Goal: Transaction & Acquisition: Purchase product/service

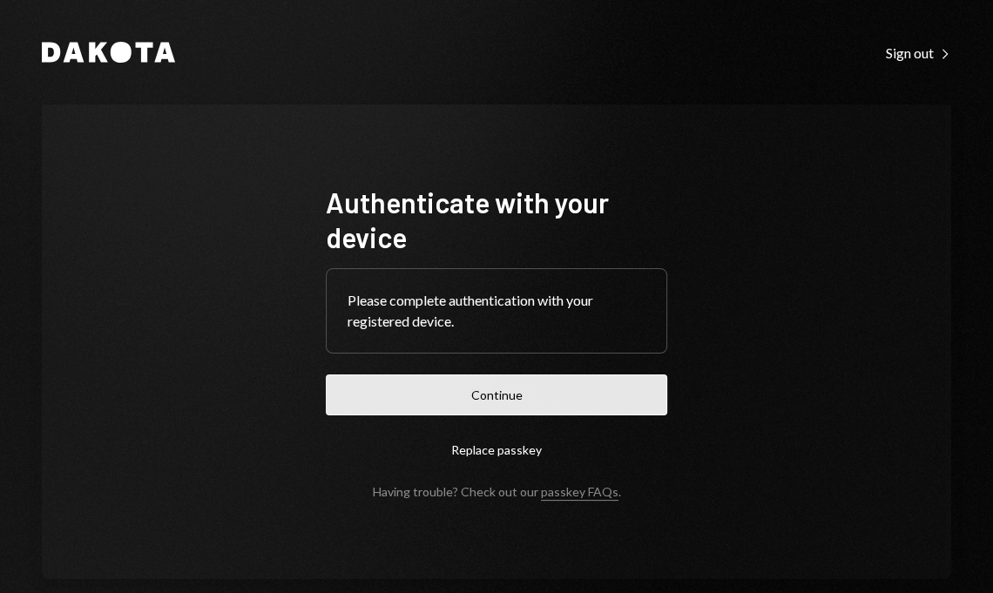
click at [566, 397] on button "Continue" at bounding box center [497, 395] width 342 height 41
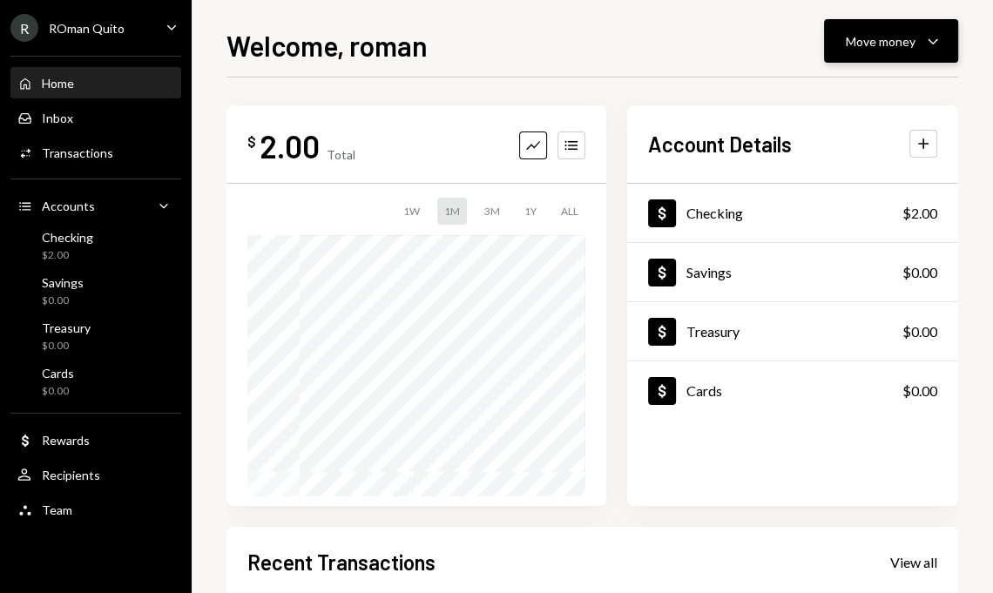
click at [866, 40] on div "Move money" at bounding box center [881, 41] width 70 height 18
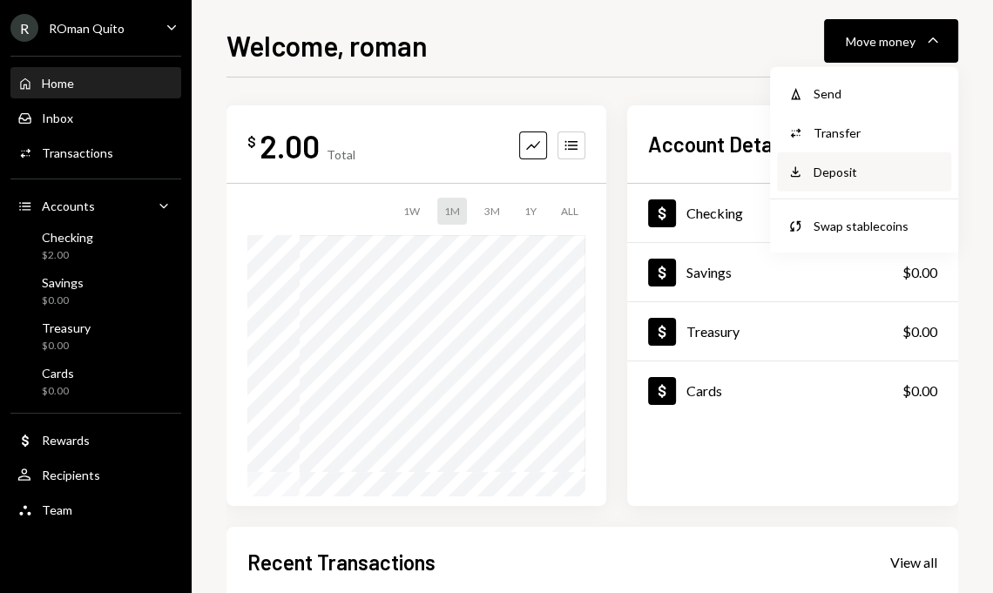
click at [833, 172] on div "Deposit" at bounding box center [877, 172] width 127 height 18
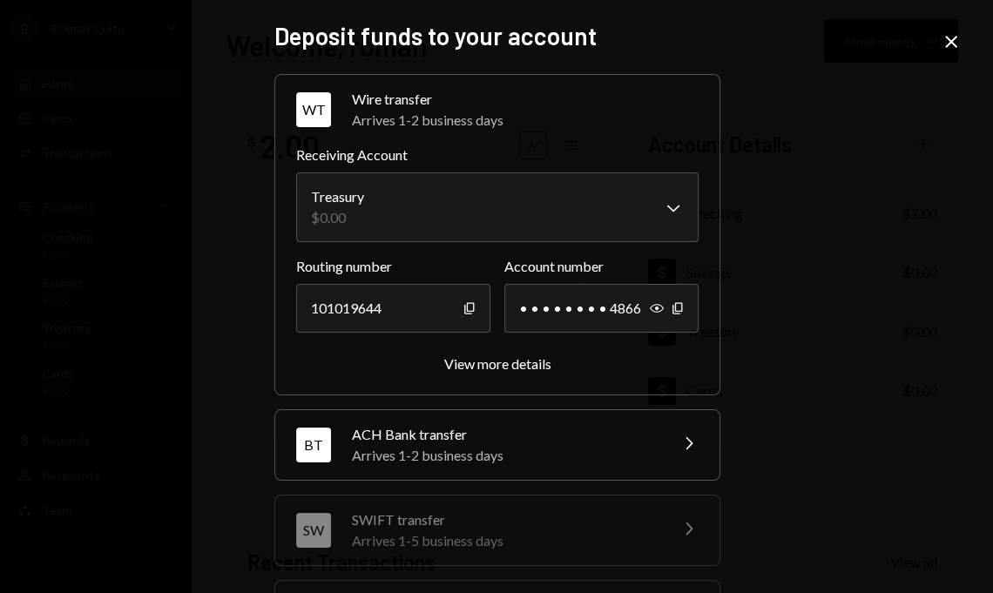
click at [951, 44] on icon "Close" at bounding box center [951, 41] width 21 height 21
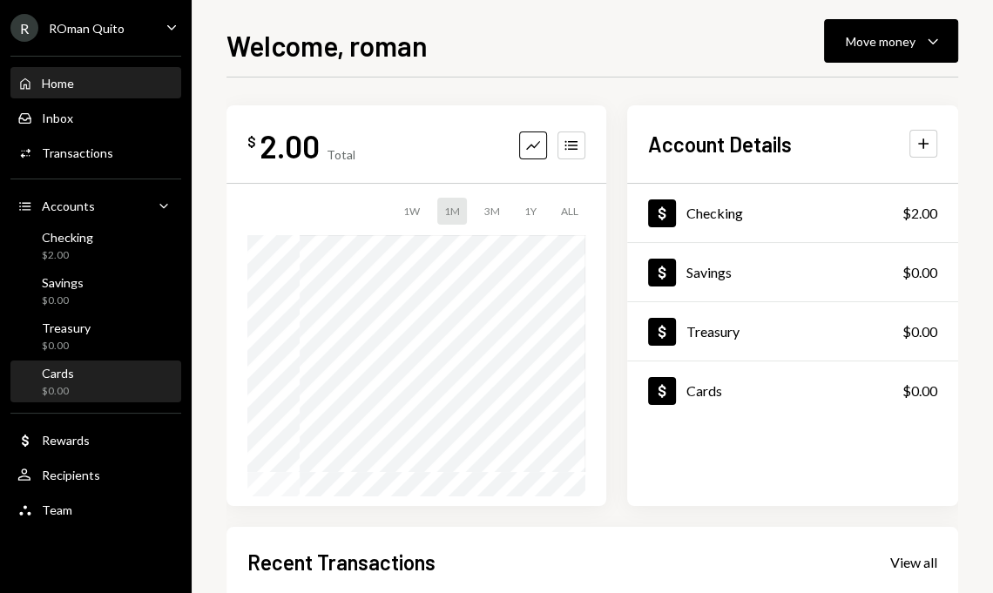
click at [110, 388] on div "Cards $0.00" at bounding box center [95, 382] width 157 height 33
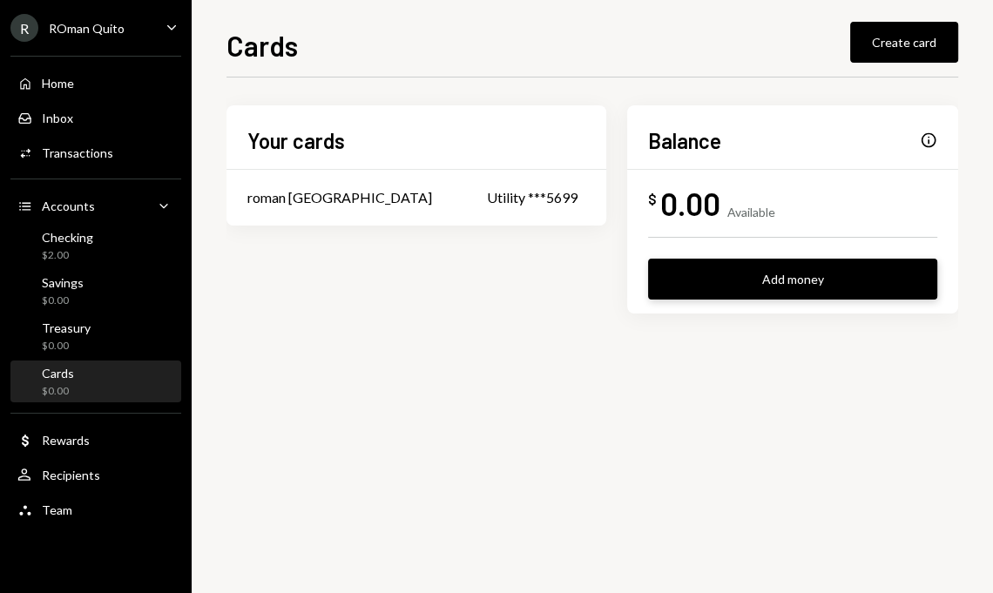
click at [760, 285] on button "Add money" at bounding box center [792, 279] width 289 height 41
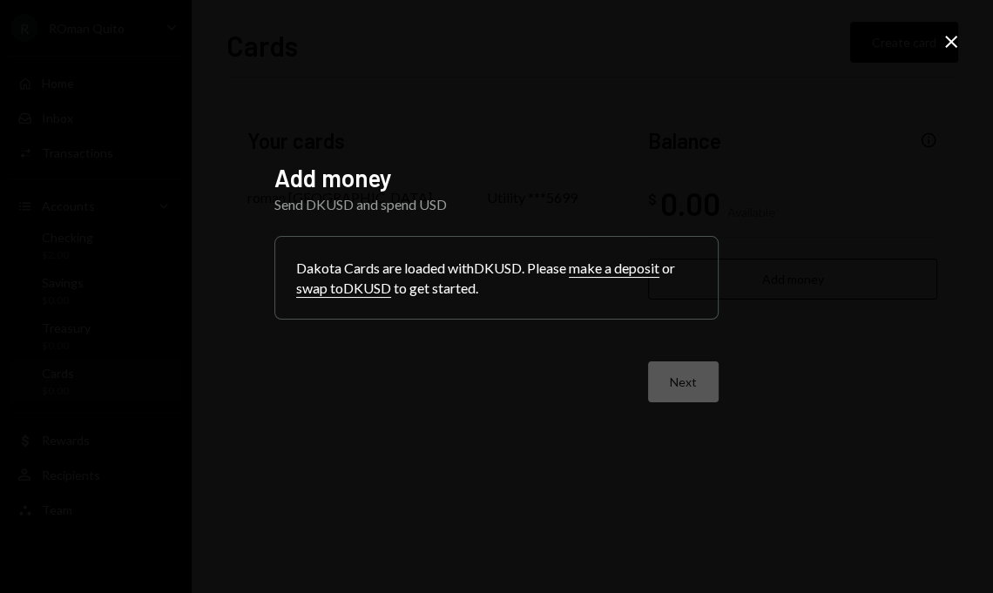
click at [352, 285] on button "swap to DKUSD" at bounding box center [343, 289] width 95 height 18
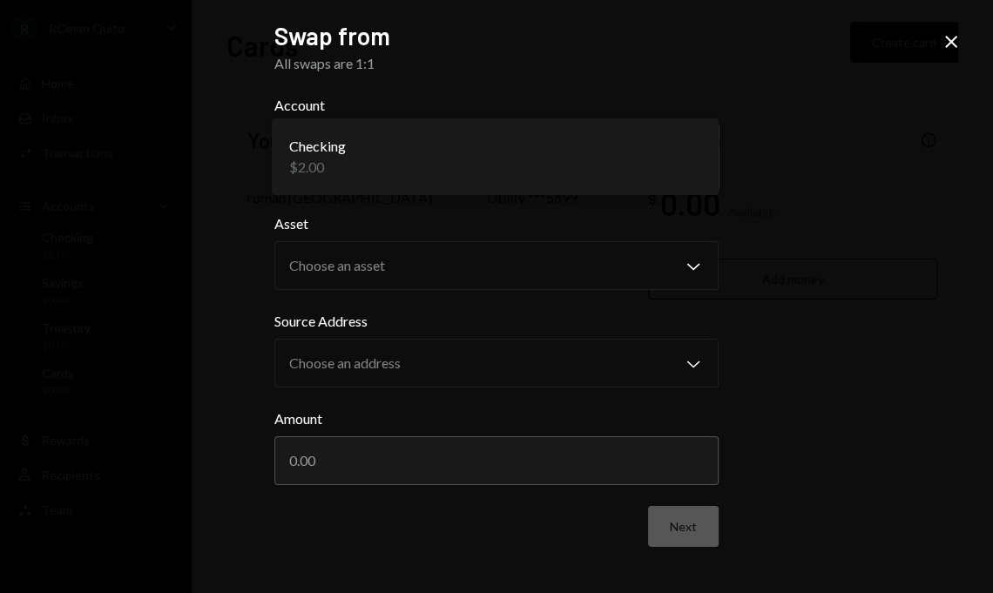
click at [530, 152] on body "**********" at bounding box center [496, 296] width 993 height 593
click at [950, 40] on icon at bounding box center [951, 42] width 12 height 12
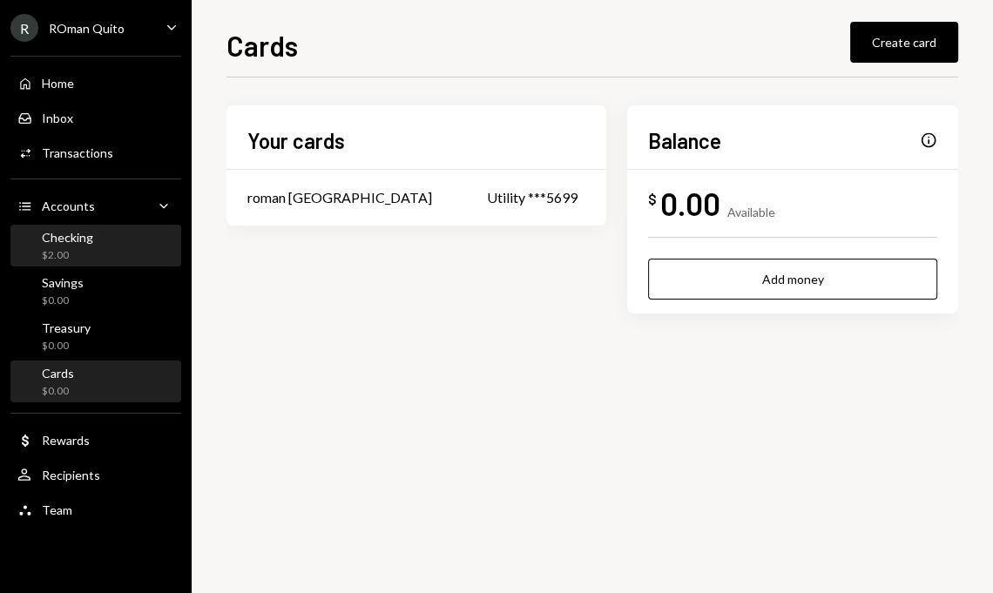
click at [114, 249] on div "Checking $2.00" at bounding box center [95, 246] width 157 height 33
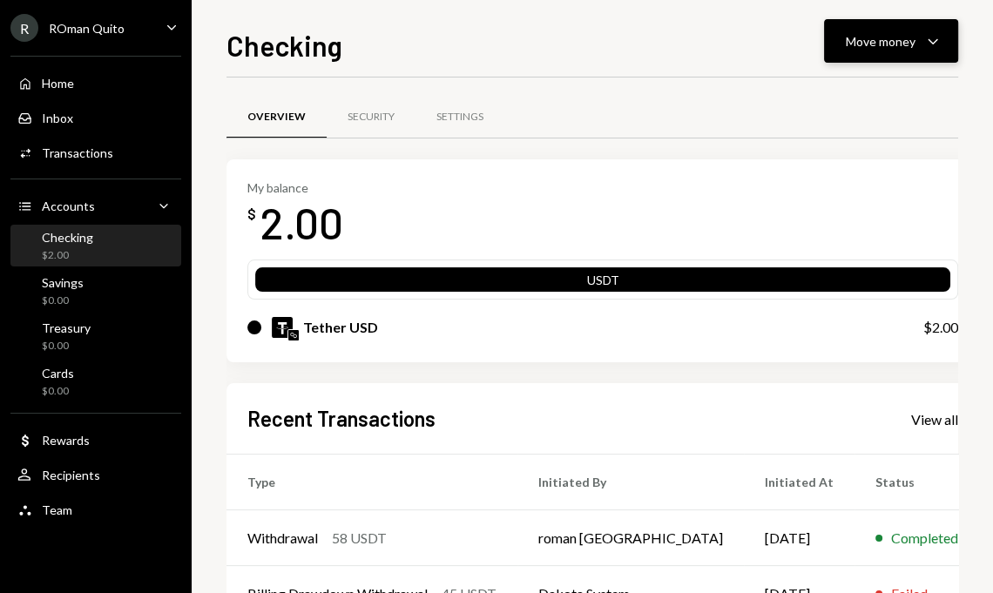
click at [877, 44] on div "Move money" at bounding box center [881, 41] width 70 height 18
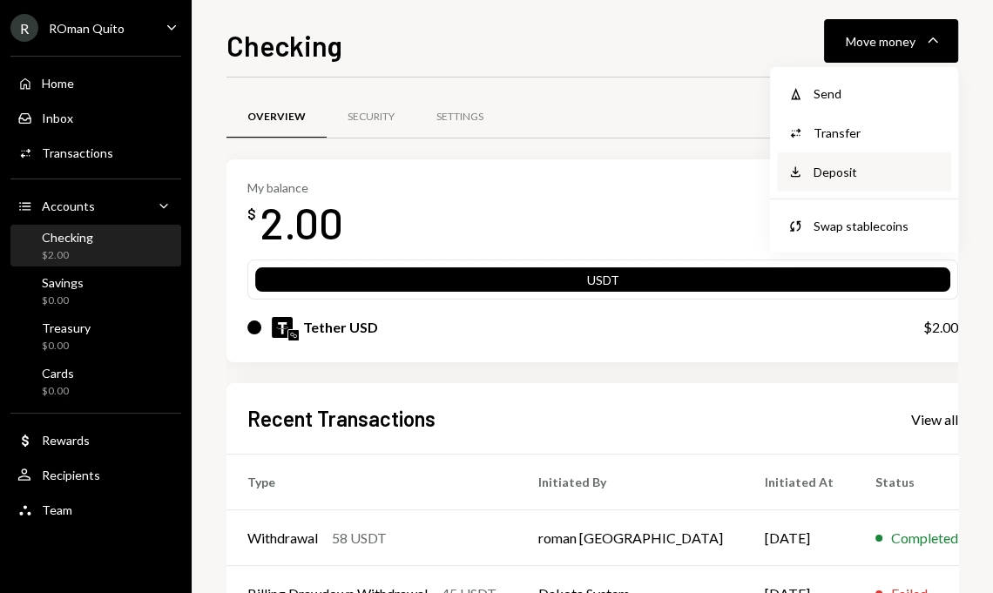
click at [844, 174] on div "Deposit" at bounding box center [877, 172] width 127 height 18
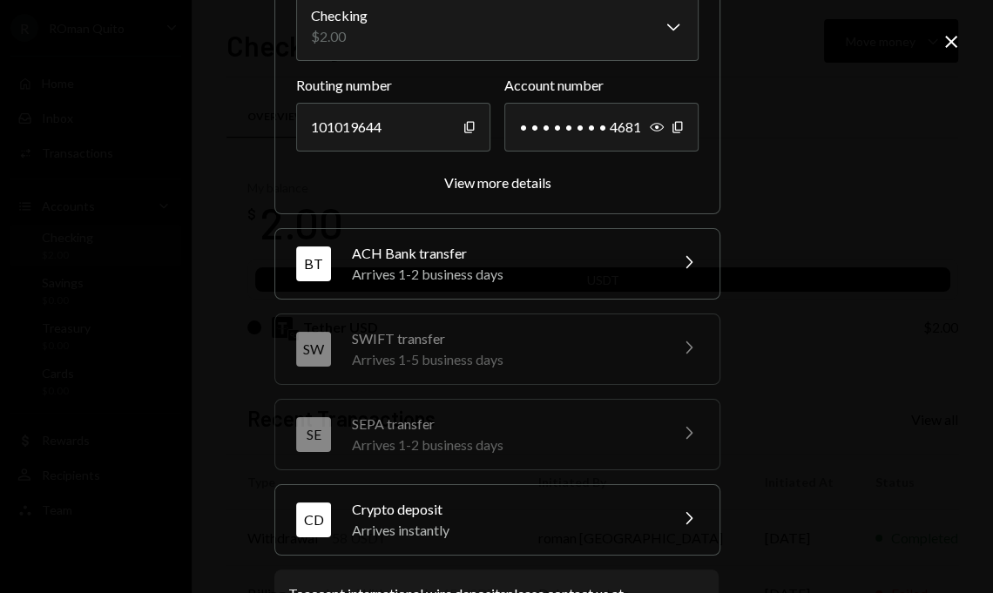
scroll to position [254, 0]
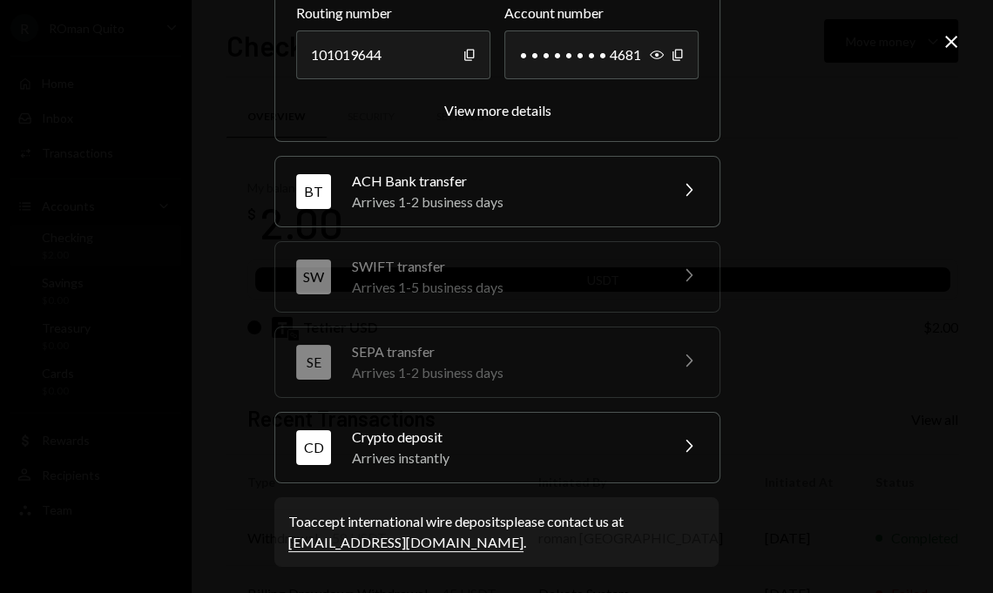
click at [410, 461] on div "Arrives instantly" at bounding box center [504, 458] width 305 height 21
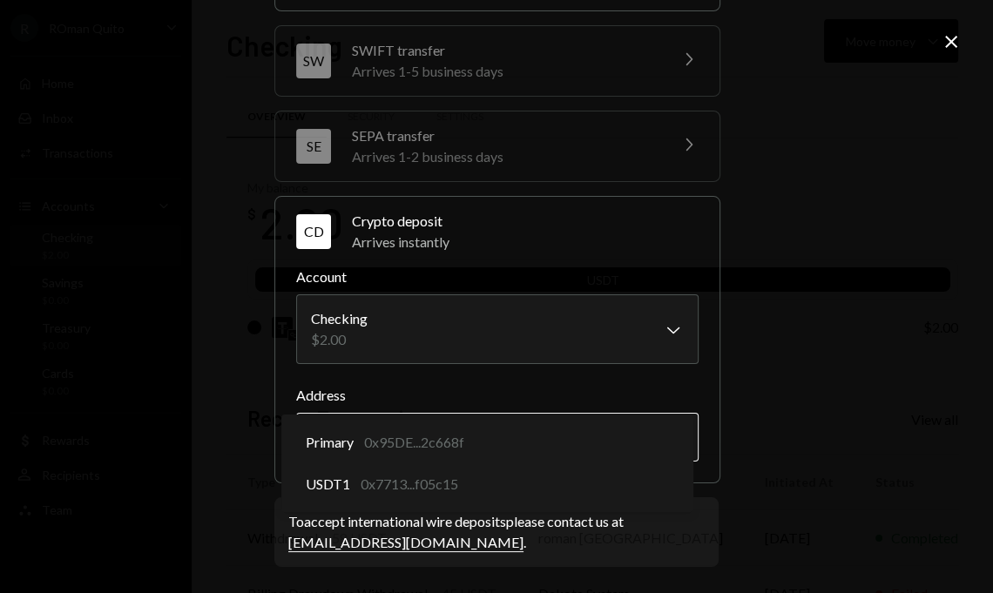
click at [498, 428] on body "R ROman Quito Caret Down Home Home Inbox Inbox Activities Transactions Accounts…" at bounding box center [496, 296] width 993 height 593
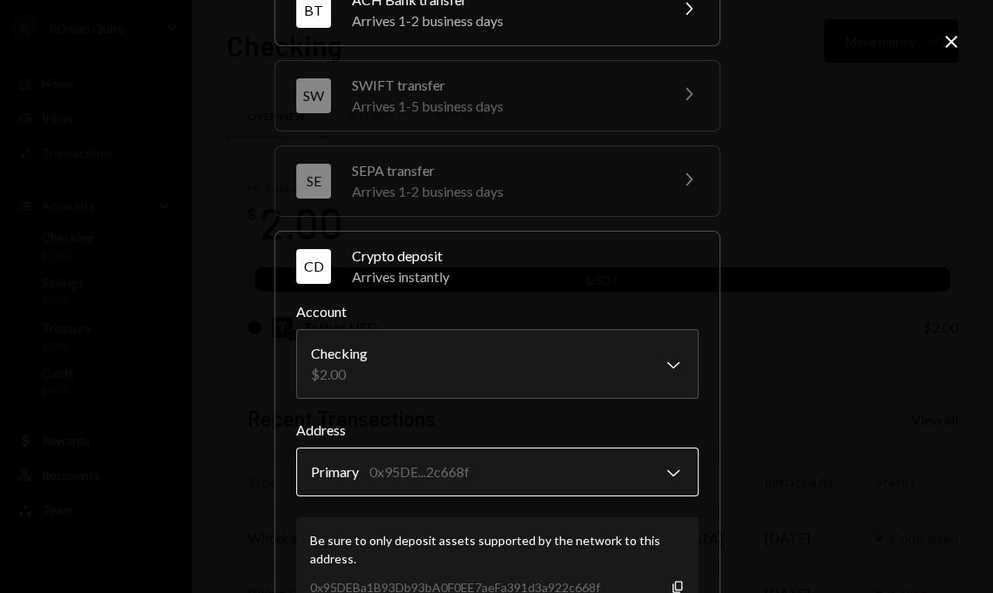
scroll to position [185, 0]
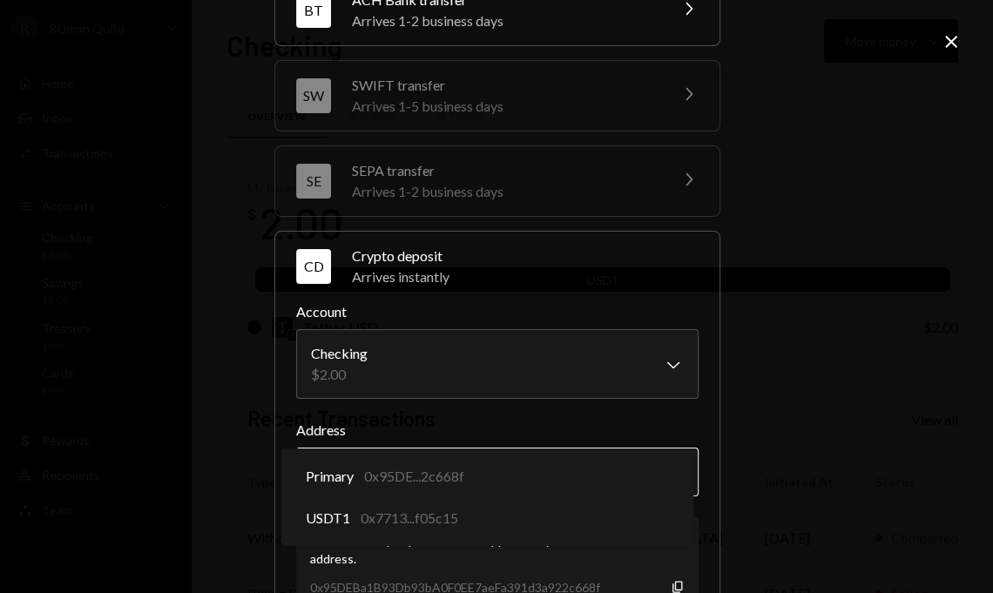
click at [510, 468] on body "R ROman Quito Caret Down Home Home Inbox Inbox Activities Transactions Accounts…" at bounding box center [496, 296] width 993 height 593
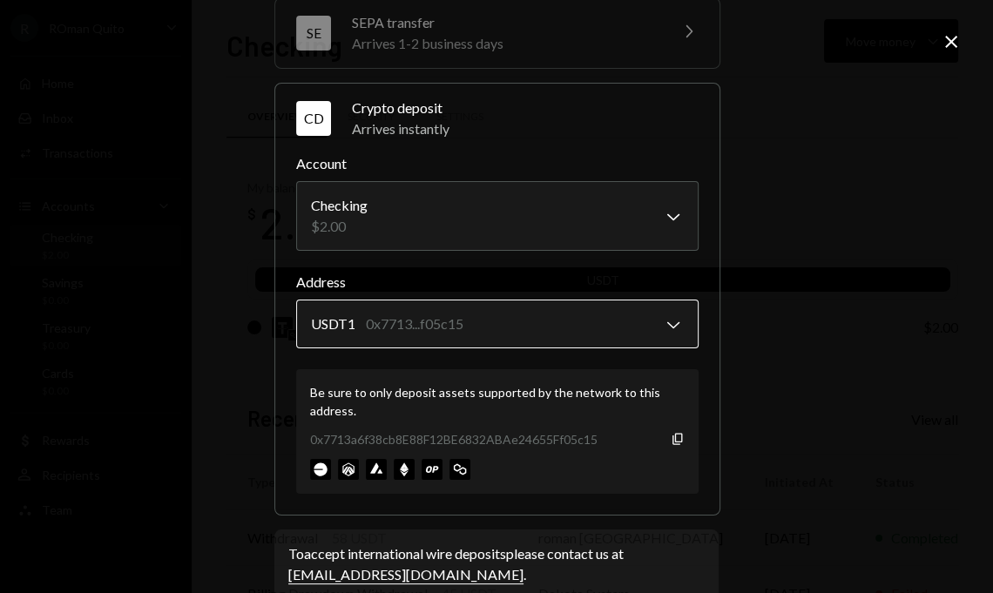
scroll to position [334, 0]
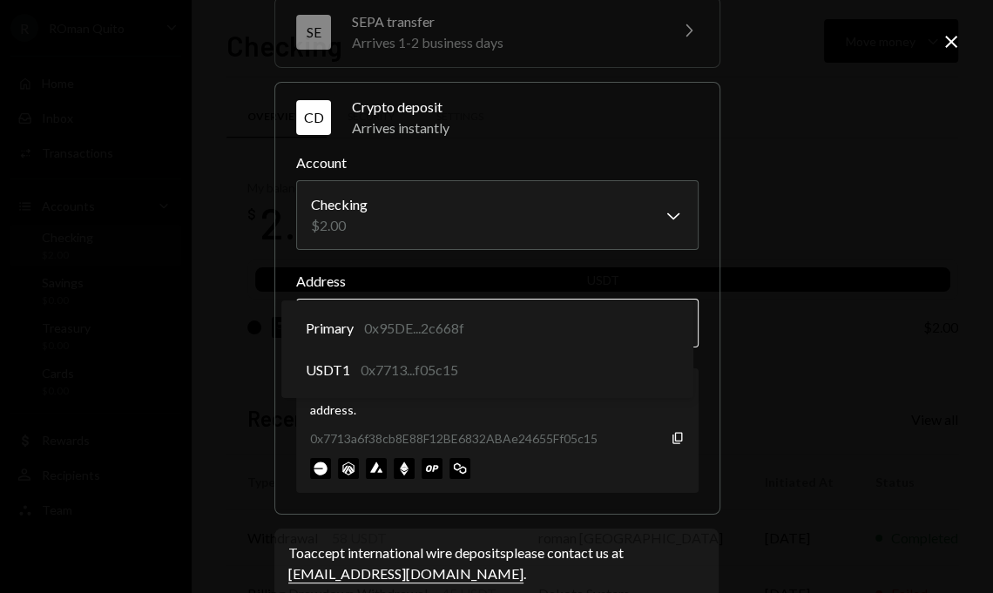
click at [406, 325] on body "R ROman Quito Caret Down Home Home Inbox Inbox Activities Transactions Accounts…" at bounding box center [496, 296] width 993 height 593
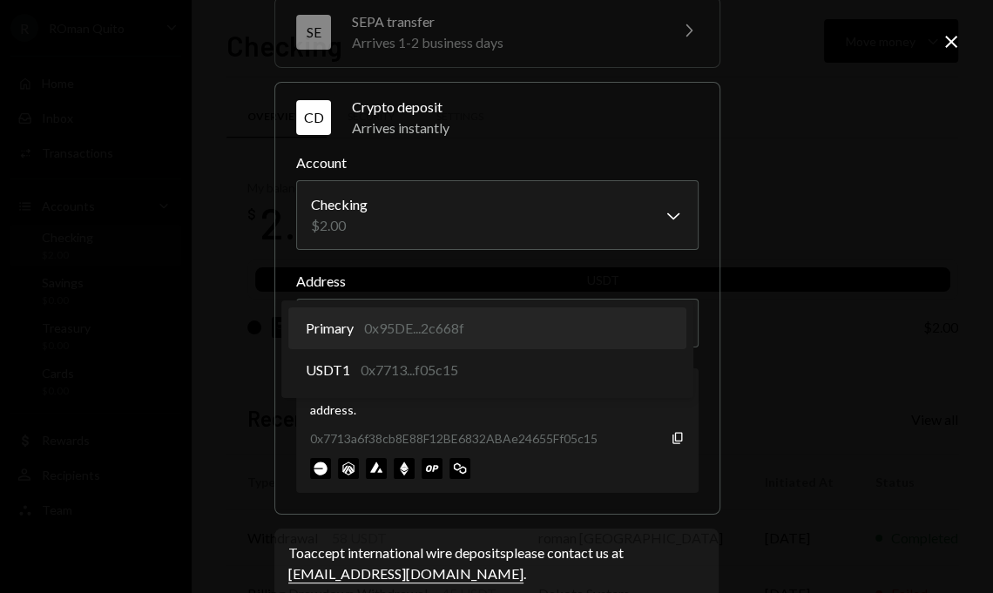
select select "**********"
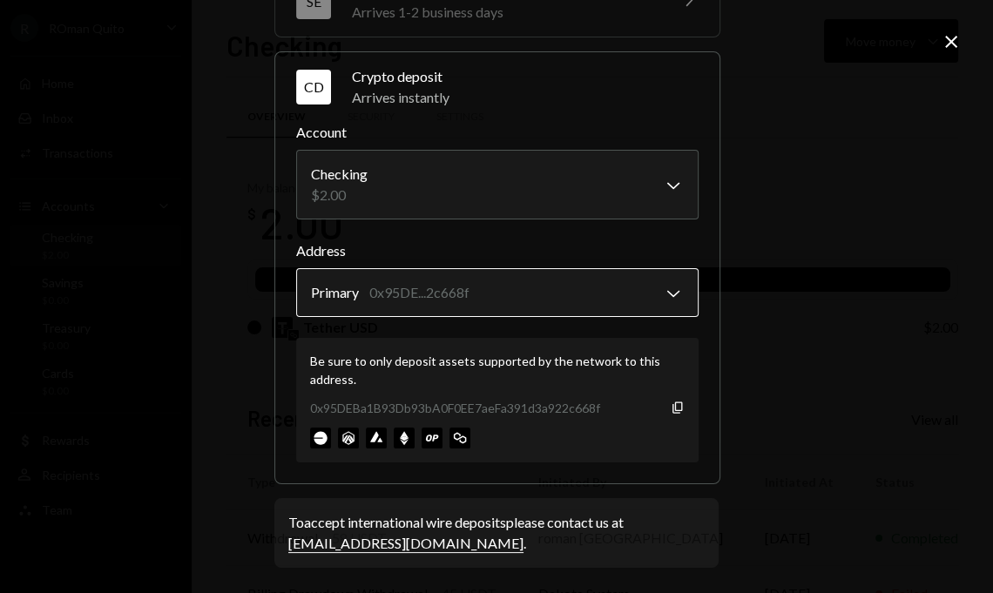
scroll to position [310, 0]
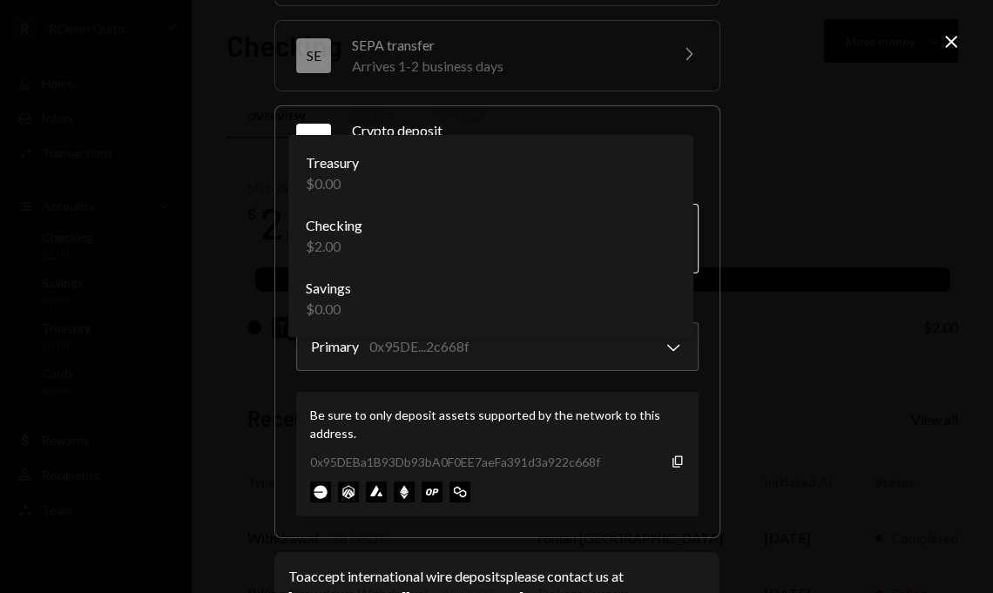
click at [647, 247] on body "R ROman Quito Caret Down Home Home Inbox Inbox Activities Transactions Accounts…" at bounding box center [496, 296] width 993 height 593
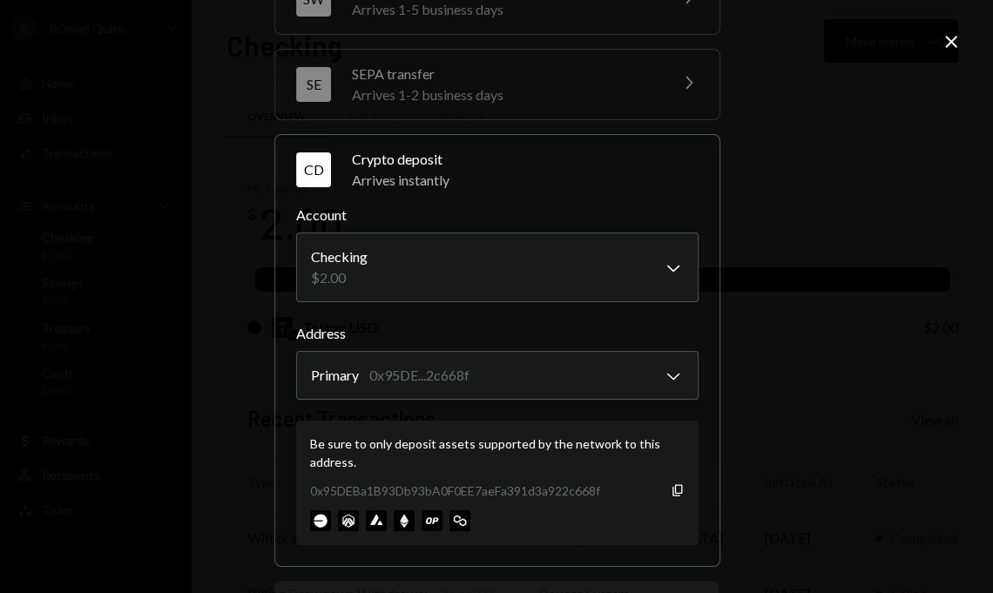
scroll to position [291, 0]
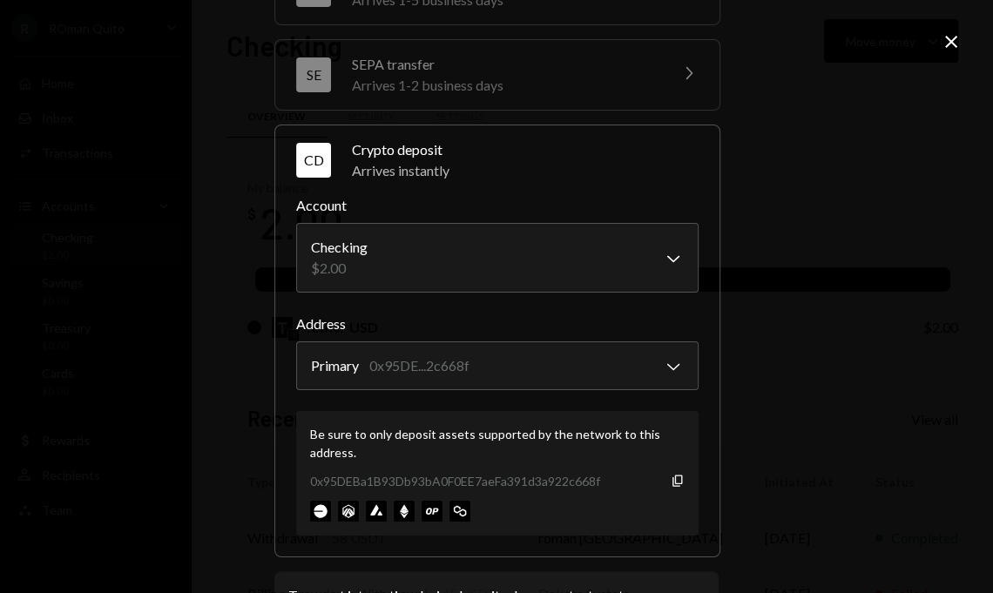
click at [663, 481] on div "0x95DEBa1B93Db93bA0F0EE7aeFa391d3a922c668f Copy" at bounding box center [497, 481] width 375 height 18
click at [674, 479] on icon "Copy" at bounding box center [678, 481] width 14 height 14
click at [944, 46] on icon "Close" at bounding box center [951, 41] width 21 height 21
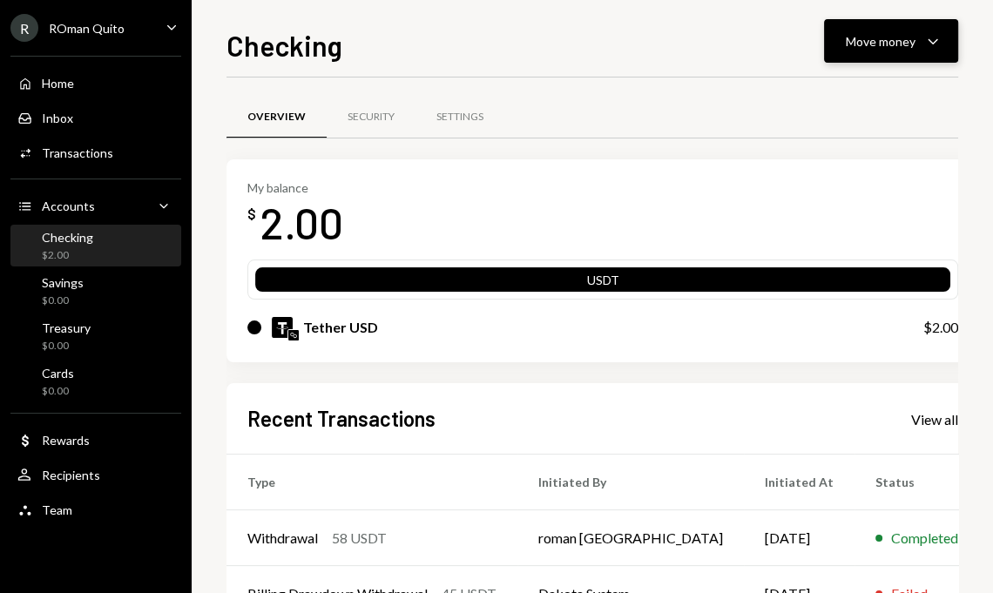
click at [902, 51] on button "Move money Caret Down" at bounding box center [891, 41] width 134 height 44
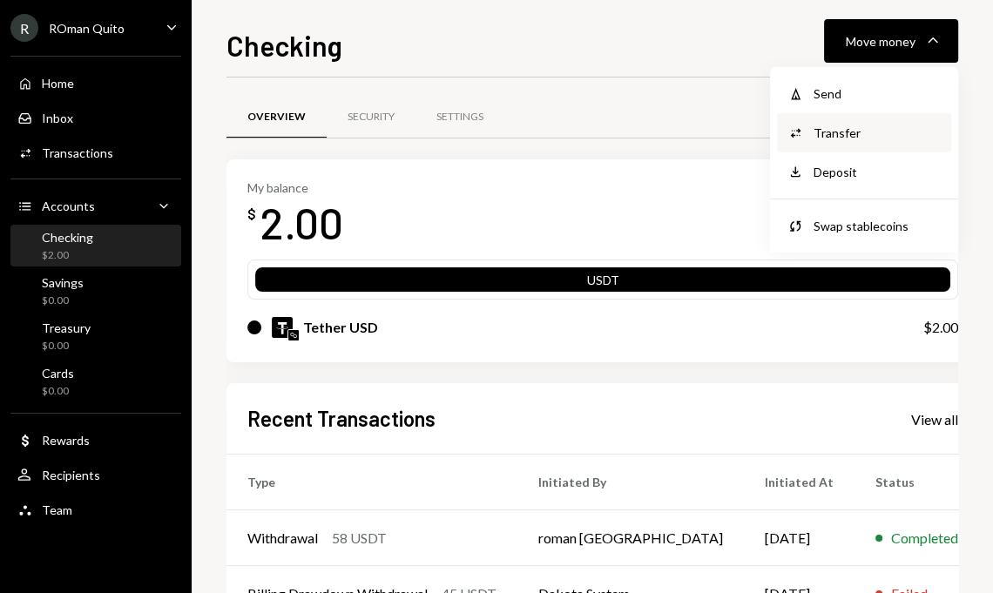
click at [843, 139] on div "Transfer" at bounding box center [877, 133] width 127 height 18
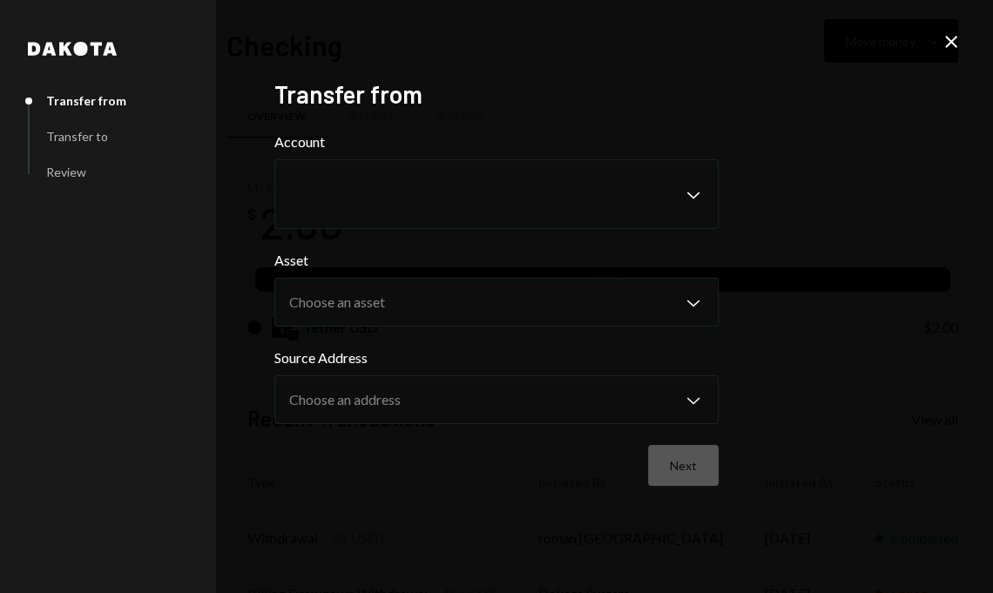
click at [943, 46] on icon "Close" at bounding box center [951, 41] width 21 height 21
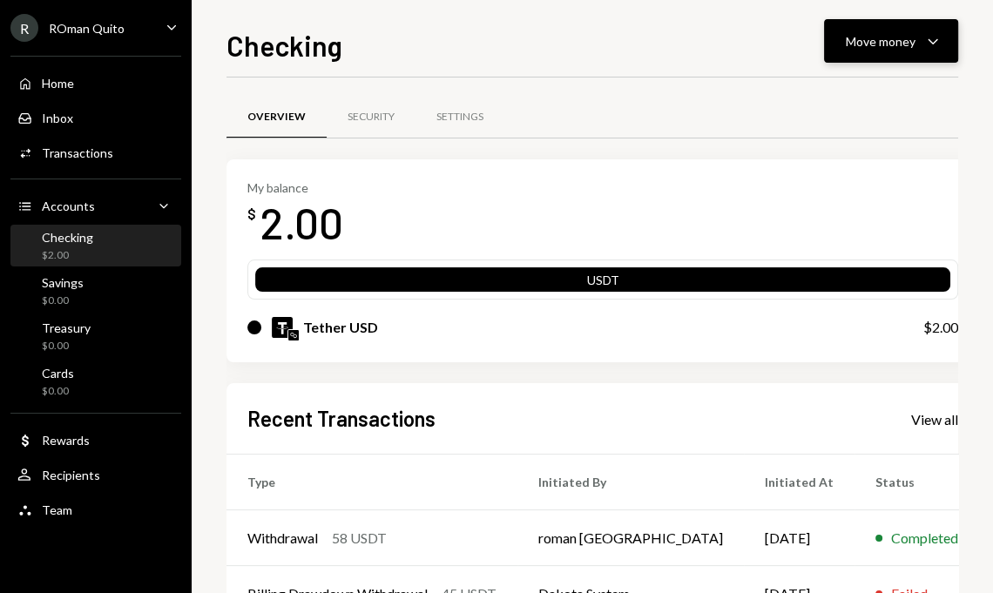
click at [931, 37] on icon "Caret Down" at bounding box center [933, 40] width 21 height 21
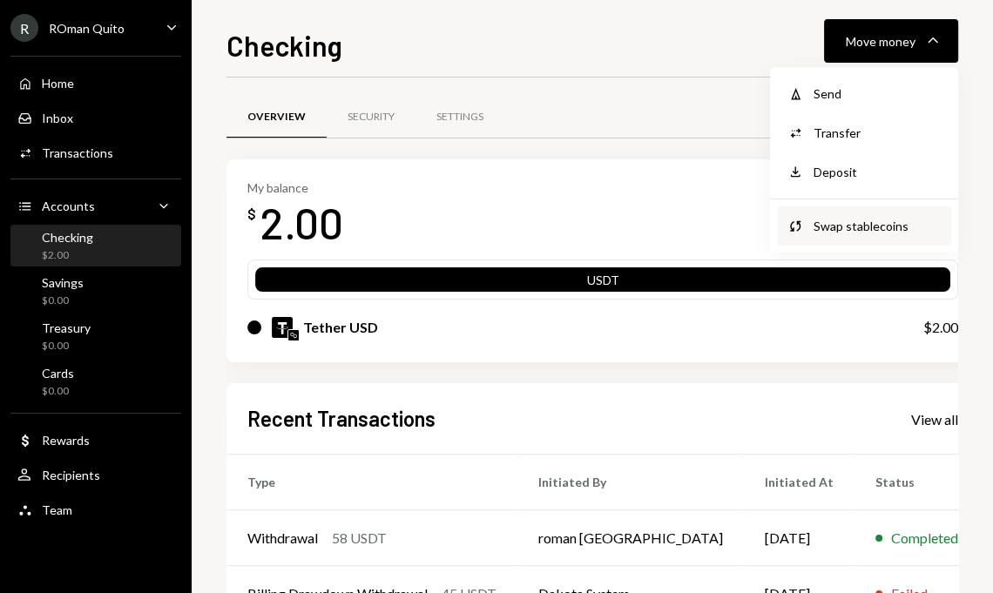
click at [871, 217] on div "Swap stablecoins" at bounding box center [877, 226] width 127 height 18
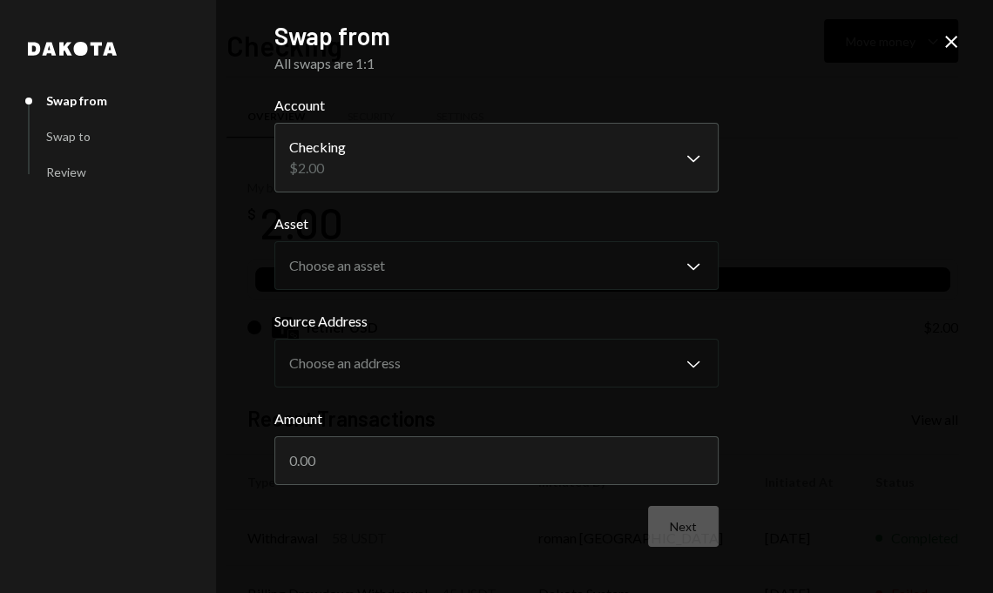
click at [948, 37] on icon "Close" at bounding box center [951, 41] width 21 height 21
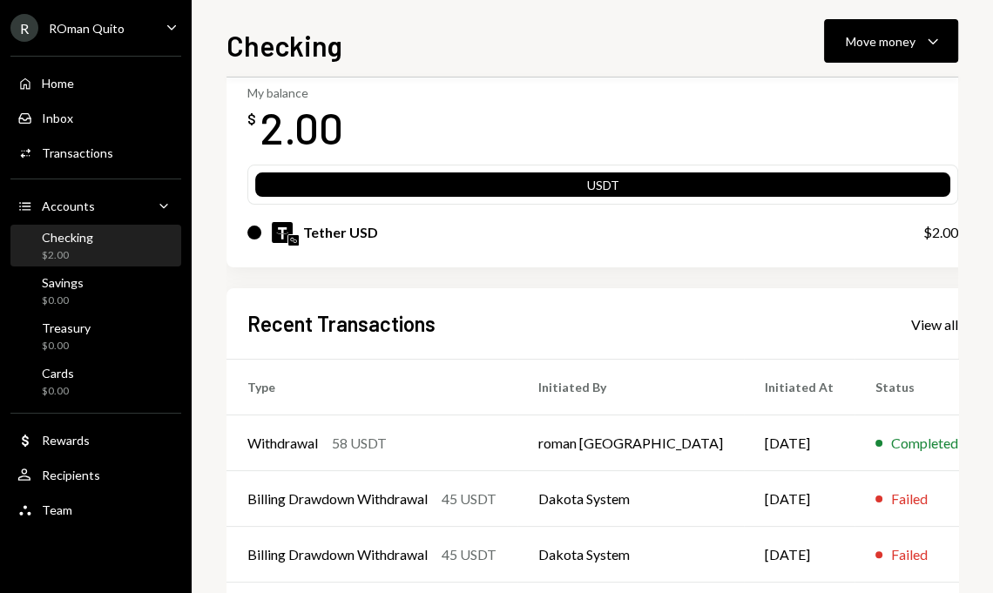
scroll to position [0, 0]
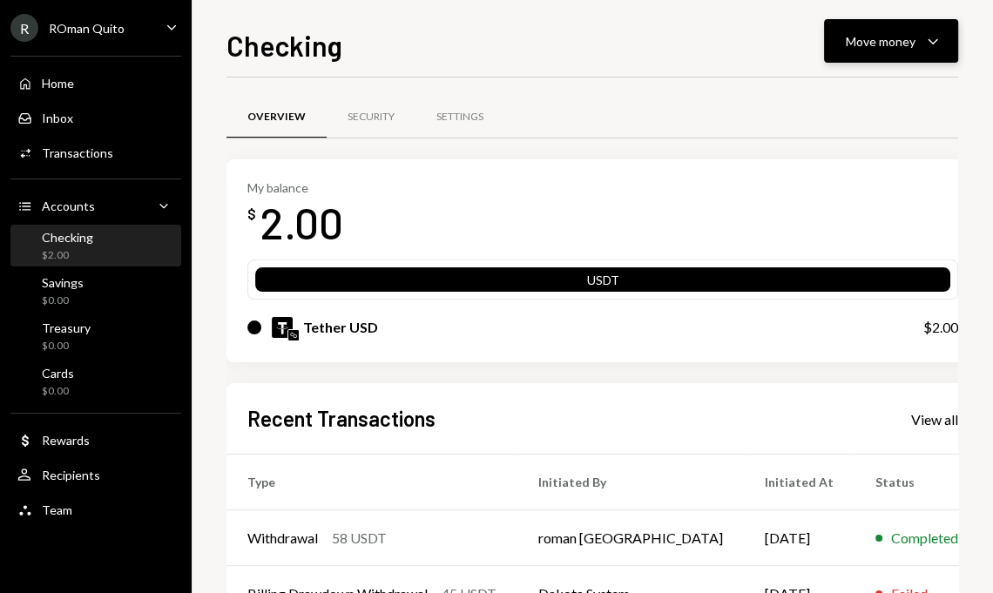
click at [893, 36] on div "Move money" at bounding box center [881, 41] width 70 height 18
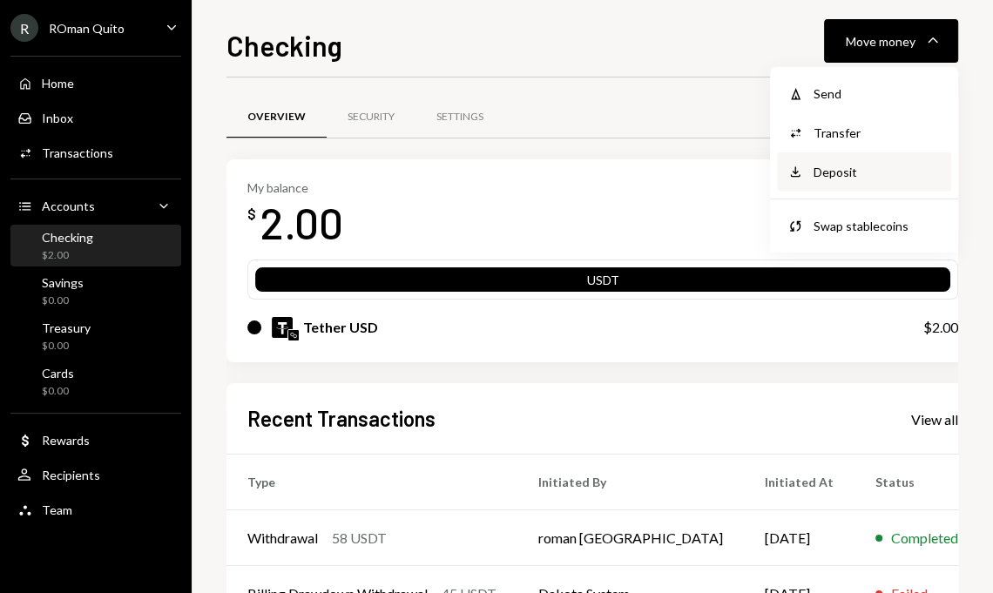
click at [837, 173] on div "Deposit" at bounding box center [877, 172] width 127 height 18
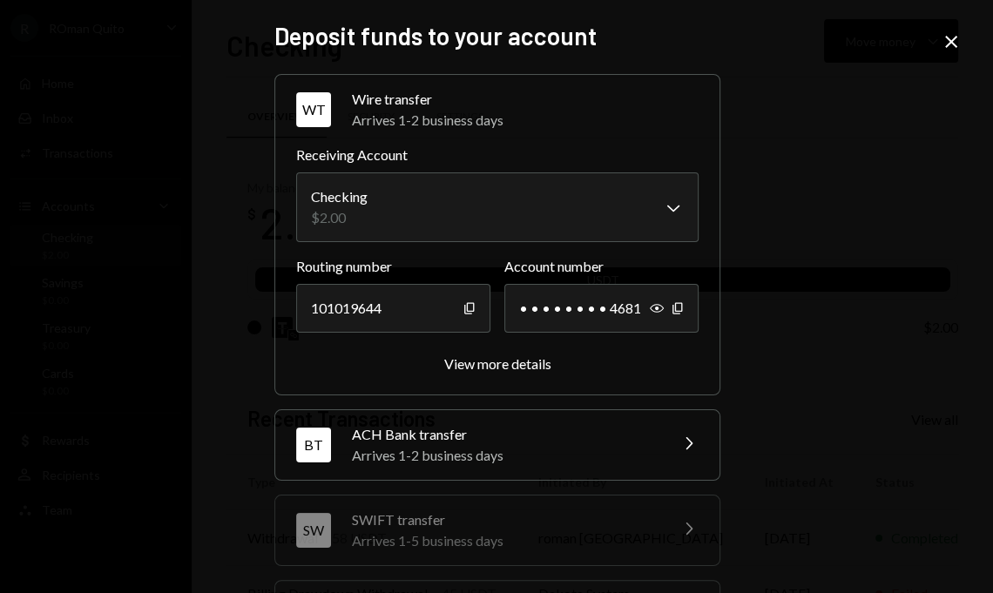
scroll to position [254, 0]
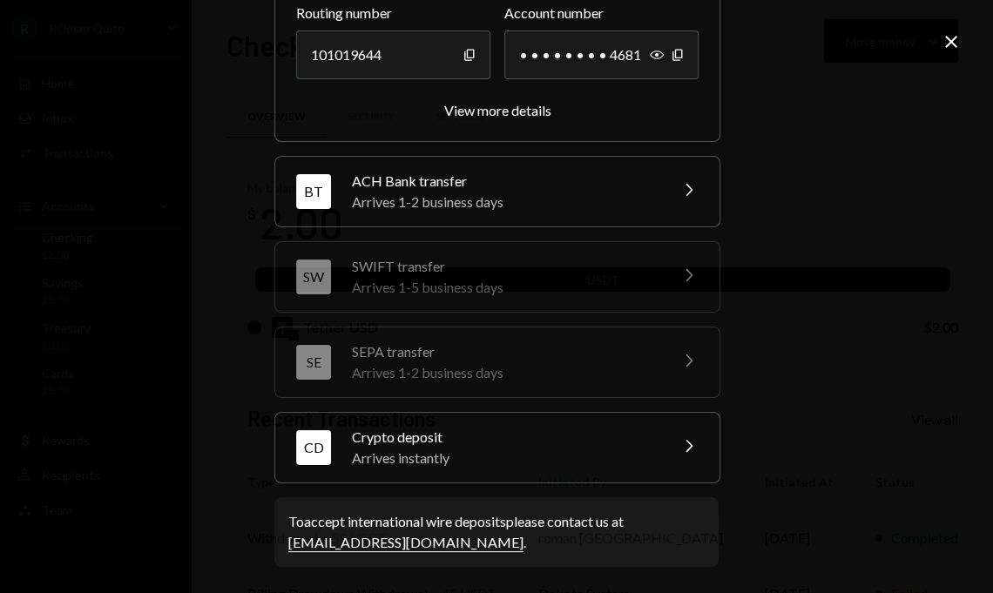
click at [443, 437] on div "Crypto deposit" at bounding box center [504, 437] width 305 height 21
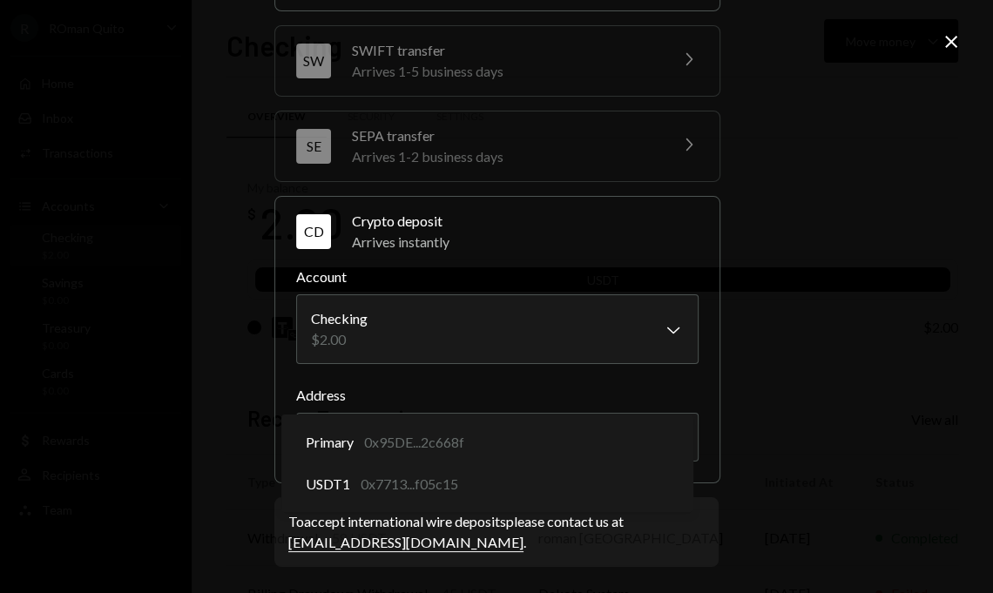
select select "**********"
click at [470, 422] on body "R ROman Quito Caret Down Home Home Inbox Inbox Activities Transactions Accounts…" at bounding box center [496, 296] width 993 height 593
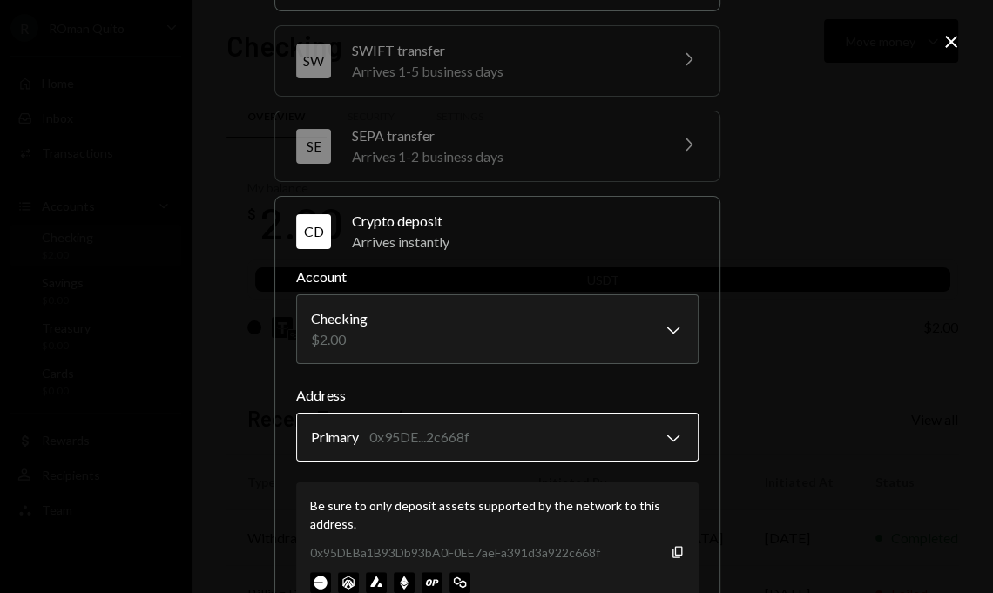
scroll to position [364, 0]
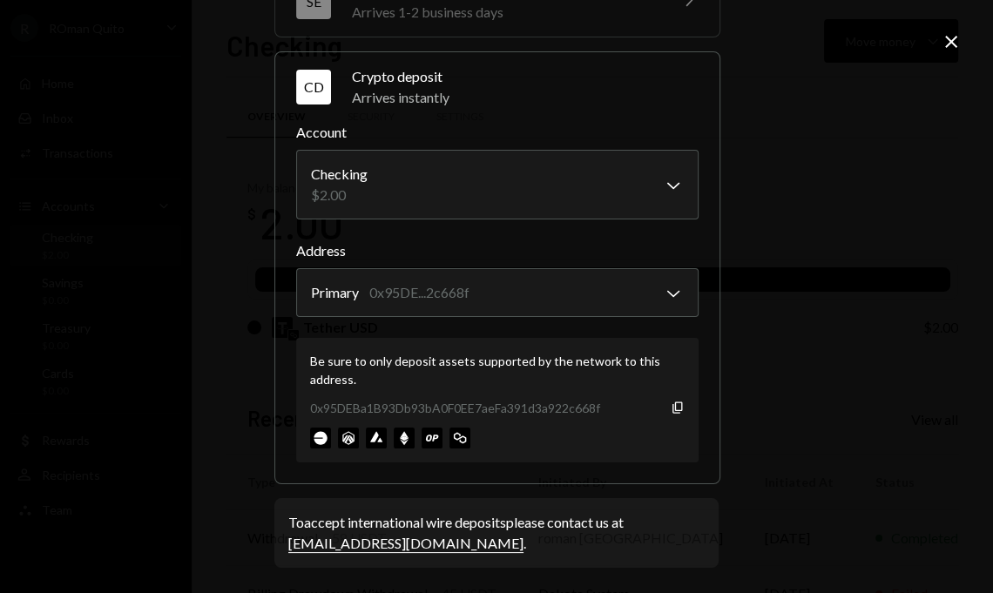
click at [945, 42] on icon "Close" at bounding box center [951, 41] width 21 height 21
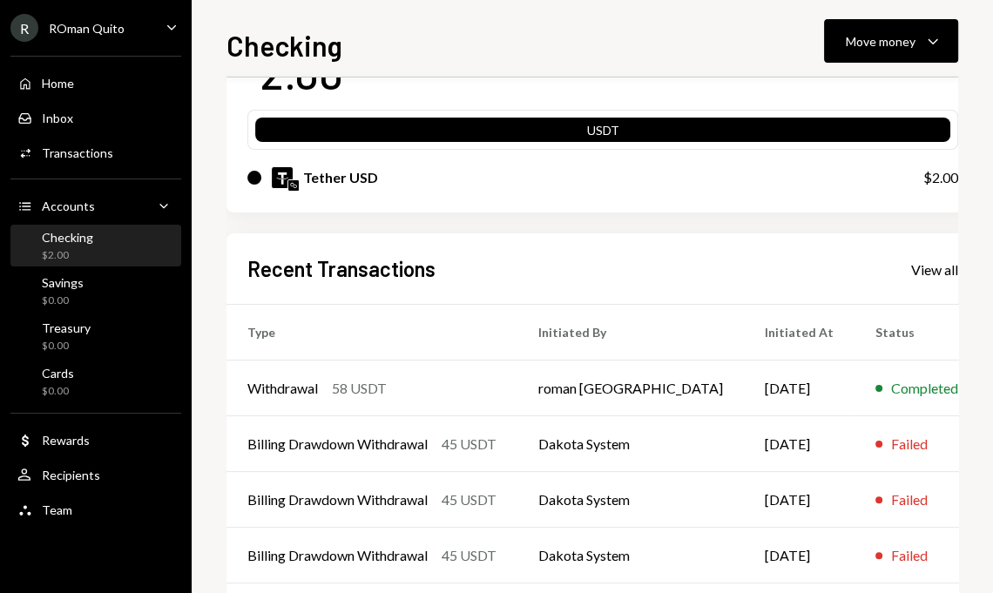
scroll to position [173, 0]
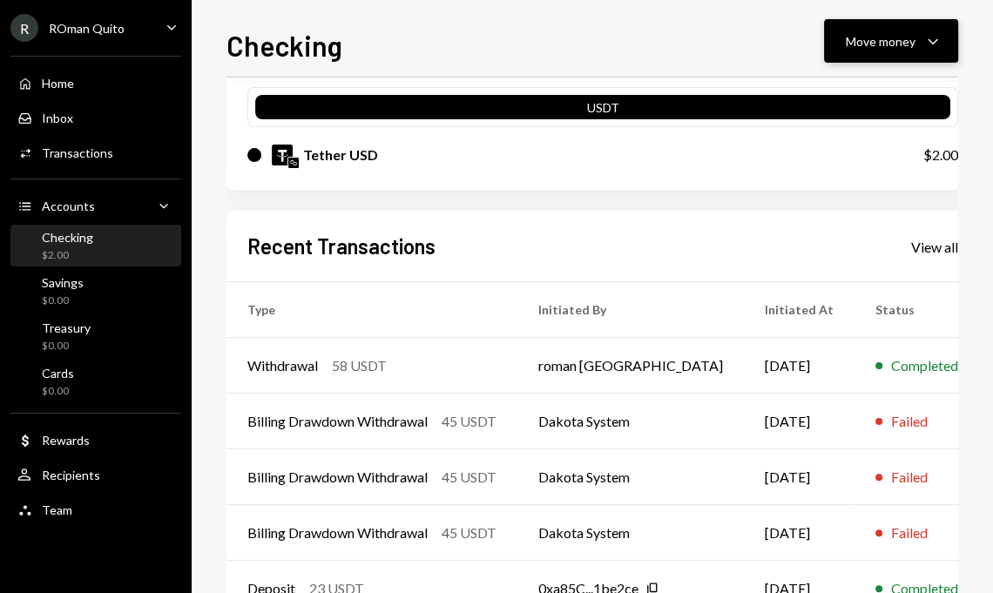
click at [872, 35] on div "Move money" at bounding box center [881, 41] width 70 height 18
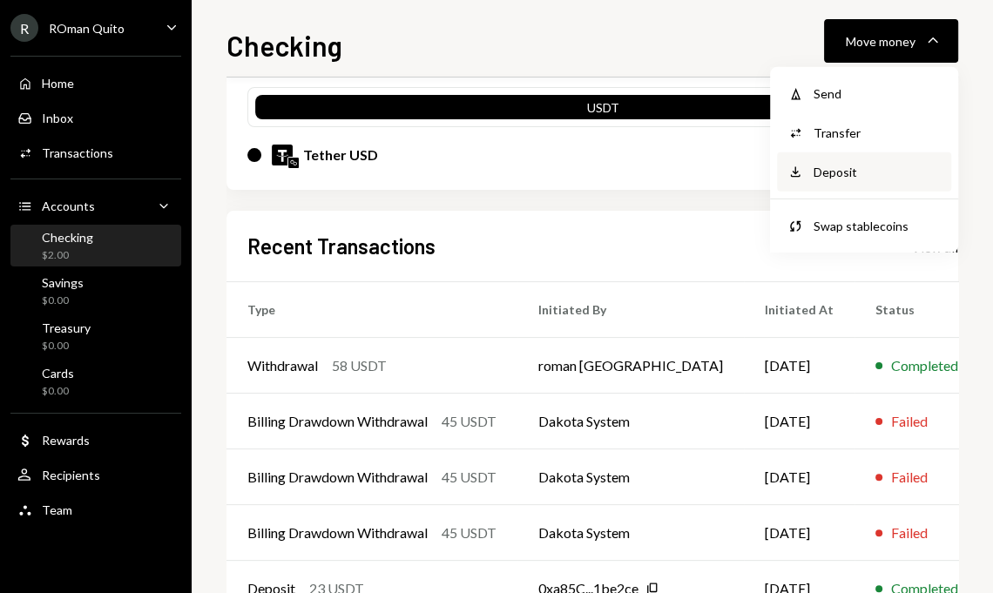
click at [823, 179] on div "Deposit" at bounding box center [877, 172] width 127 height 18
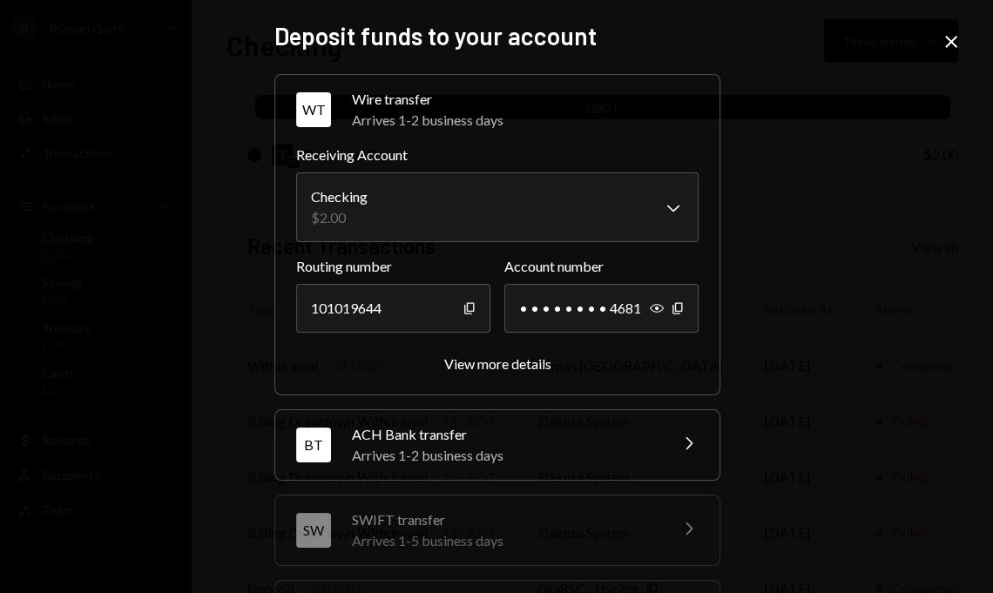
scroll to position [254, 0]
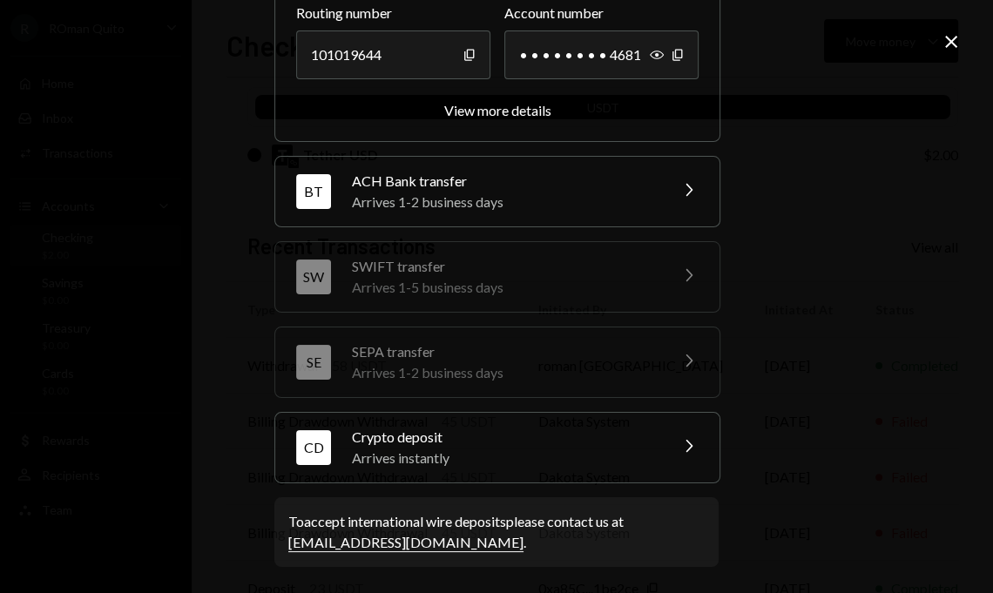
click at [508, 450] on div "Arrives instantly" at bounding box center [504, 458] width 305 height 21
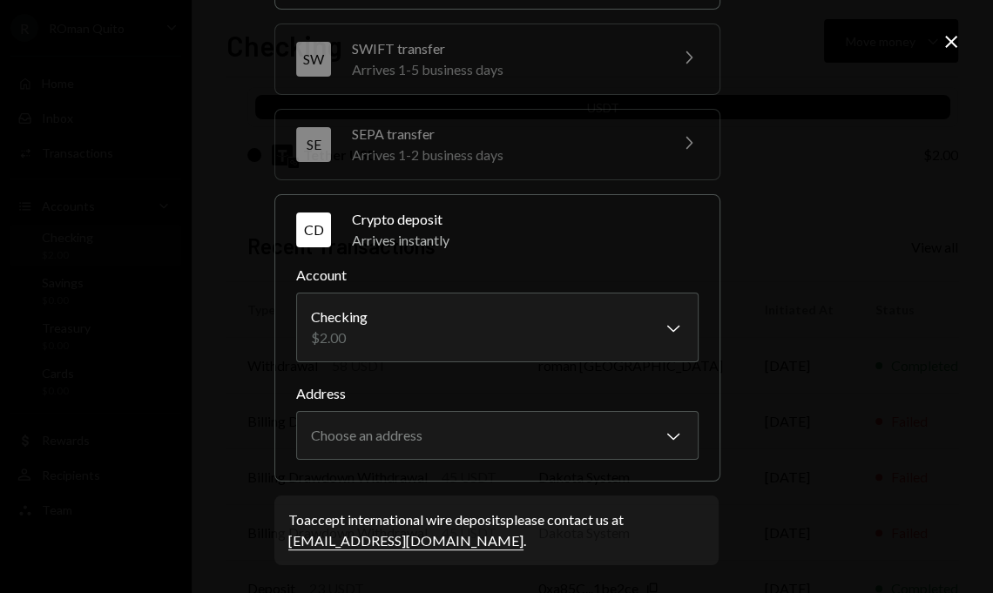
scroll to position [220, 0]
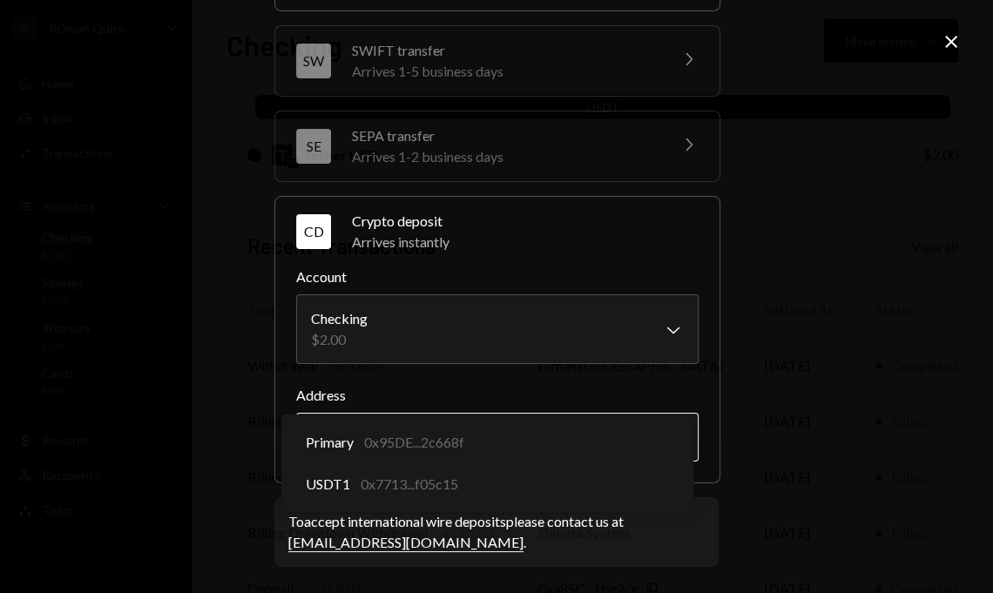
click at [486, 436] on body "R ROman Quito Caret Down Home Home Inbox Inbox Activities Transactions Accounts…" at bounding box center [496, 296] width 993 height 593
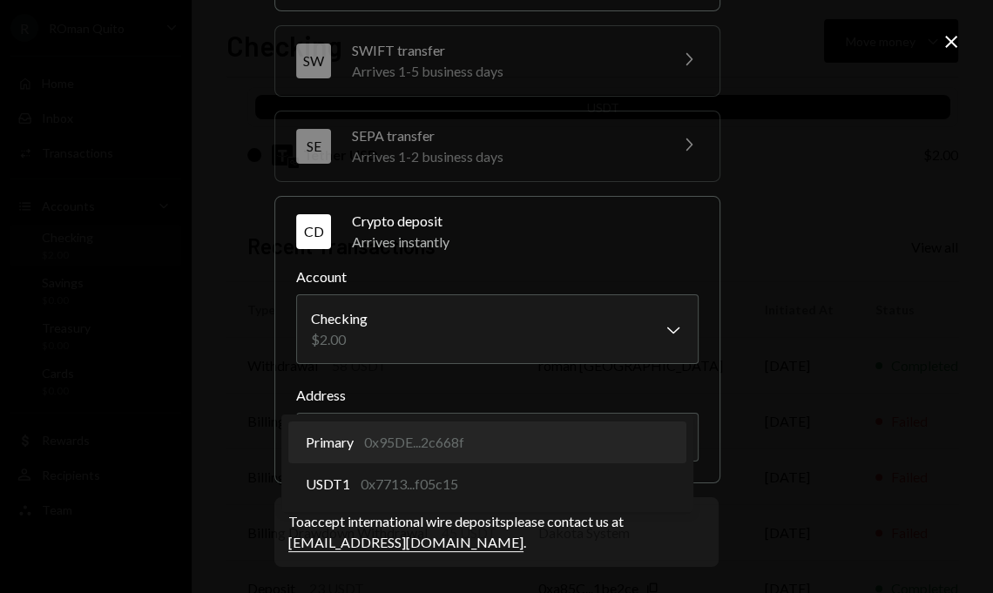
select select "**********"
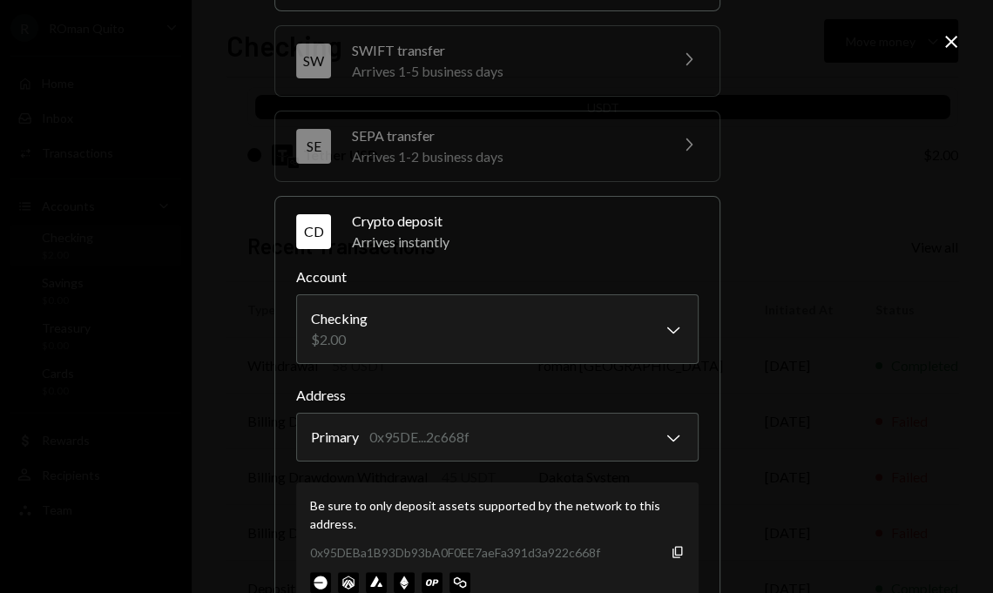
scroll to position [364, 0]
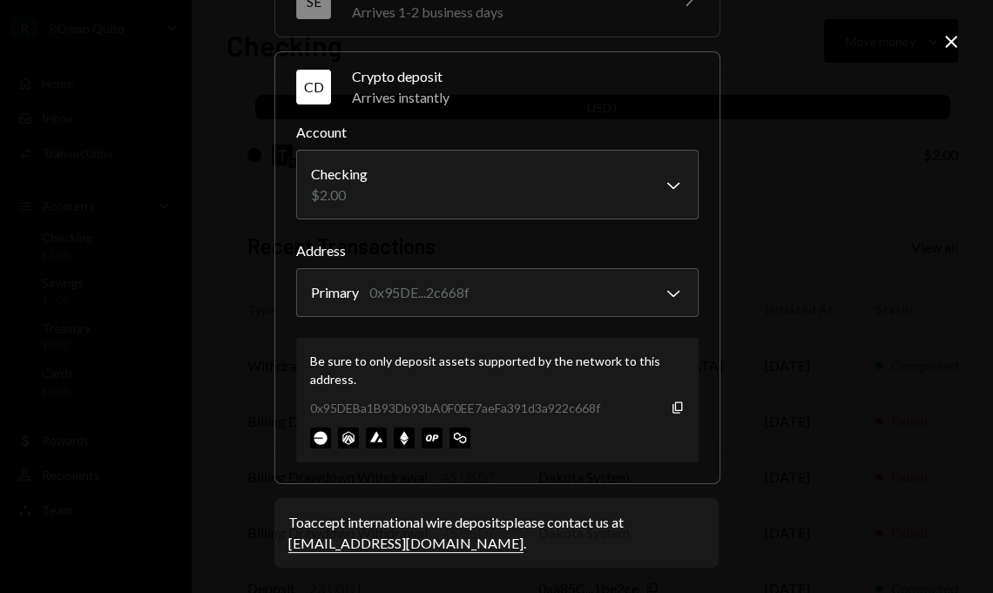
click at [947, 39] on icon "Close" at bounding box center [951, 41] width 21 height 21
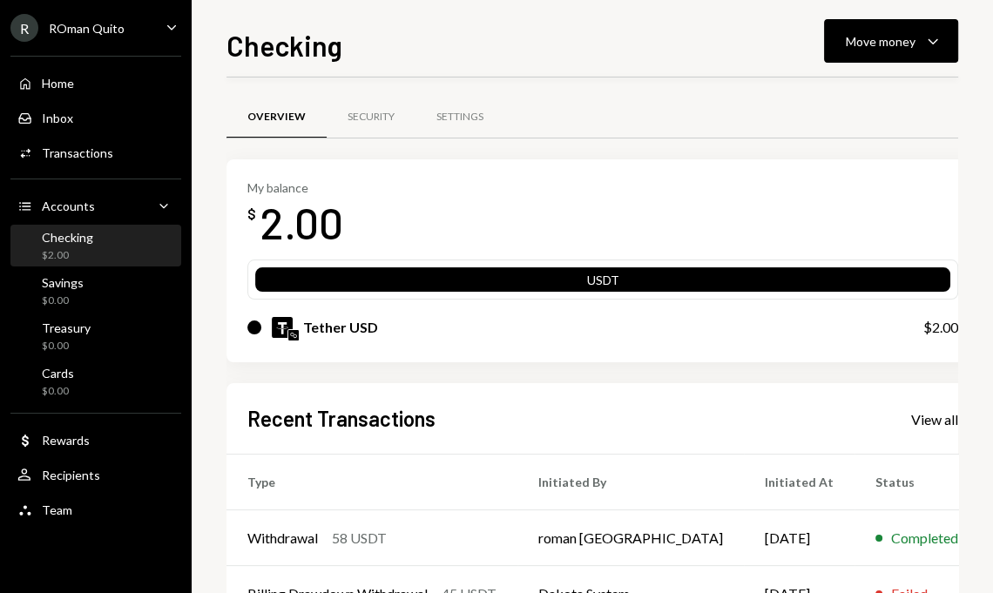
scroll to position [53, 0]
click at [164, 17] on icon "Caret Down" at bounding box center [171, 26] width 19 height 19
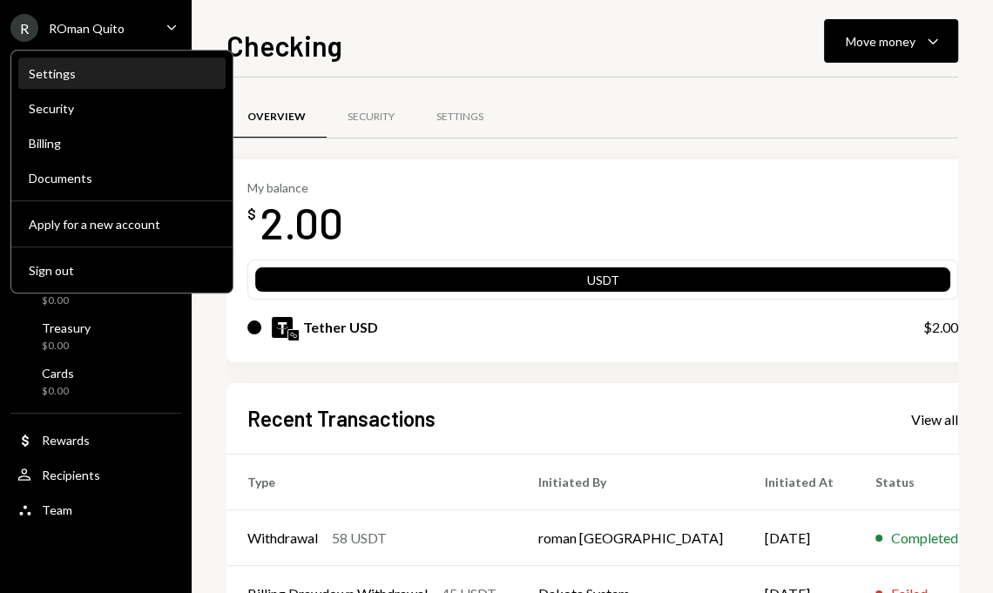
click at [92, 74] on div "Settings" at bounding box center [122, 73] width 186 height 15
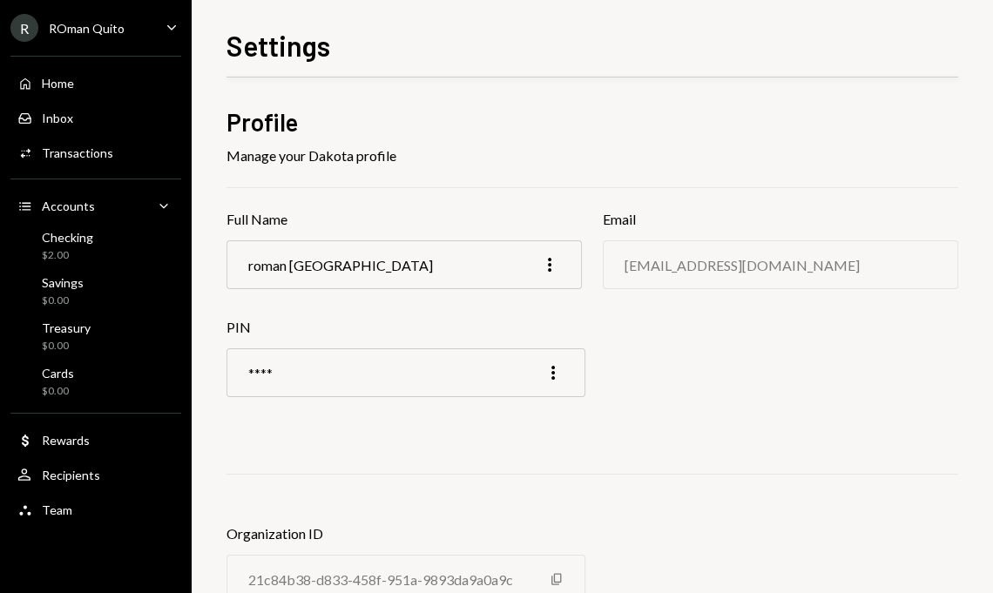
scroll to position [72, 0]
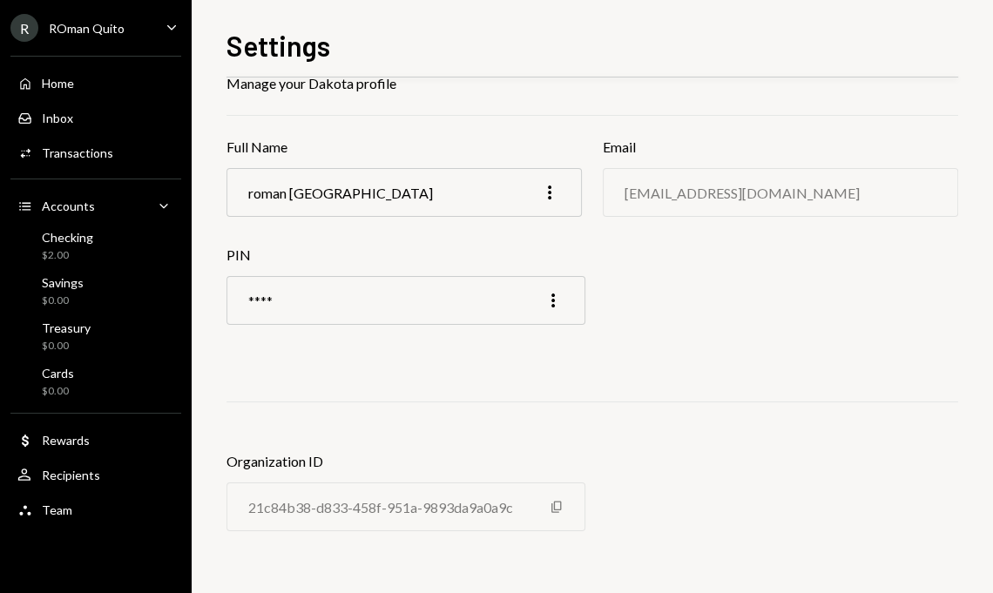
click at [113, 21] on div "ROman Quito" at bounding box center [87, 28] width 76 height 15
click at [207, 329] on div "Settings Profile Manage your Dakota profile Full Name roman quito More Email ro…" at bounding box center [593, 296] width 802 height 593
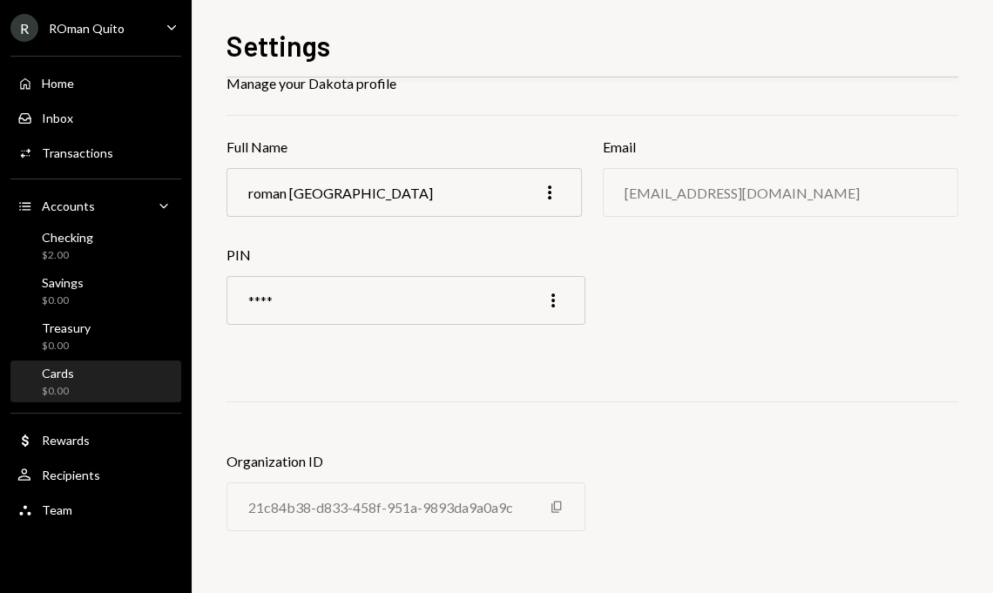
click at [91, 391] on div "Cards $0.00" at bounding box center [95, 382] width 157 height 33
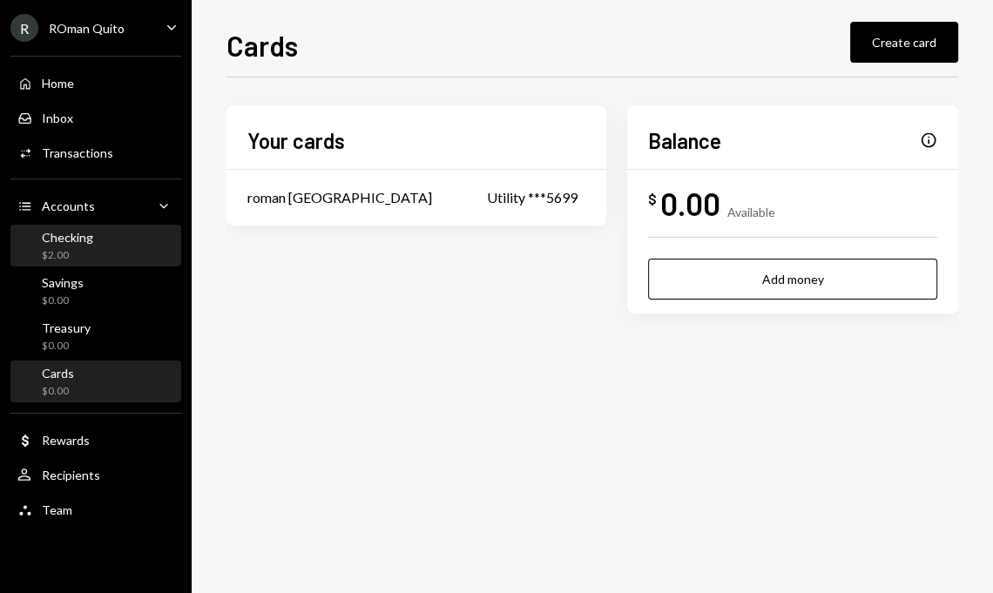
click at [96, 245] on div "Checking $2.00" at bounding box center [95, 246] width 157 height 33
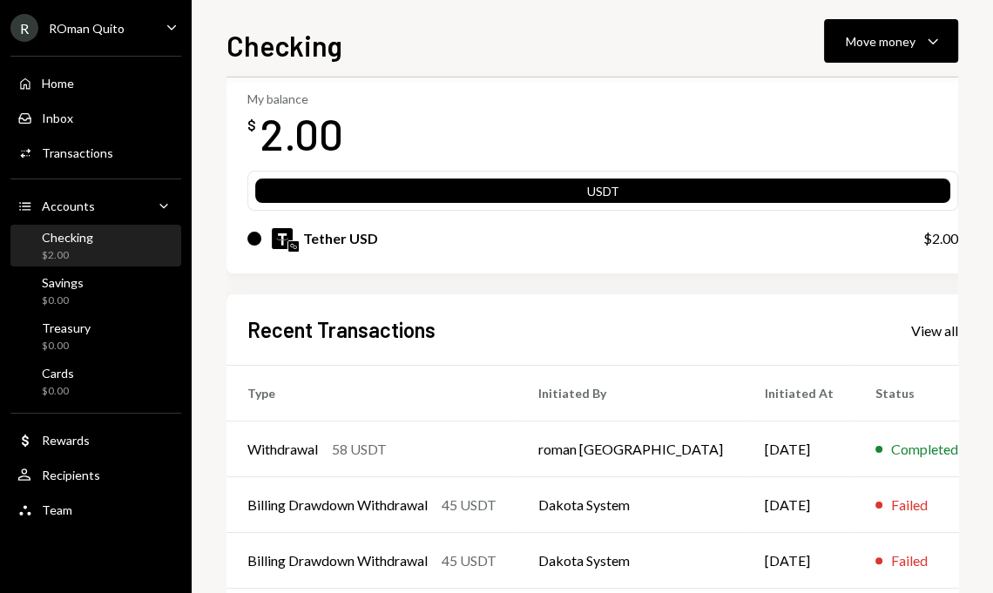
scroll to position [91, 0]
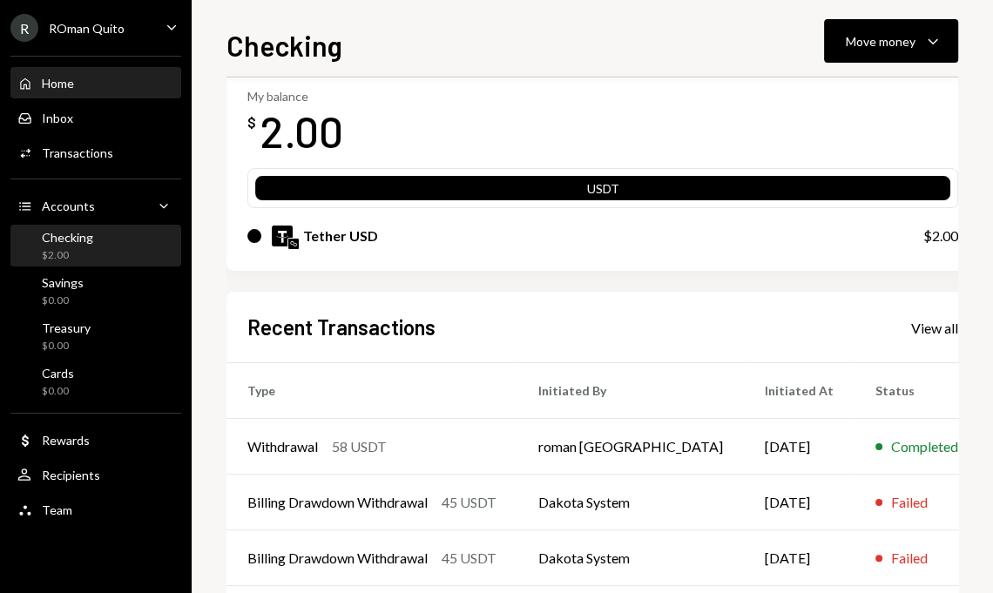
click at [75, 78] on div "Home Home" at bounding box center [95, 84] width 157 height 16
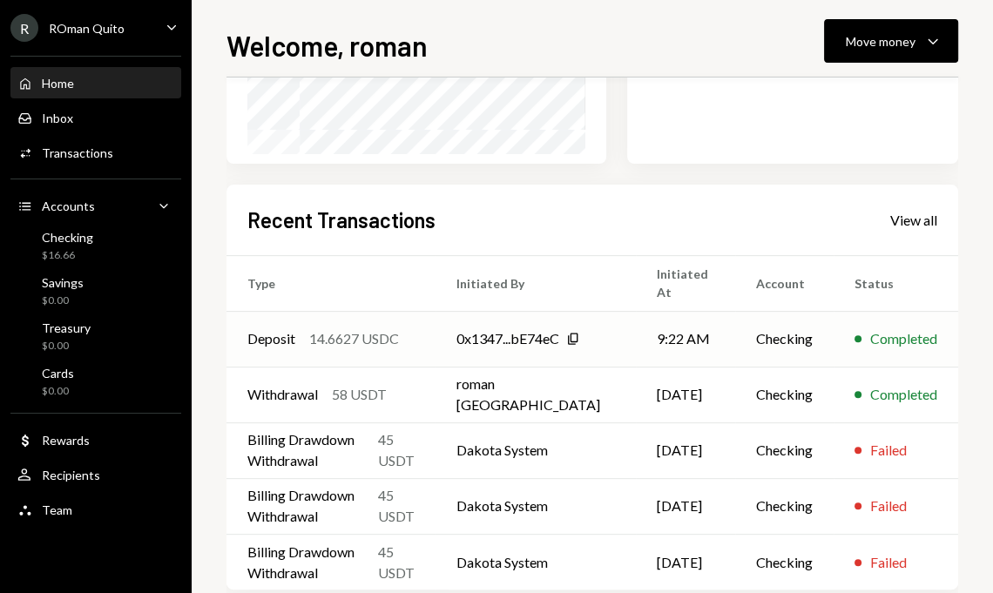
scroll to position [231, 0]
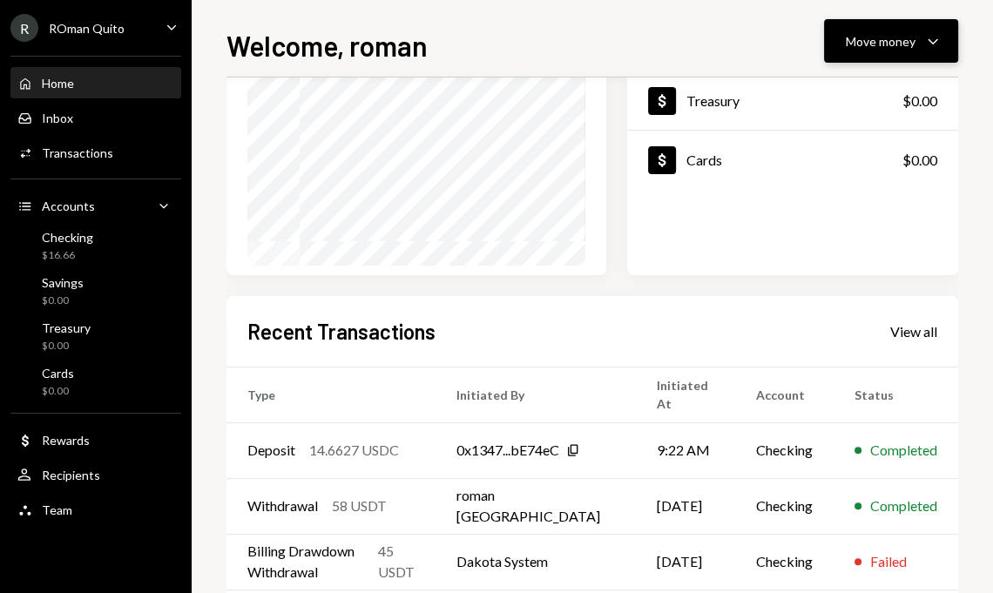
click at [890, 44] on div "Move money" at bounding box center [881, 41] width 70 height 18
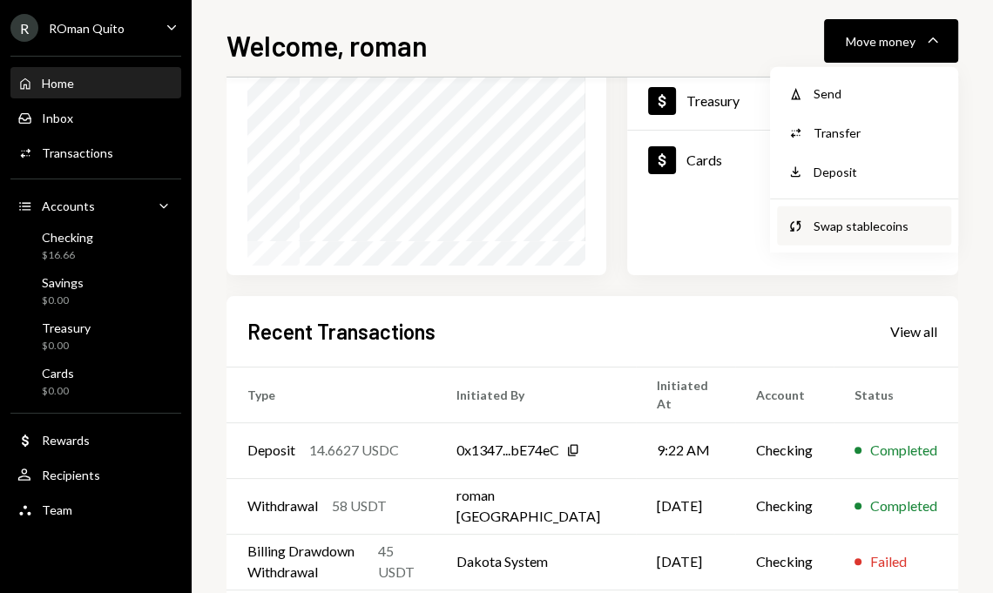
click at [839, 240] on div "Swap Swap stablecoins" at bounding box center [864, 226] width 174 height 39
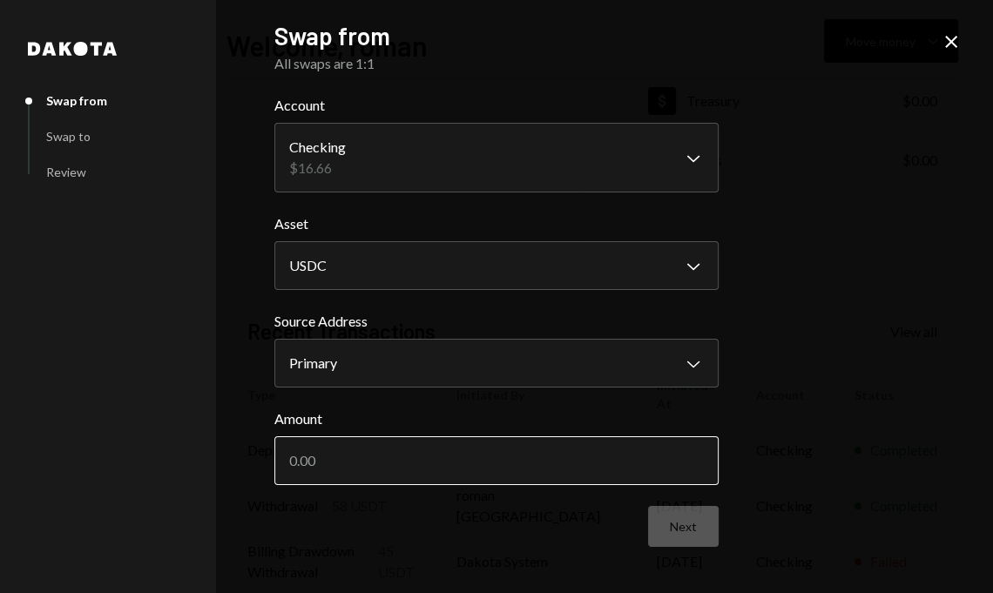
click at [481, 466] on input "Amount" at bounding box center [496, 461] width 444 height 49
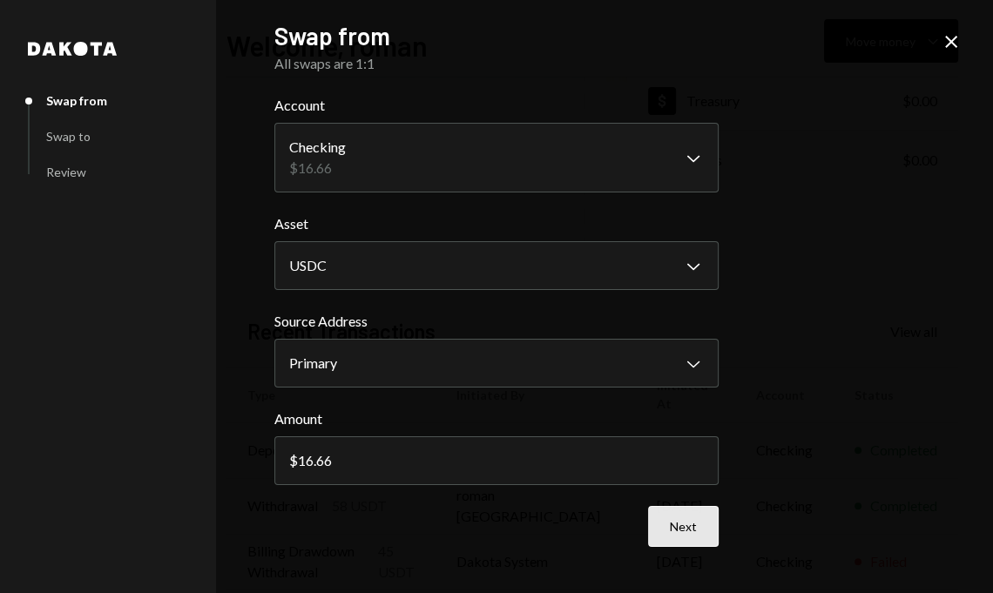
type input "16.66"
click at [699, 533] on form "**********" at bounding box center [496, 321] width 444 height 452
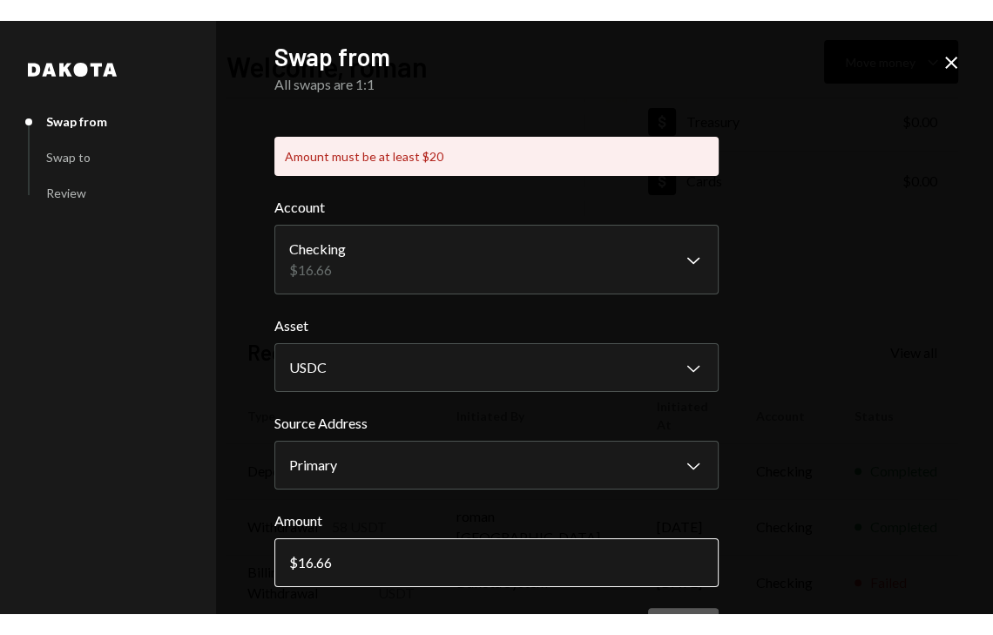
scroll to position [62, 0]
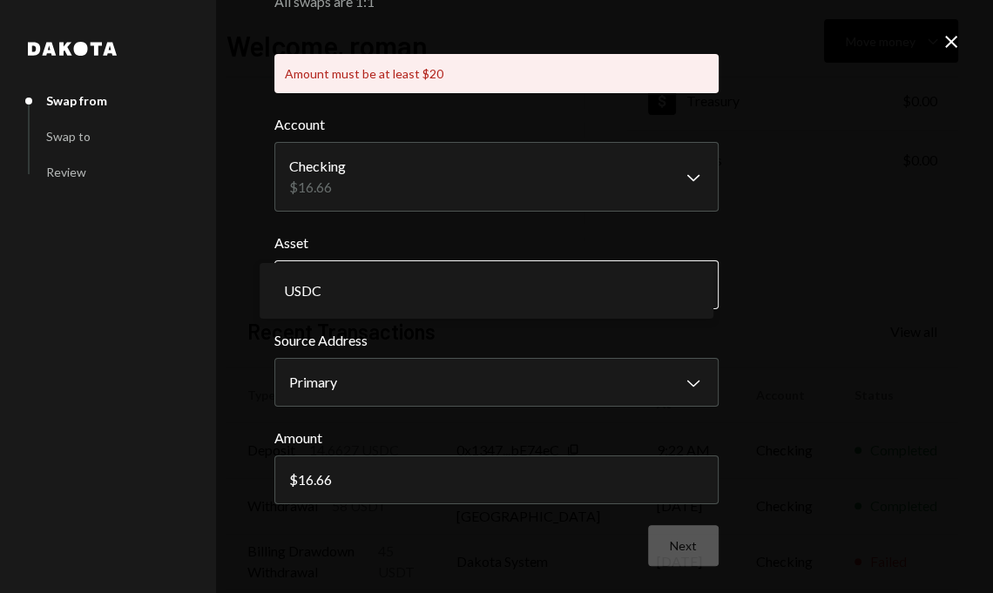
click at [620, 294] on body "**********" at bounding box center [496, 296] width 993 height 593
click at [796, 343] on div "**********" at bounding box center [496, 296] width 993 height 593
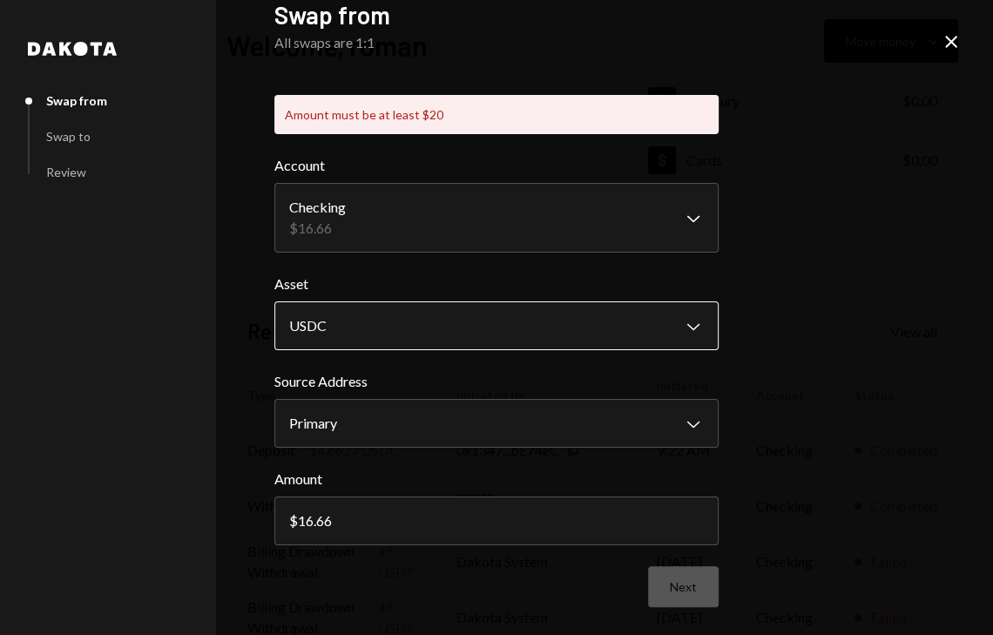
scroll to position [20, 0]
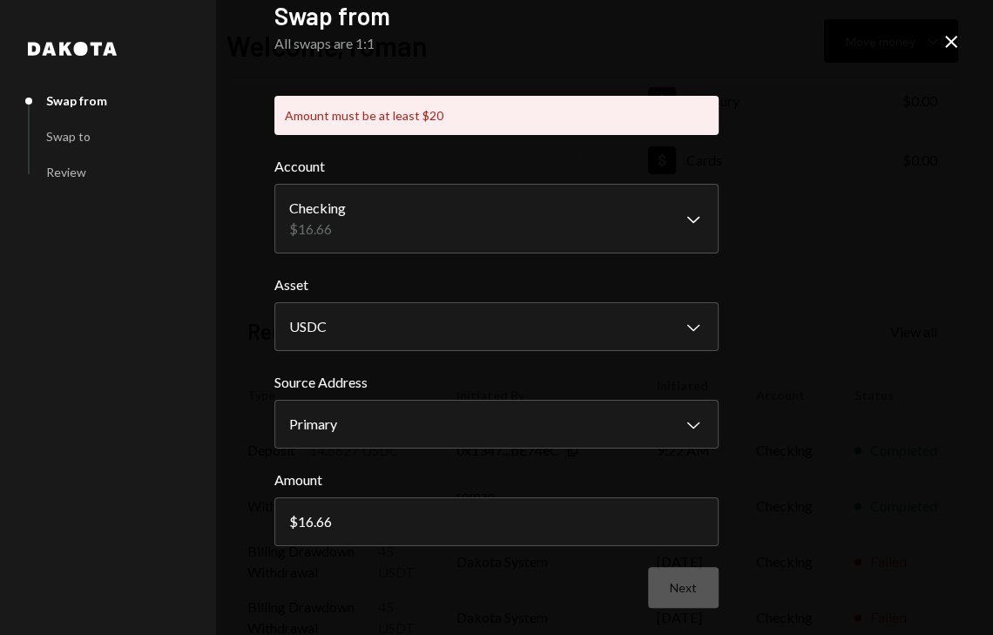
click at [950, 46] on icon "Close" at bounding box center [951, 41] width 21 height 21
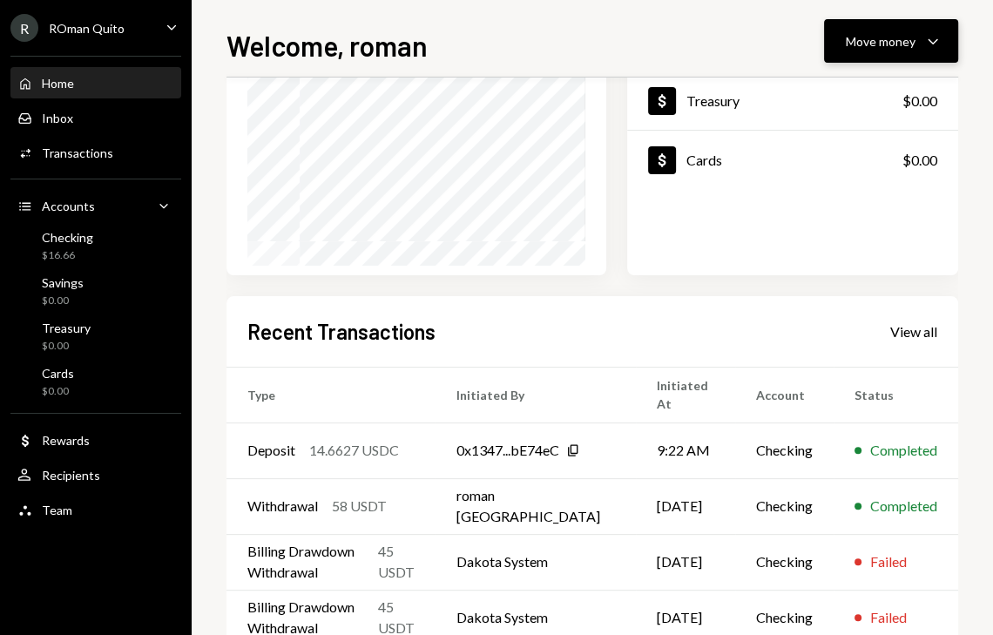
click at [900, 49] on div "Move money" at bounding box center [881, 41] width 70 height 18
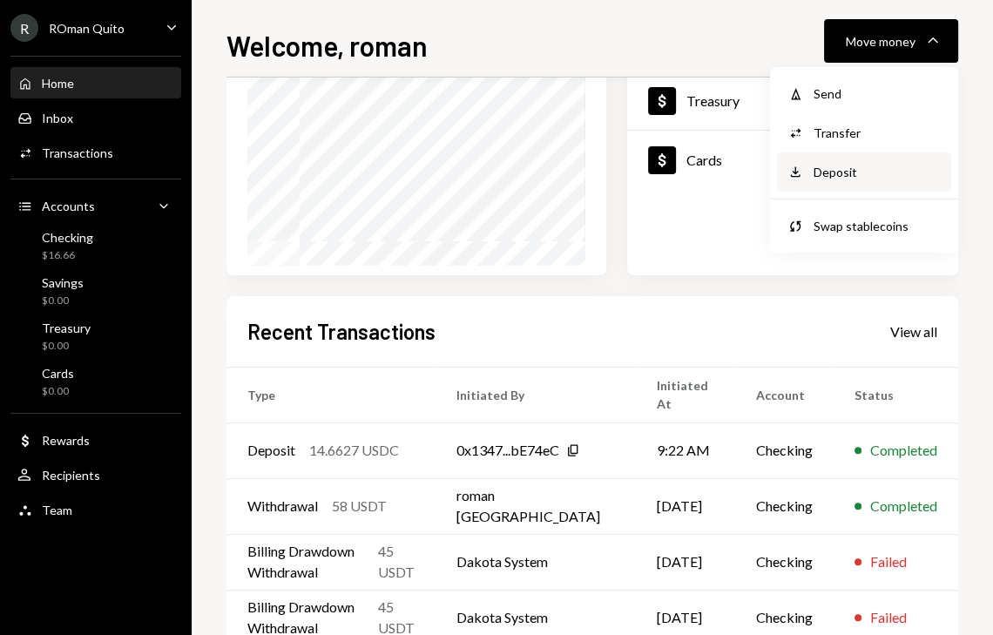
click at [836, 167] on div "Deposit" at bounding box center [877, 172] width 127 height 18
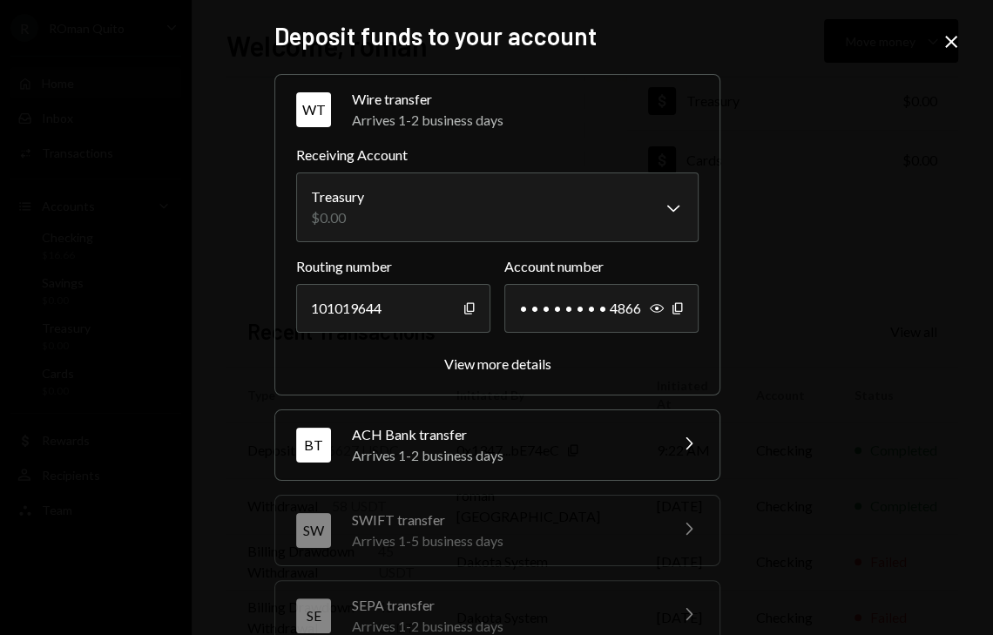
scroll to position [212, 0]
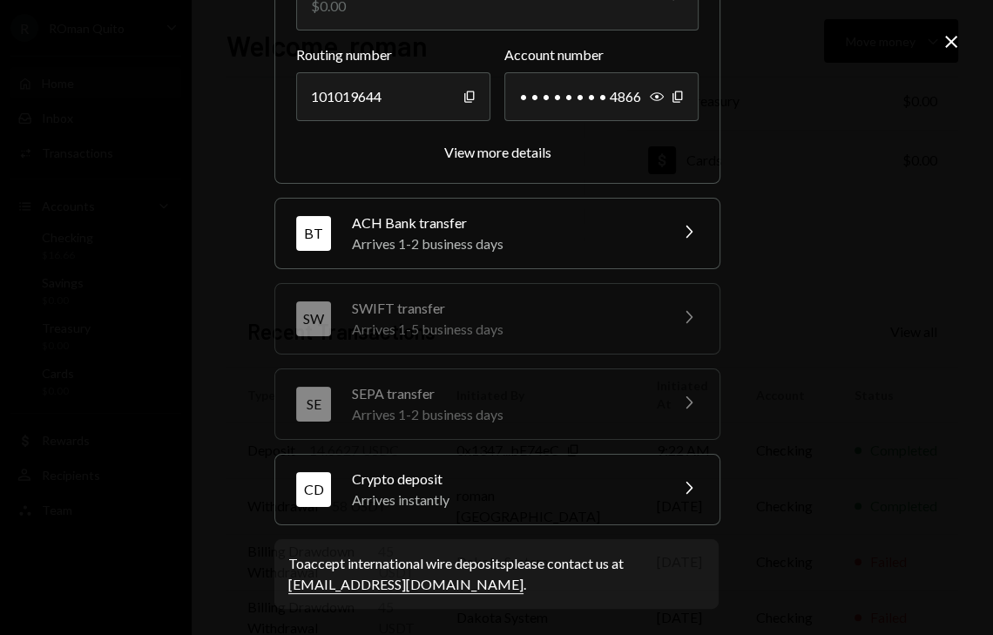
click at [477, 492] on div "Arrives instantly" at bounding box center [504, 500] width 305 height 21
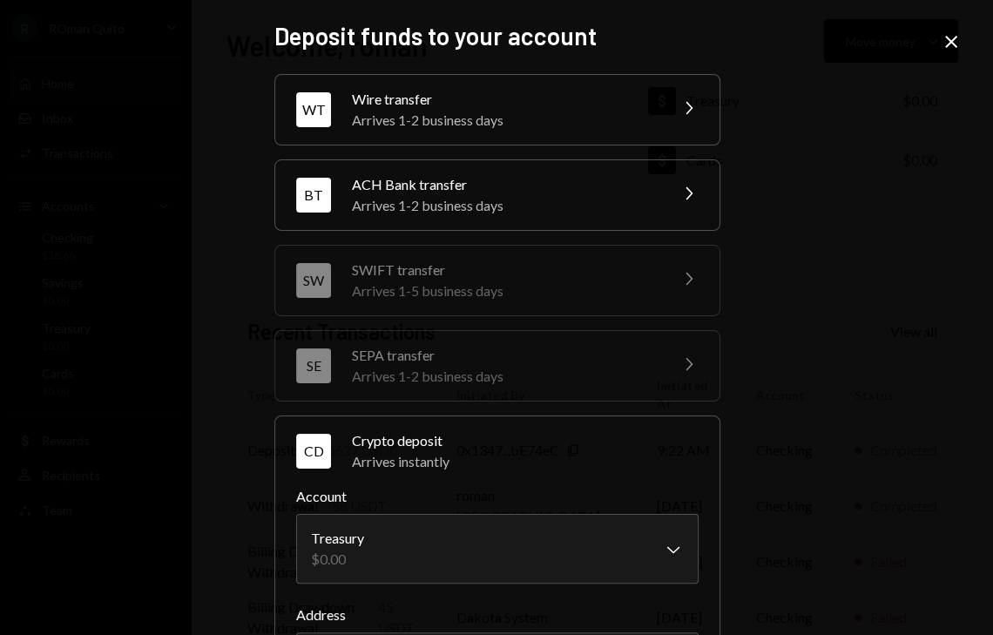
scroll to position [178, 0]
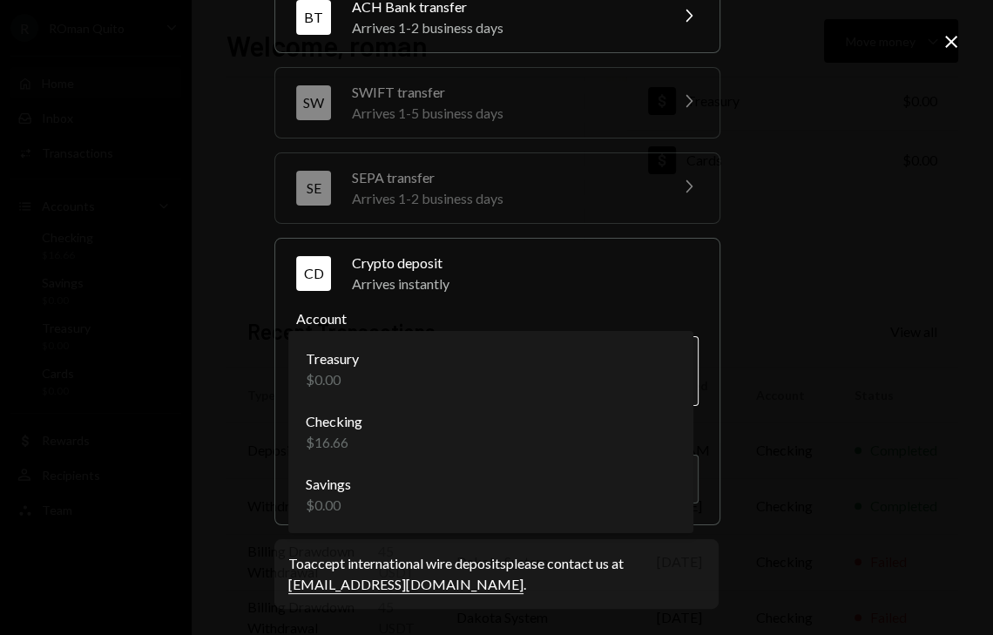
click at [479, 361] on body "R ROman Quito Caret Down Home Home Inbox Inbox Activities Transactions Accounts…" at bounding box center [496, 317] width 993 height 635
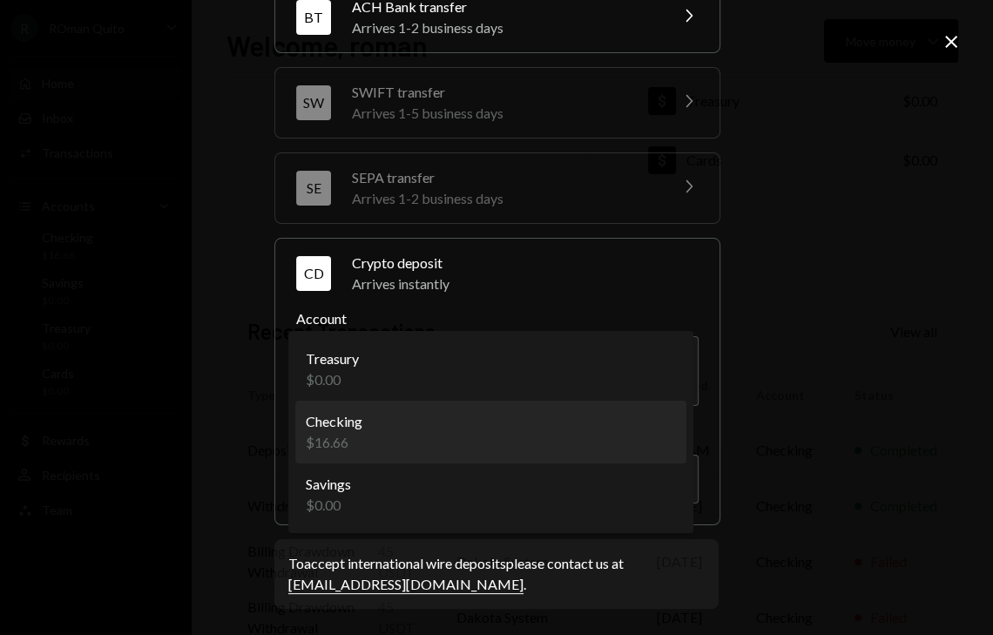
select select "**********"
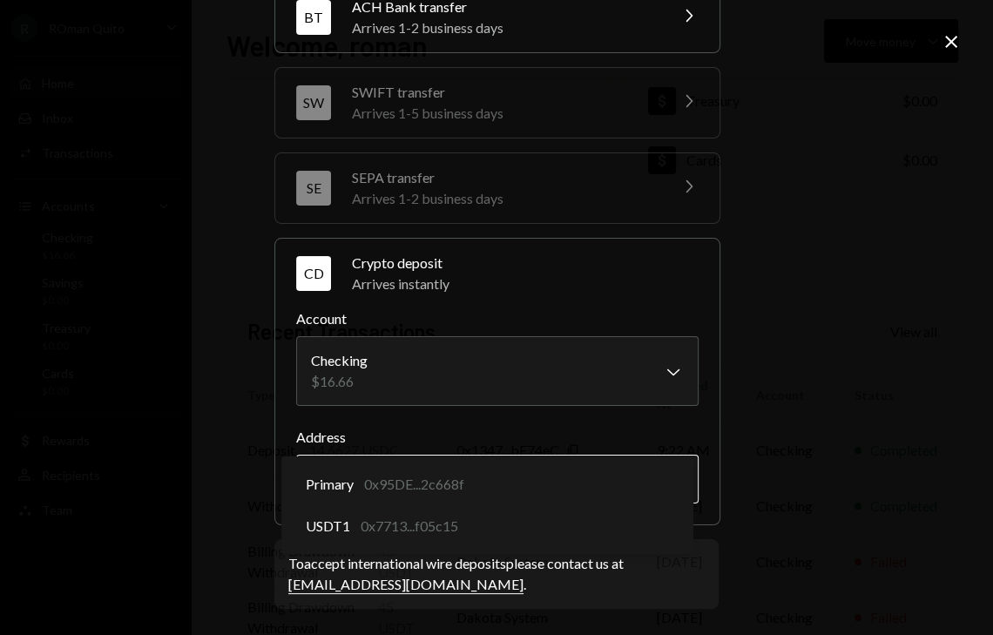
click at [436, 491] on body "R ROman Quito Caret Down Home Home Inbox Inbox Activities Transactions Accounts…" at bounding box center [496, 317] width 993 height 635
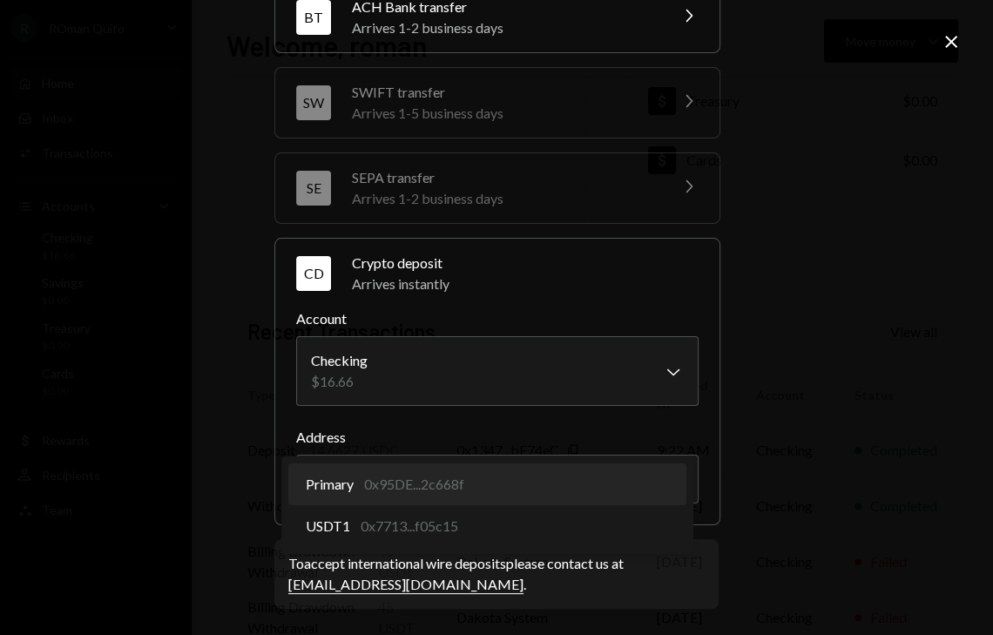
select select "**********"
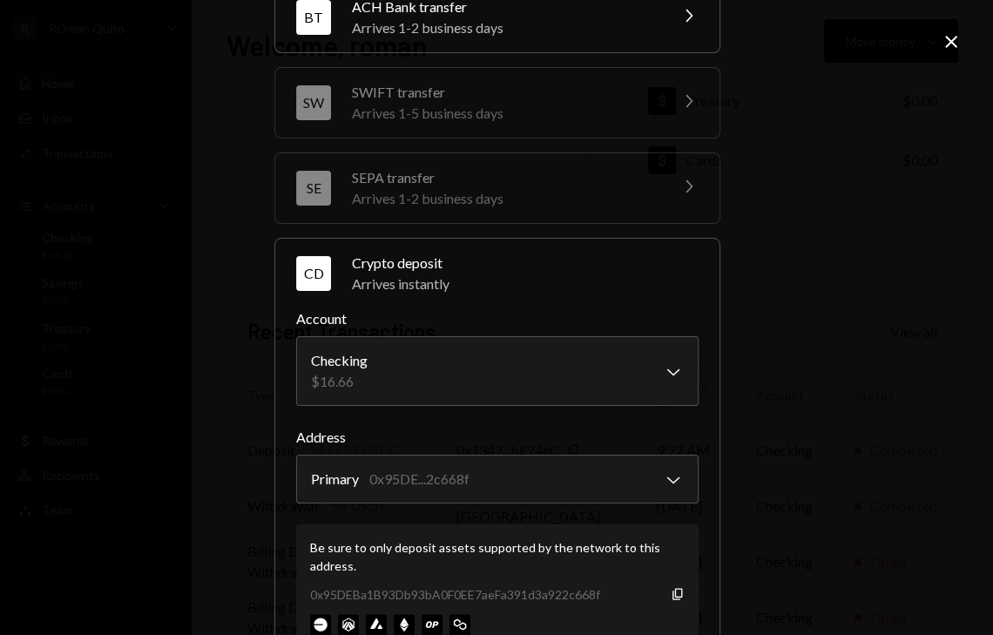
click at [952, 33] on icon "Close" at bounding box center [951, 41] width 21 height 21
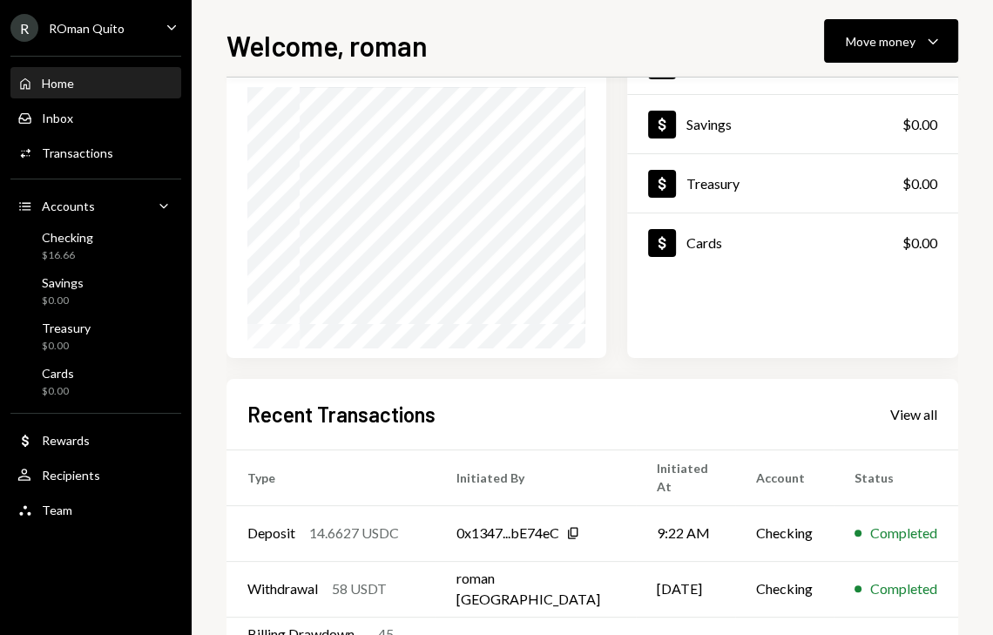
scroll to position [332, 0]
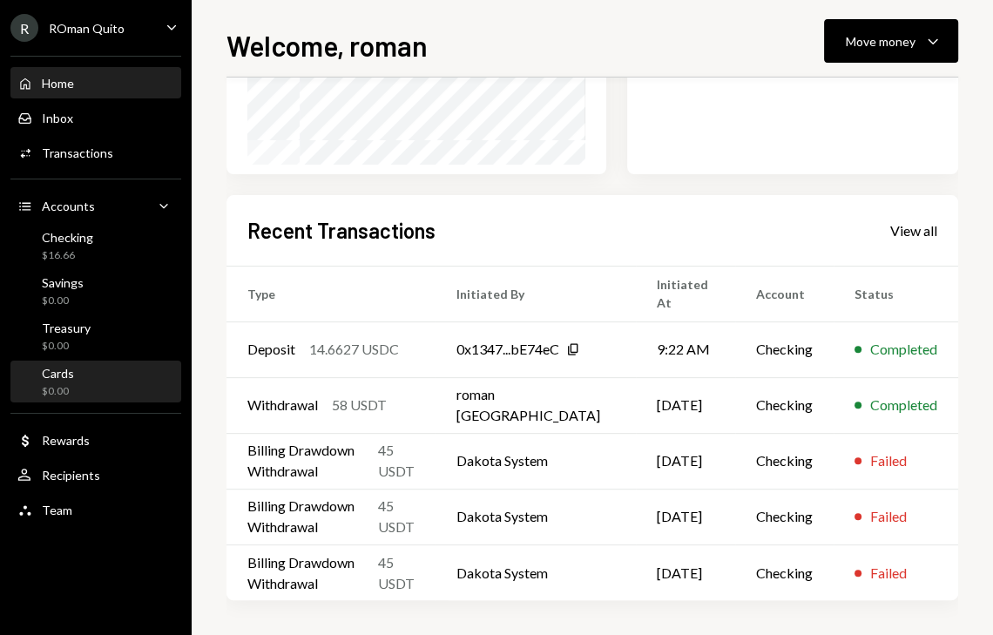
click at [113, 377] on div "Cards $0.00" at bounding box center [95, 382] width 157 height 33
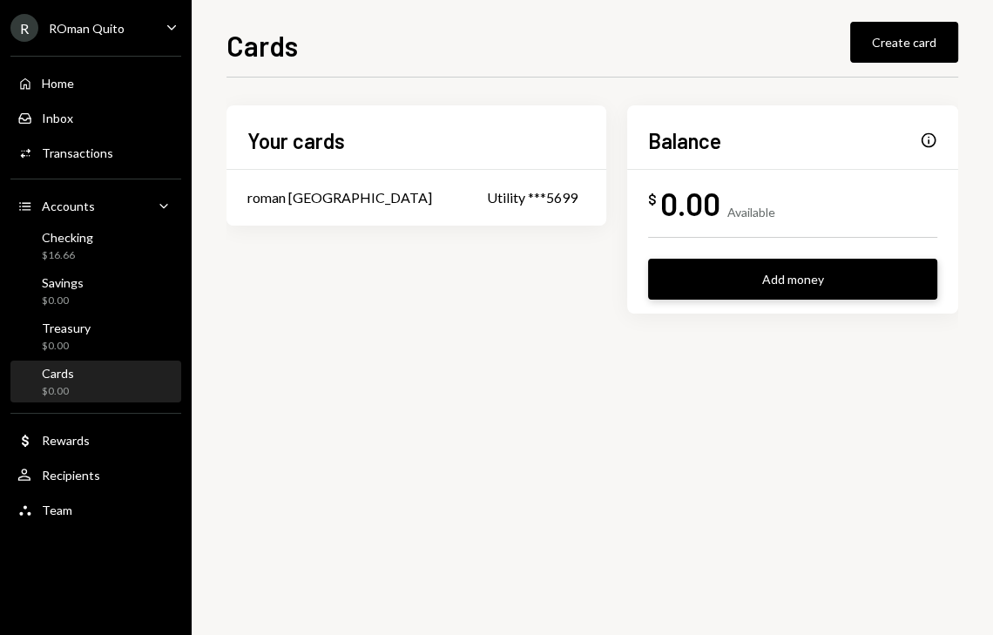
click at [776, 268] on button "Add money" at bounding box center [792, 279] width 289 height 41
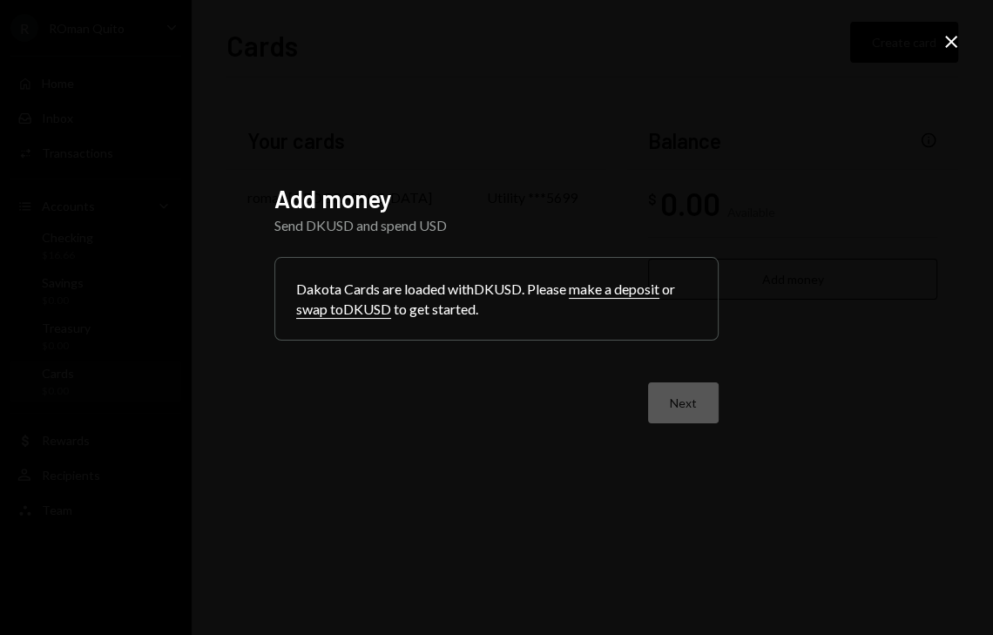
click at [338, 317] on button "swap to DKUSD" at bounding box center [343, 310] width 95 height 18
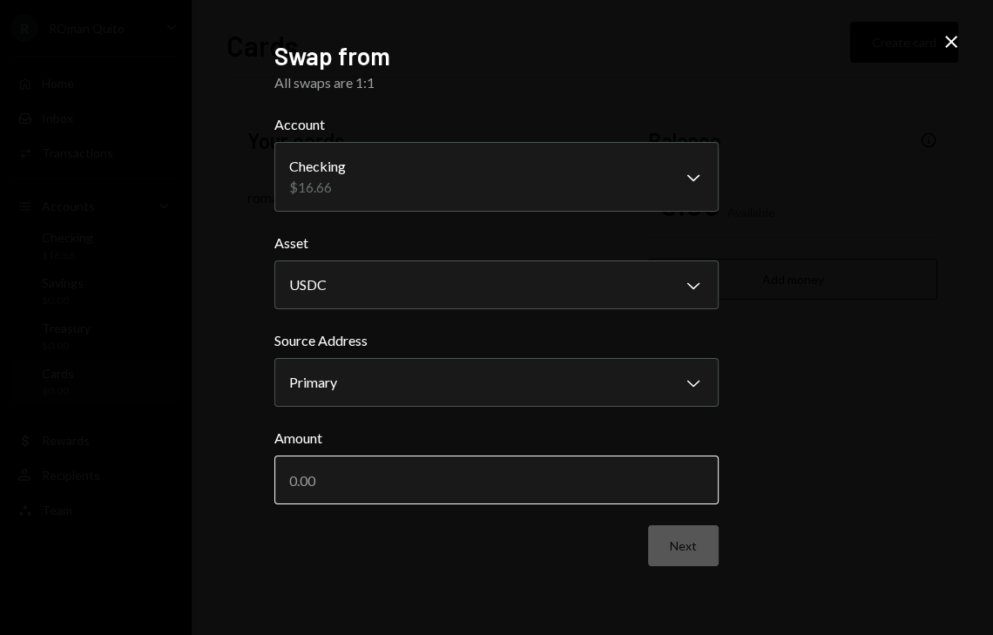
click at [441, 478] on input "Amount" at bounding box center [496, 480] width 444 height 49
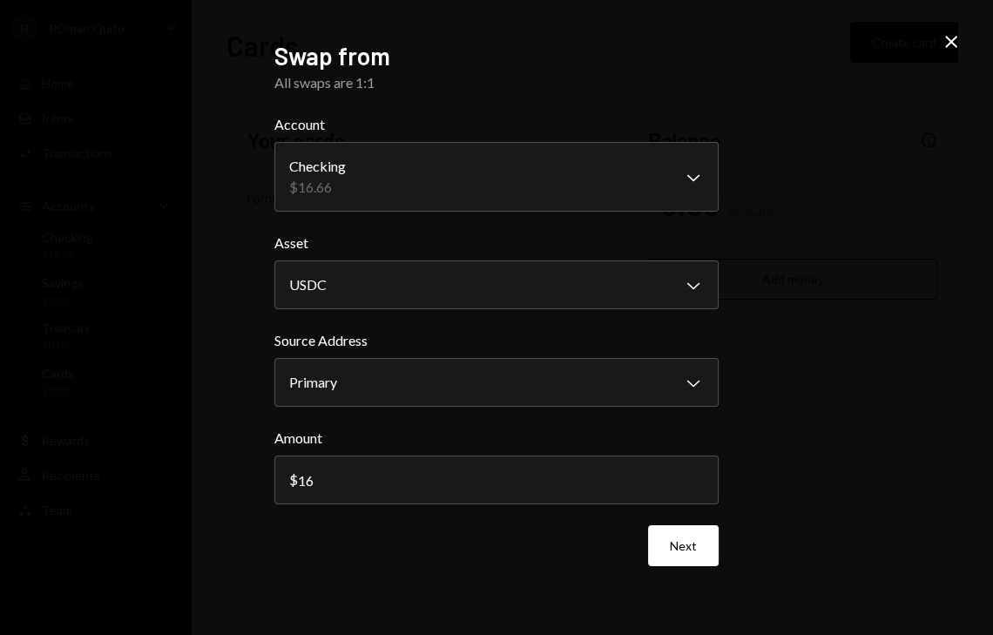
type input "16"
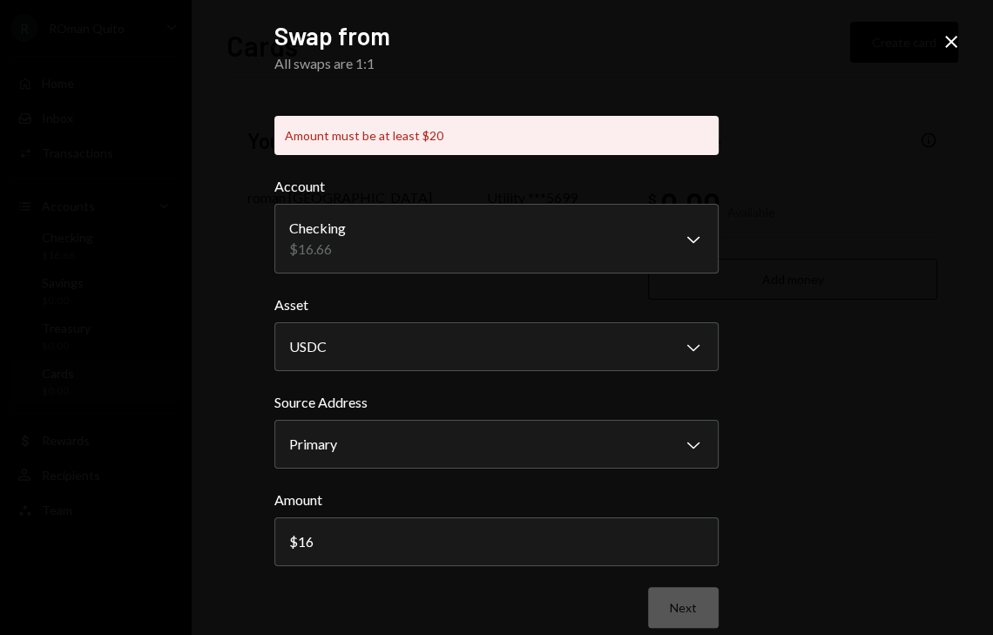
click at [645, 545] on form "**********" at bounding box center [496, 402] width 444 height 452
click at [951, 42] on icon at bounding box center [951, 42] width 12 height 12
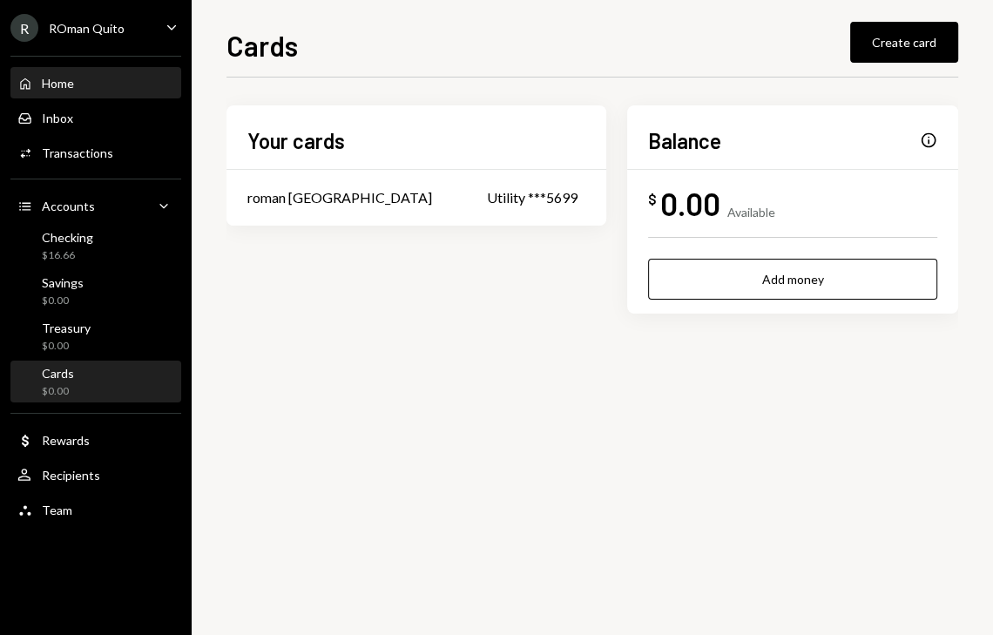
click at [70, 79] on div "Home" at bounding box center [58, 83] width 32 height 15
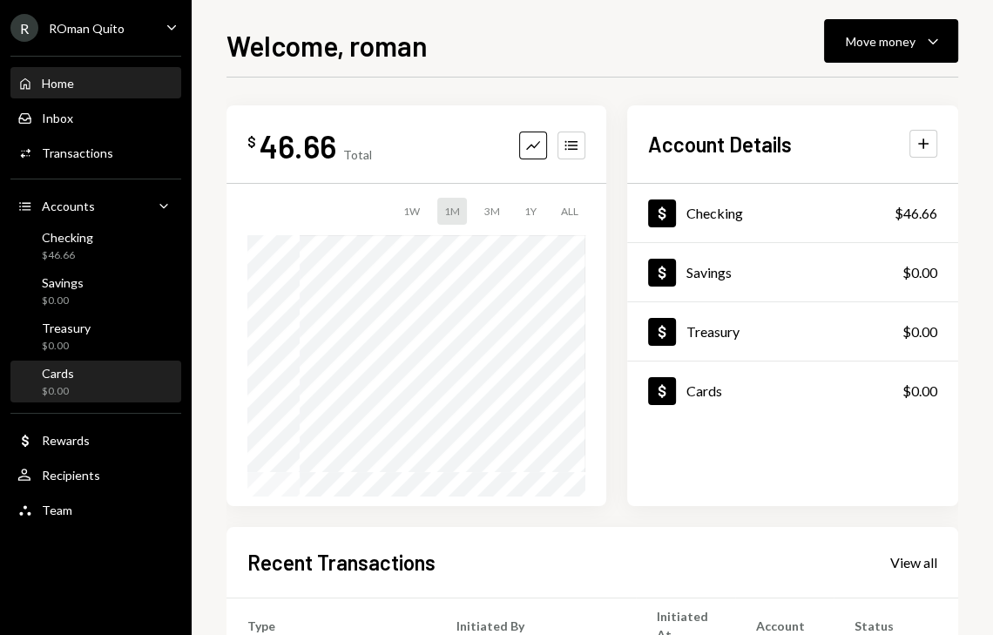
click at [117, 396] on div "Cards $0.00" at bounding box center [95, 382] width 157 height 33
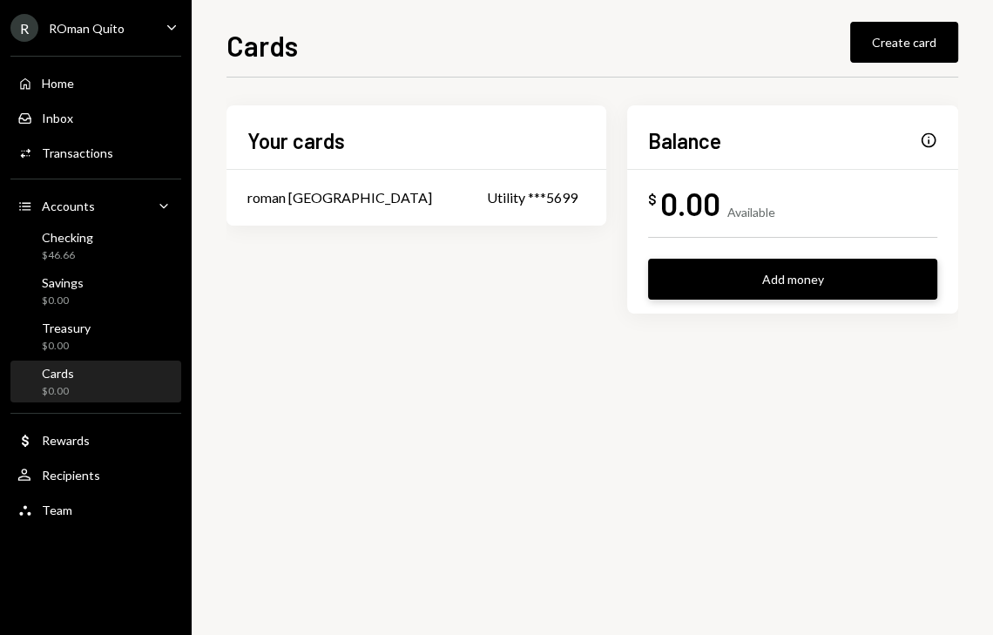
click at [806, 293] on button "Add money" at bounding box center [792, 279] width 289 height 41
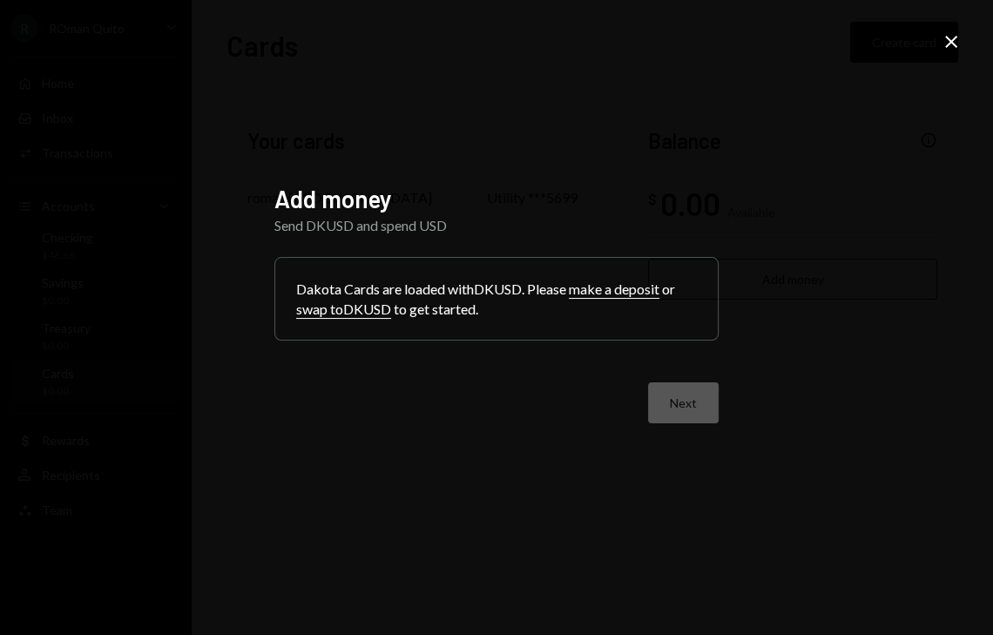
click at [341, 306] on button "swap to DKUSD" at bounding box center [343, 310] width 95 height 18
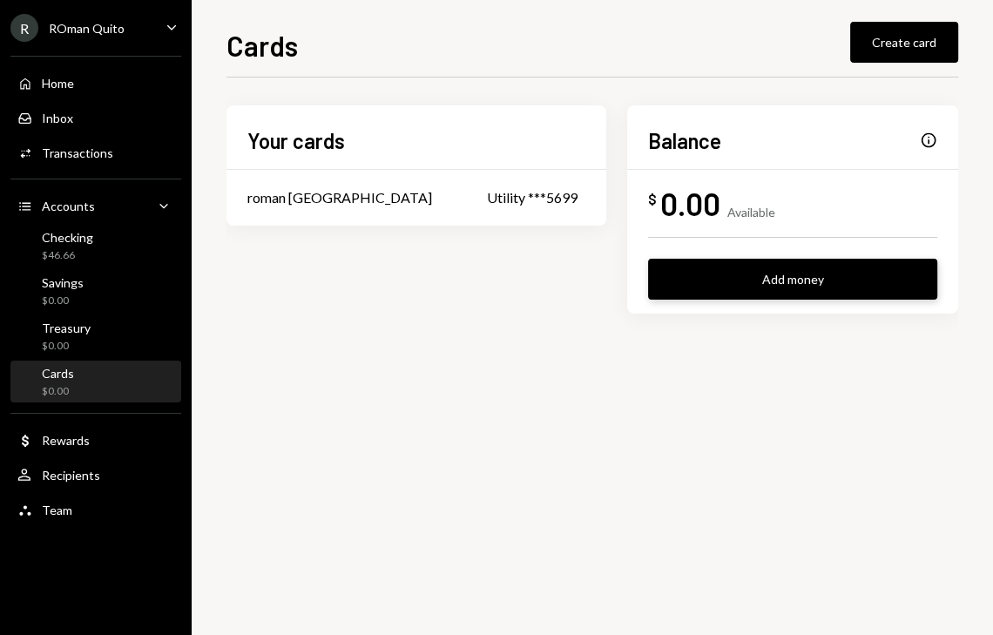
click at [762, 282] on button "Add money" at bounding box center [792, 279] width 289 height 41
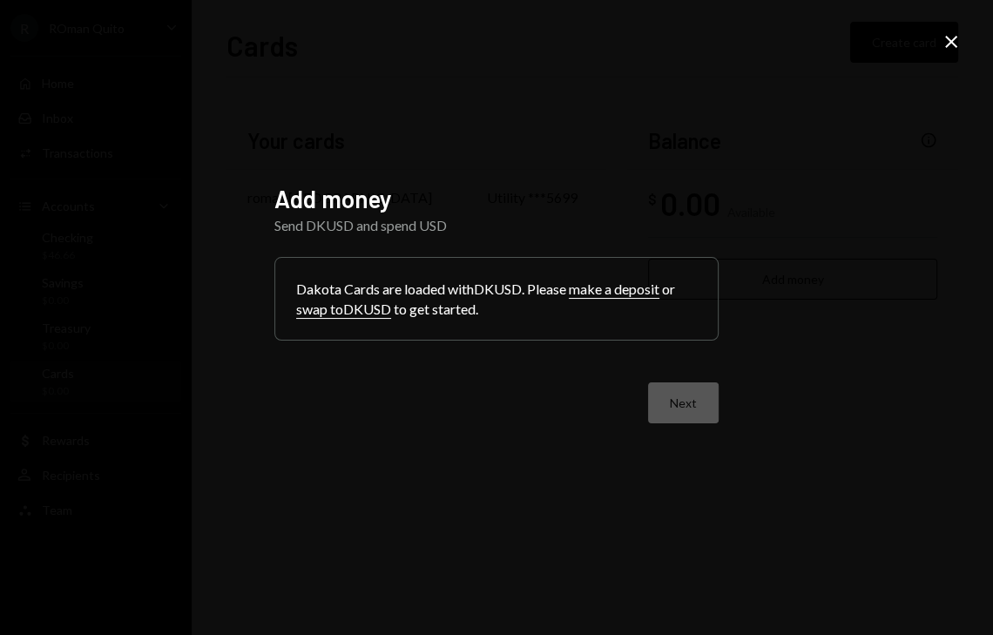
click at [347, 306] on button "swap to DKUSD" at bounding box center [343, 310] width 95 height 18
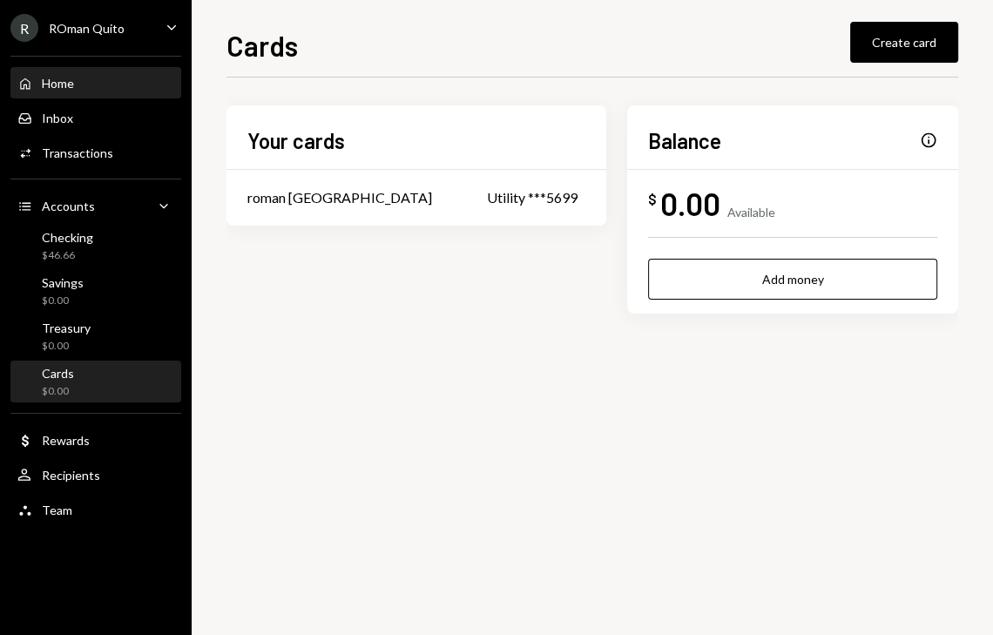
click at [64, 92] on div "Home Home" at bounding box center [95, 84] width 157 height 30
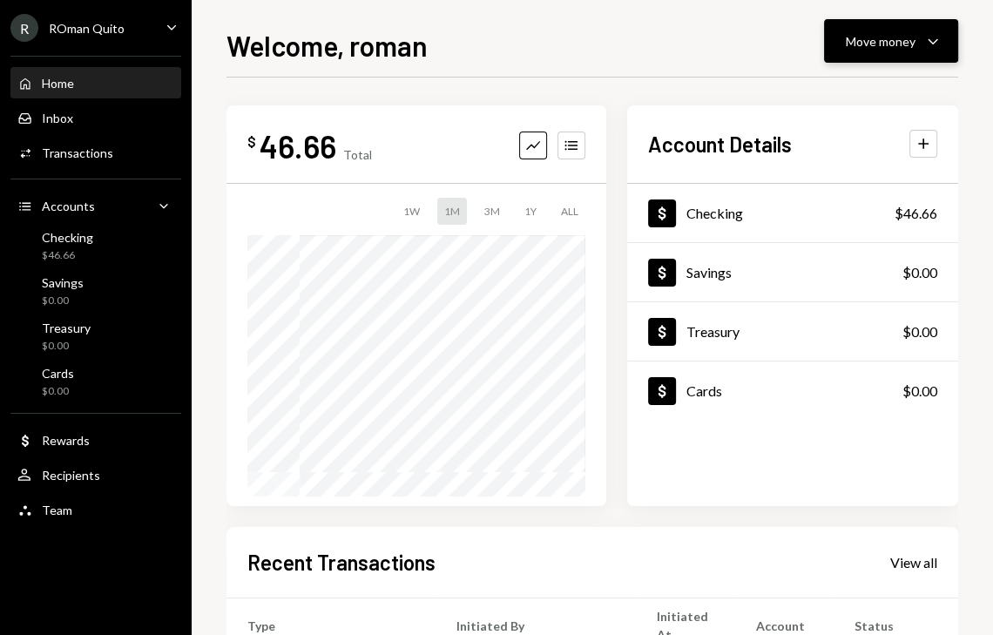
click at [897, 47] on div "Move money" at bounding box center [881, 41] width 70 height 18
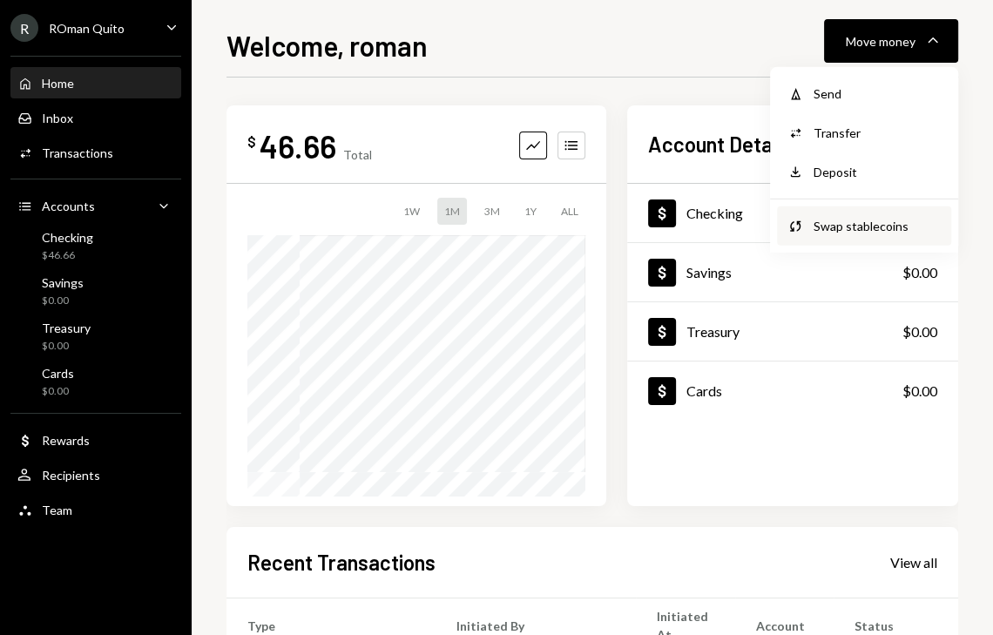
click at [840, 217] on div "Swap stablecoins" at bounding box center [877, 226] width 127 height 18
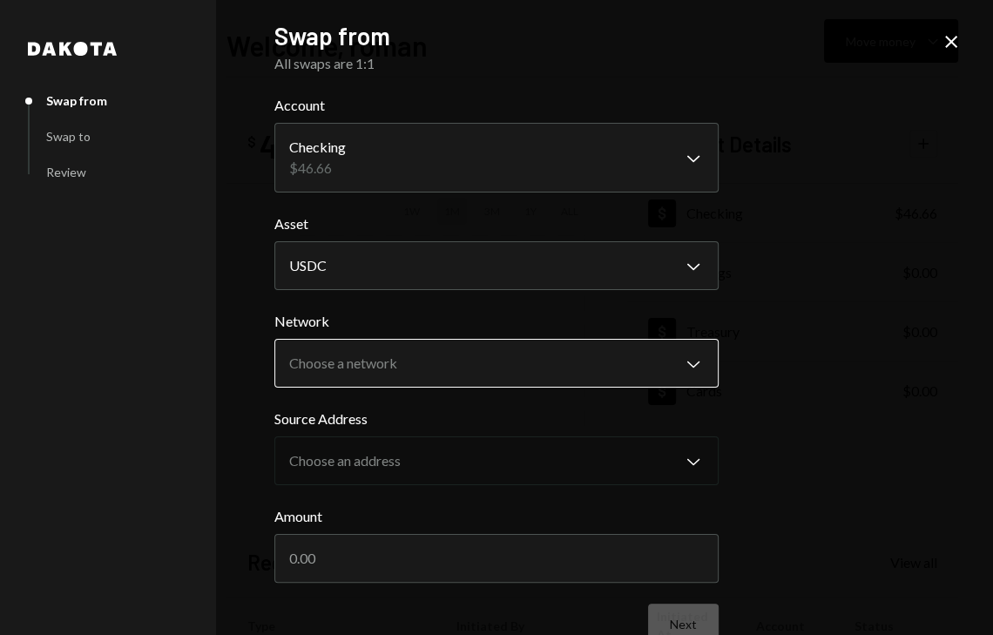
click at [603, 378] on body "**********" at bounding box center [496, 317] width 993 height 635
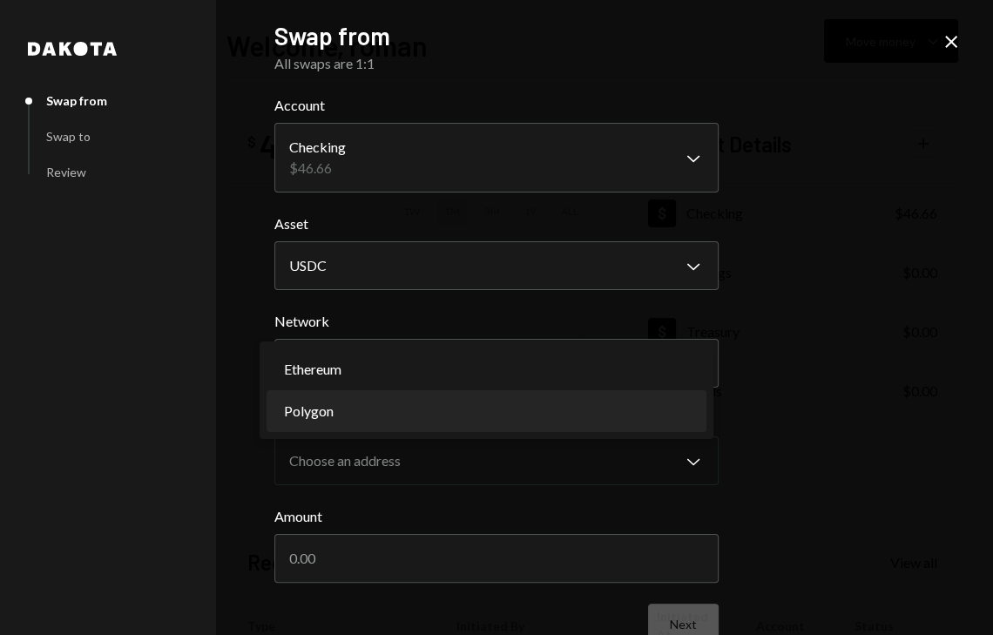
select select "**********"
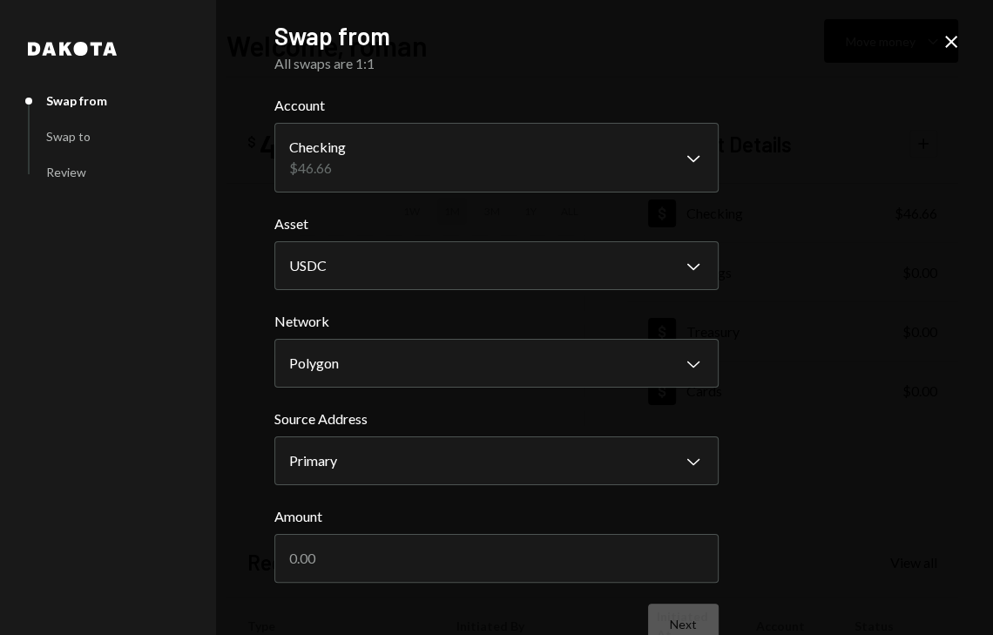
click at [444, 410] on label "Source Address" at bounding box center [496, 419] width 444 height 21
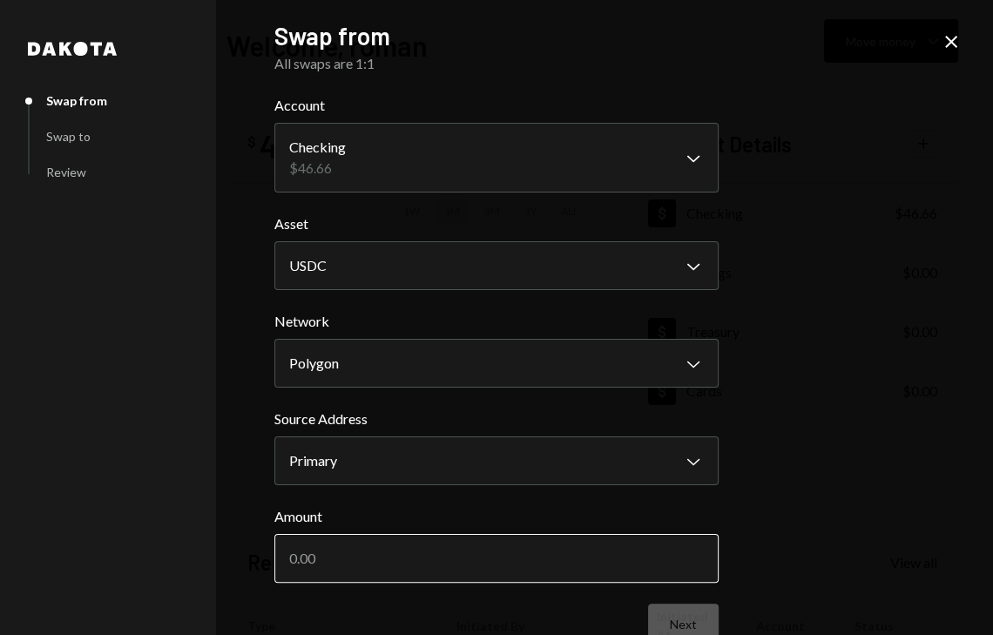
click at [504, 559] on input "Amount" at bounding box center [496, 558] width 444 height 49
type input "3"
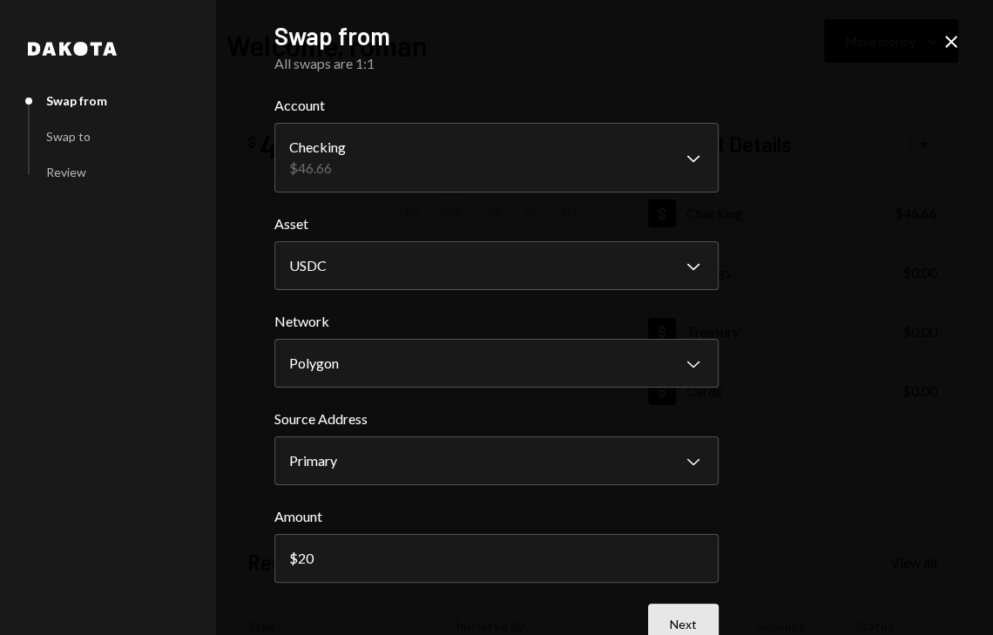
type input "20"
click at [704, 623] on button "Next" at bounding box center [683, 624] width 71 height 41
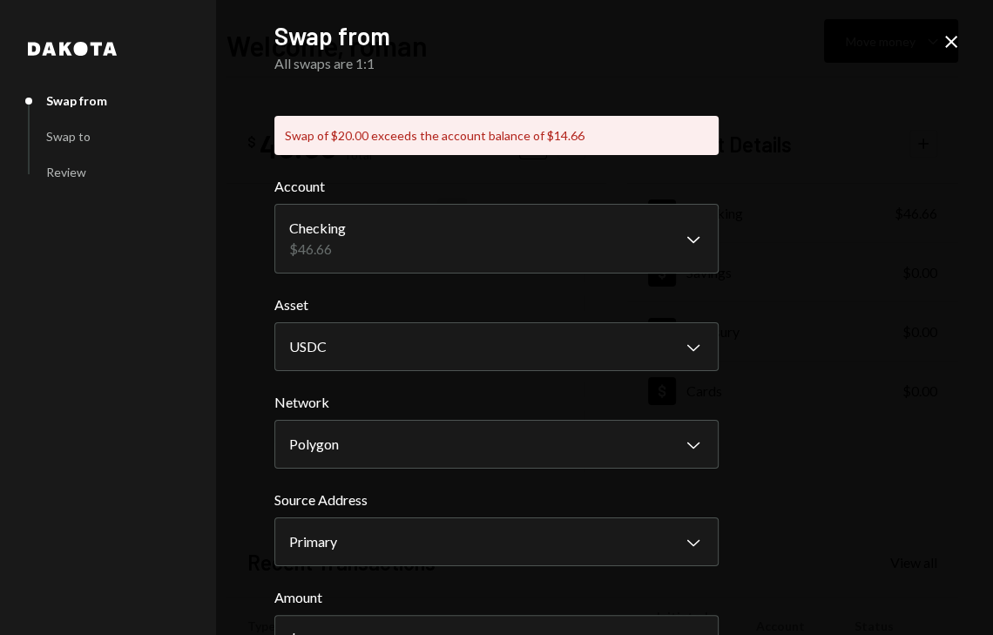
scroll to position [118, 0]
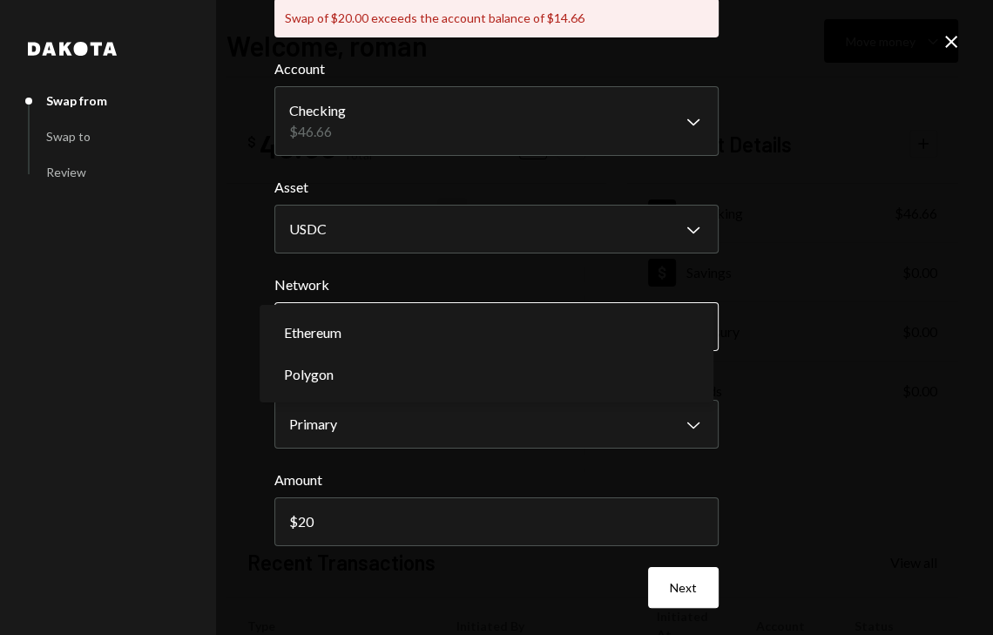
click at [420, 339] on body "**********" at bounding box center [496, 317] width 993 height 635
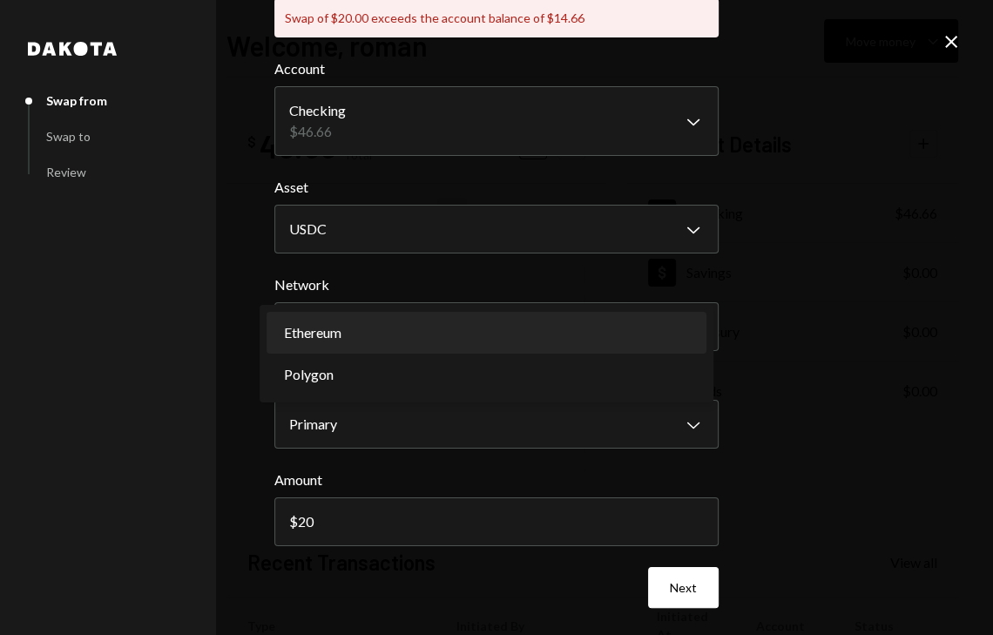
select select "**********"
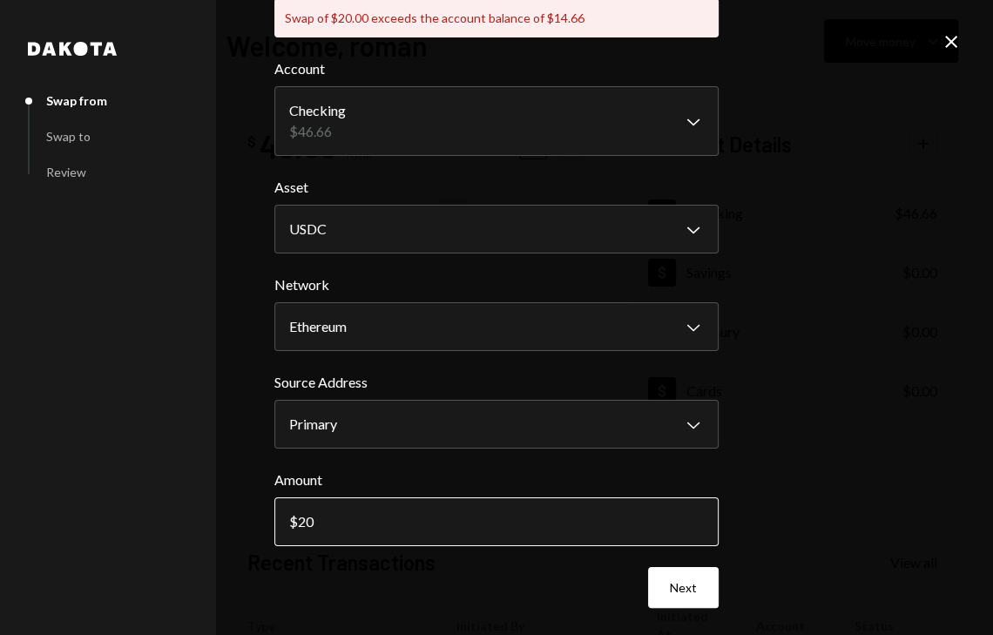
click at [326, 514] on input "20" at bounding box center [496, 522] width 444 height 49
click at [769, 417] on div "**********" at bounding box center [496, 317] width 993 height 635
click at [680, 581] on button "Next" at bounding box center [683, 587] width 71 height 41
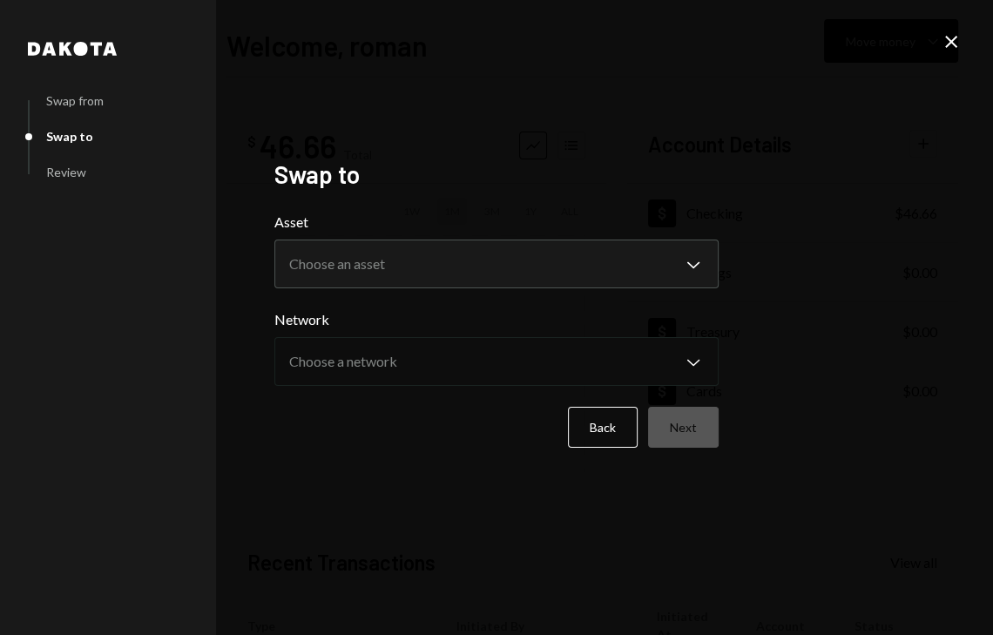
scroll to position [0, 0]
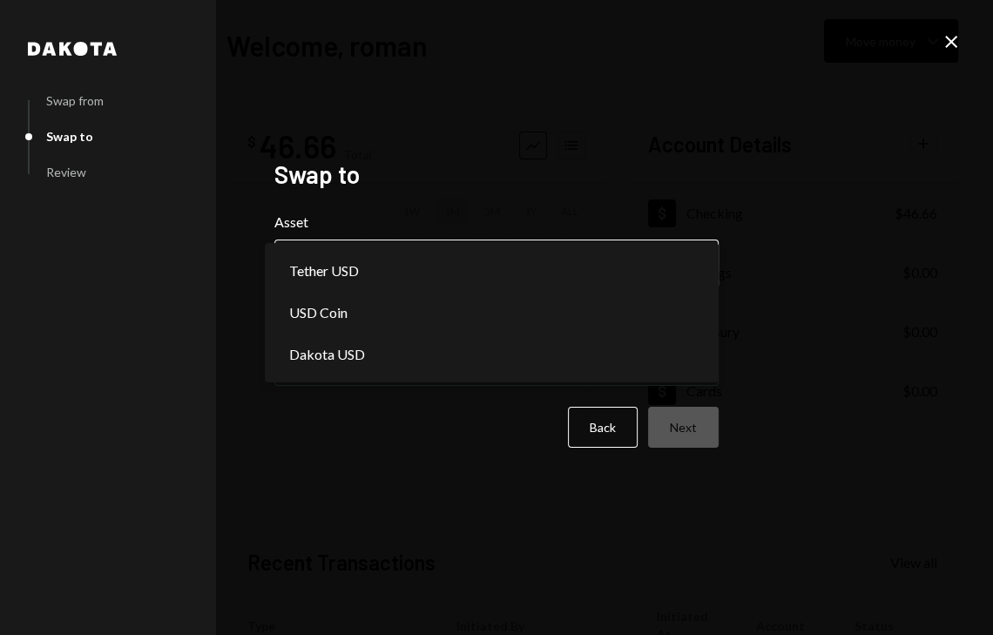
click at [511, 268] on body "**********" at bounding box center [496, 317] width 993 height 635
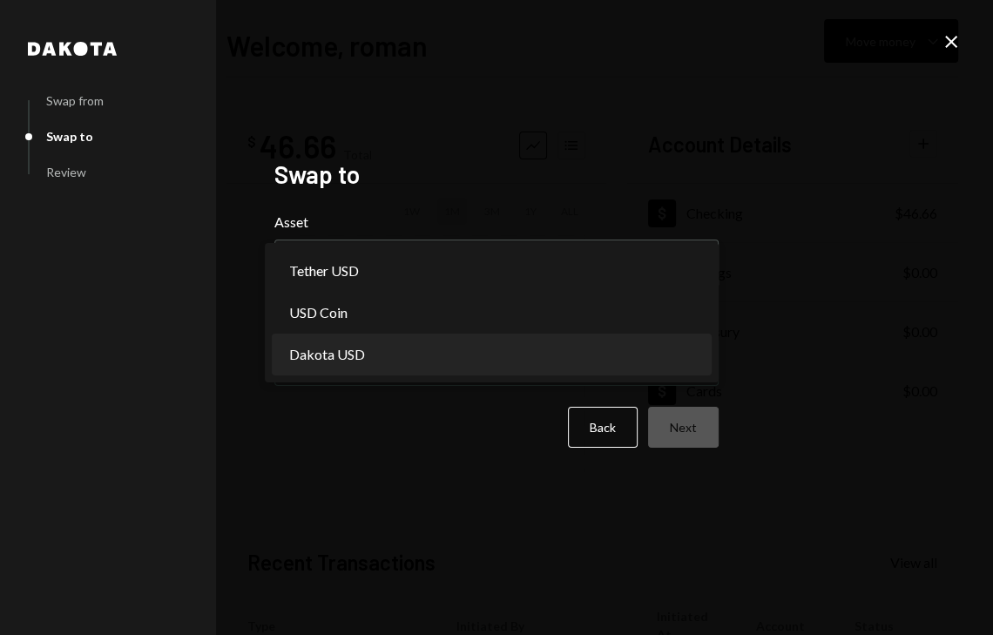
select select "*****"
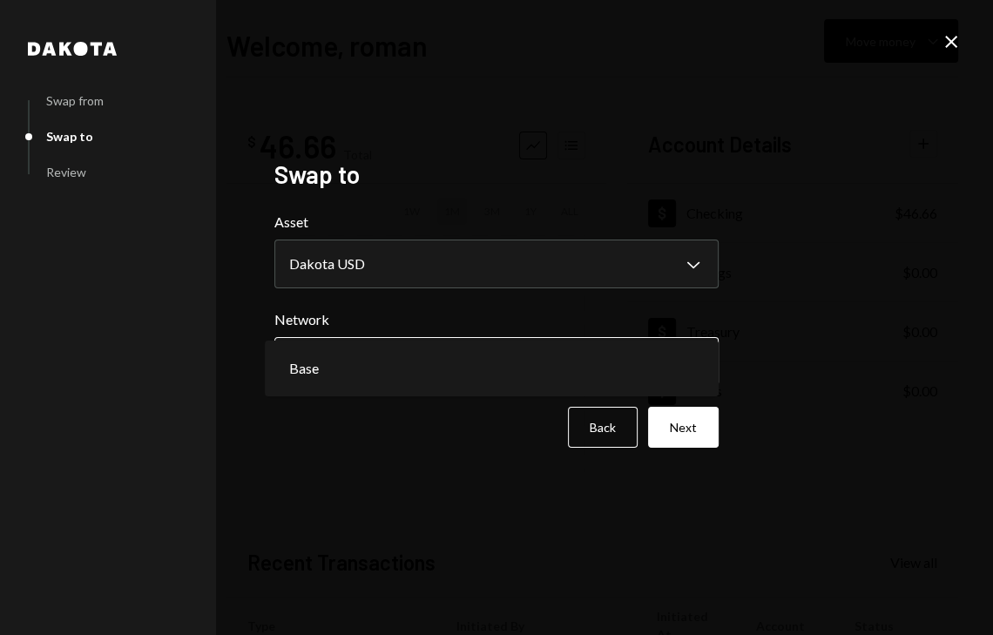
click at [549, 362] on body "**********" at bounding box center [496, 317] width 993 height 635
click at [670, 426] on button "Next" at bounding box center [683, 427] width 71 height 41
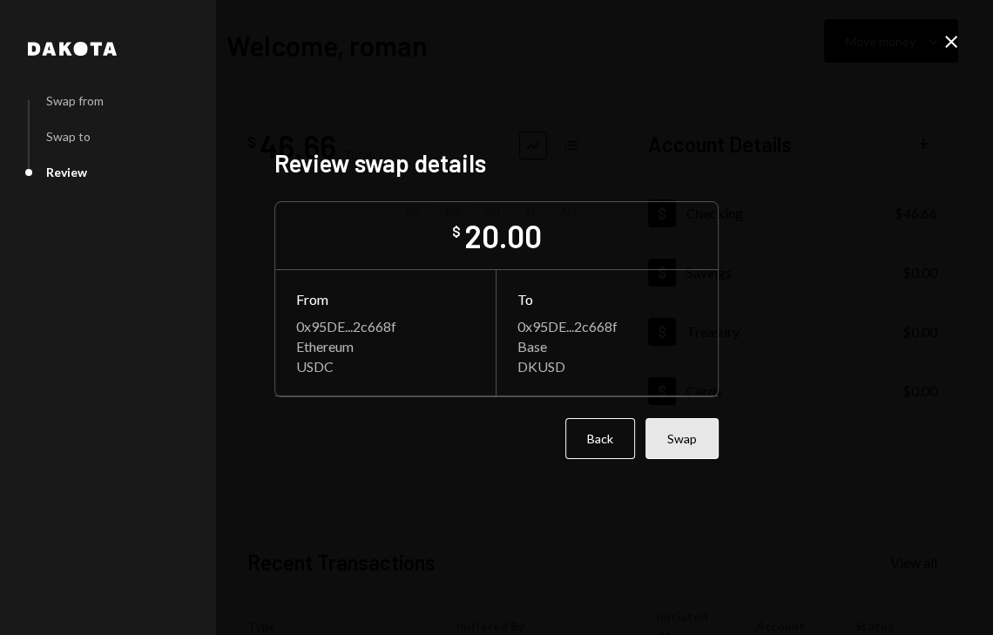
click at [701, 455] on button "Swap" at bounding box center [682, 438] width 73 height 41
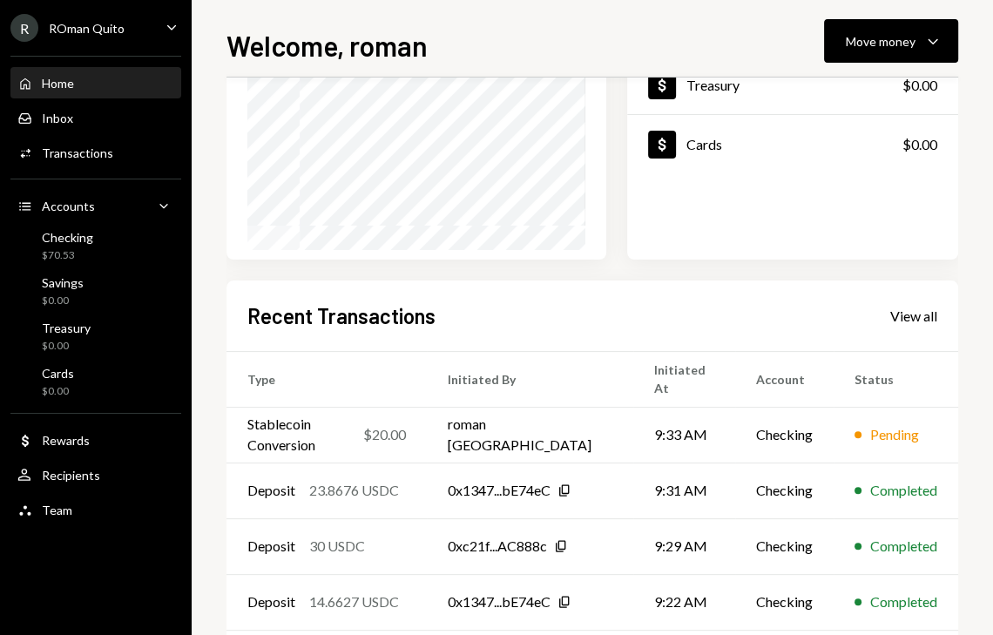
scroll to position [268, 0]
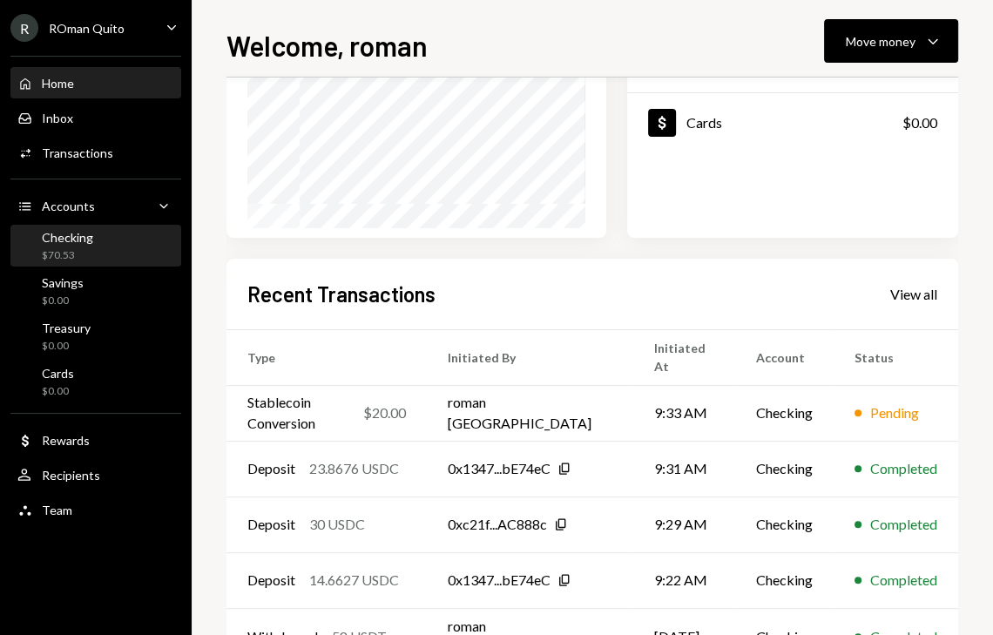
click at [78, 255] on div "$70.53" at bounding box center [67, 255] width 51 height 15
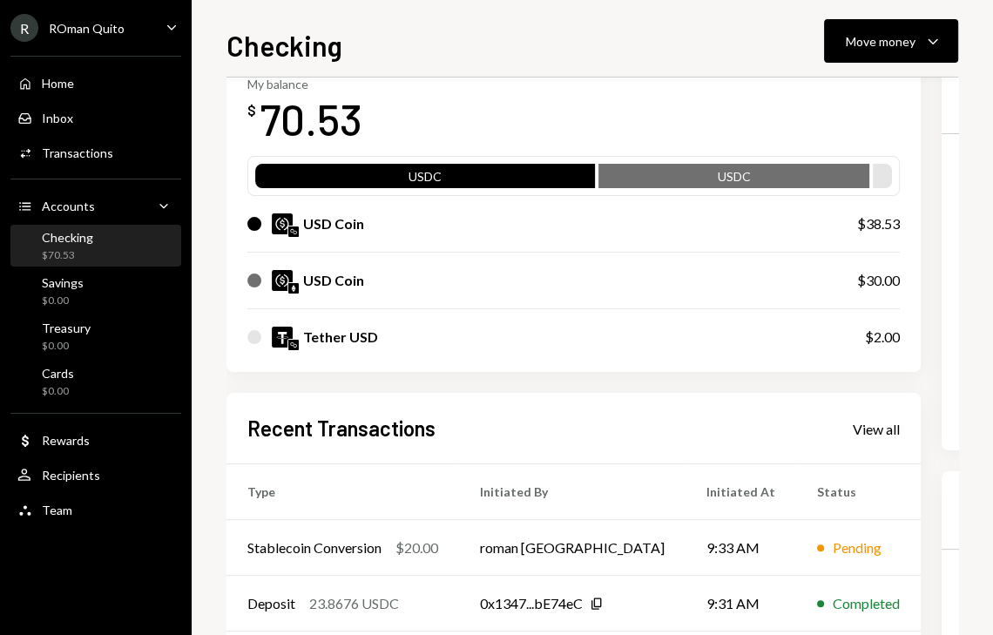
scroll to position [301, 0]
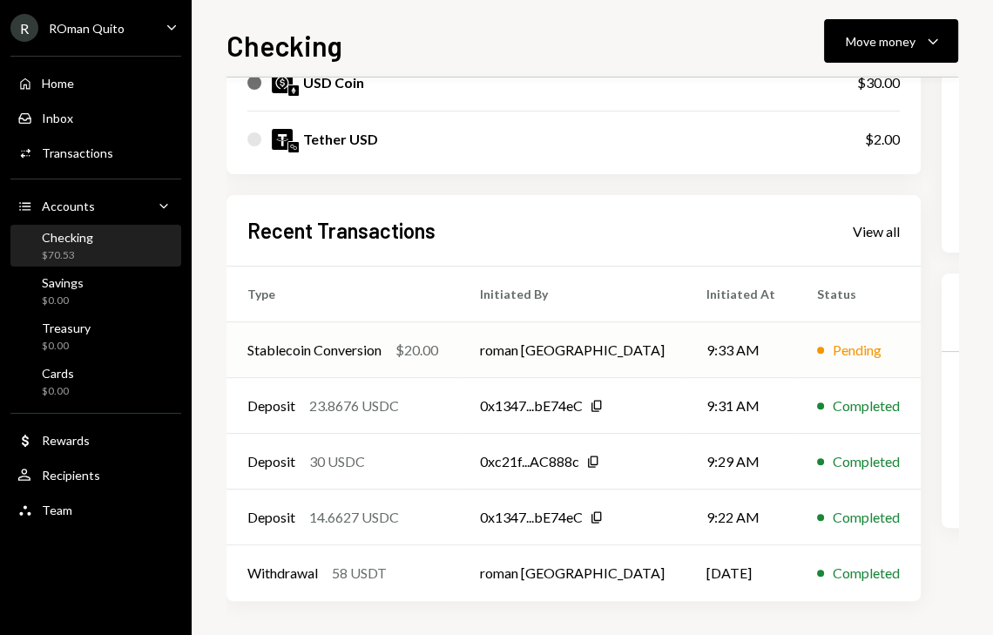
click at [810, 362] on td "Pending" at bounding box center [858, 350] width 125 height 56
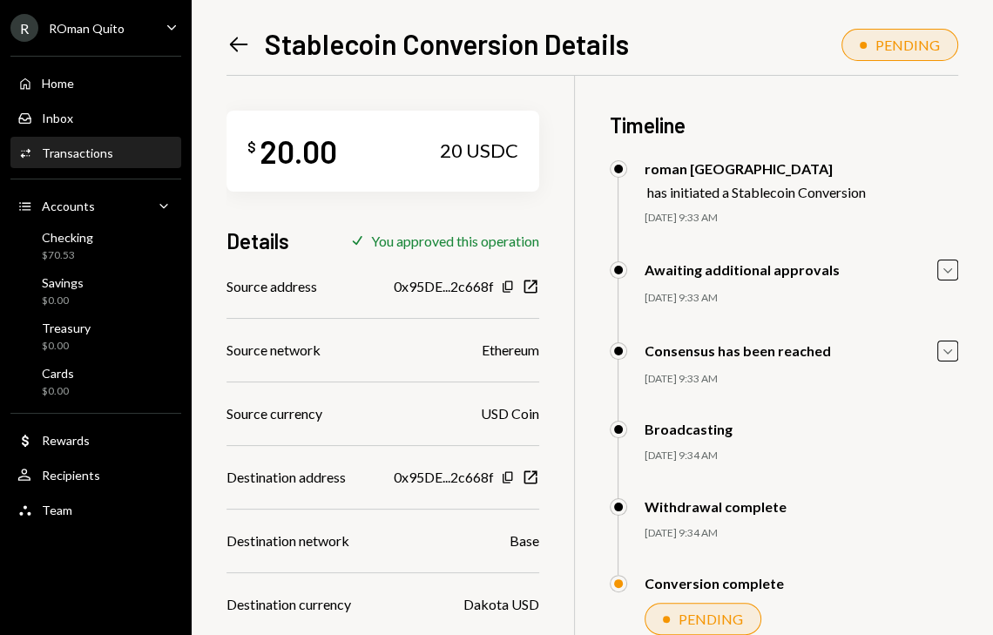
click at [242, 39] on icon "Left Arrow" at bounding box center [239, 44] width 24 height 24
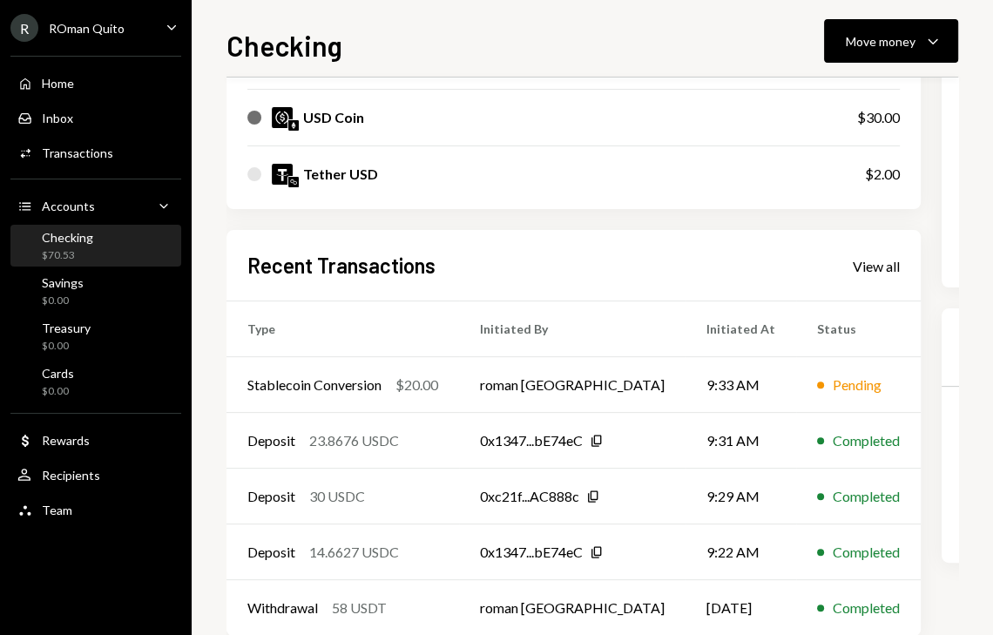
scroll to position [301, 0]
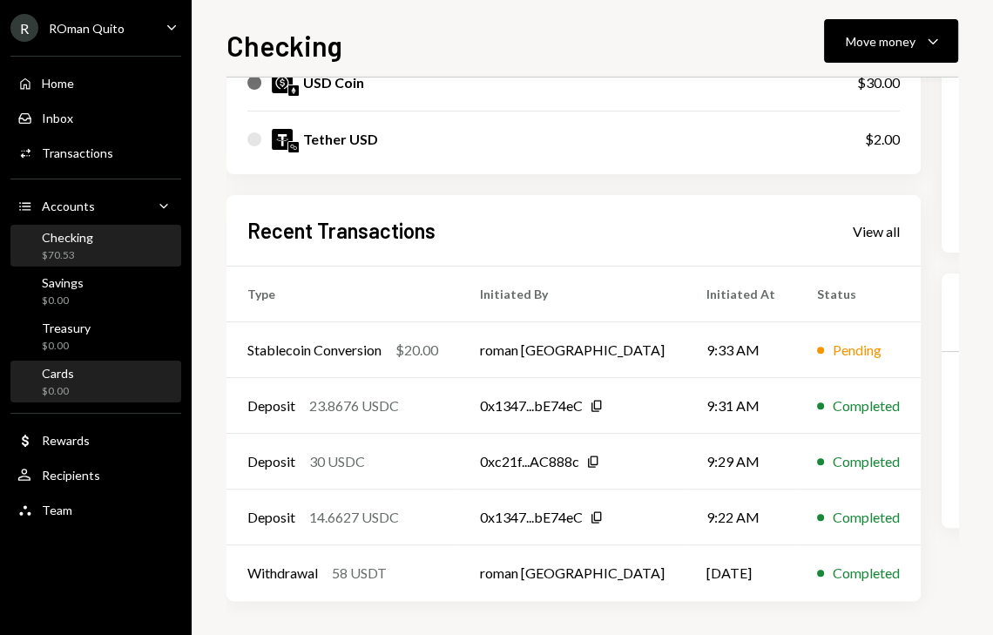
click at [101, 374] on div "Cards $0.00" at bounding box center [95, 382] width 157 height 33
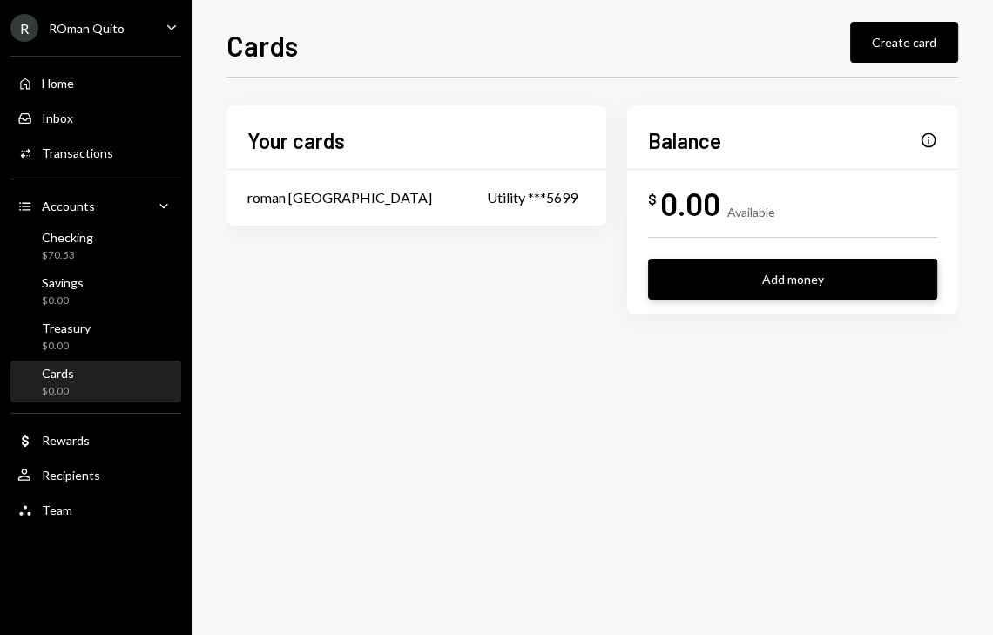
click at [807, 276] on button "Add money" at bounding box center [792, 279] width 289 height 41
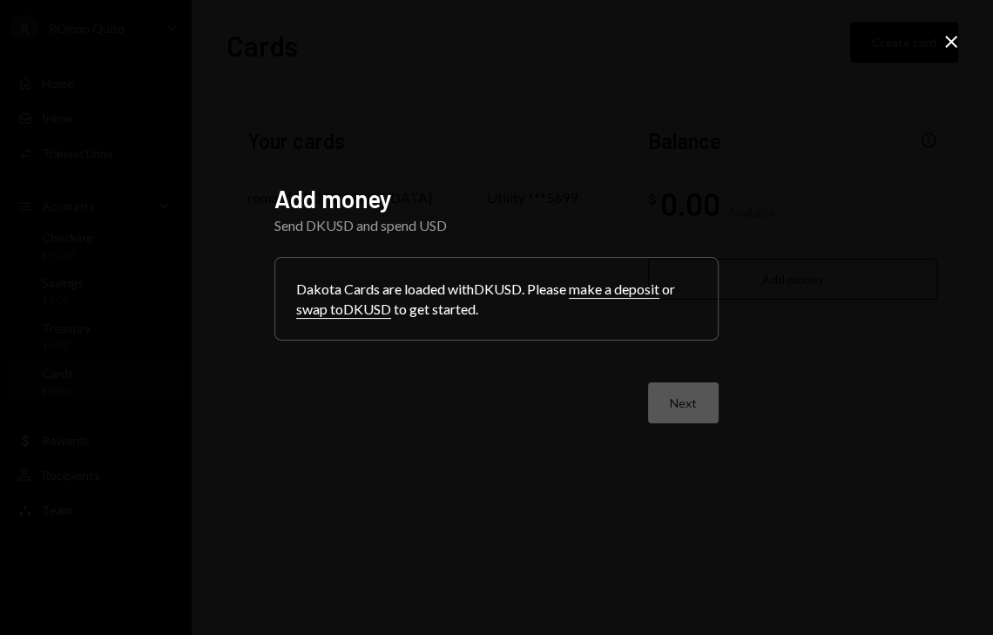
click at [953, 37] on icon "Close" at bounding box center [951, 41] width 21 height 21
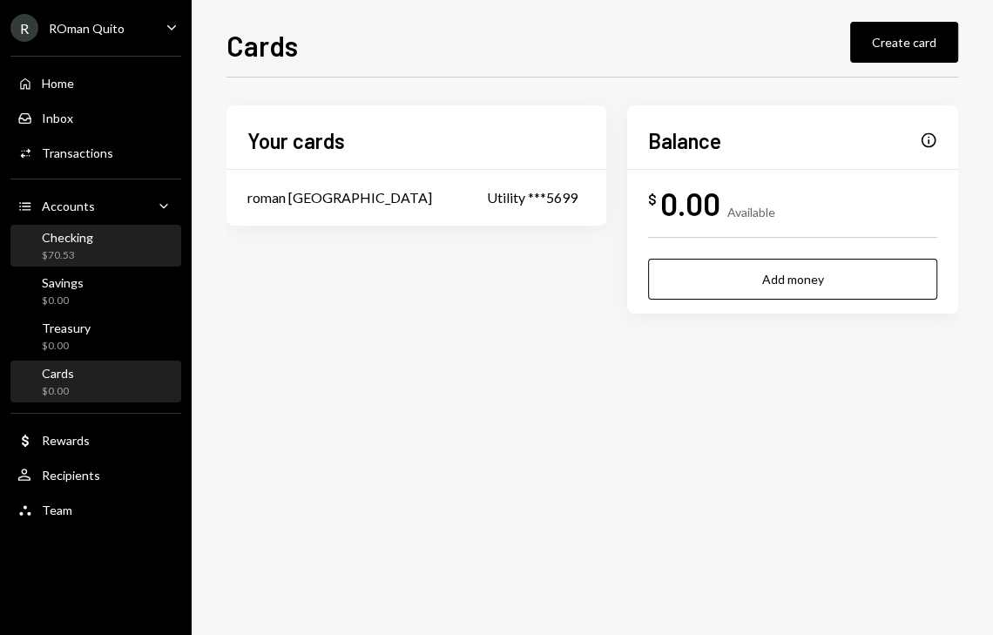
click at [79, 253] on div "$70.53" at bounding box center [67, 255] width 51 height 15
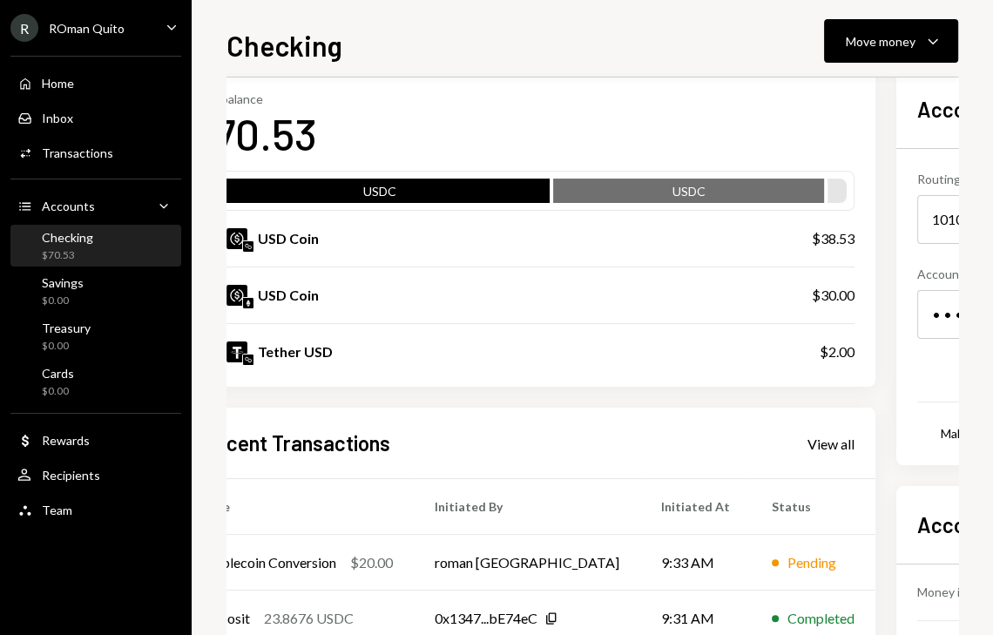
scroll to position [89, 0]
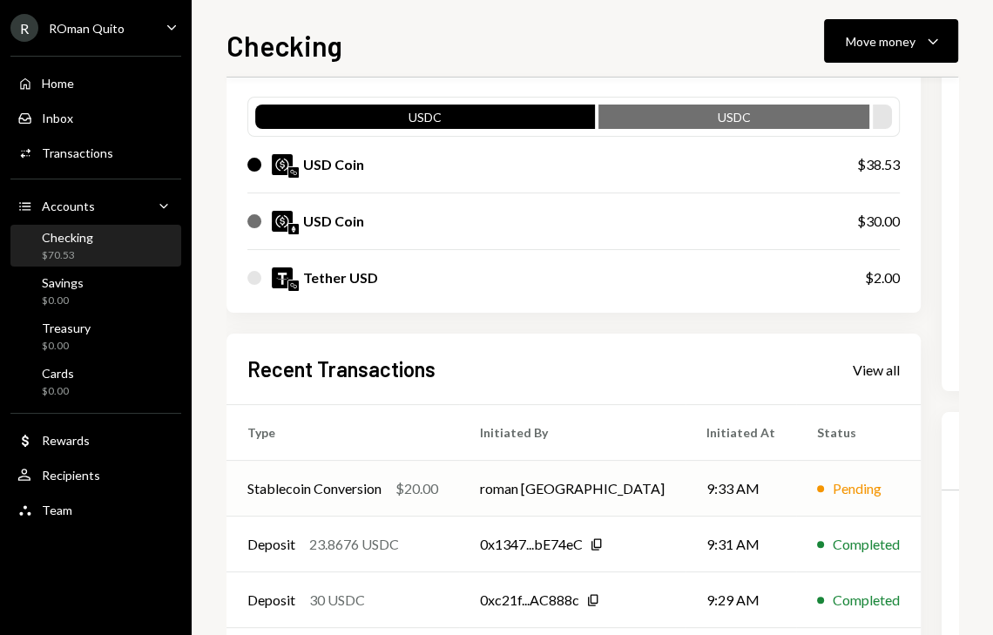
scroll to position [164, 0]
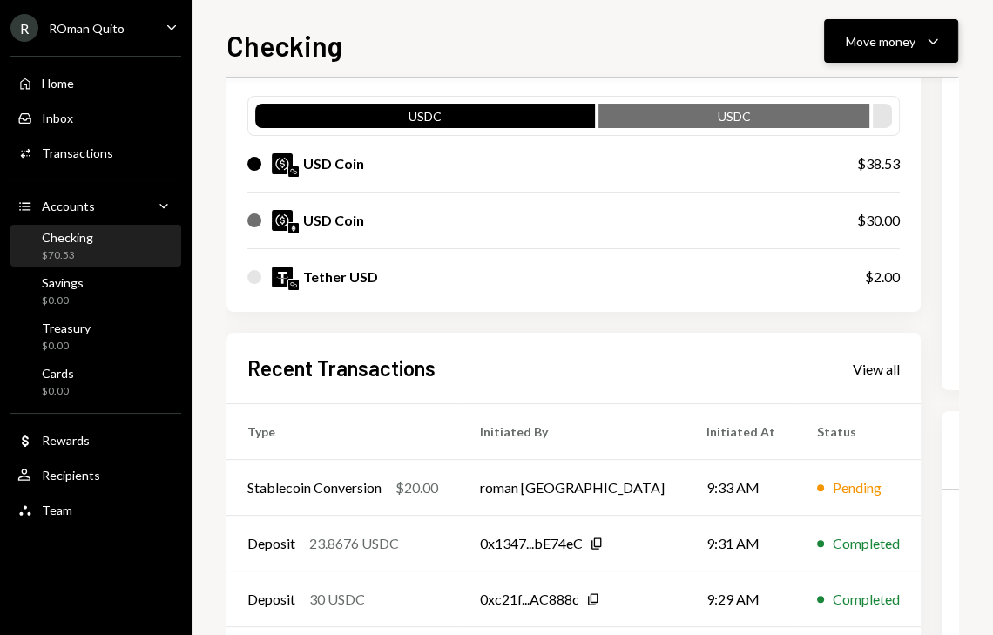
click at [870, 41] on div "Move money" at bounding box center [881, 41] width 70 height 18
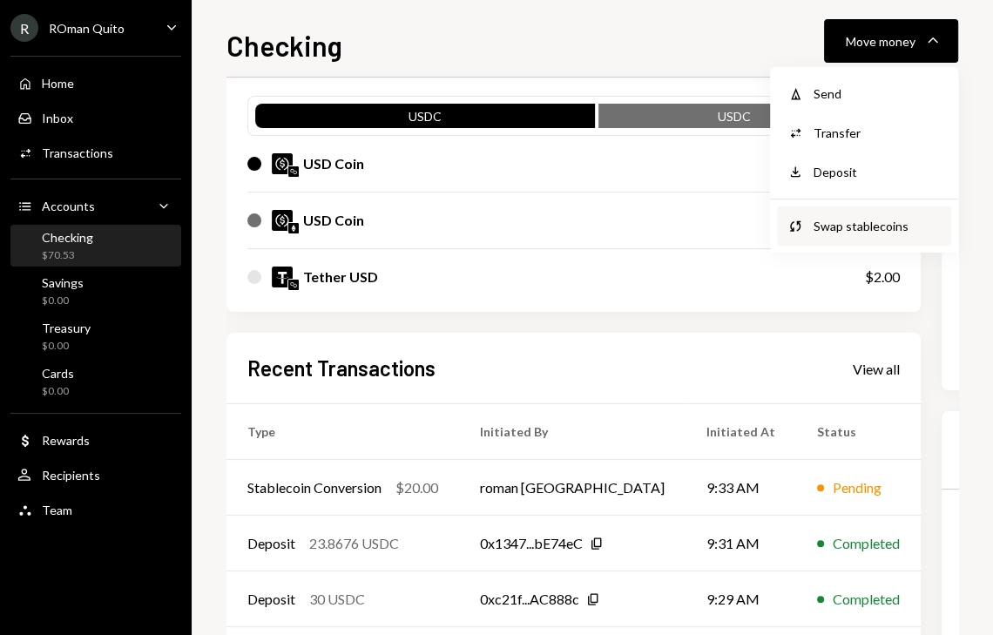
click at [842, 213] on div "Swap Swap stablecoins" at bounding box center [864, 226] width 174 height 39
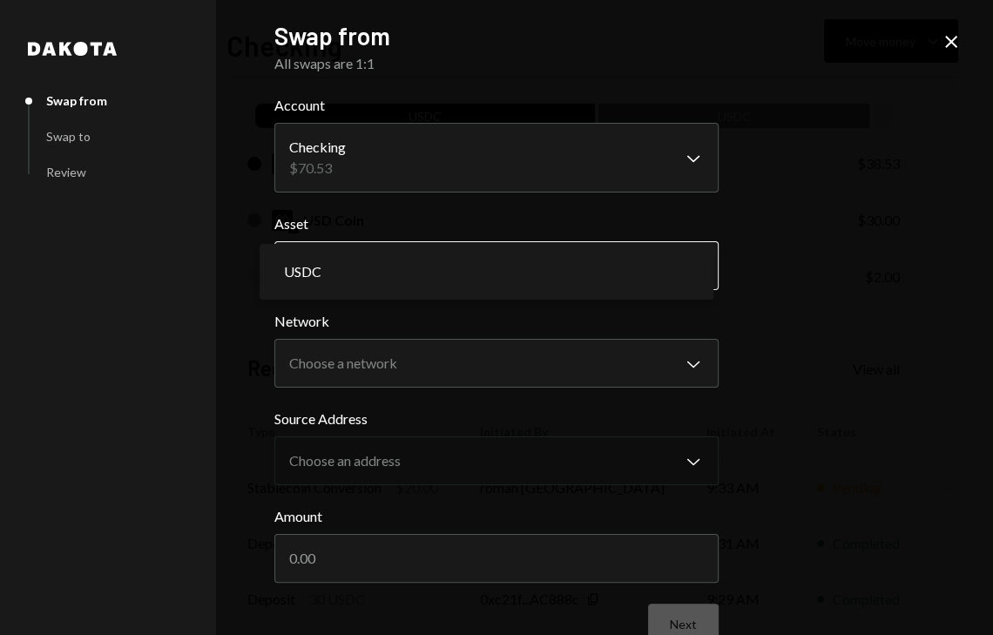
click at [541, 247] on body "R ROman Quito Caret Down Home Home Inbox Inbox Activities Transactions Accounts…" at bounding box center [496, 317] width 993 height 635
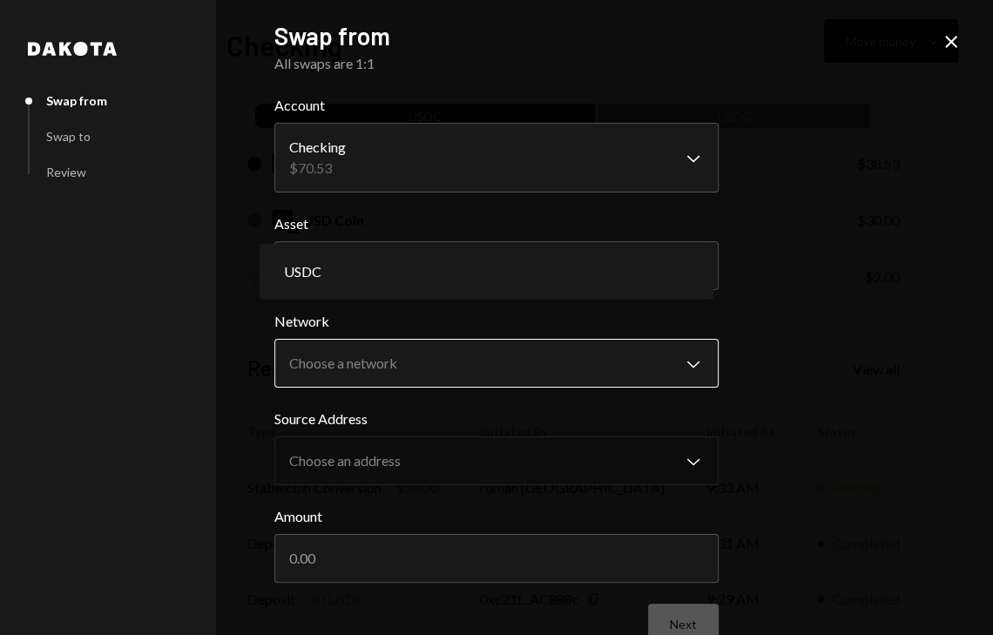
drag, startPoint x: 541, startPoint y: 247, endPoint x: 486, endPoint y: 376, distance: 141.0
click at [486, 376] on body "R ROman Quito Caret Down Home Home Inbox Inbox Activities Transactions Accounts…" at bounding box center [496, 317] width 993 height 635
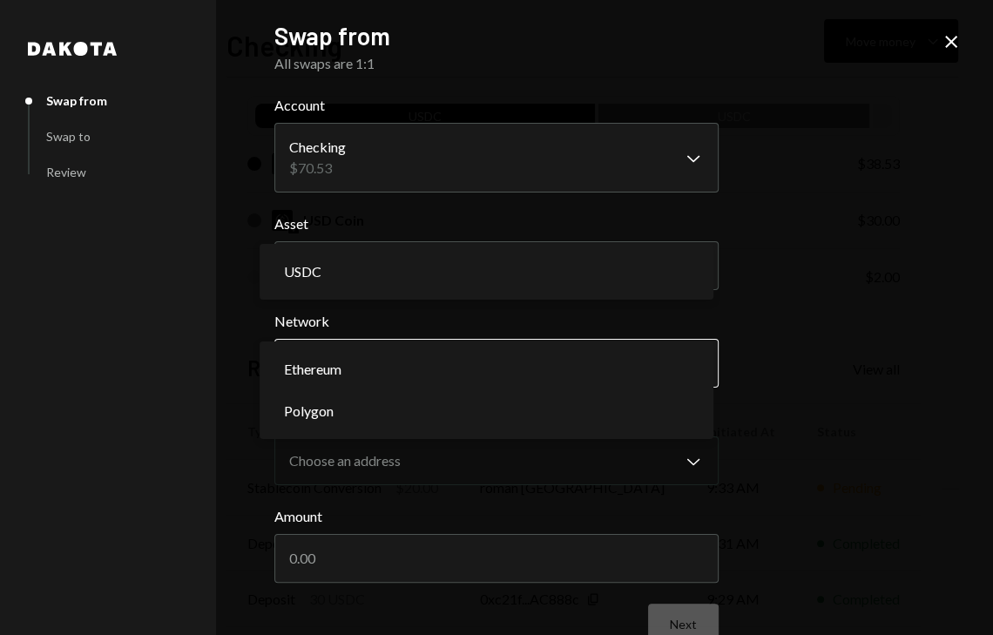
click at [486, 376] on body "R ROman Quito Caret Down Home Home Inbox Inbox Activities Transactions Accounts…" at bounding box center [496, 317] width 993 height 635
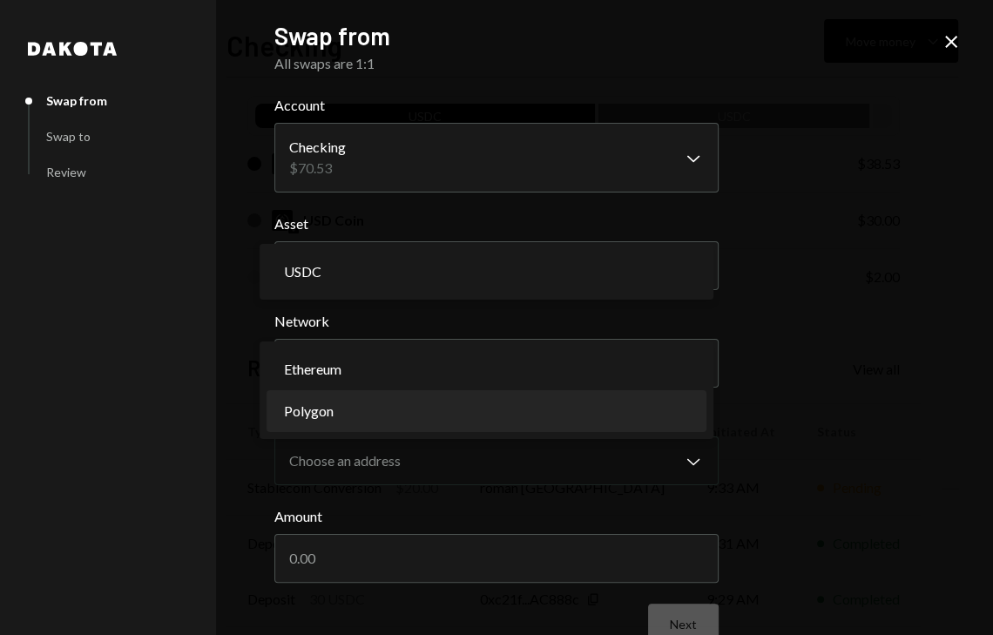
select select "**********"
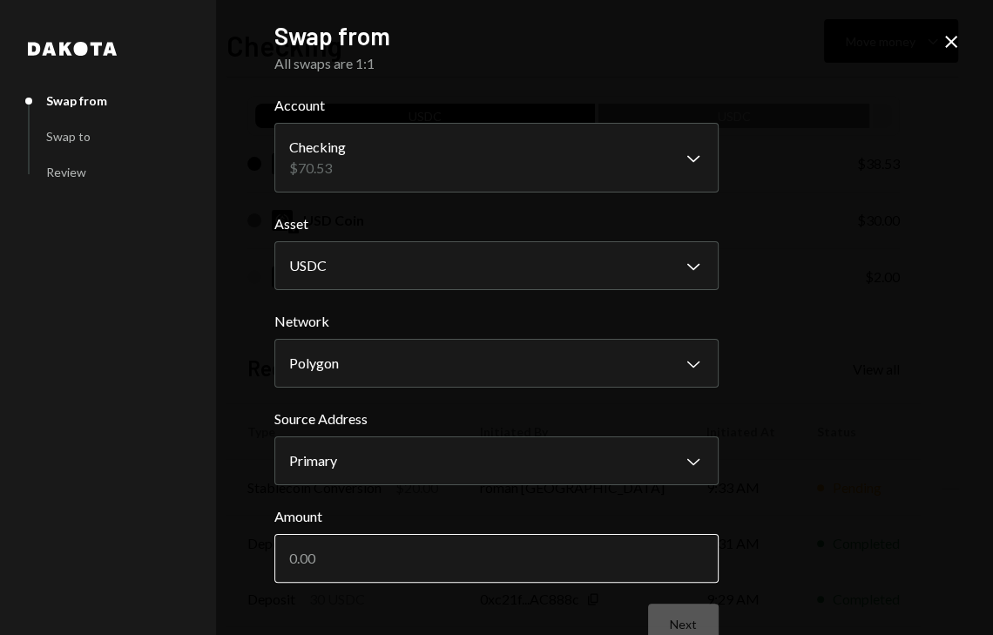
click at [348, 574] on input "Amount" at bounding box center [496, 558] width 444 height 49
click at [353, 566] on input "Amount" at bounding box center [496, 558] width 444 height 49
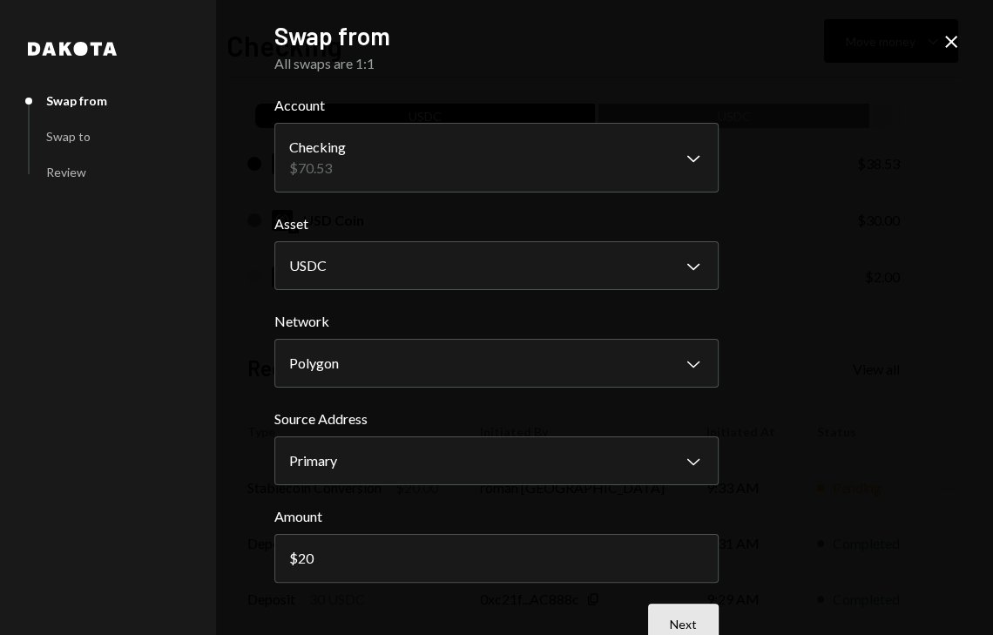
type input "20"
click at [657, 617] on button "Next" at bounding box center [683, 624] width 71 height 41
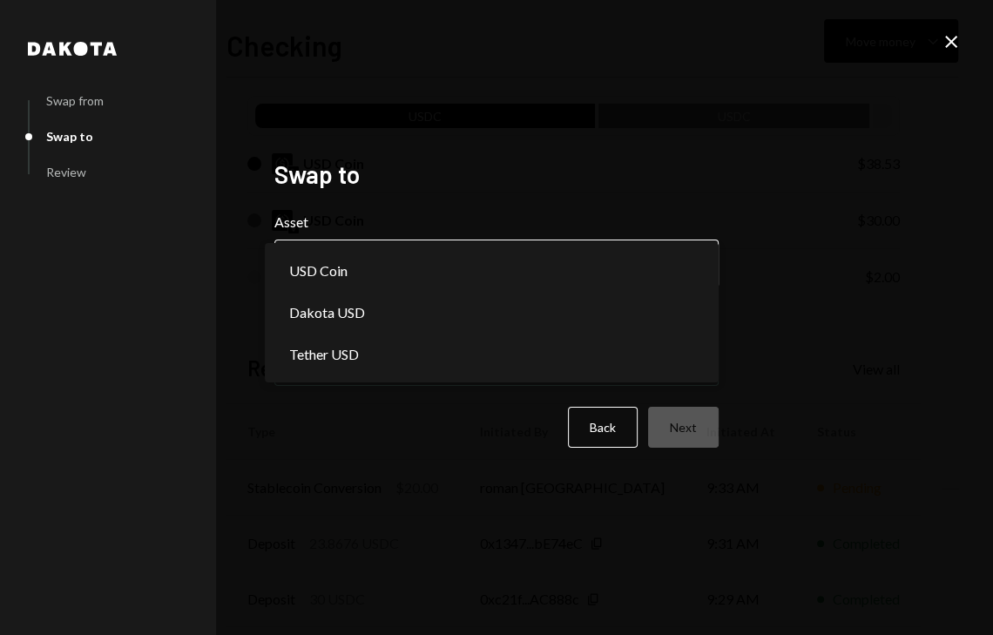
click at [596, 260] on body "R ROman Quito Caret Down Home Home Inbox Inbox Activities Transactions Accounts…" at bounding box center [496, 317] width 993 height 635
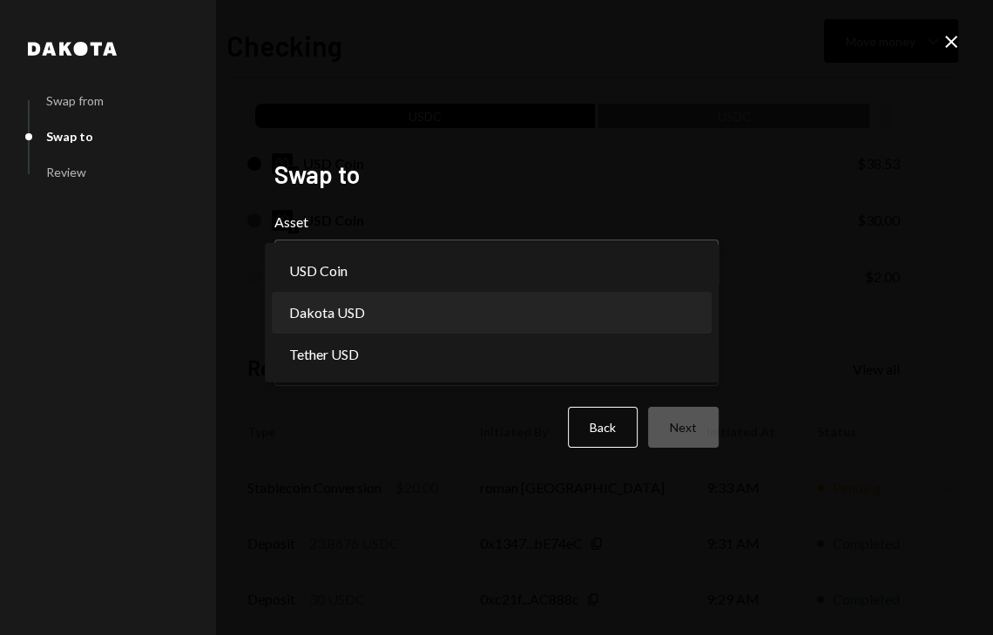
select select "*****"
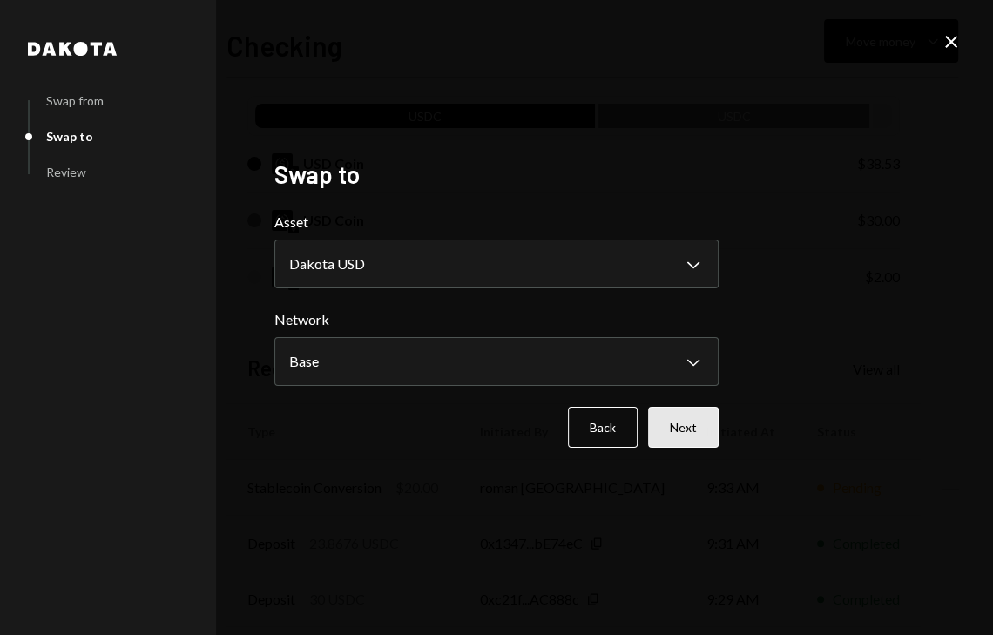
click at [673, 433] on button "Next" at bounding box center [683, 427] width 71 height 41
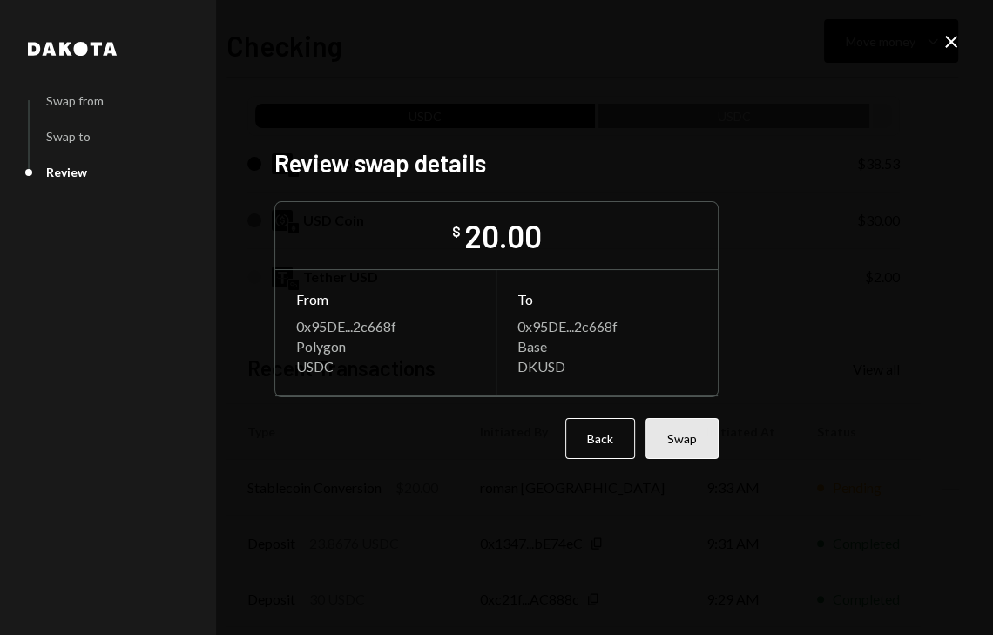
click at [684, 432] on button "Swap" at bounding box center [682, 438] width 73 height 41
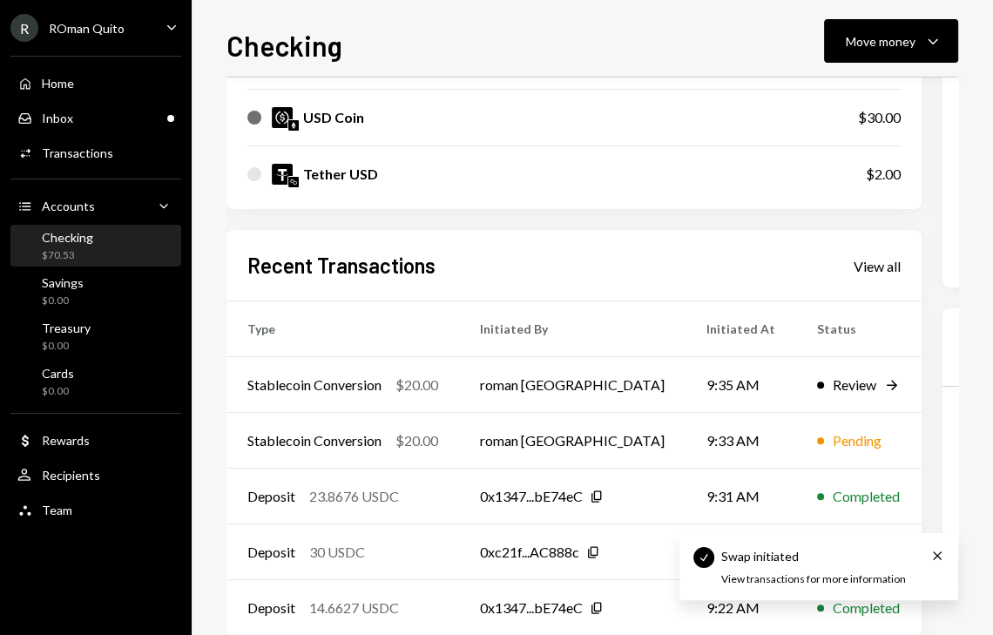
scroll to position [301, 0]
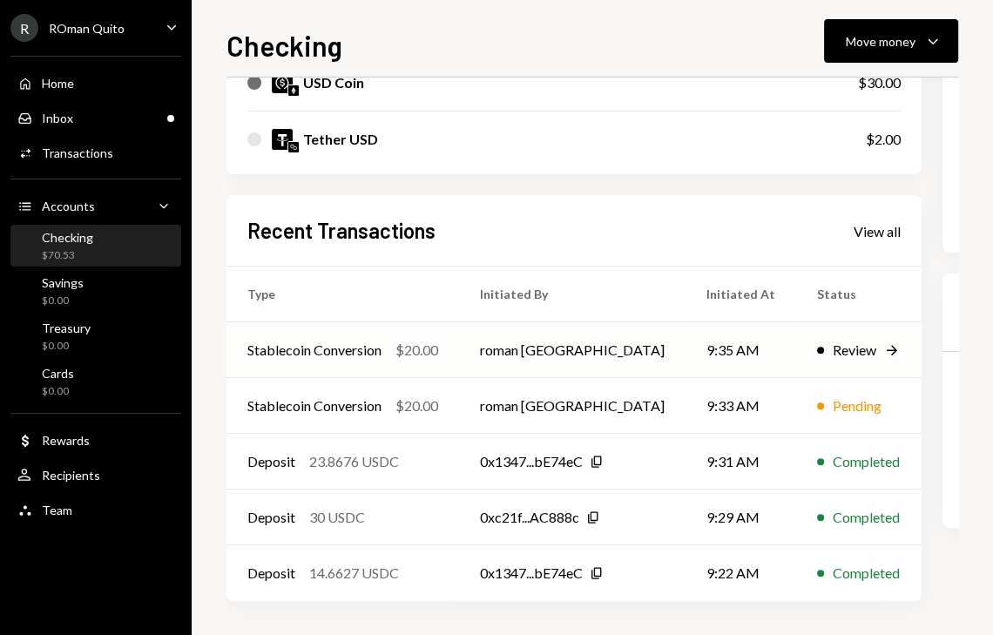
click at [833, 349] on div "Review" at bounding box center [855, 350] width 44 height 21
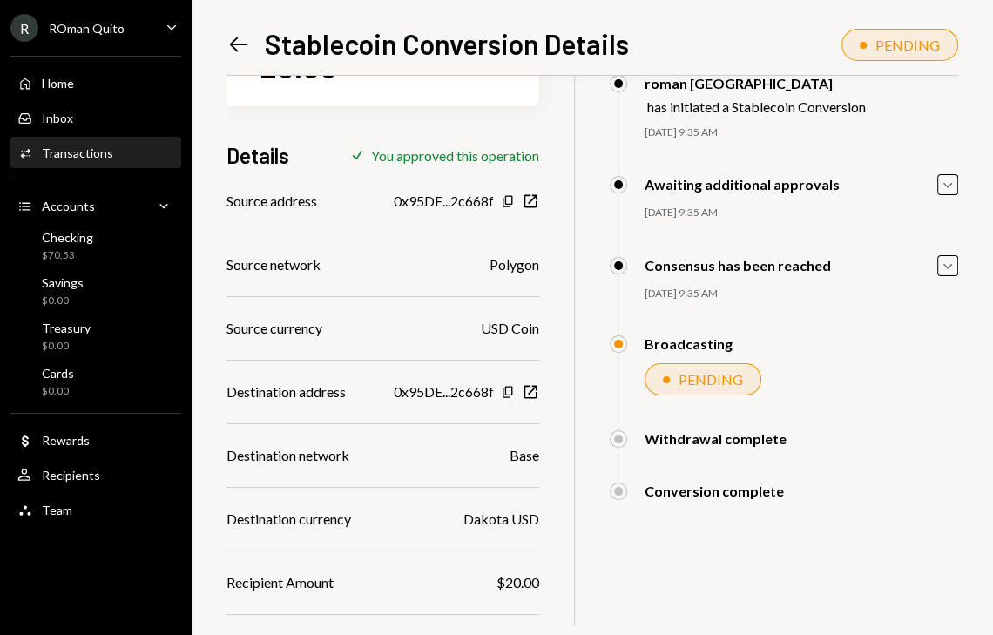
scroll to position [106, 0]
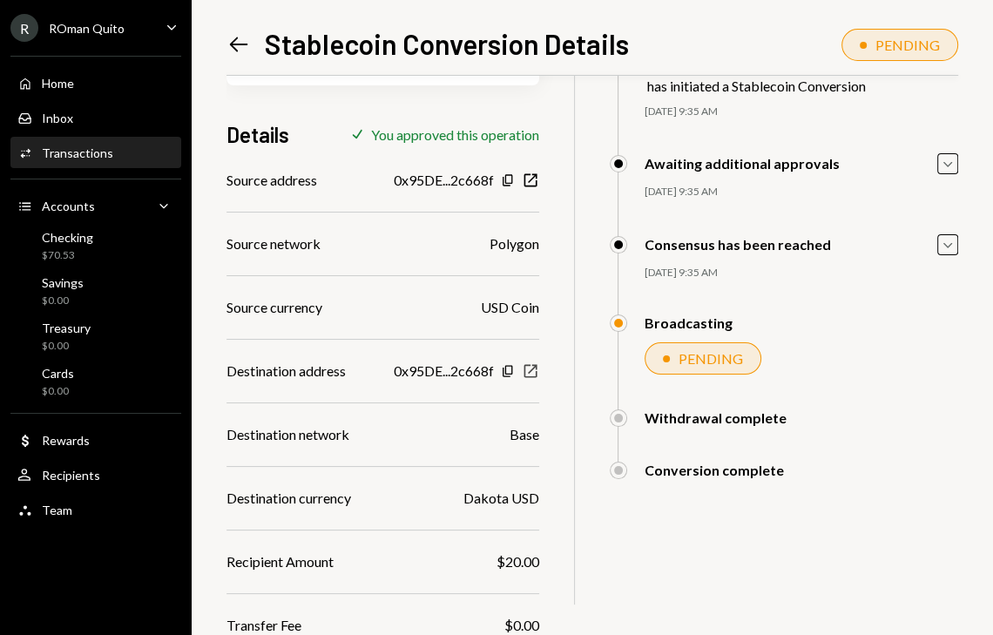
click at [539, 370] on icon "New Window" at bounding box center [530, 370] width 17 height 17
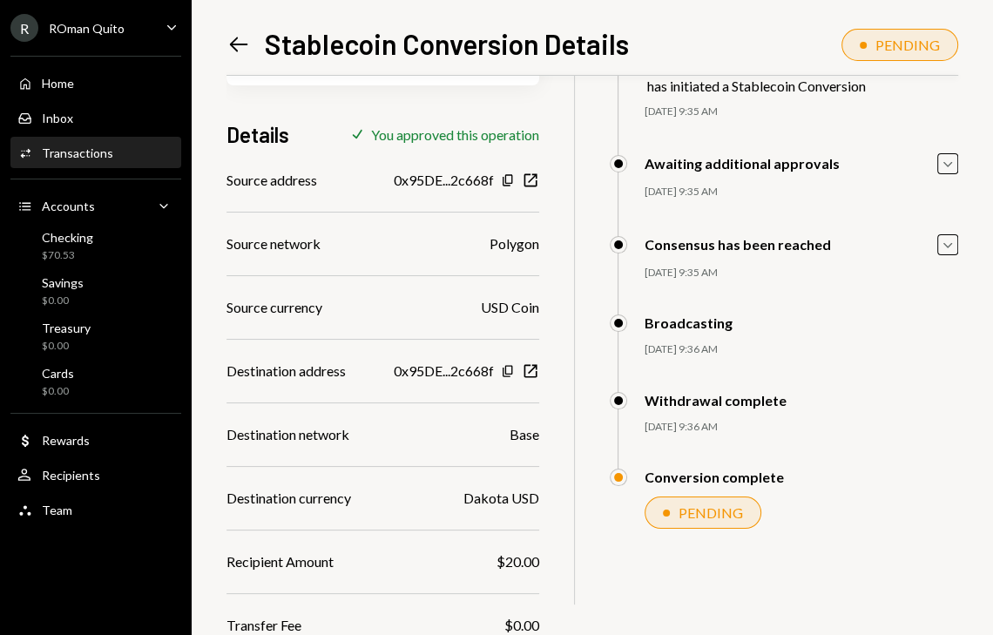
scroll to position [170, 0]
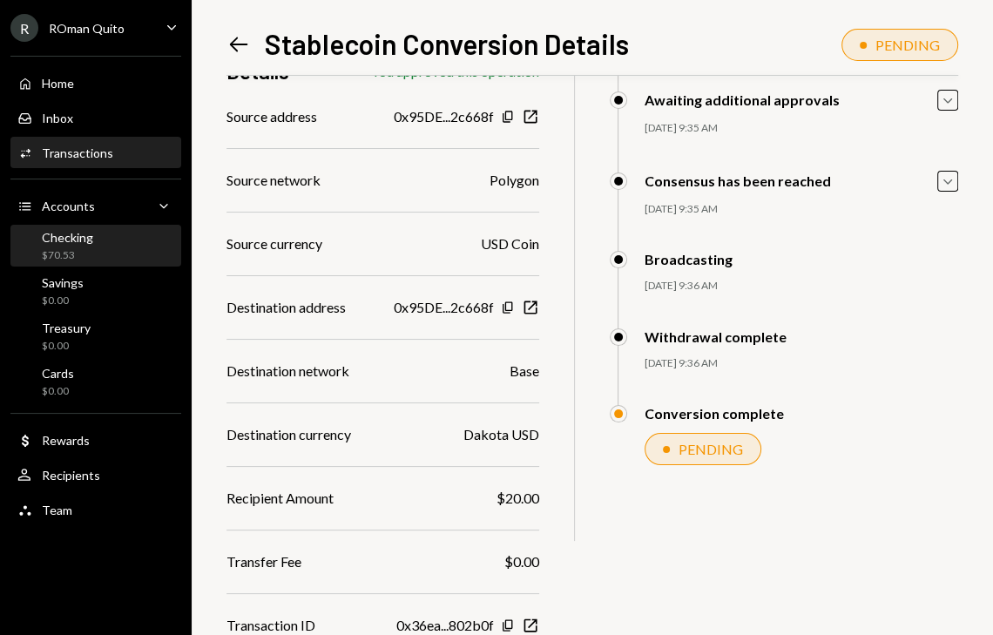
click at [63, 231] on div "Checking" at bounding box center [67, 237] width 51 height 15
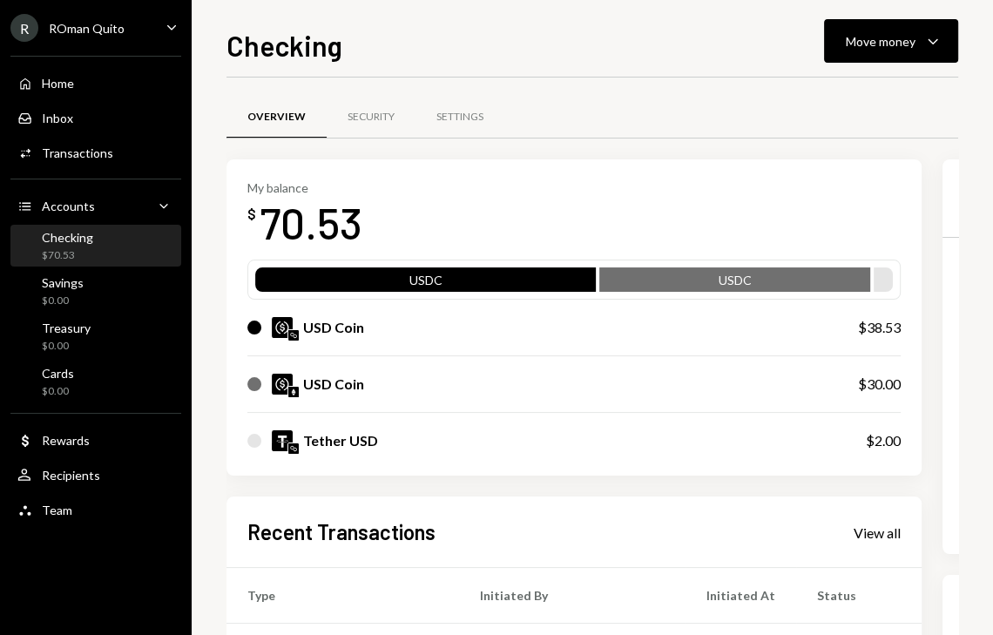
scroll to position [301, 0]
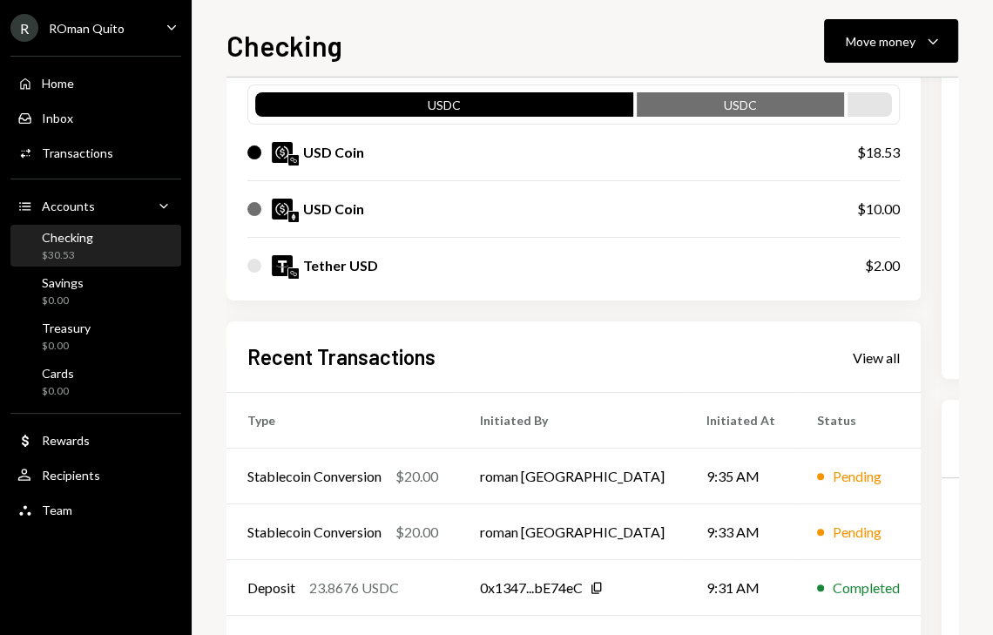
scroll to position [264, 0]
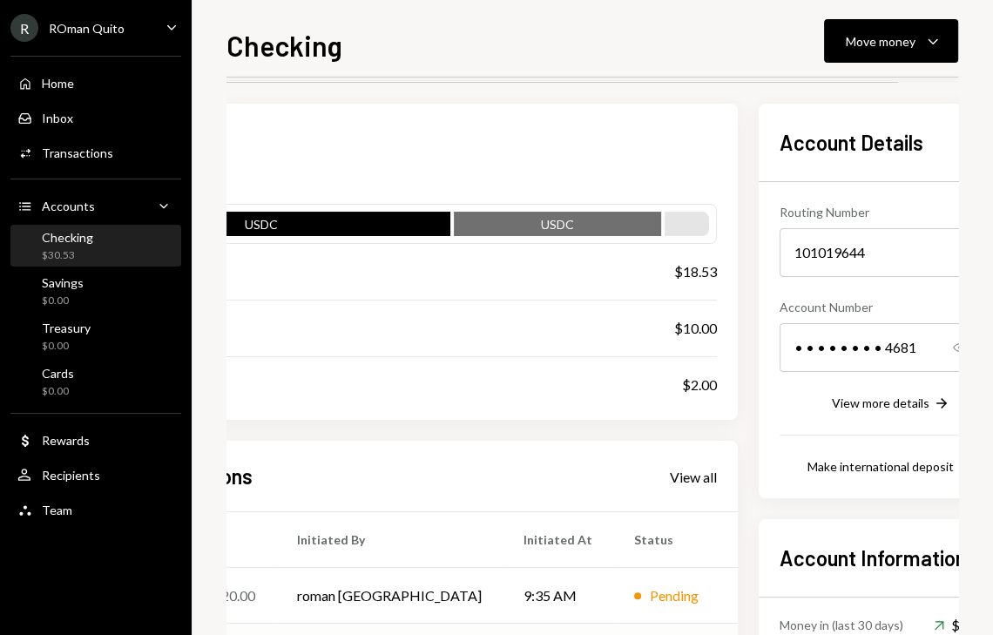
scroll to position [56, 0]
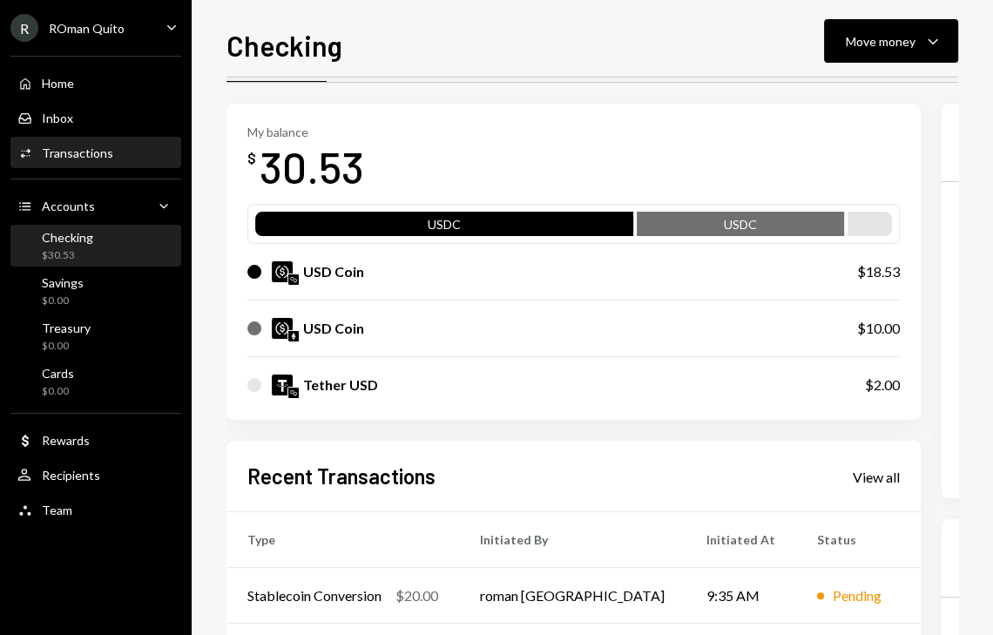
click at [79, 167] on div "Activities Transactions" at bounding box center [95, 154] width 157 height 30
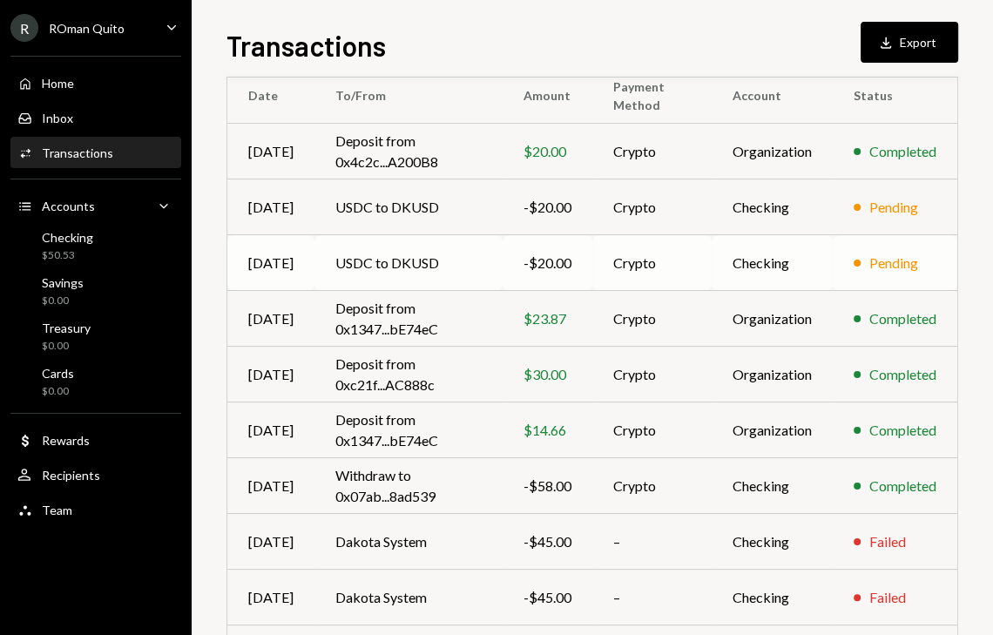
scroll to position [155, 0]
click at [109, 242] on div "Checking $50.53" at bounding box center [95, 246] width 157 height 33
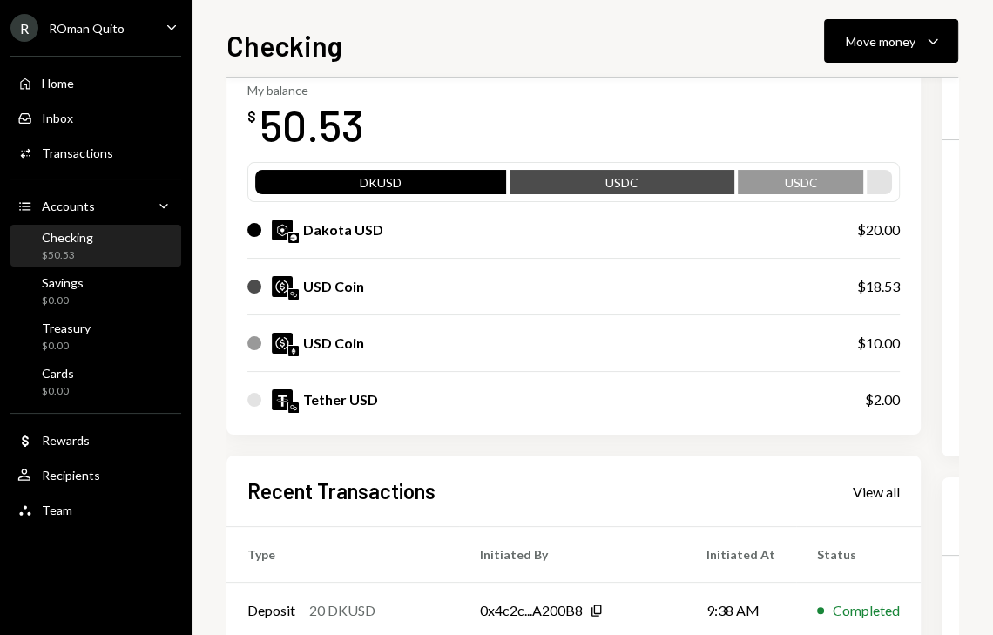
scroll to position [100, 0]
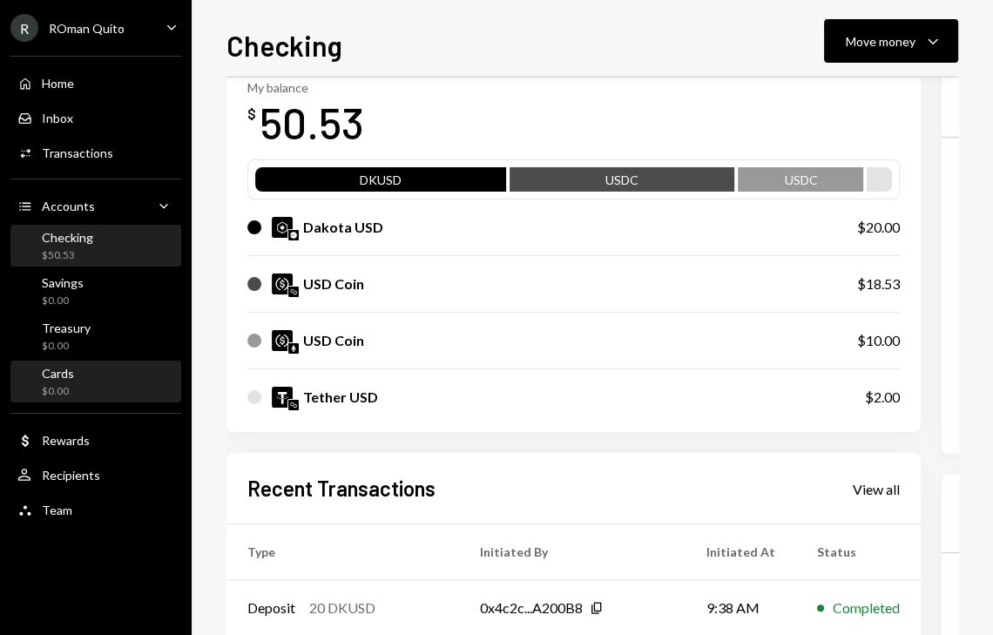
click at [119, 382] on div "Cards $0.00" at bounding box center [95, 382] width 157 height 33
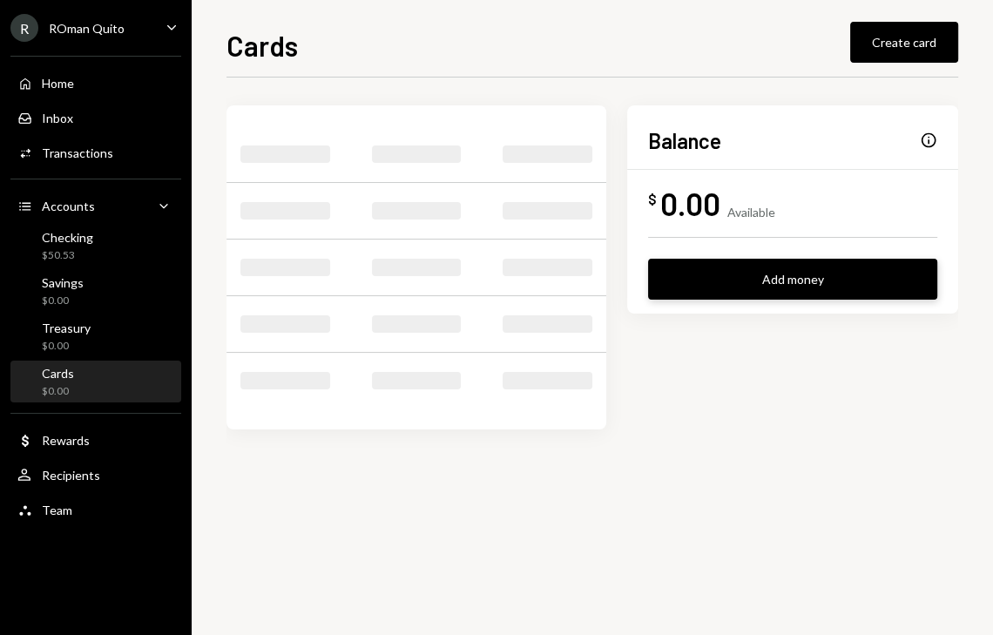
click at [775, 278] on button "Add money" at bounding box center [792, 279] width 289 height 41
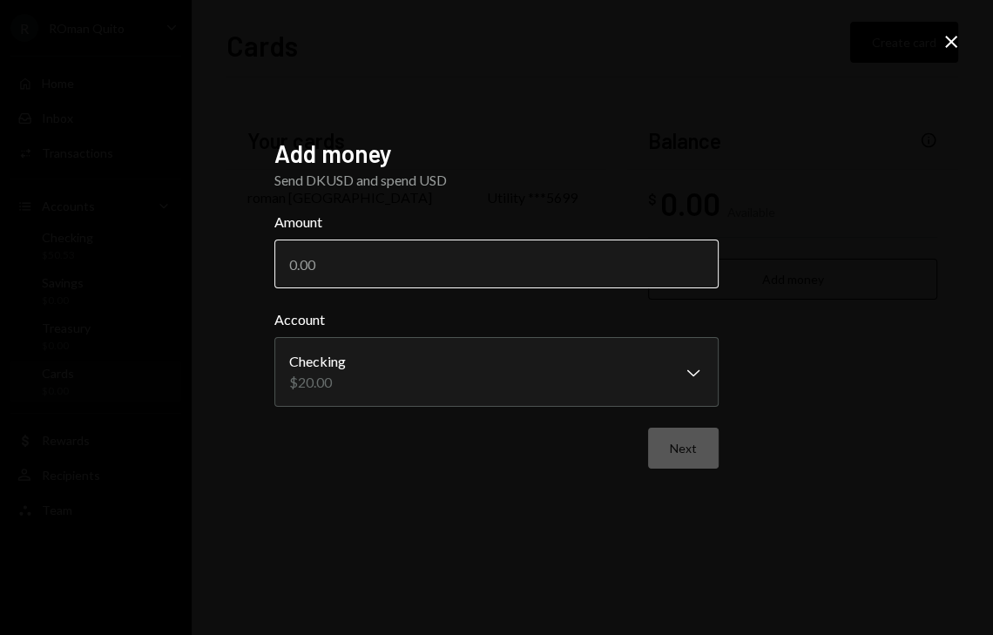
click at [408, 270] on input "Amount" at bounding box center [496, 264] width 444 height 49
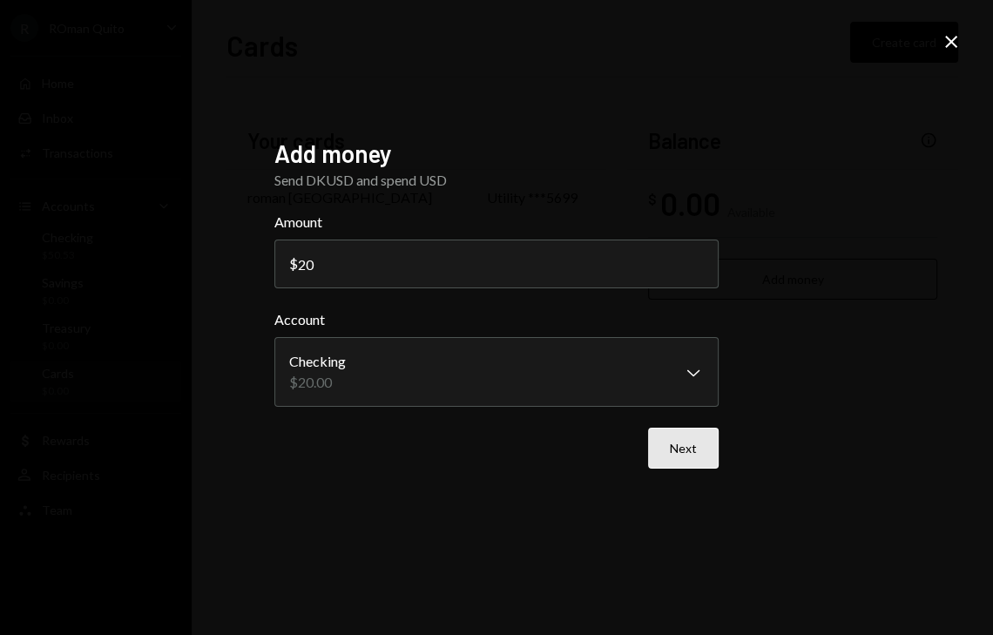
type input "20"
click at [678, 445] on button "Next" at bounding box center [683, 448] width 71 height 41
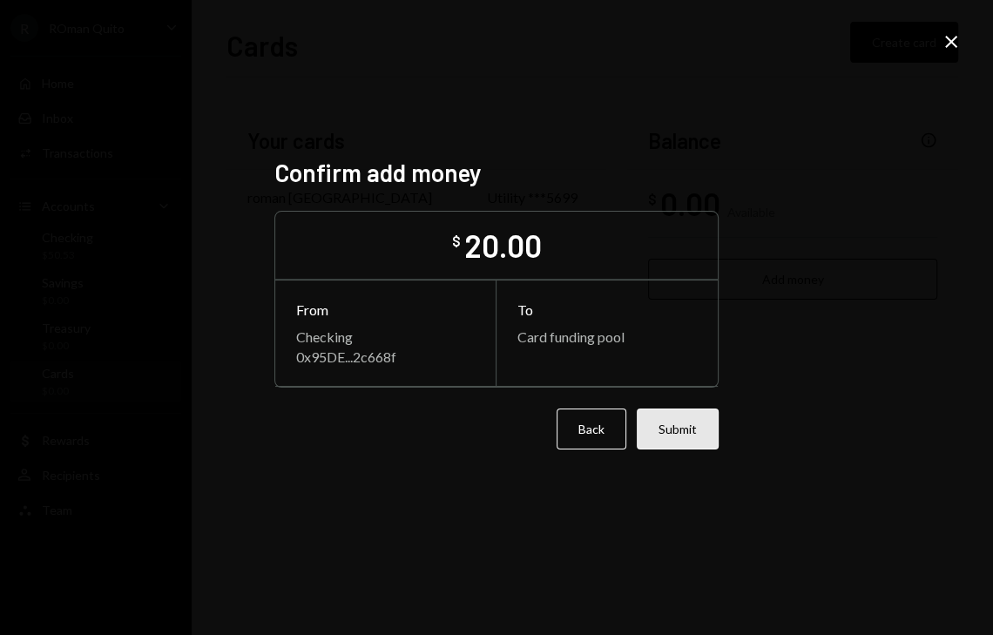
click at [689, 431] on button "Submit" at bounding box center [678, 429] width 82 height 41
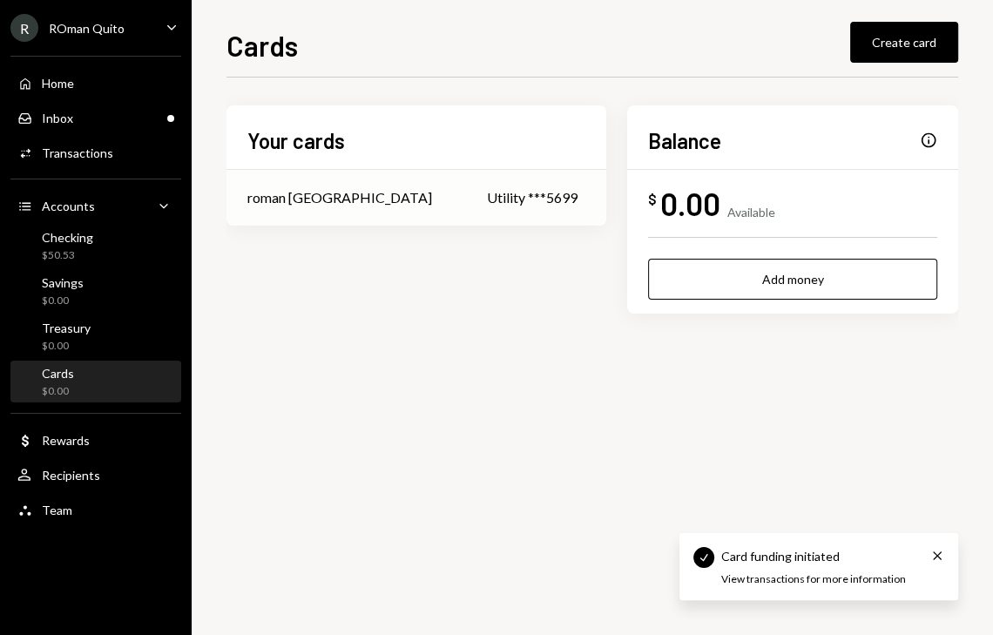
click at [487, 202] on div "Utility ***5699" at bounding box center [536, 197] width 98 height 21
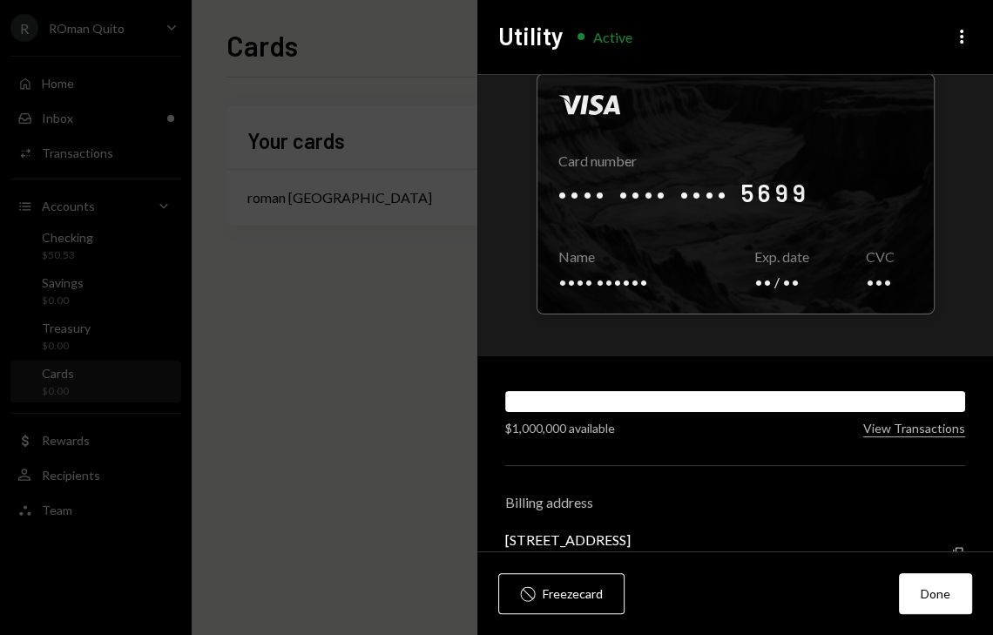
scroll to position [91, 0]
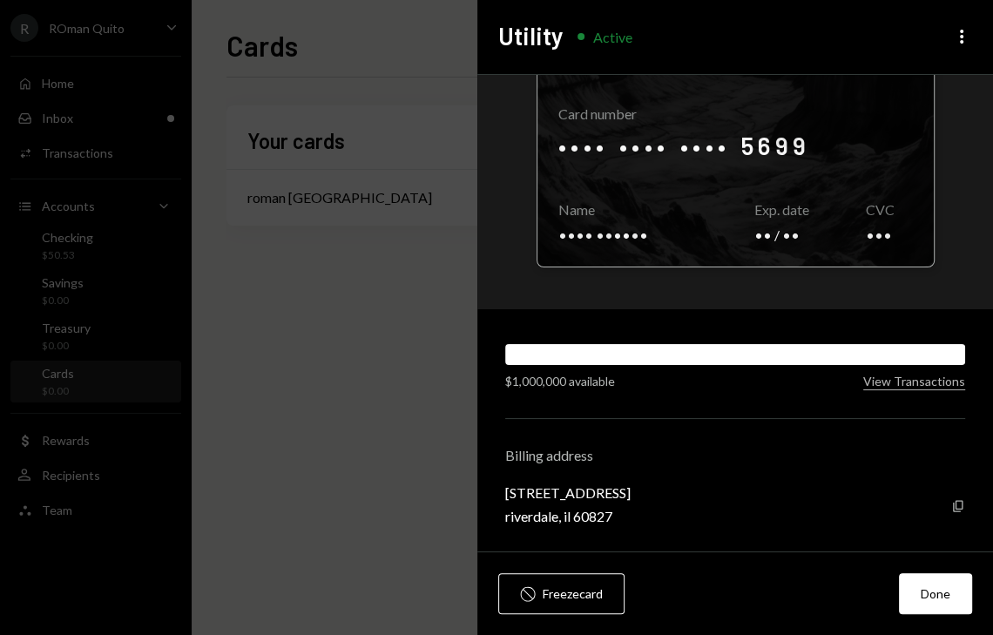
click at [668, 145] on div at bounding box center [736, 147] width 396 height 240
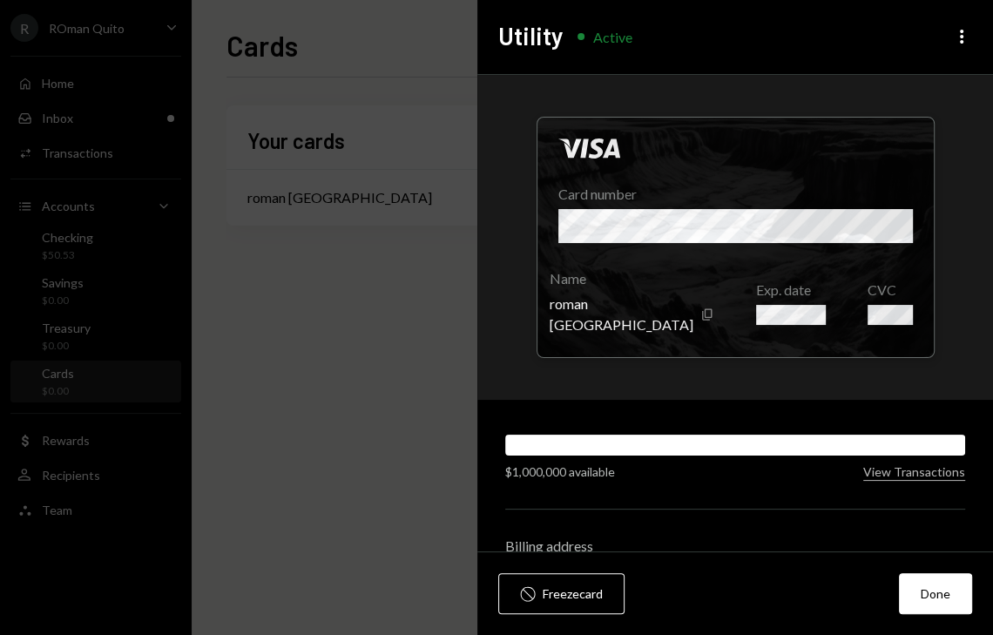
scroll to position [0, 0]
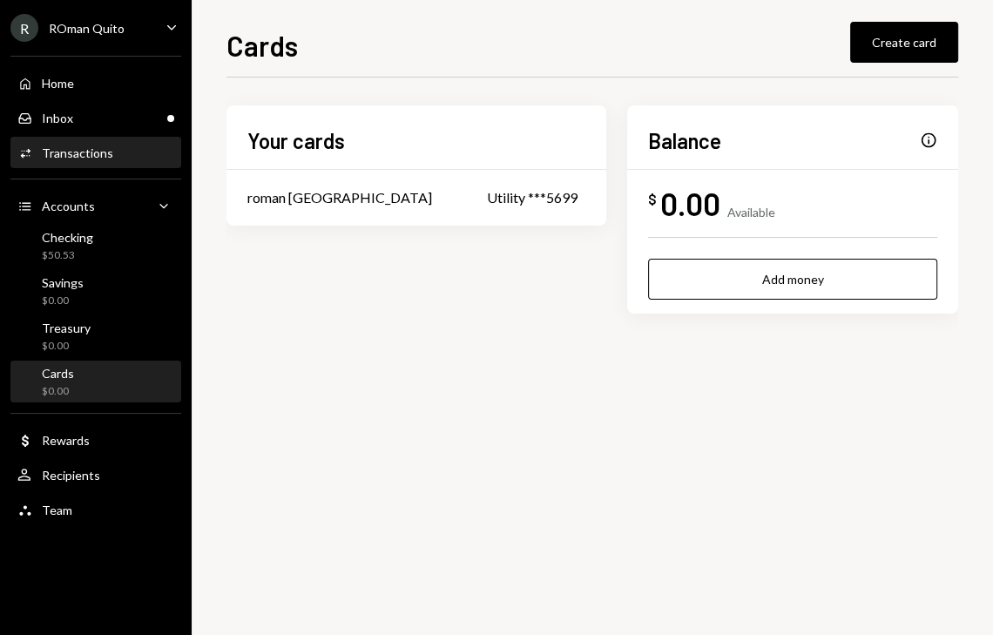
click at [59, 163] on div "Activities Transactions" at bounding box center [95, 154] width 157 height 30
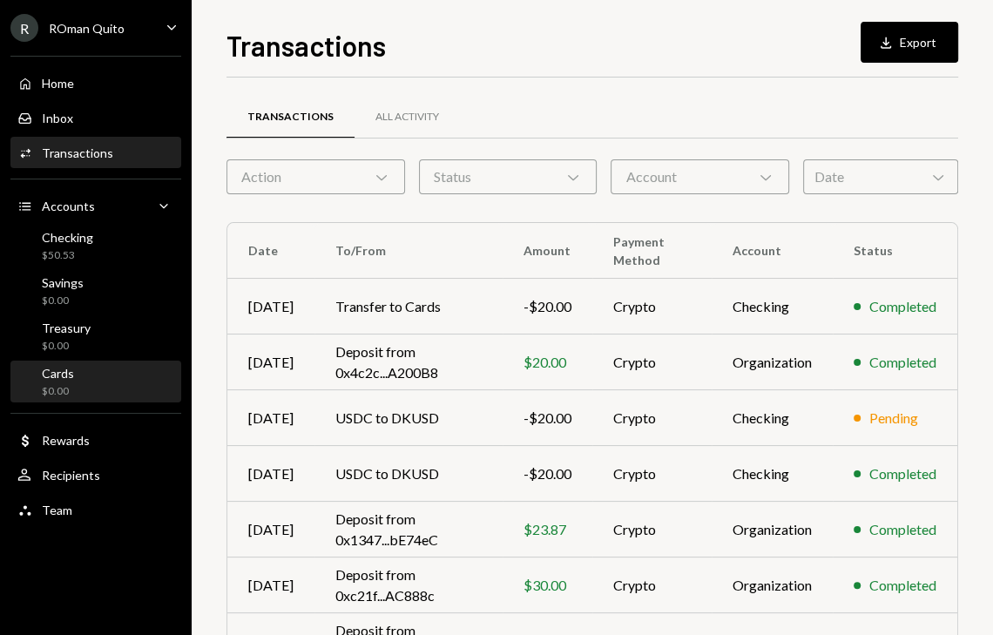
click at [92, 391] on div "Cards $0.00" at bounding box center [95, 382] width 157 height 33
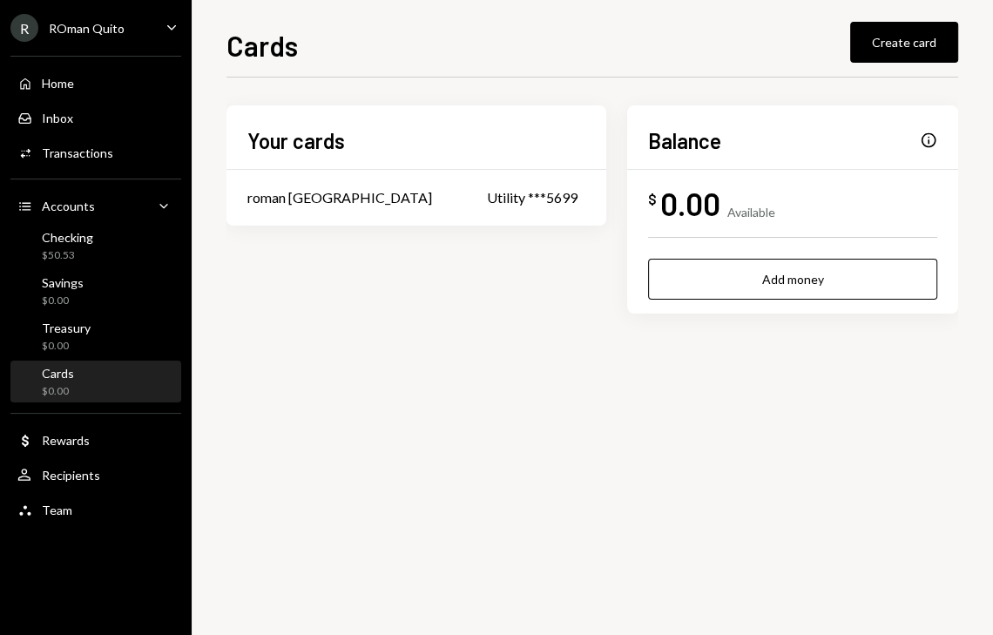
click at [931, 140] on div "Info" at bounding box center [928, 140] width 17 height 17
click at [396, 205] on td "roman [GEOGRAPHIC_DATA]" at bounding box center [347, 198] width 240 height 56
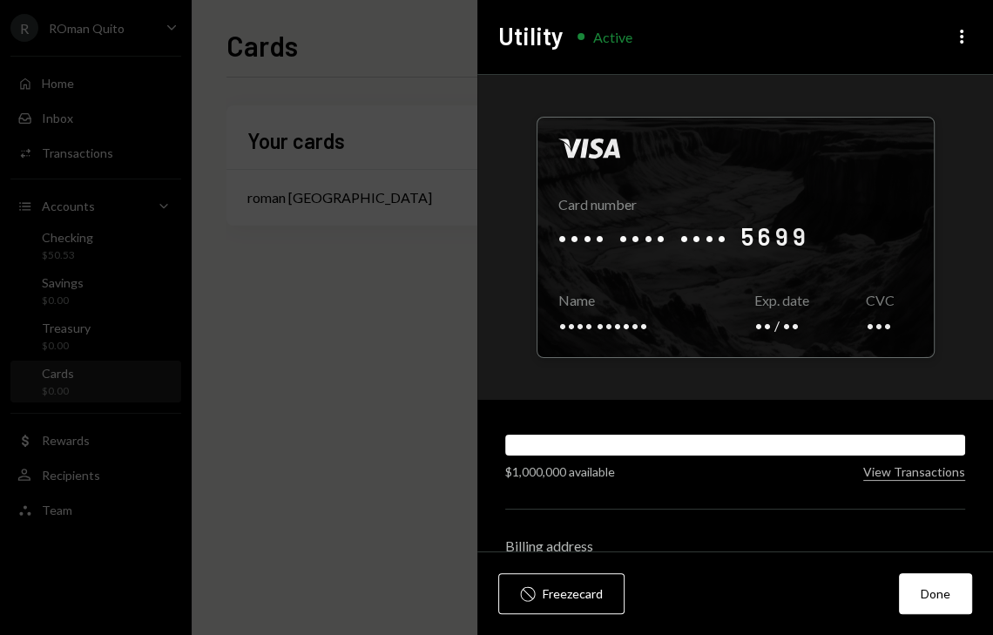
scroll to position [91, 0]
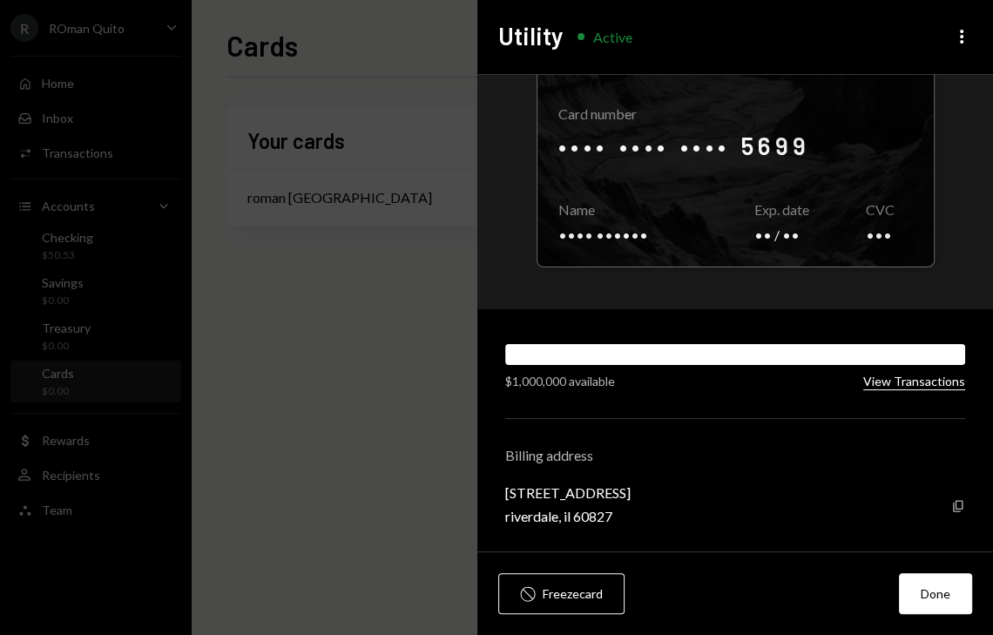
click at [912, 376] on button "View Transactions" at bounding box center [915, 382] width 102 height 17
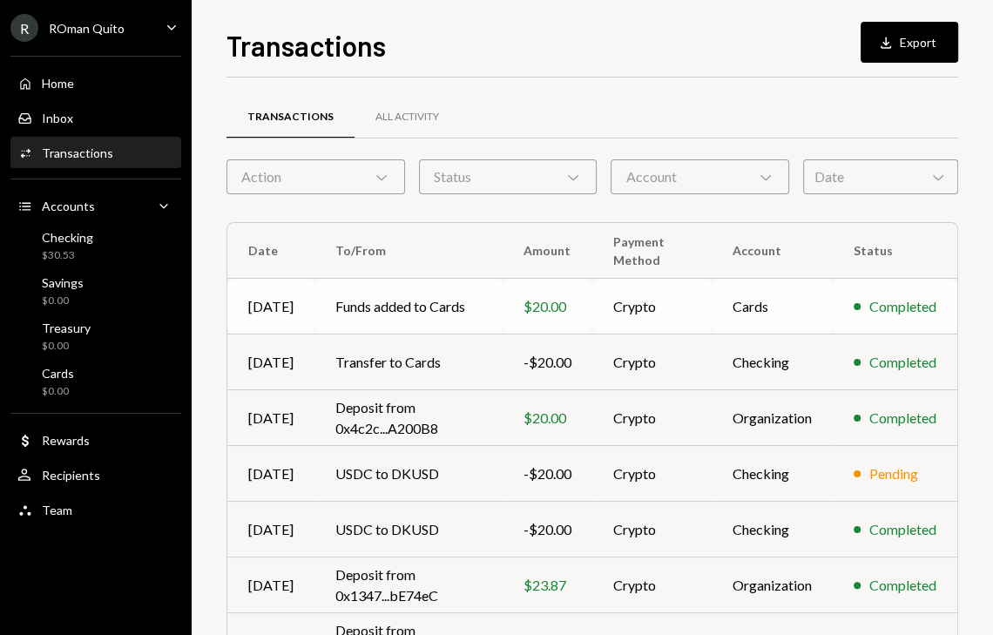
click at [735, 306] on td "Cards" at bounding box center [772, 307] width 121 height 56
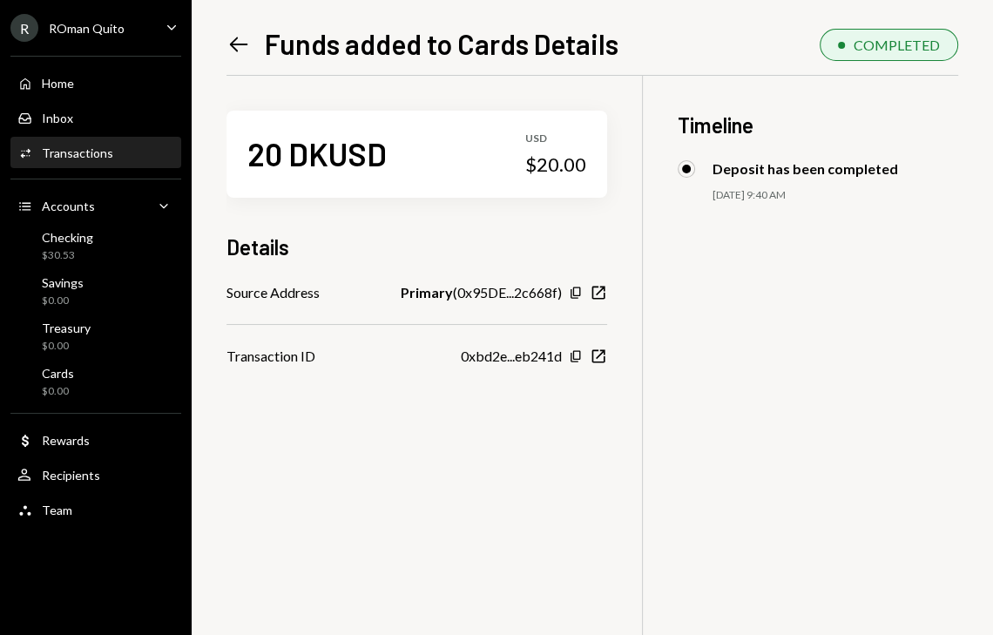
click at [227, 48] on icon "Left Arrow" at bounding box center [239, 44] width 24 height 24
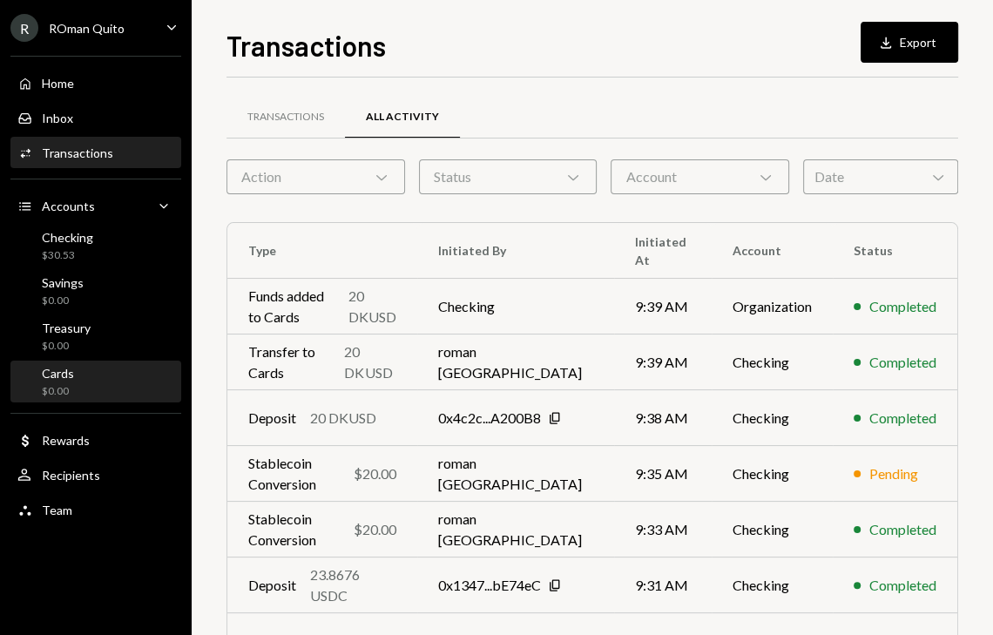
click at [91, 376] on div "Cards $0.00" at bounding box center [95, 382] width 157 height 33
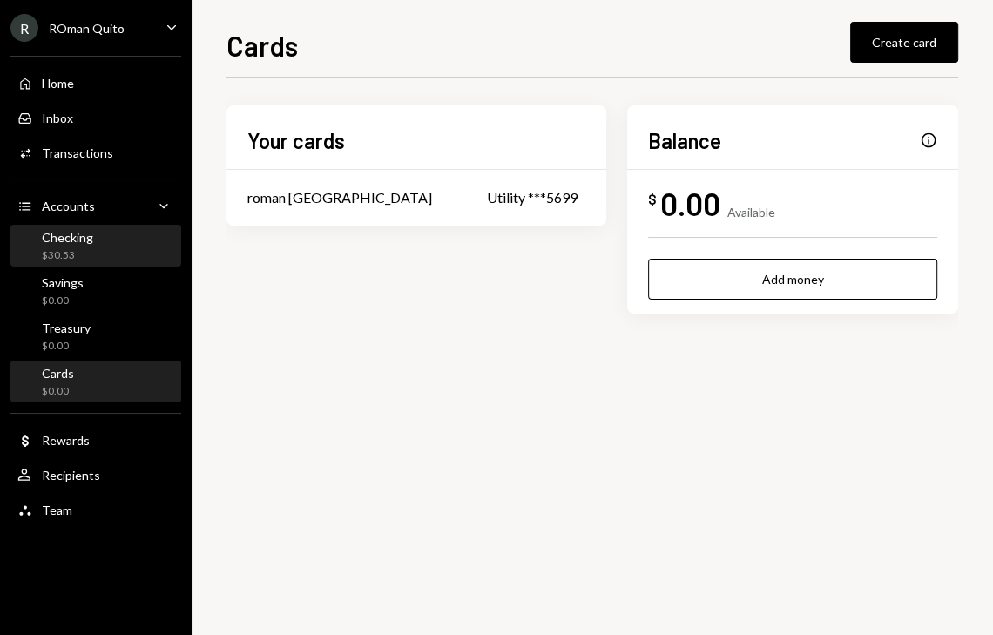
click at [130, 234] on div "Checking $30.53" at bounding box center [95, 246] width 157 height 33
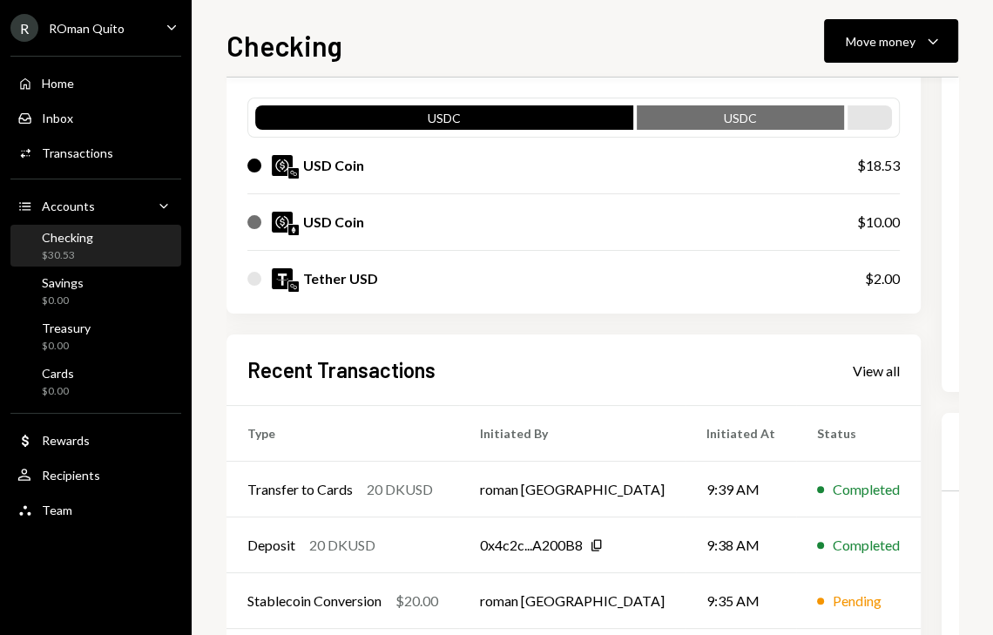
scroll to position [171, 0]
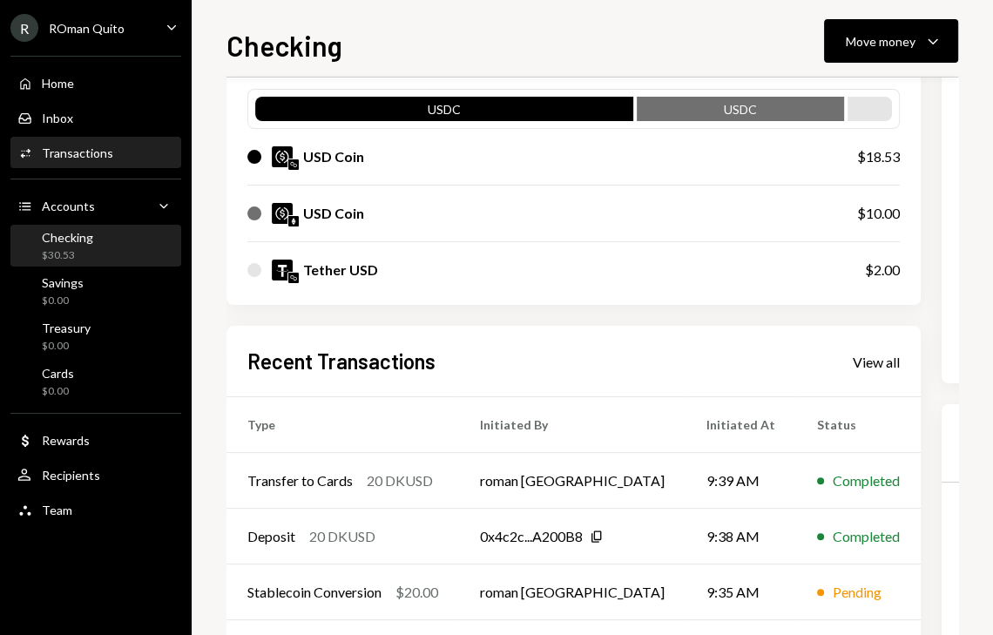
click at [97, 139] on div "Activities Transactions" at bounding box center [95, 154] width 157 height 30
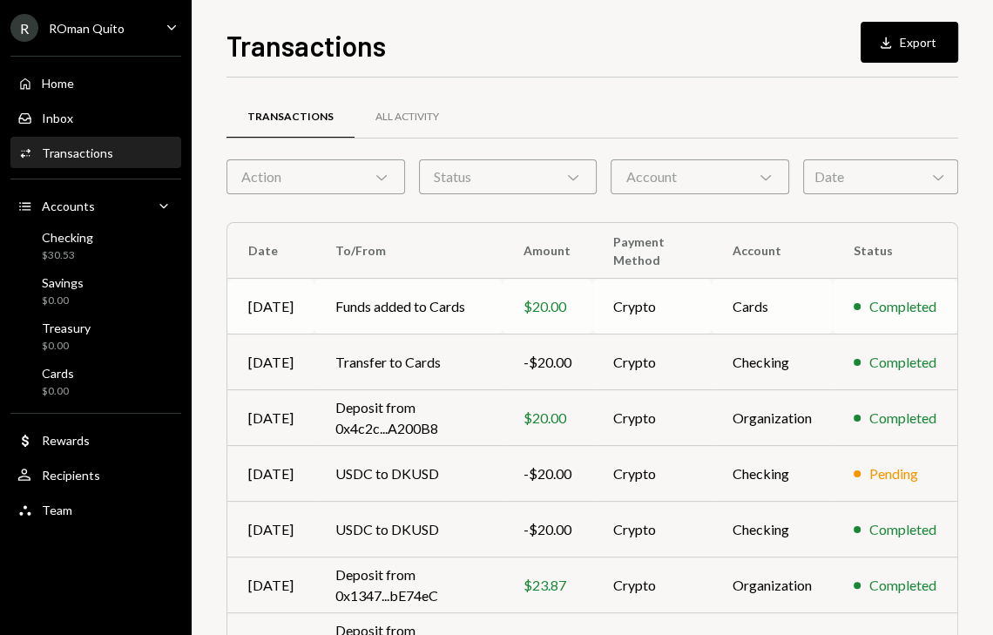
click at [562, 306] on div "$20.00" at bounding box center [548, 306] width 48 height 21
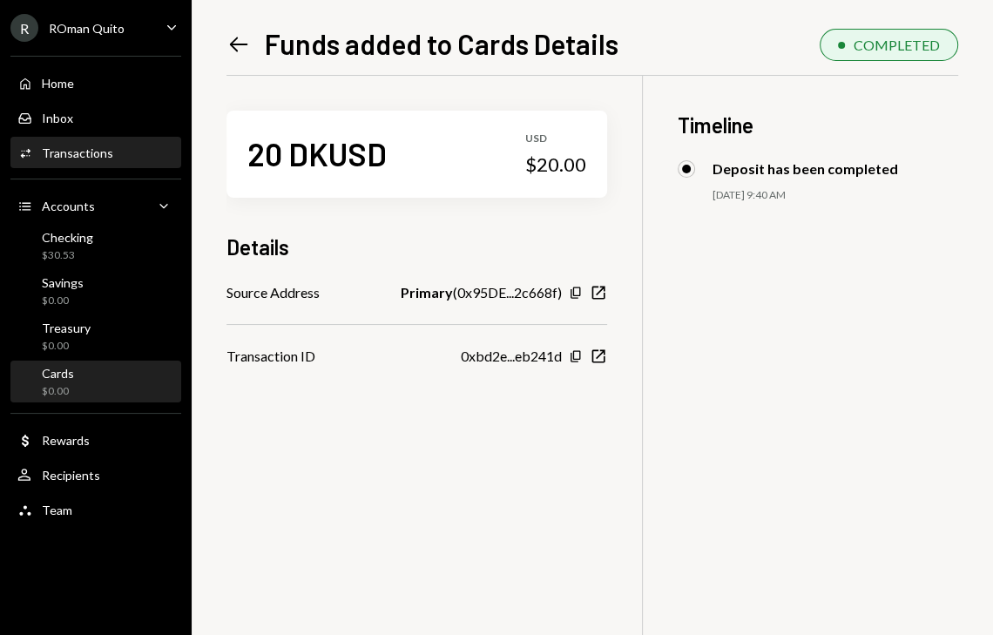
click at [91, 383] on div "Cards $0.00" at bounding box center [95, 382] width 157 height 33
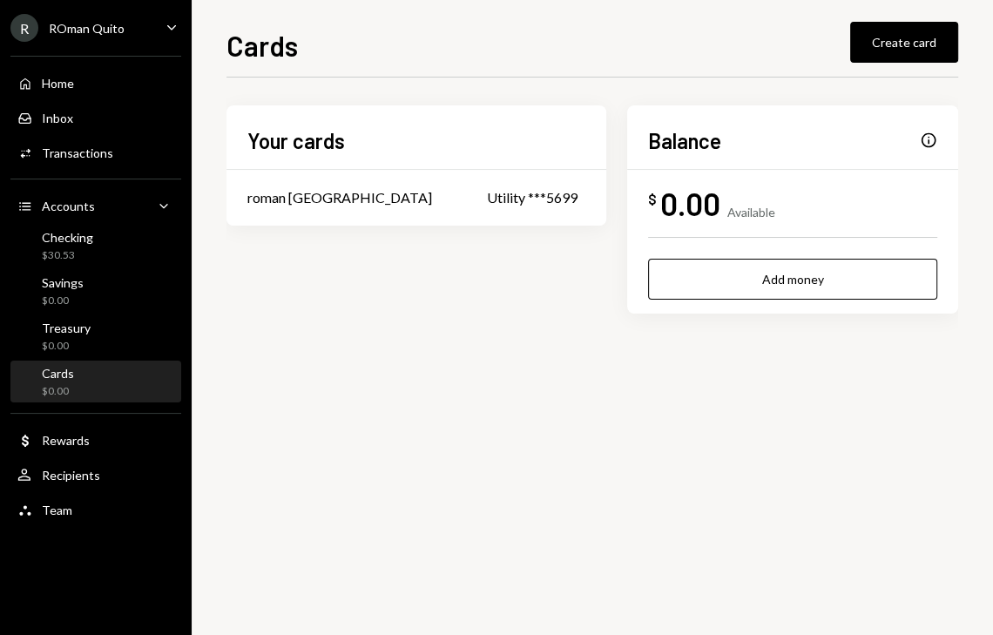
click at [650, 191] on div "$" at bounding box center [652, 199] width 9 height 17
click at [487, 197] on div "Utility ***5699" at bounding box center [536, 197] width 98 height 21
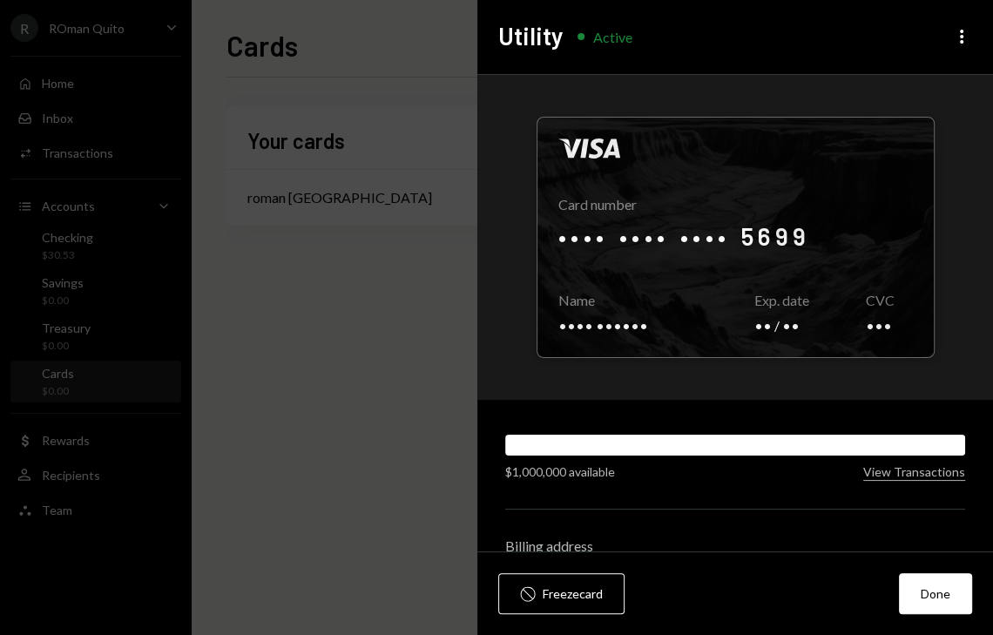
scroll to position [91, 0]
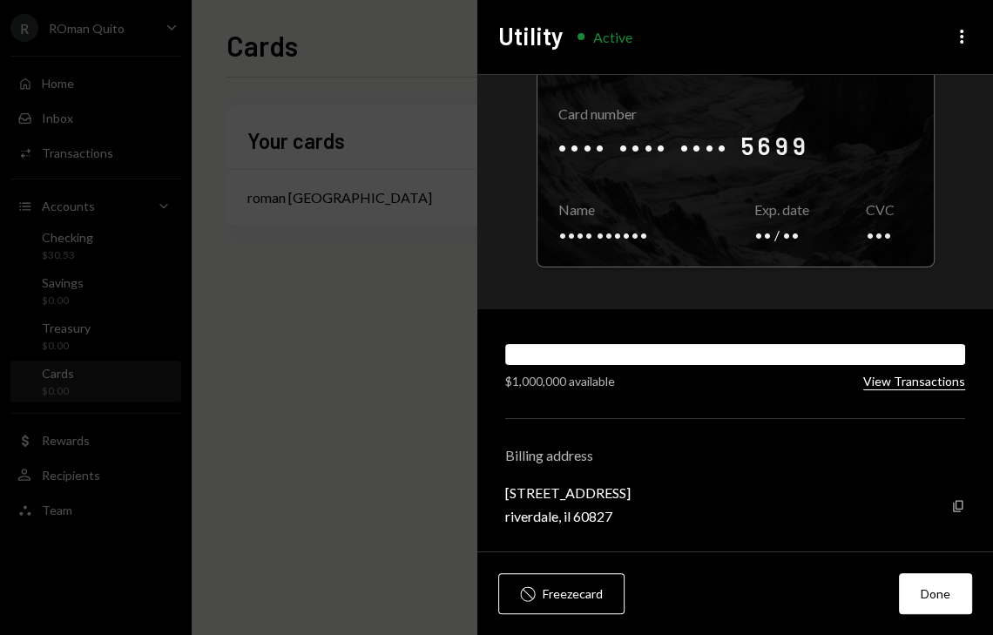
click at [891, 388] on button "View Transactions" at bounding box center [915, 382] width 102 height 17
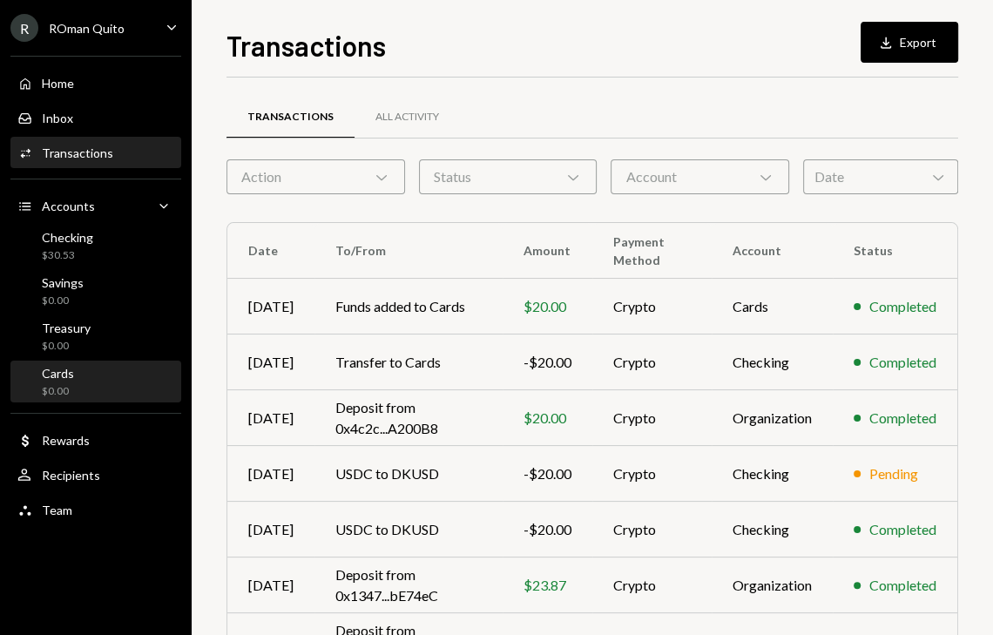
click at [97, 376] on div "Cards $0.00" at bounding box center [95, 382] width 157 height 33
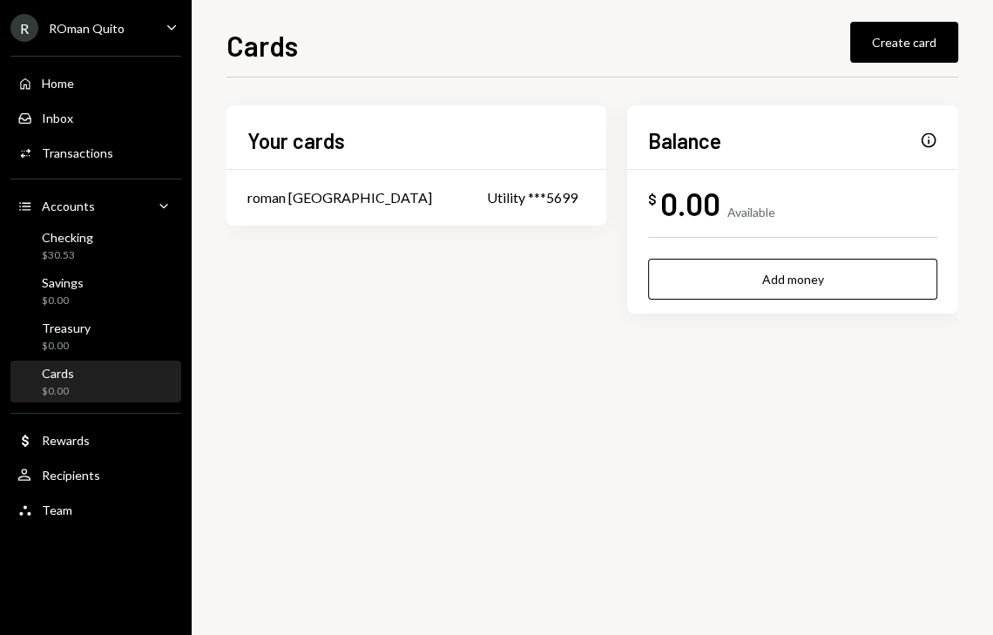
click at [715, 212] on div "0.00" at bounding box center [690, 203] width 60 height 39
click at [487, 207] on div "Utility ***5699" at bounding box center [536, 197] width 98 height 21
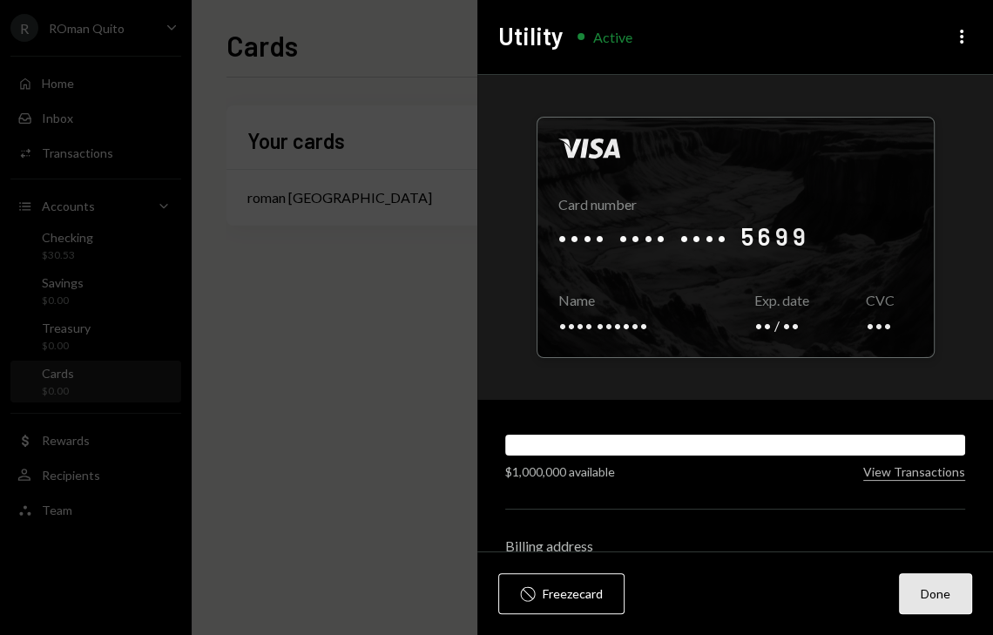
click at [931, 587] on button "Done" at bounding box center [935, 593] width 73 height 41
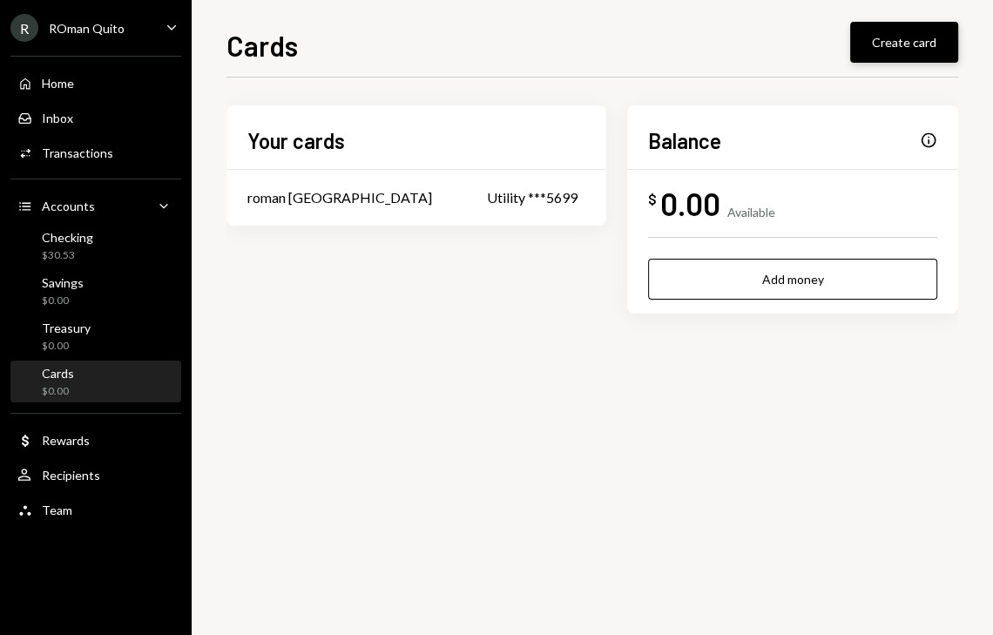
click at [908, 60] on button "Create card" at bounding box center [904, 42] width 108 height 41
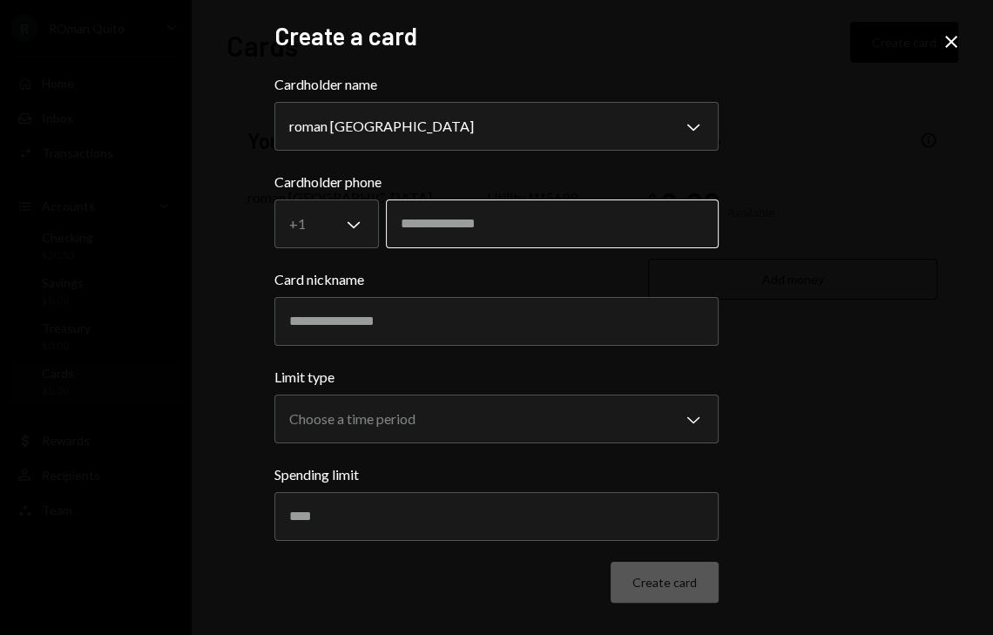
click at [484, 229] on input "tel" at bounding box center [552, 224] width 333 height 49
type input "**********"
type input "***"
click at [603, 393] on div "Limit type Choose a time period Chevron Down ***** ****** ******* ****** ****" at bounding box center [496, 405] width 444 height 77
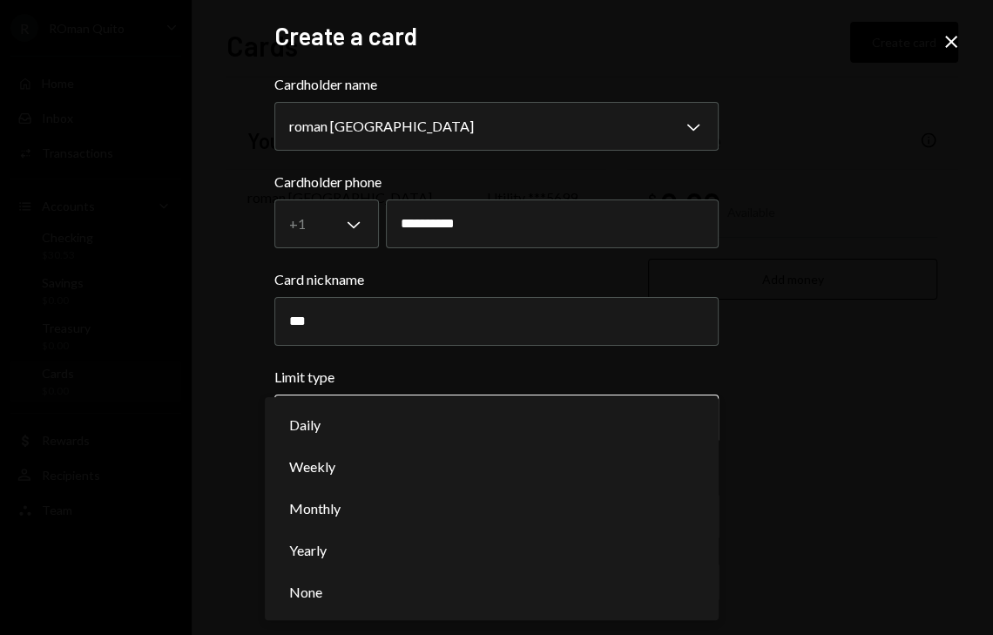
click at [602, 410] on body "**********" at bounding box center [496, 317] width 993 height 635
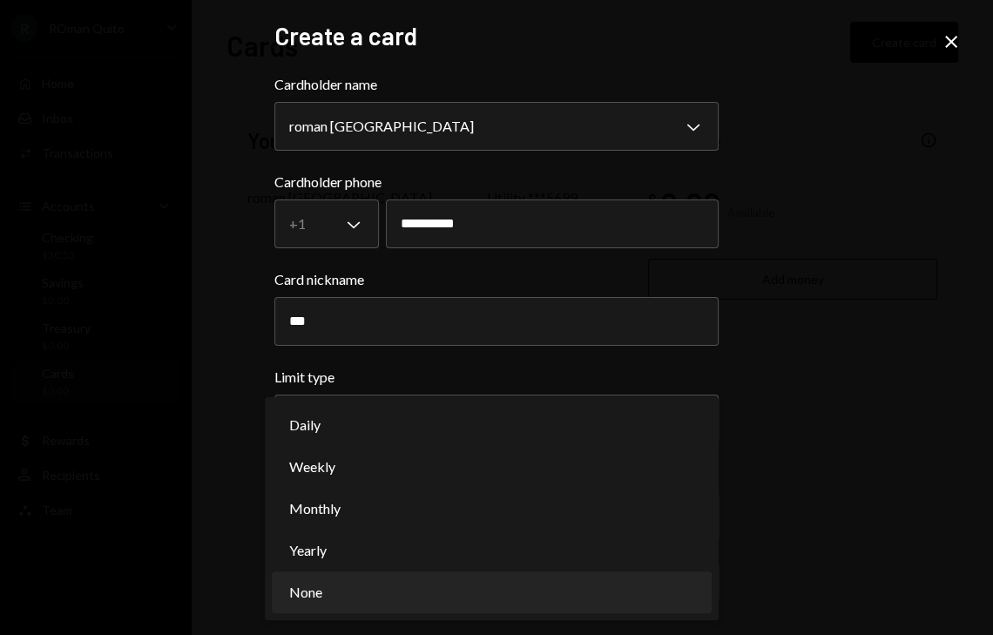
select select "********"
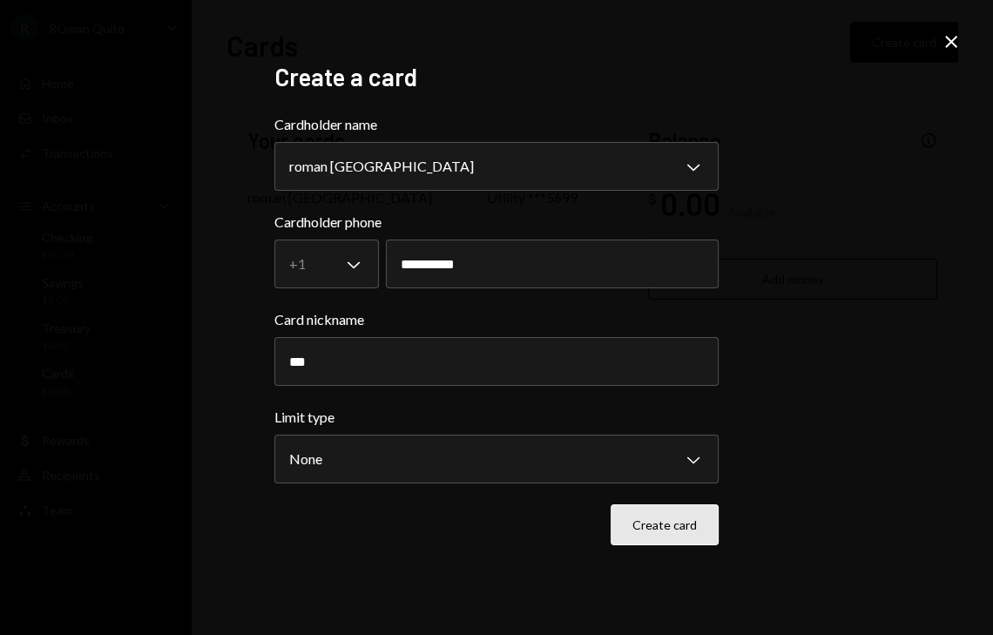
click at [650, 516] on button "Create card" at bounding box center [665, 525] width 108 height 41
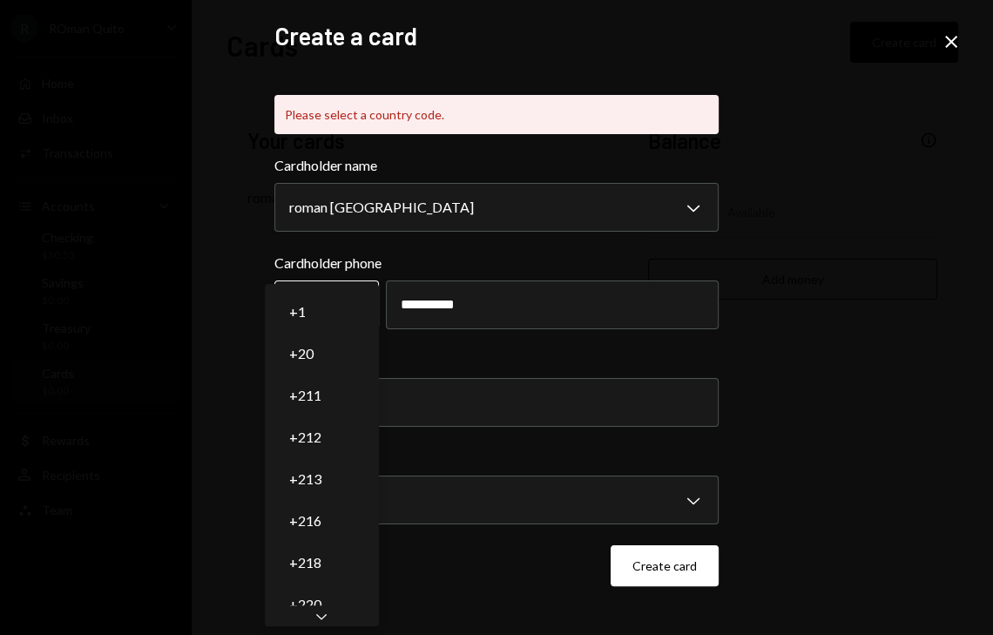
click at [328, 282] on button "+1 Chevron Down" at bounding box center [326, 305] width 105 height 49
select select "*"
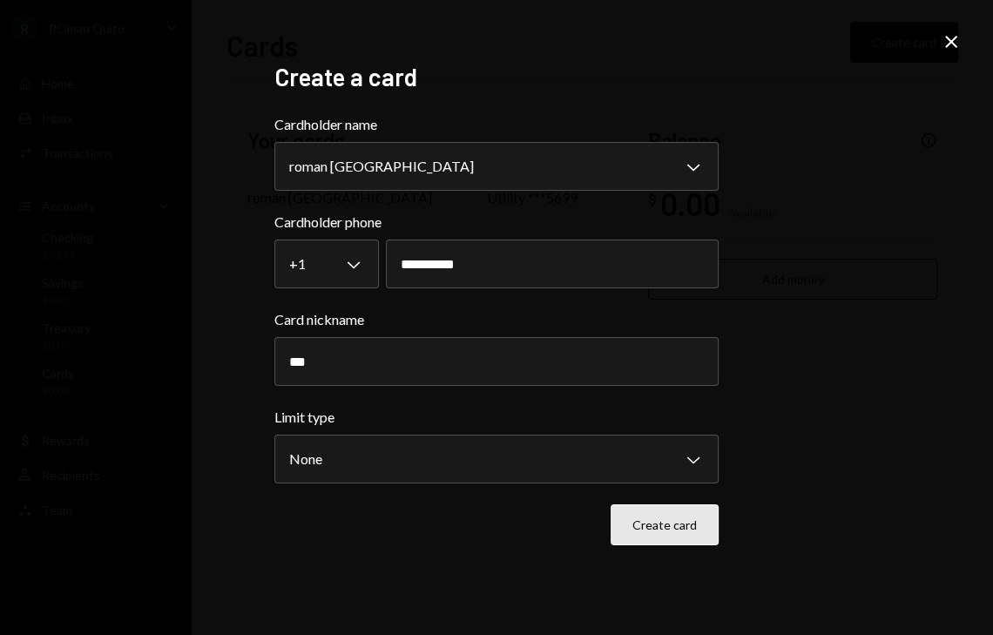
click at [645, 526] on button "Create card" at bounding box center [665, 525] width 108 height 41
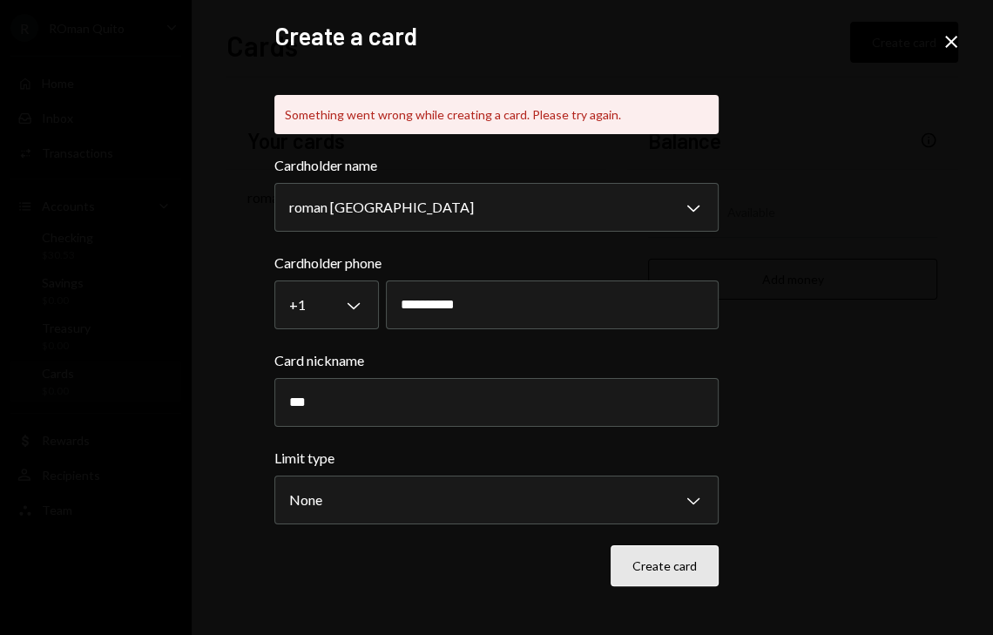
click at [685, 566] on button "Create card" at bounding box center [665, 565] width 108 height 41
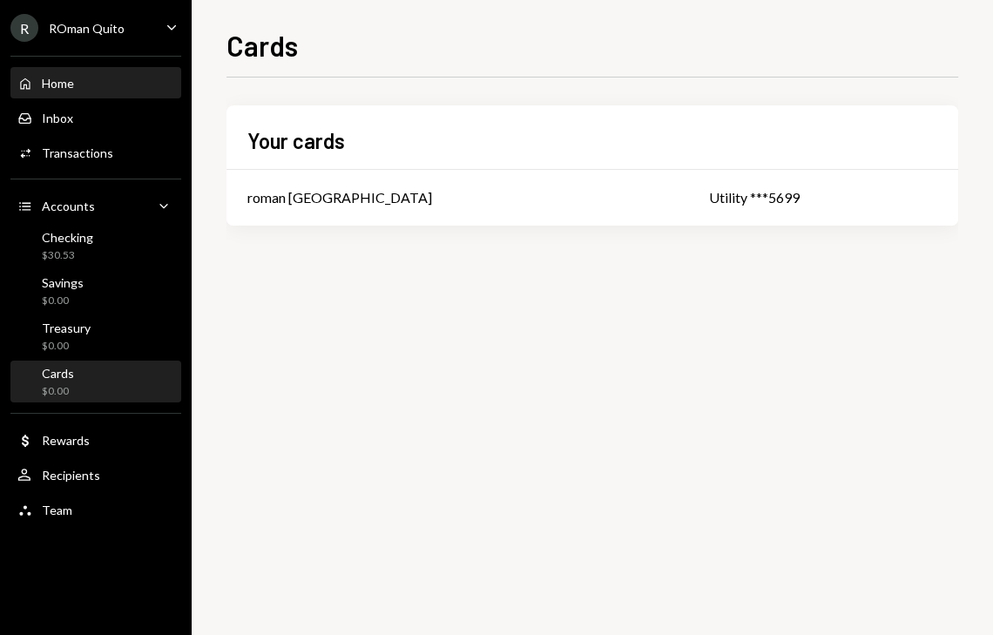
click at [59, 76] on div "Home" at bounding box center [58, 83] width 32 height 15
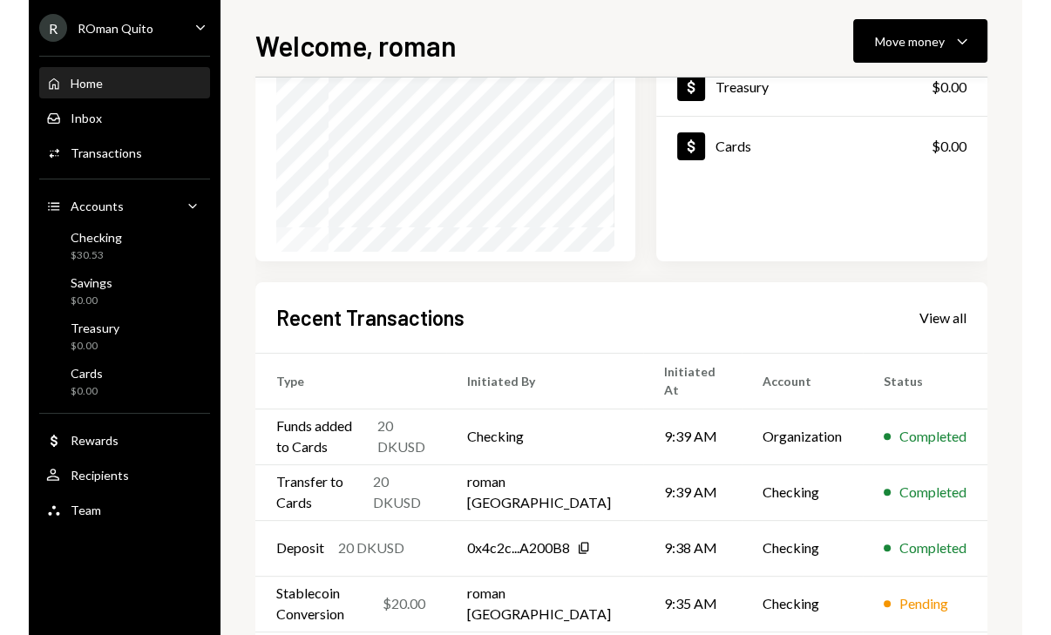
scroll to position [332, 0]
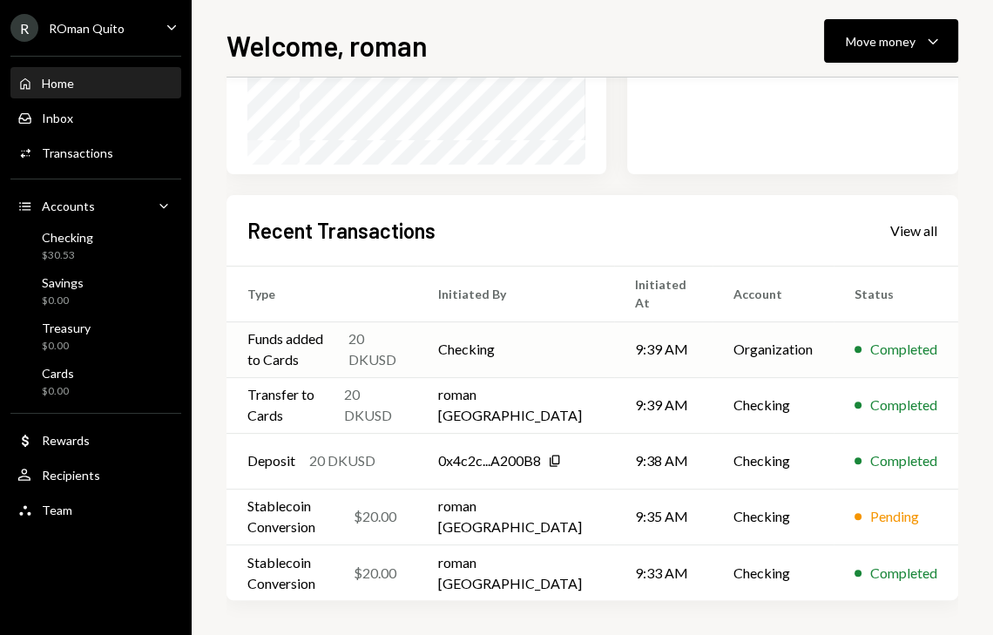
click at [654, 336] on td "9:39 AM" at bounding box center [663, 350] width 98 height 56
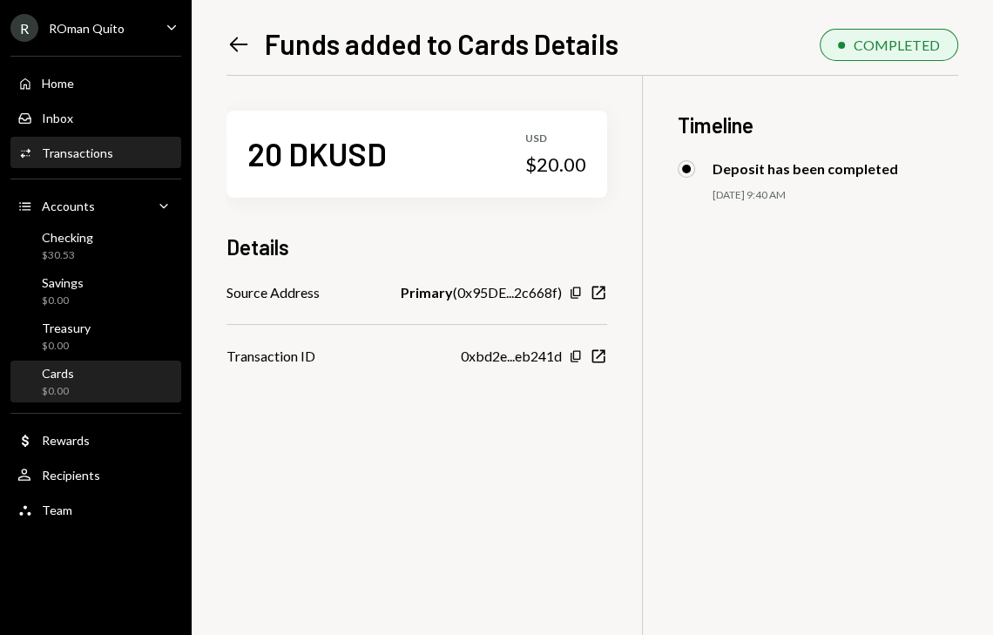
click at [91, 381] on div "Cards $0.00" at bounding box center [95, 382] width 157 height 33
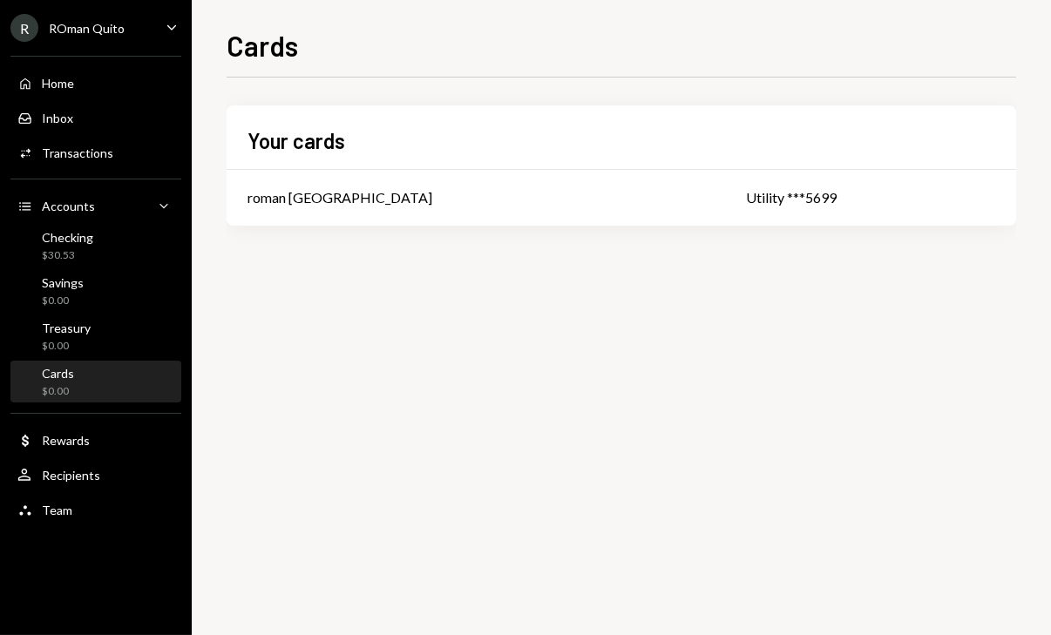
click at [162, 19] on icon "Caret Down" at bounding box center [171, 26] width 19 height 19
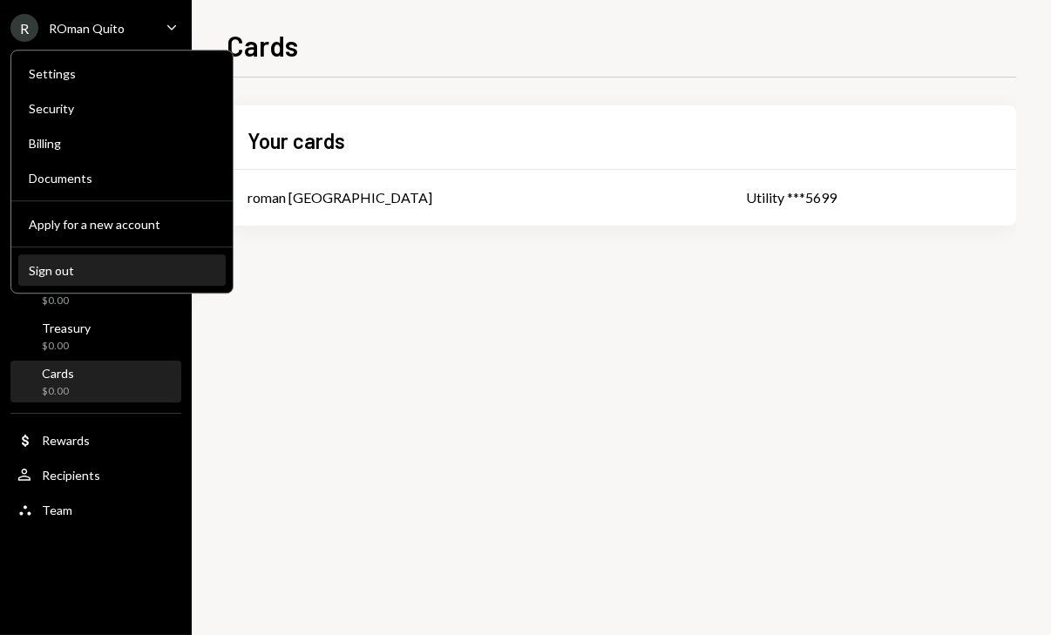
click at [84, 258] on button "Sign out" at bounding box center [121, 270] width 207 height 31
click at [54, 257] on button "Sign out" at bounding box center [121, 270] width 207 height 31
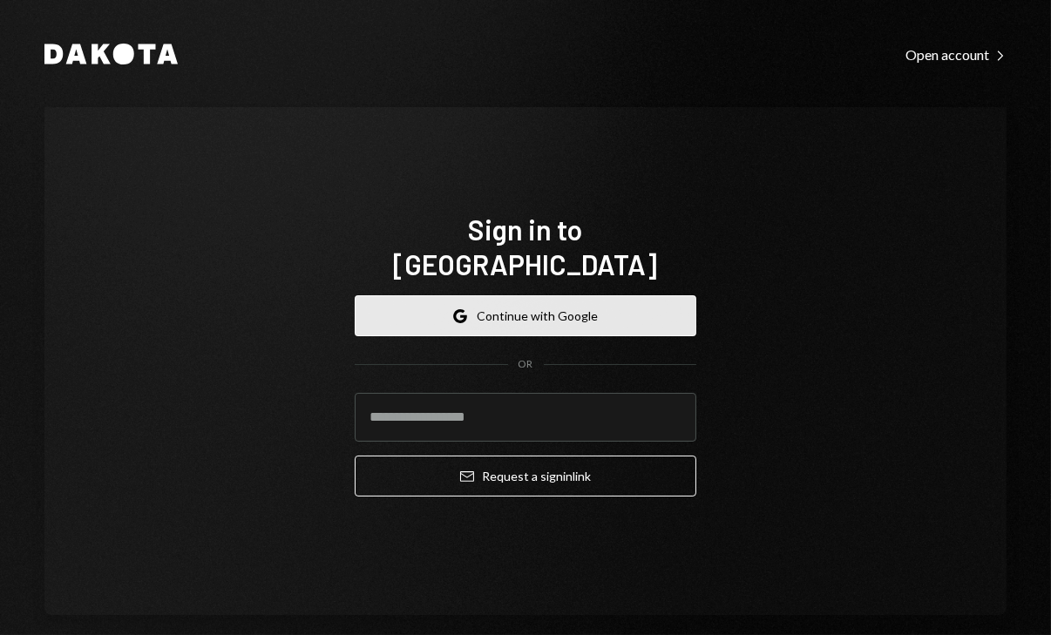
click at [468, 297] on button "Google Continue with Google" at bounding box center [526, 315] width 342 height 41
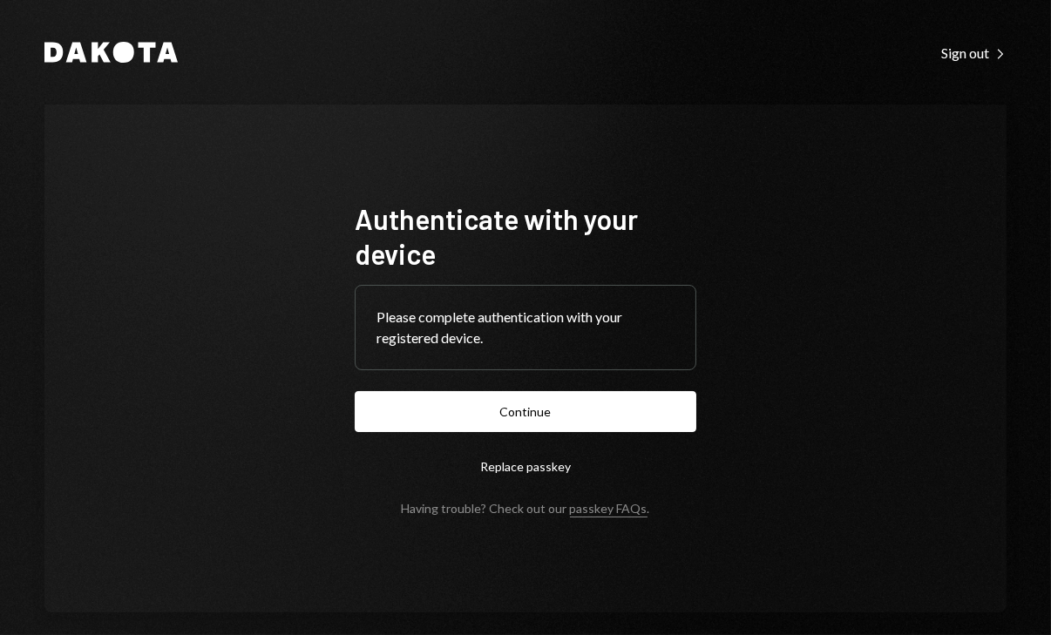
click at [631, 440] on form "Authenticate with your device Please complete authentication with your register…" at bounding box center [526, 358] width 342 height 315
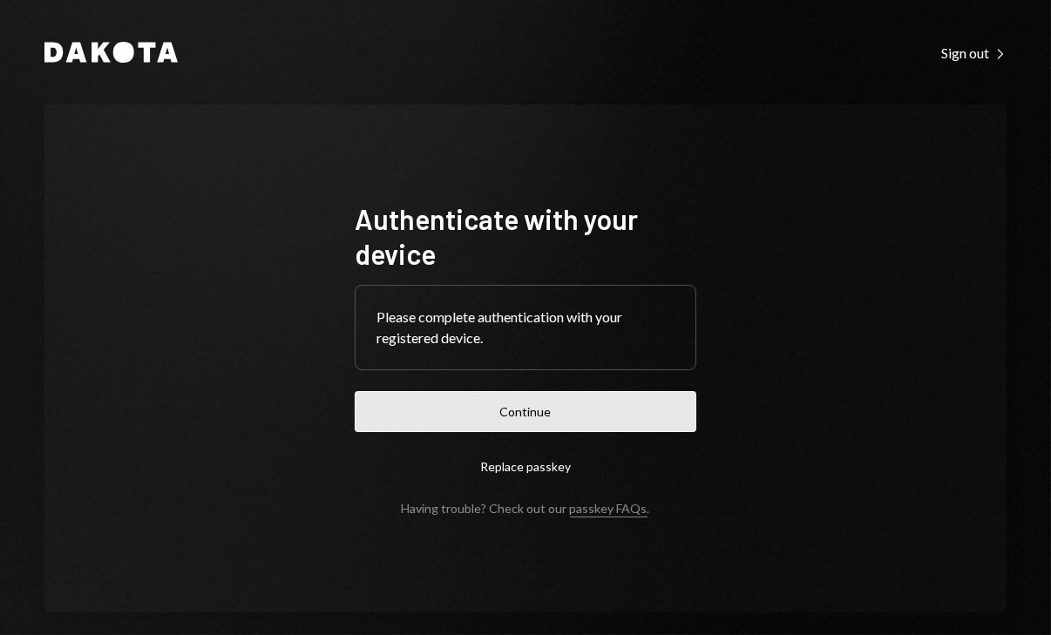
click at [560, 400] on button "Continue" at bounding box center [526, 411] width 342 height 41
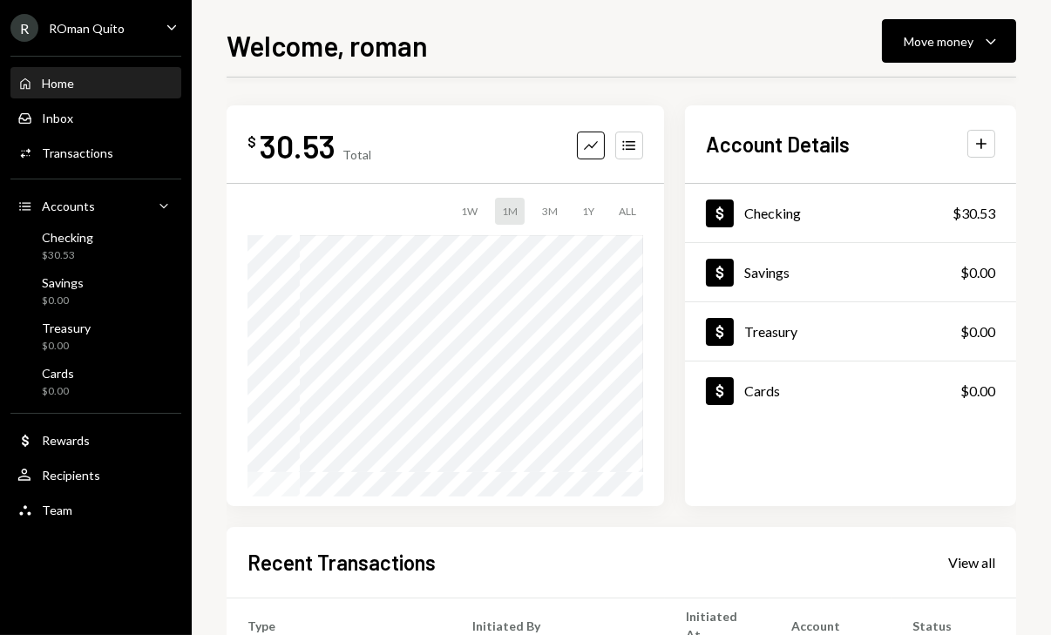
scroll to position [332, 0]
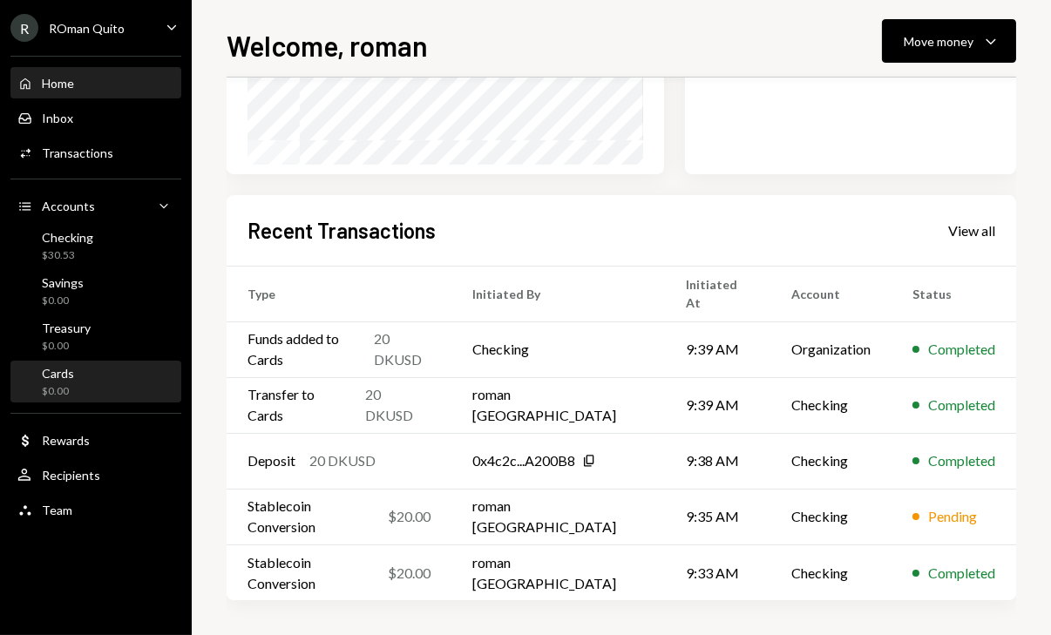
click at [103, 384] on div "Cards $0.00" at bounding box center [95, 382] width 157 height 33
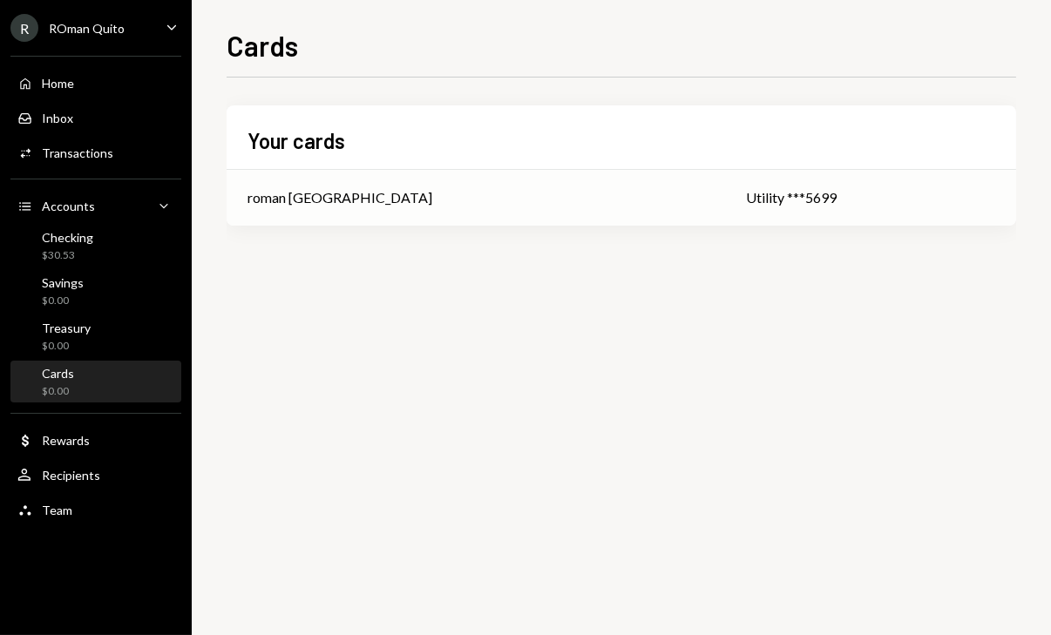
click at [437, 215] on td "roman [GEOGRAPHIC_DATA]" at bounding box center [476, 198] width 498 height 56
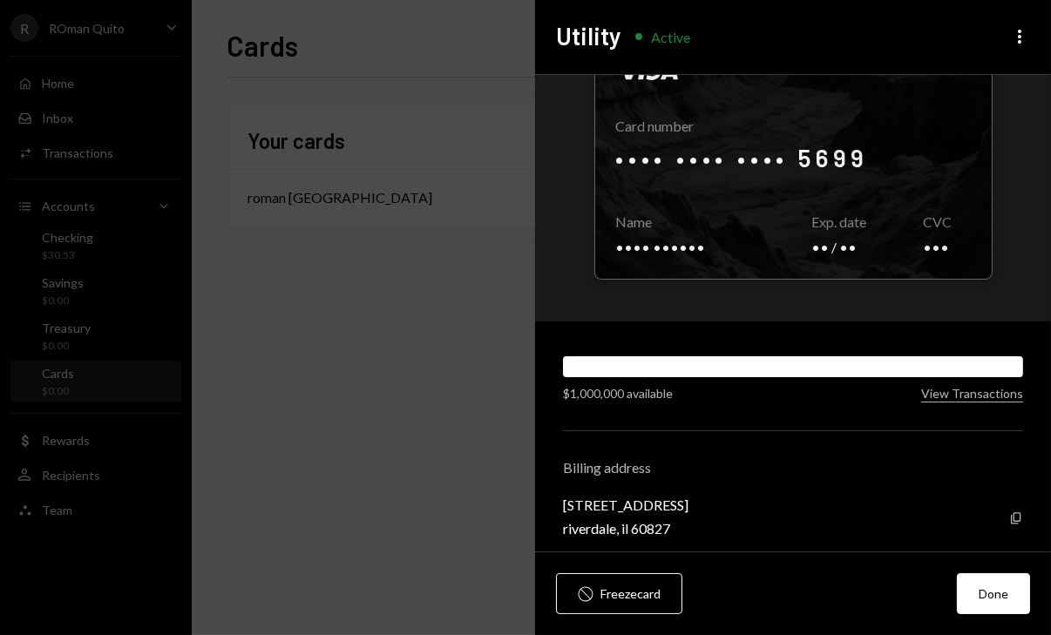
scroll to position [91, 0]
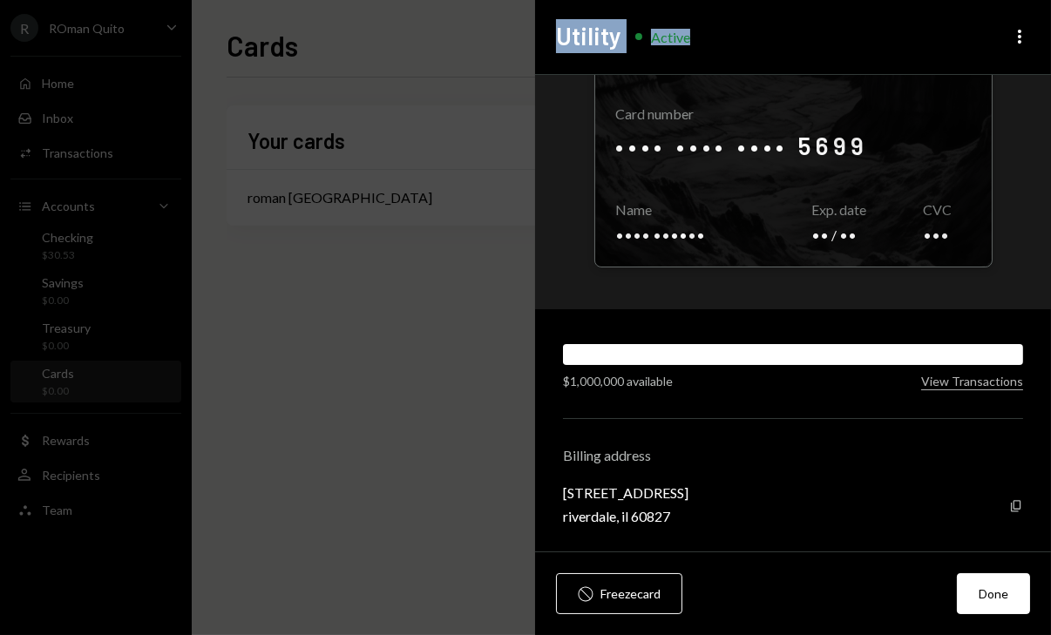
drag, startPoint x: 687, startPoint y: 212, endPoint x: 347, endPoint y: 268, distance: 344.4
click at [347, 268] on body "R ROman Quito Caret Down Home Home Inbox Inbox Activities Transactions Accounts…" at bounding box center [525, 317] width 1051 height 635
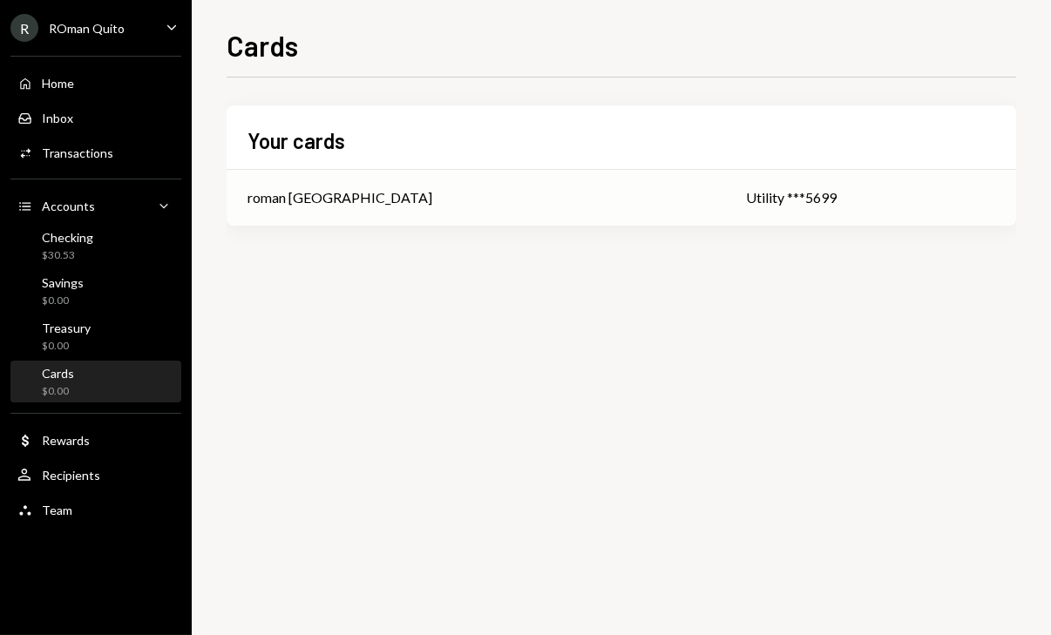
click at [467, 193] on div "roman [GEOGRAPHIC_DATA]" at bounding box center [475, 197] width 457 height 21
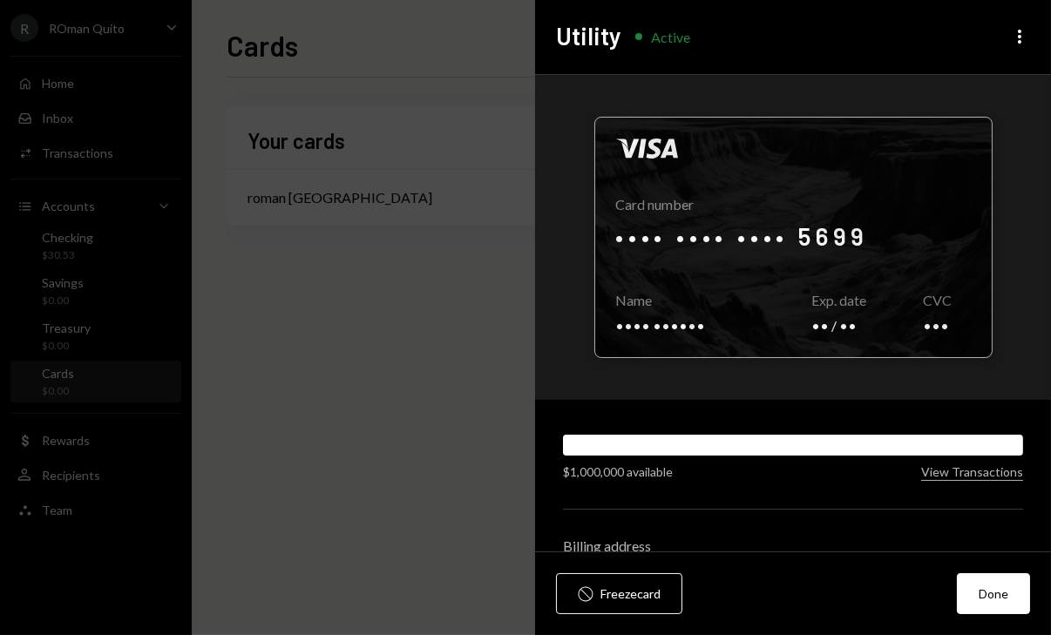
click at [758, 281] on div at bounding box center [793, 238] width 396 height 240
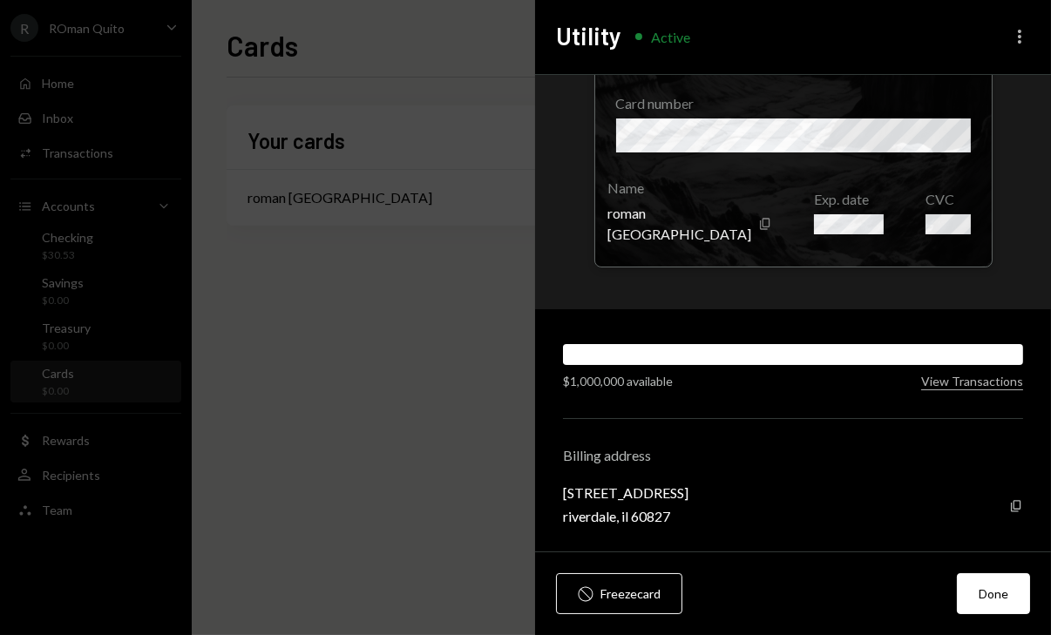
click at [1023, 33] on icon "More" at bounding box center [1019, 36] width 21 height 21
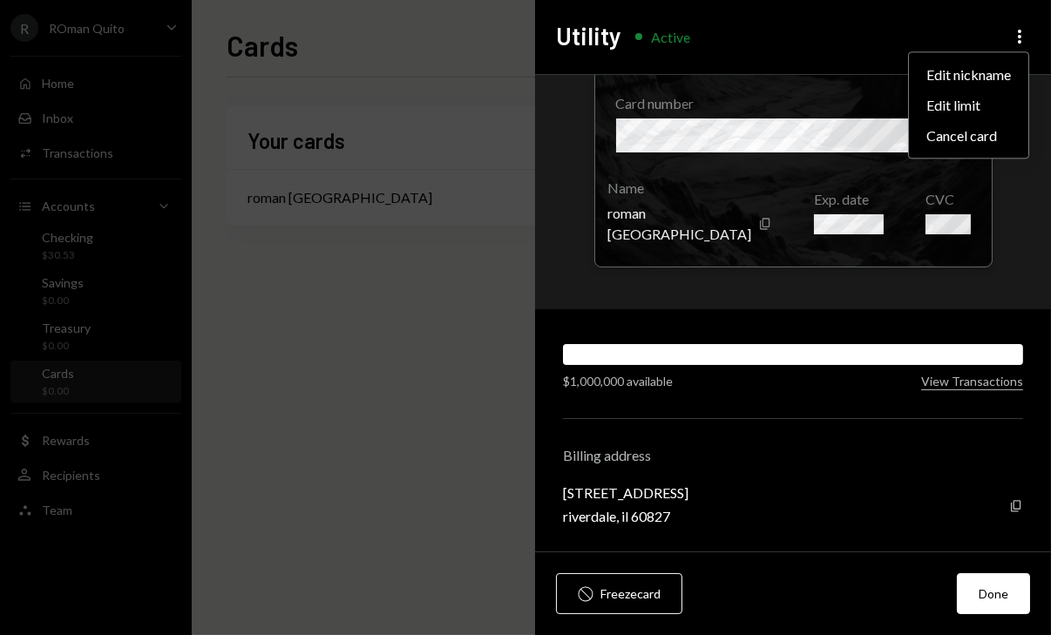
click at [721, 467] on div "Billing address 455 w pacesetter pkwy riverdale, il 60827 Copy" at bounding box center [793, 486] width 460 height 78
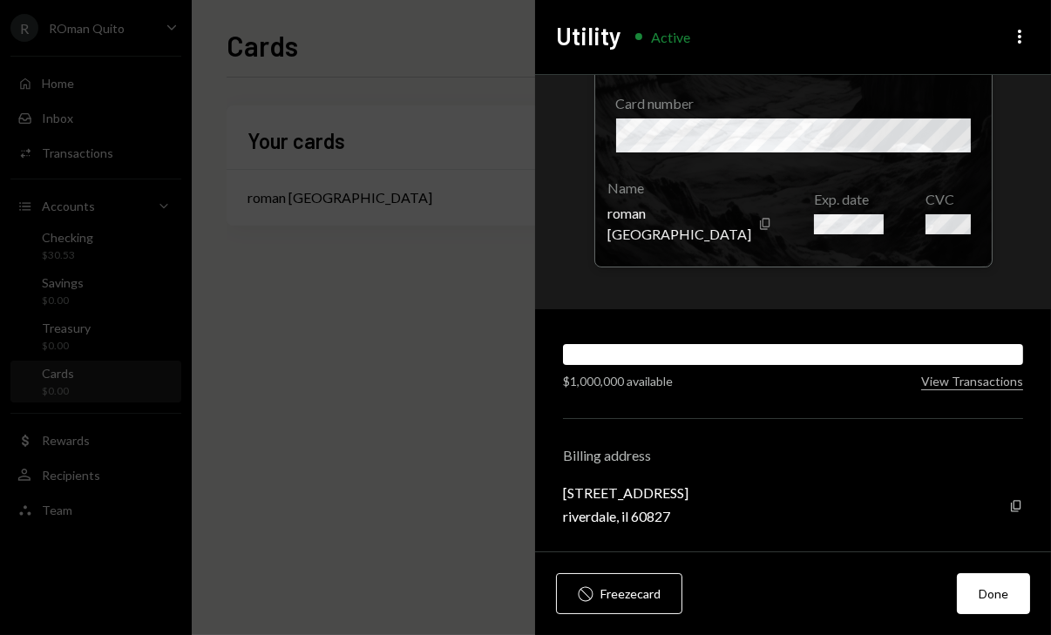
scroll to position [0, 0]
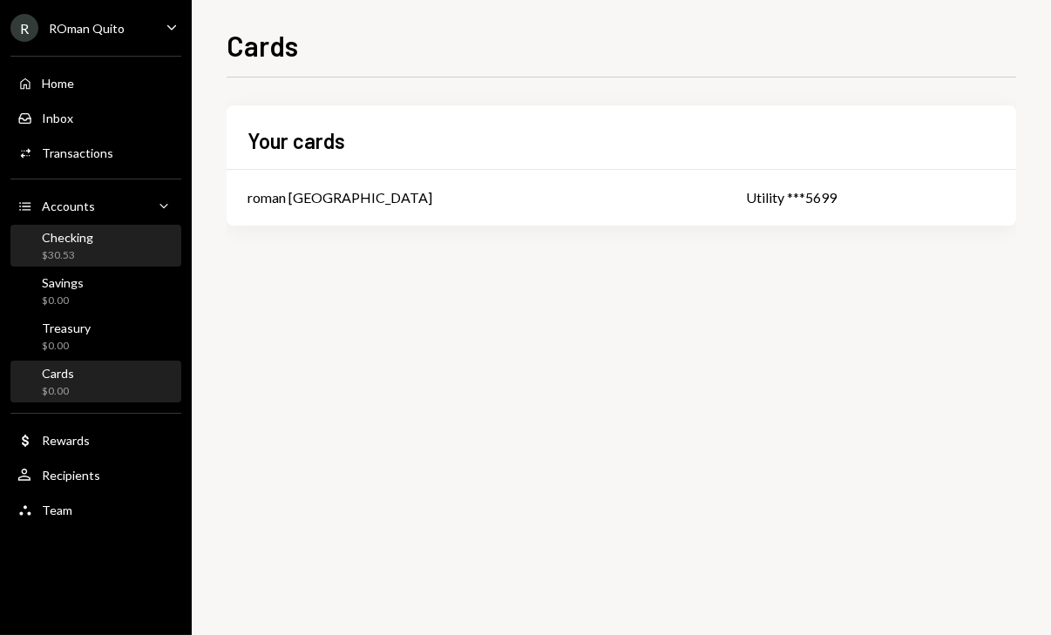
click at [93, 252] on div "Checking $30.53" at bounding box center [95, 246] width 157 height 33
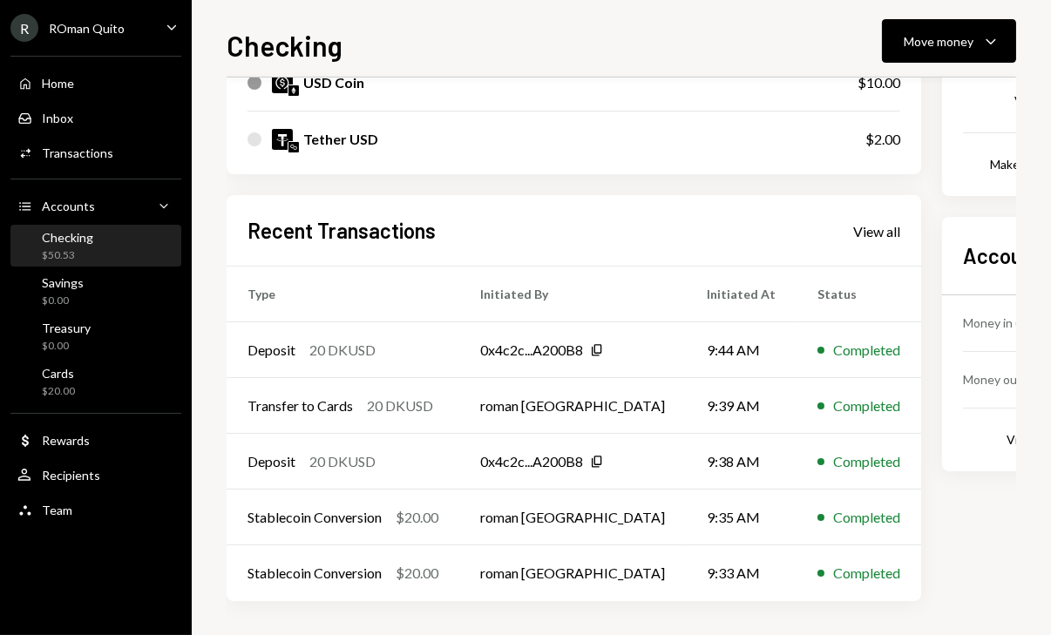
scroll to position [357, 0]
click at [105, 371] on div "Cards $20.00" at bounding box center [95, 382] width 157 height 33
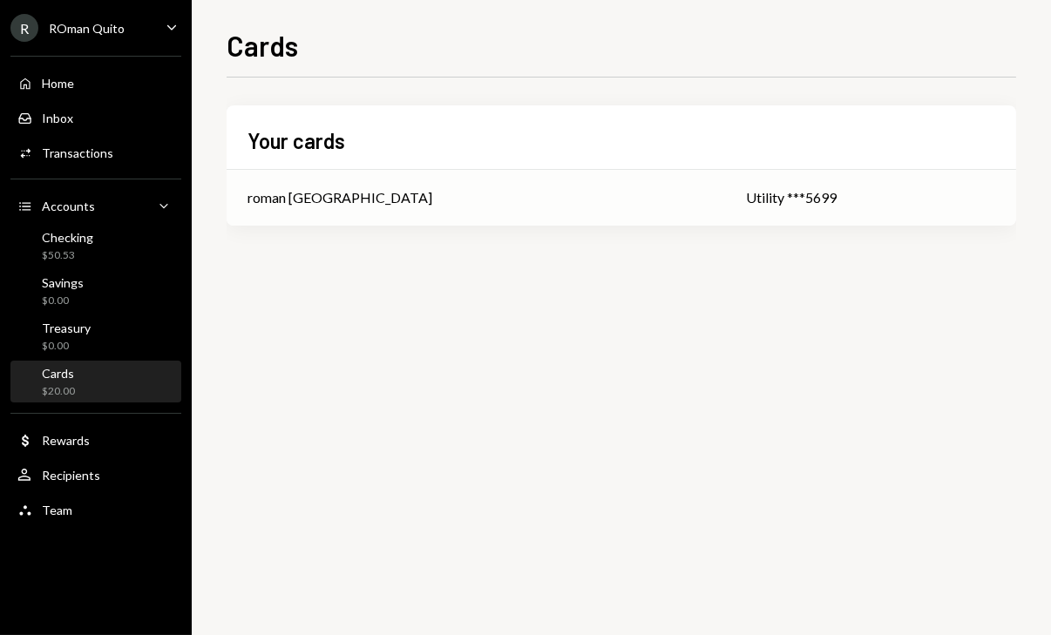
click at [471, 197] on div "roman [GEOGRAPHIC_DATA]" at bounding box center [475, 197] width 457 height 21
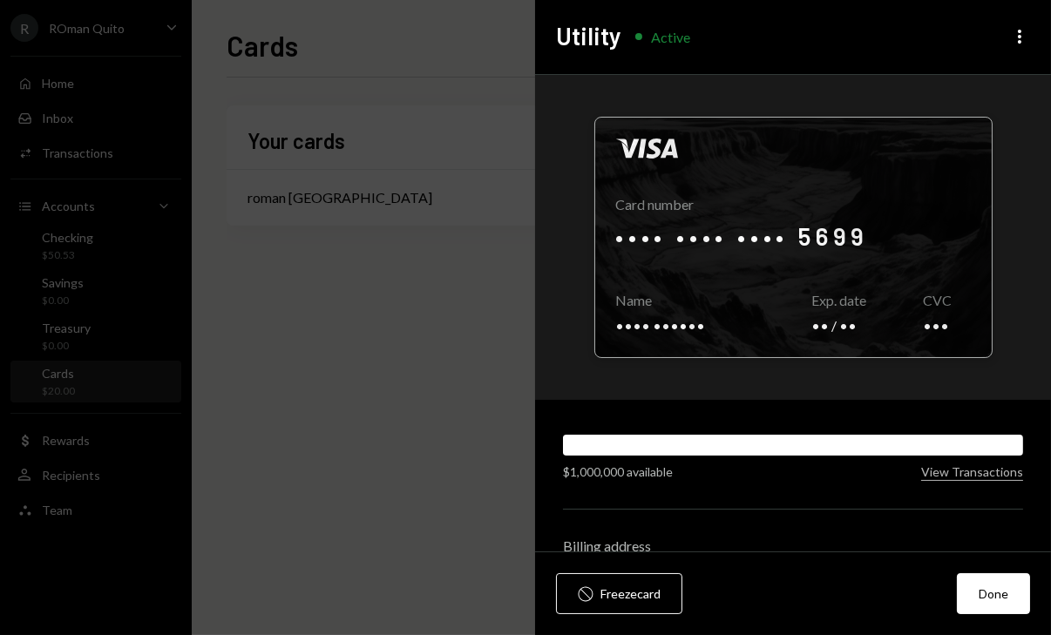
click at [755, 234] on div at bounding box center [793, 238] width 396 height 240
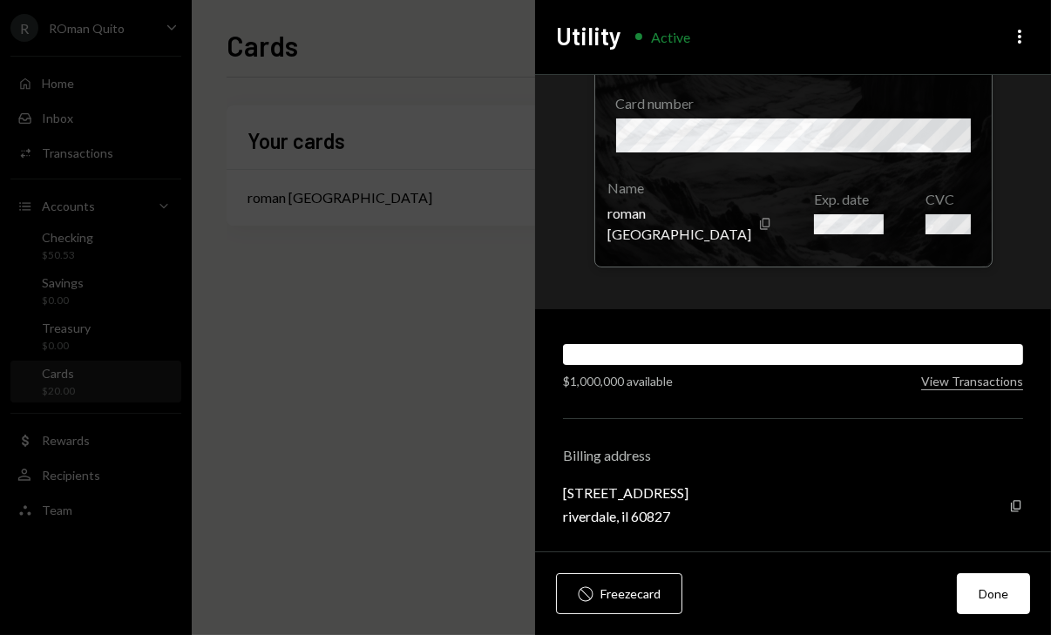
scroll to position [91, 0]
click at [992, 598] on button "Done" at bounding box center [993, 593] width 73 height 41
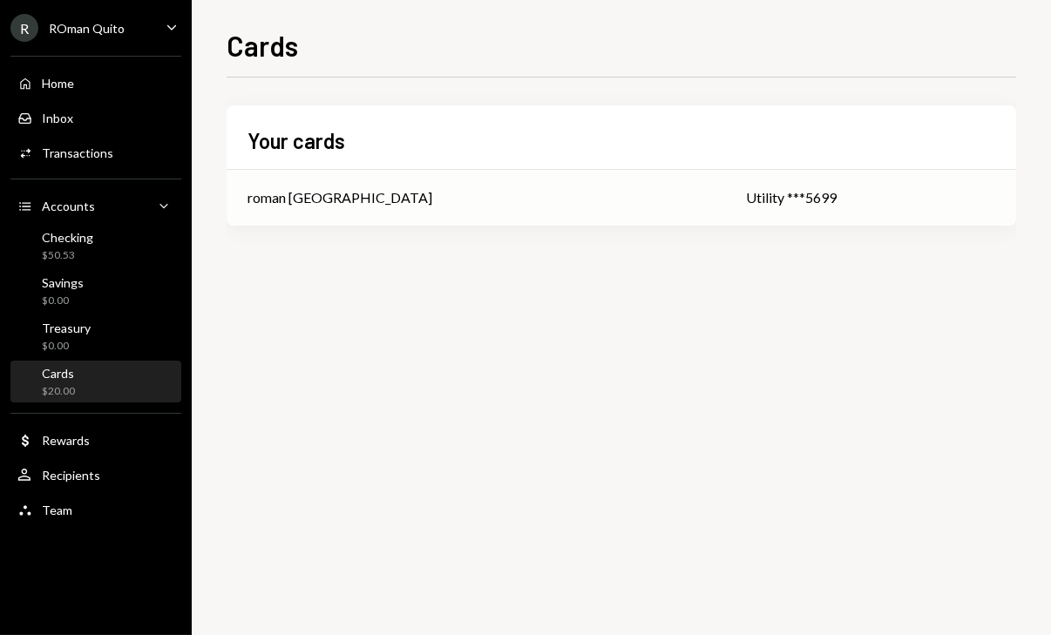
click at [387, 177] on td "roman [GEOGRAPHIC_DATA]" at bounding box center [476, 198] width 498 height 56
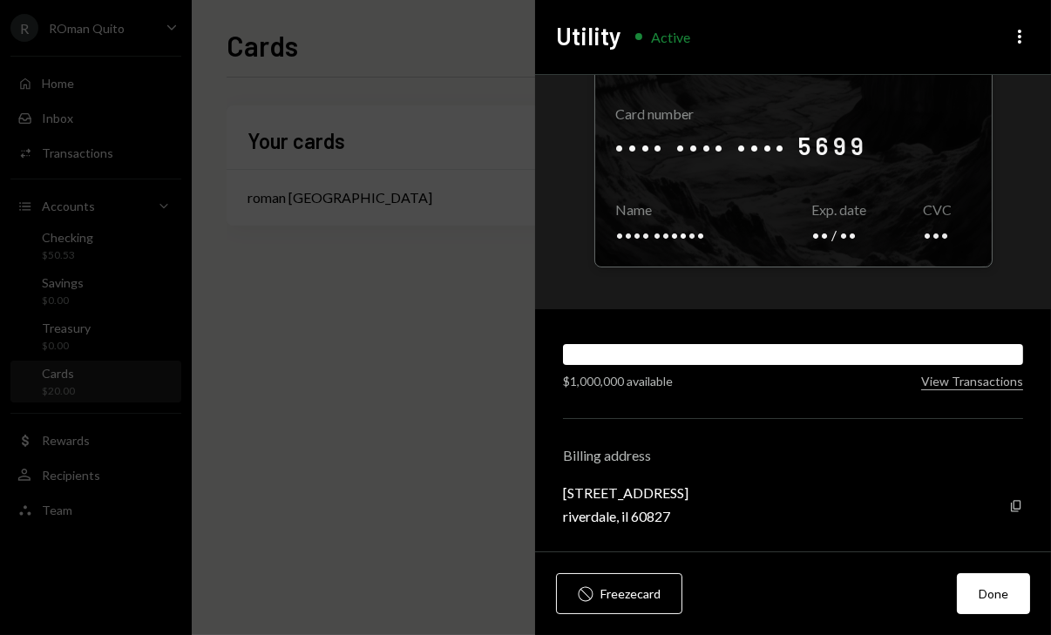
scroll to position [91, 0]
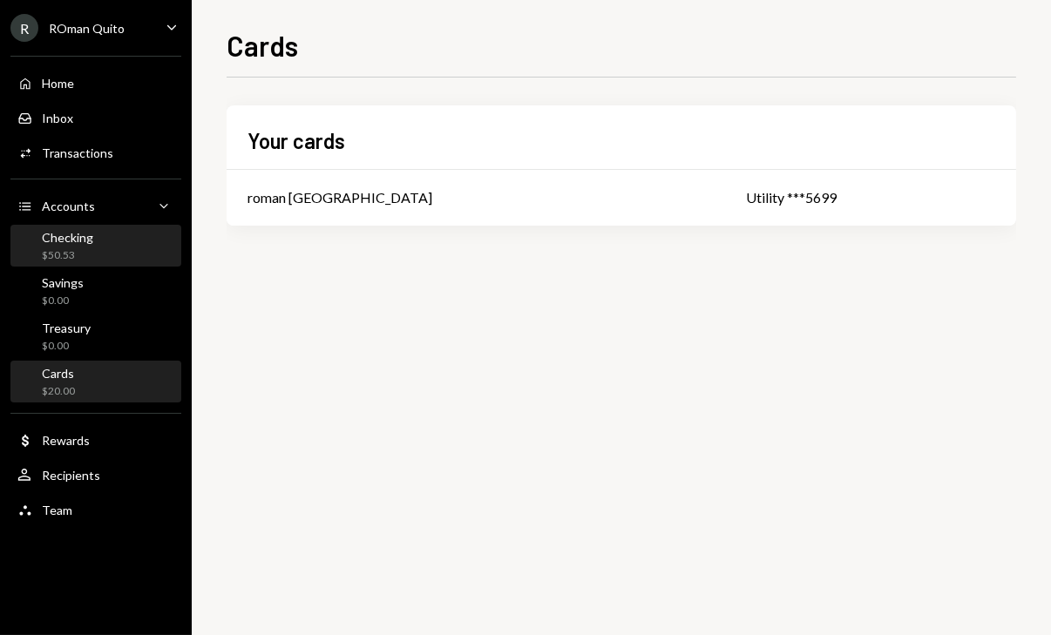
click at [76, 240] on div "Checking" at bounding box center [67, 237] width 51 height 15
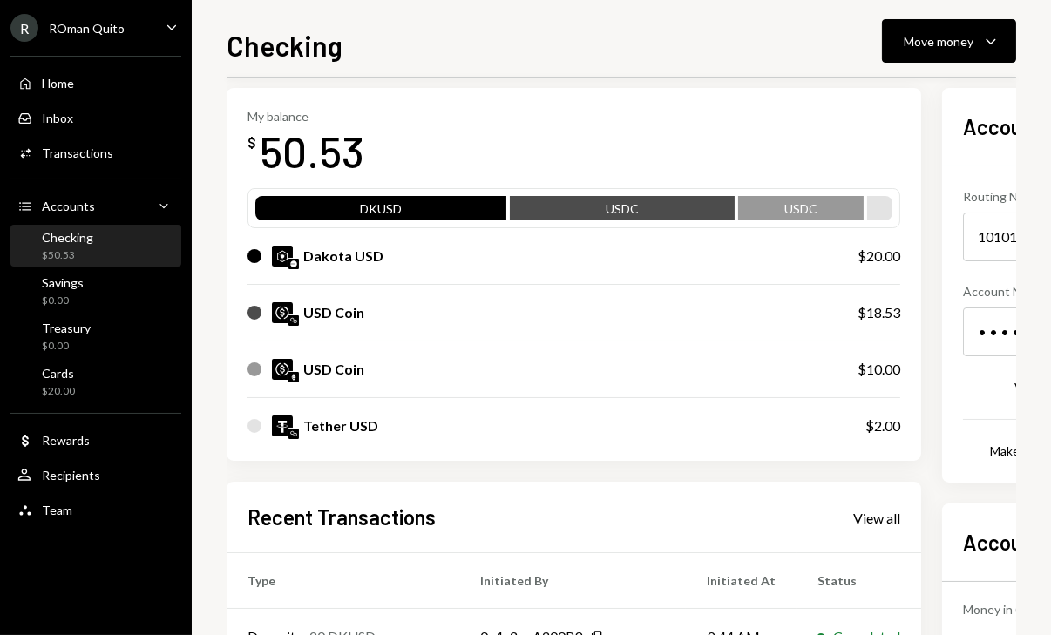
scroll to position [78, 0]
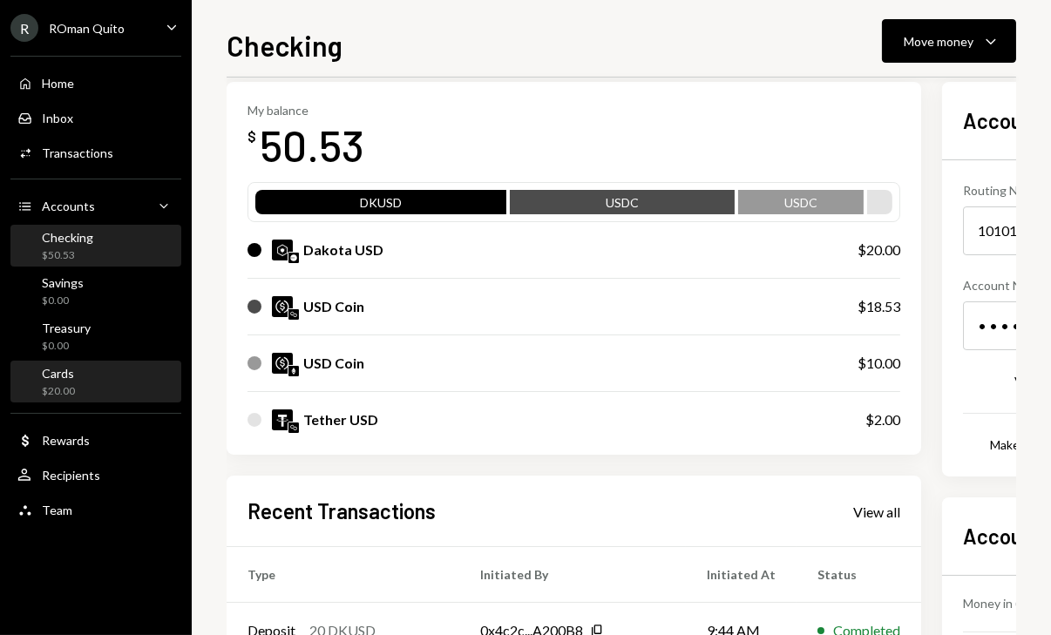
click at [101, 374] on div "Cards $20.00" at bounding box center [95, 382] width 157 height 33
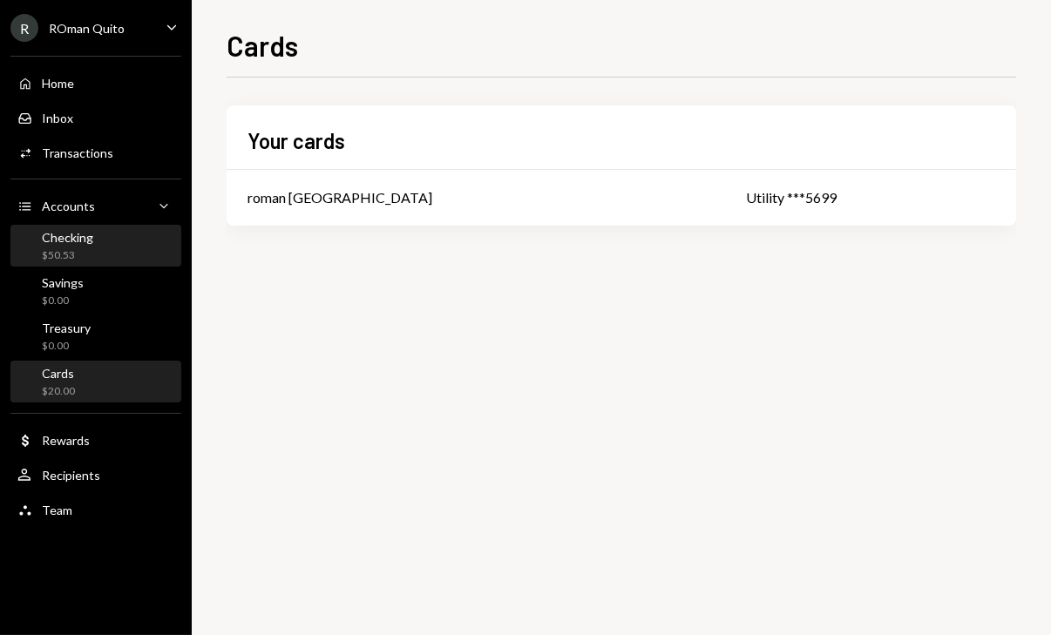
click at [77, 248] on div "$50.53" at bounding box center [67, 255] width 51 height 15
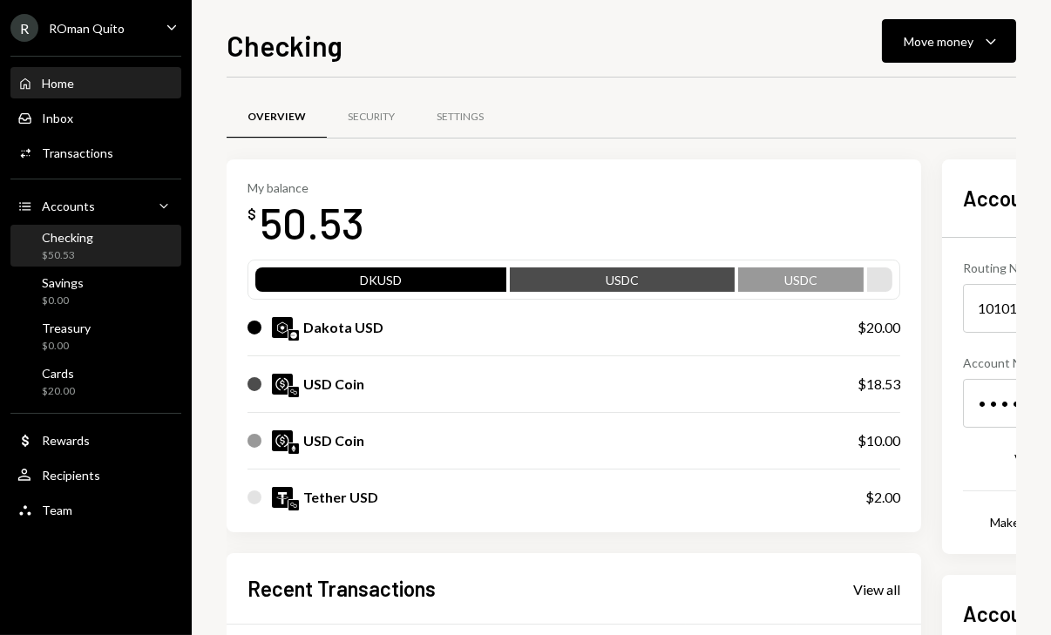
click at [68, 82] on div "Home" at bounding box center [58, 83] width 32 height 15
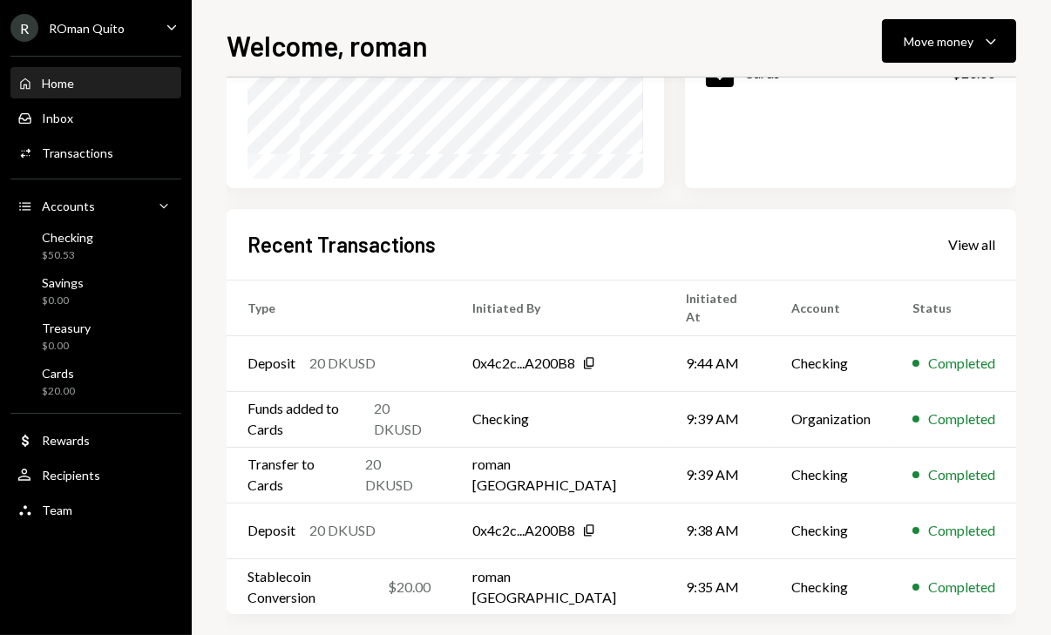
scroll to position [332, 0]
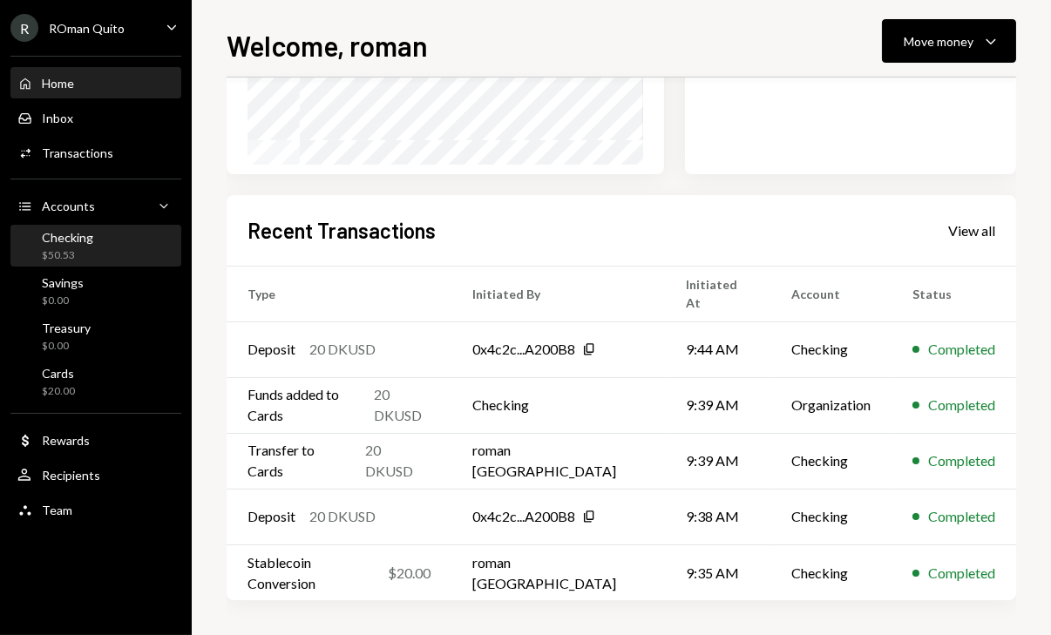
click at [104, 248] on div "Checking $50.53" at bounding box center [95, 246] width 157 height 33
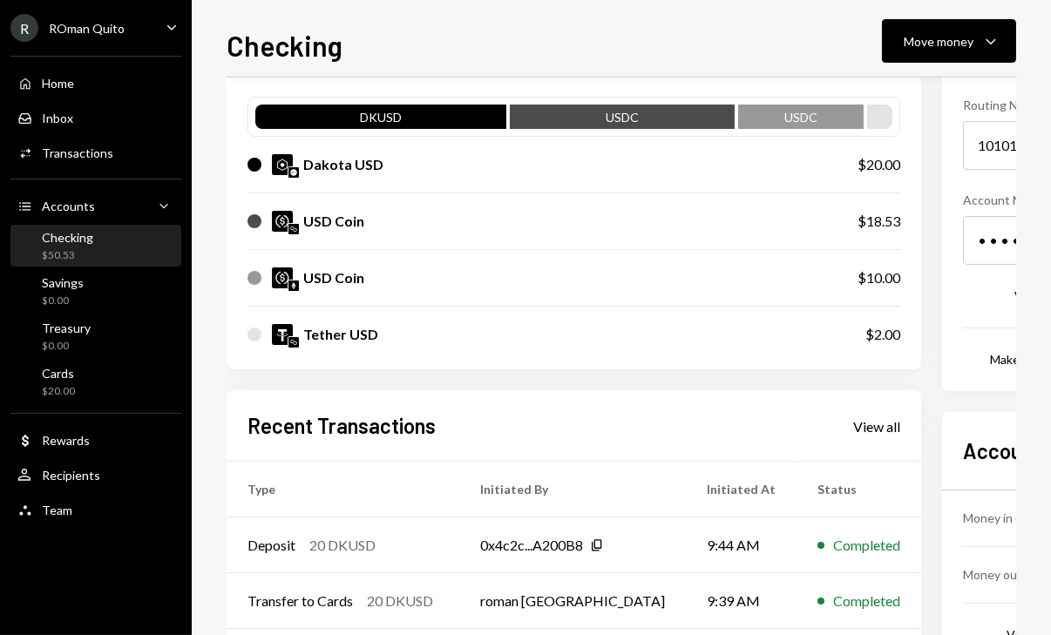
scroll to position [161, 0]
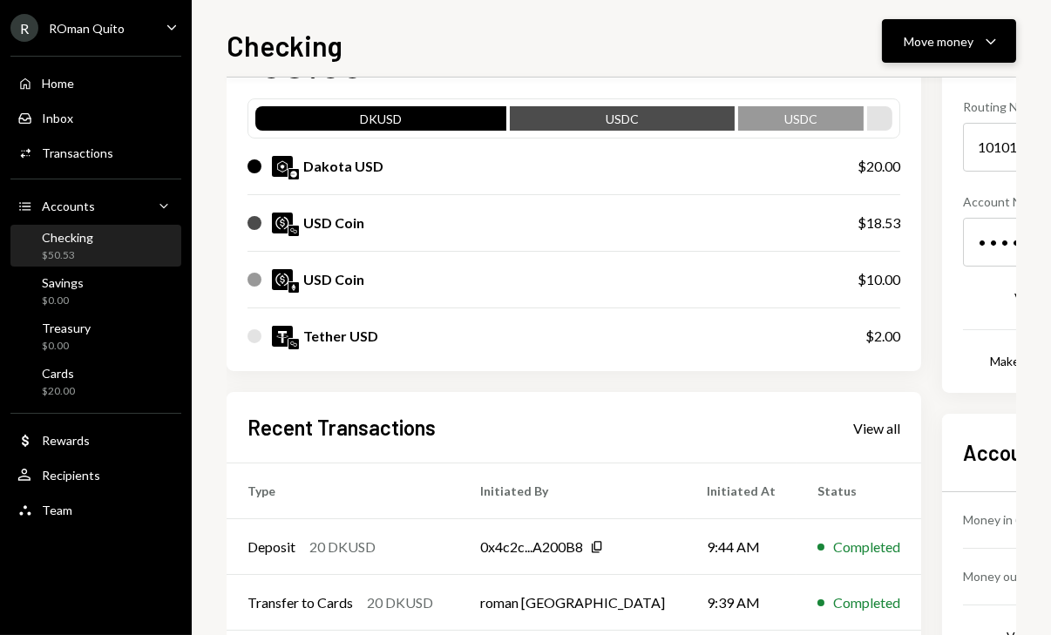
click at [951, 46] on div "Move money" at bounding box center [939, 41] width 70 height 18
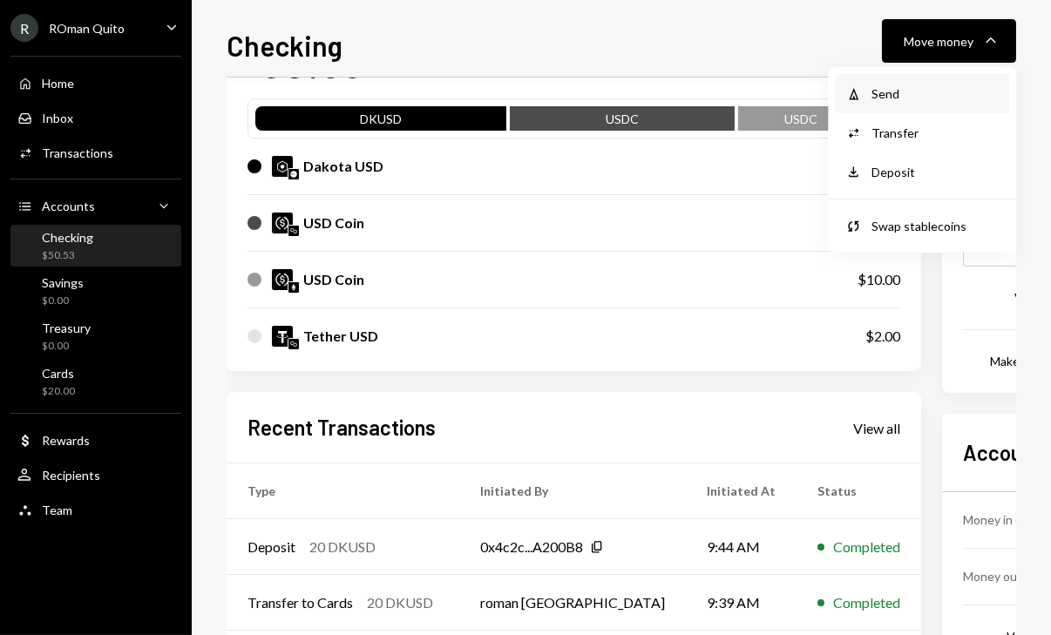
click at [914, 98] on div "Send" at bounding box center [934, 94] width 127 height 18
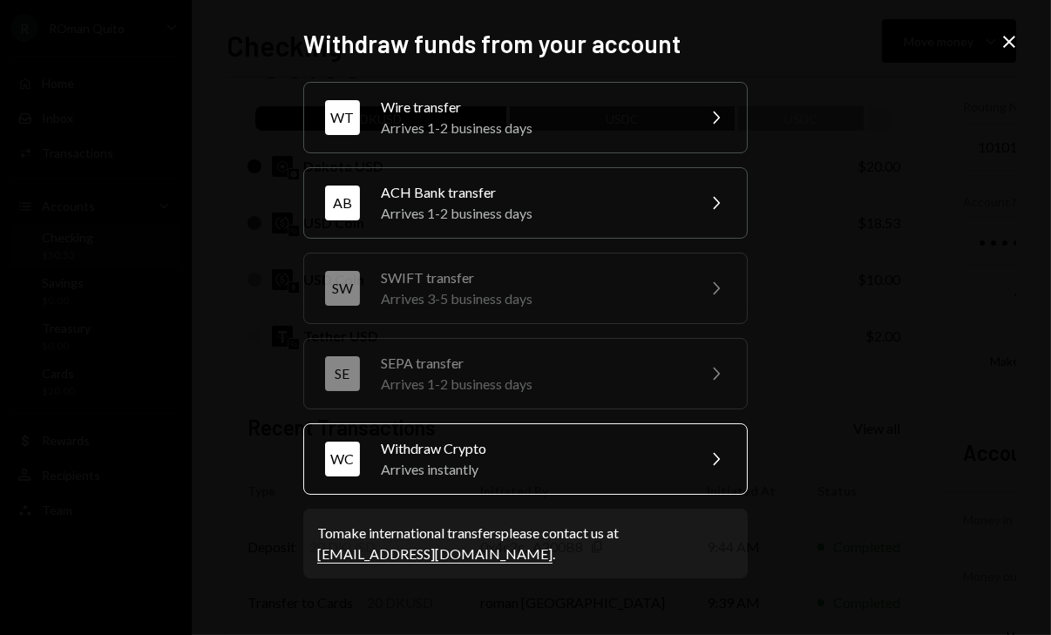
click at [485, 470] on div "Arrives instantly" at bounding box center [532, 469] width 303 height 21
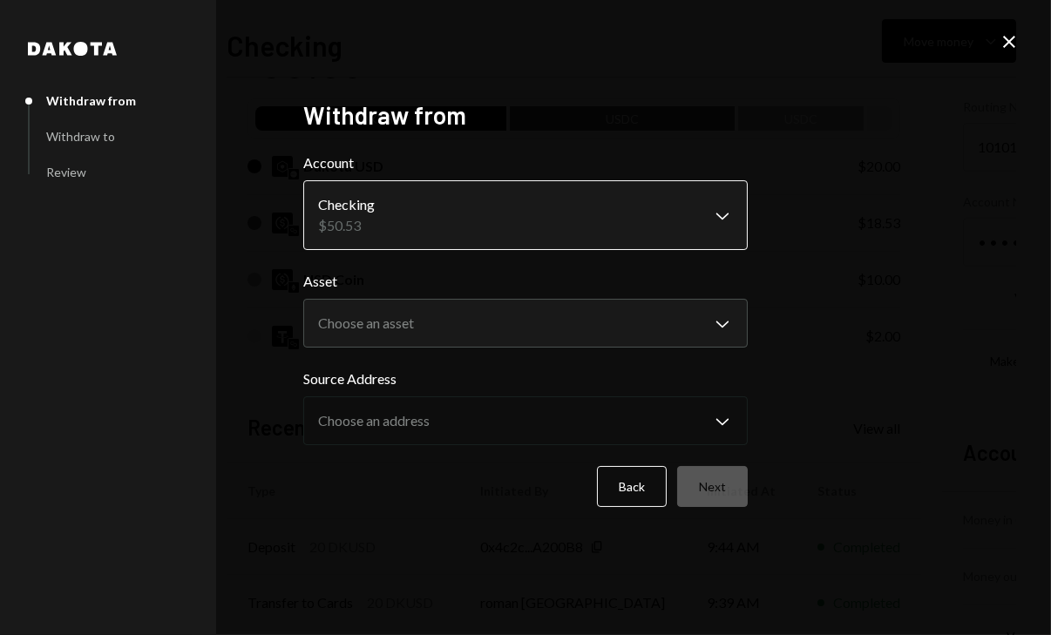
click at [456, 228] on body "R ROman Quito Caret Down Home Home Inbox Inbox Activities Transactions Accounts…" at bounding box center [525, 317] width 1051 height 635
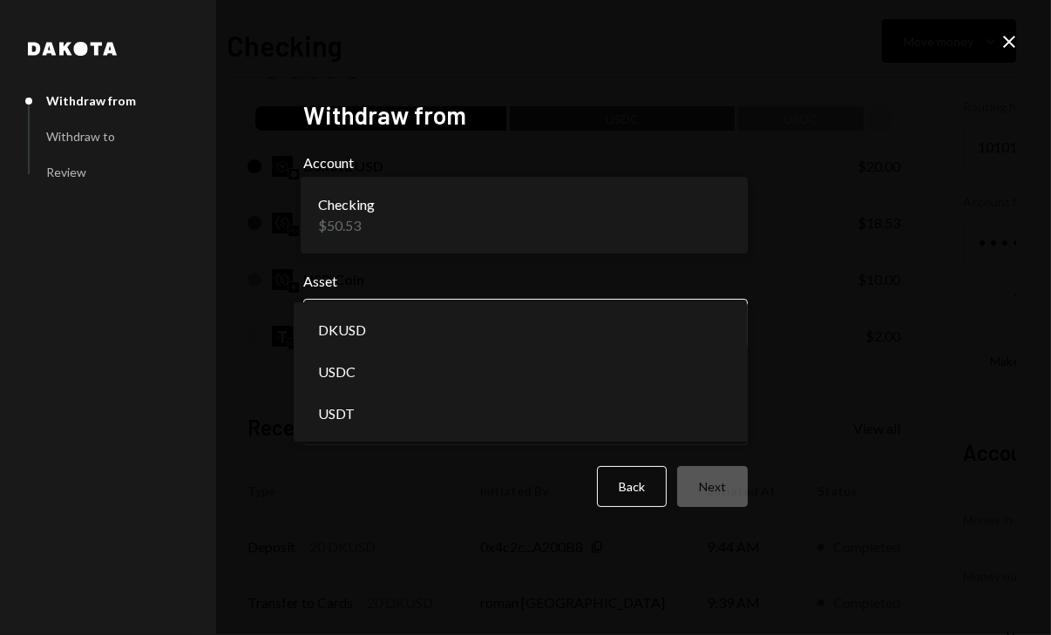
click at [470, 323] on body "R ROman Quito Caret Down Home Home Inbox Inbox Activities Transactions Accounts…" at bounding box center [525, 317] width 1051 height 635
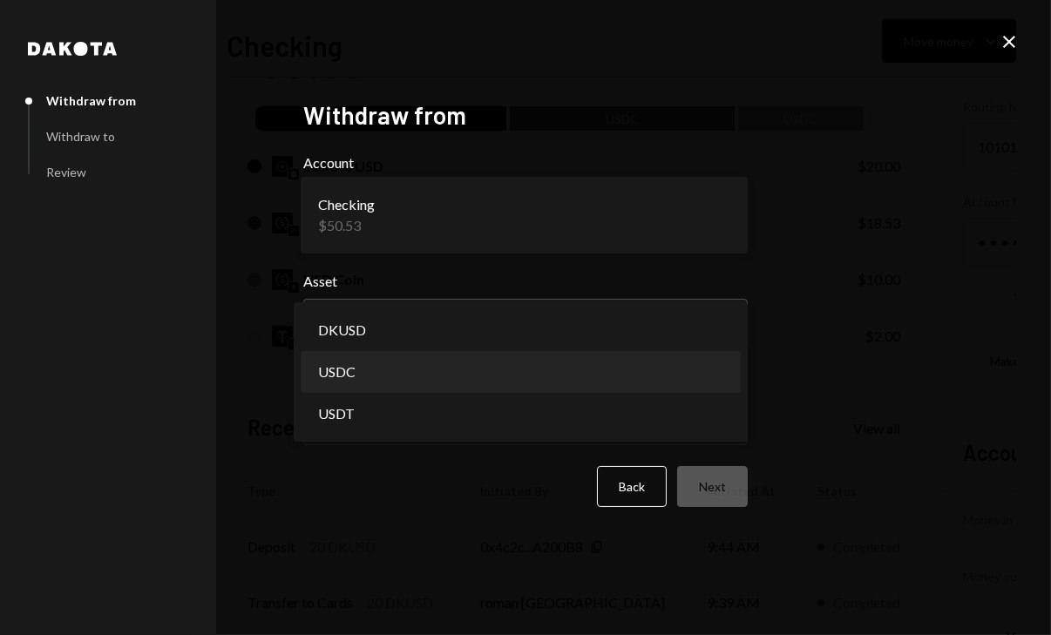
select select "****"
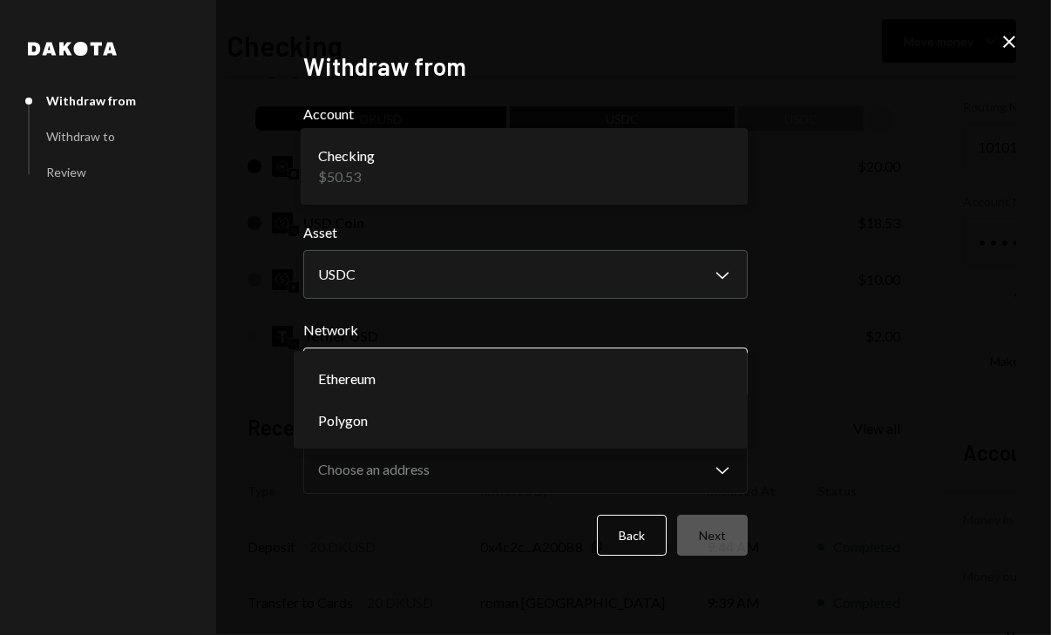
click at [579, 376] on body "R ROman Quito Caret Down Home Home Inbox Inbox Activities Transactions Accounts…" at bounding box center [525, 317] width 1051 height 635
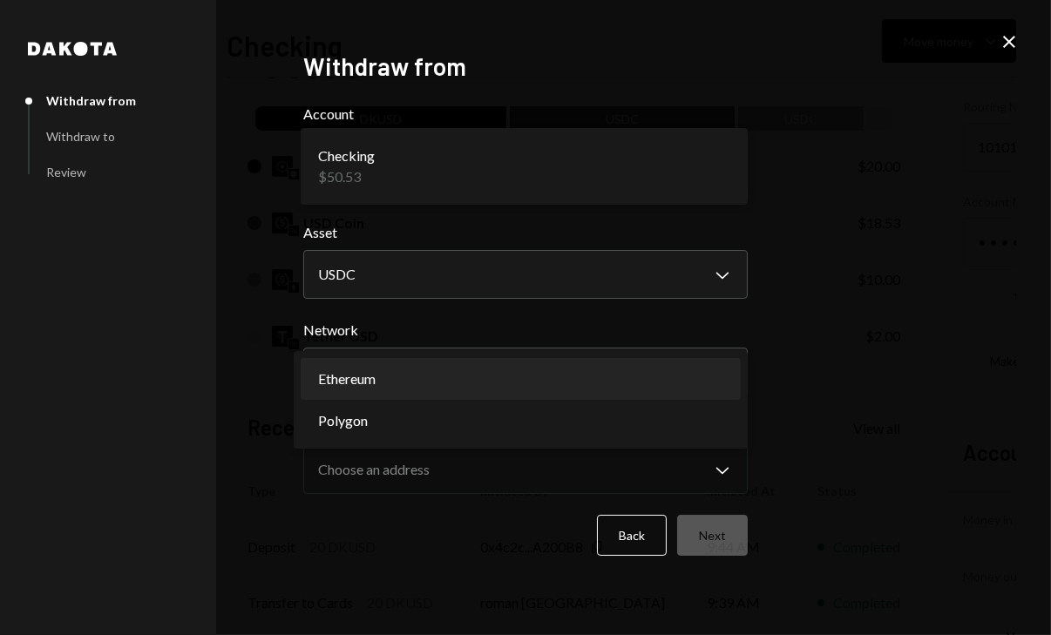
select select "**********"
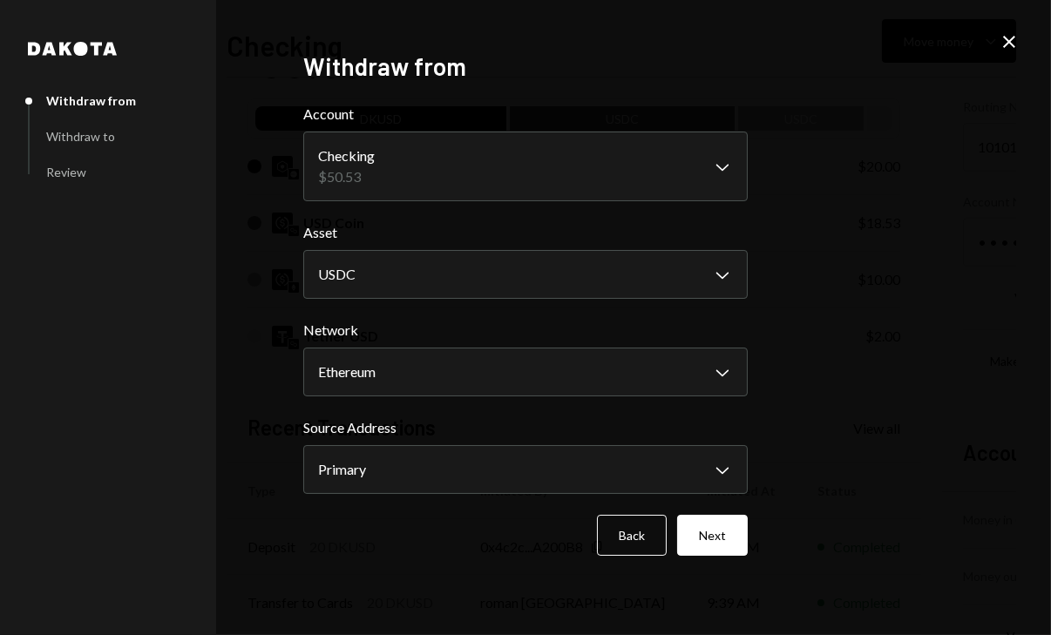
click at [1008, 45] on icon "Close" at bounding box center [1009, 41] width 21 height 21
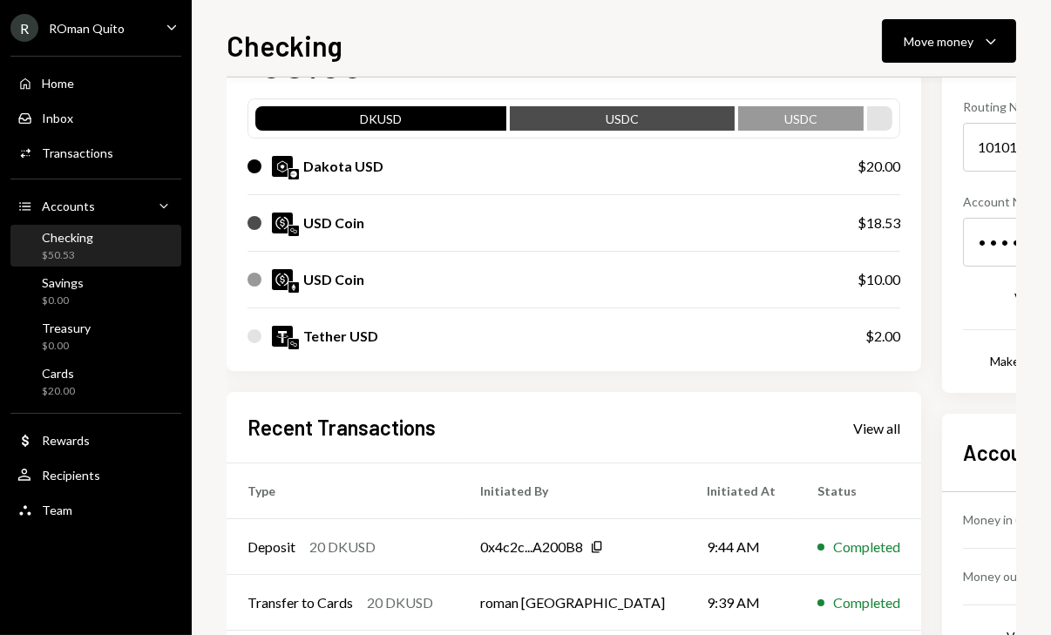
click at [305, 227] on div "USD Coin" at bounding box center [333, 223] width 61 height 21
click at [290, 228] on img at bounding box center [293, 231] width 10 height 10
click at [969, 49] on div "Move money" at bounding box center [939, 41] width 70 height 18
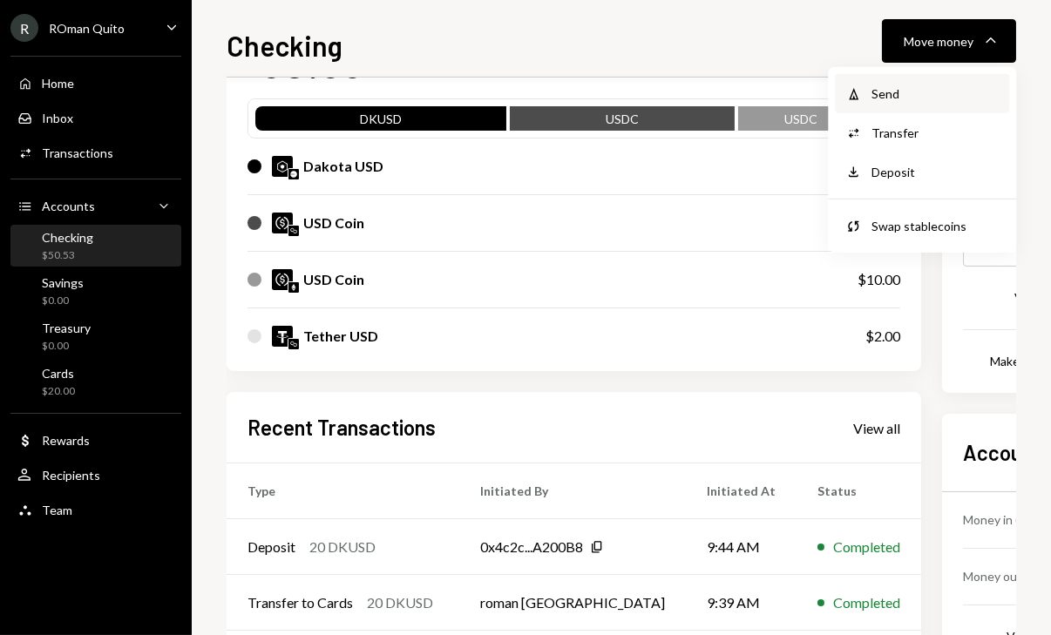
click at [908, 108] on div "Withdraw Send" at bounding box center [922, 93] width 174 height 39
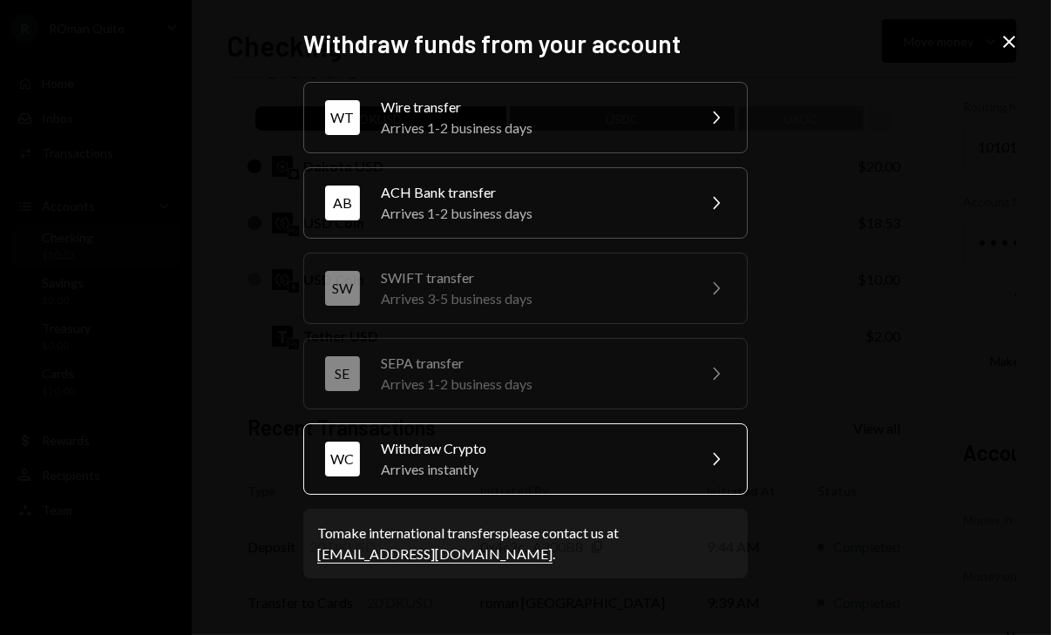
click at [559, 459] on div "Arrives instantly" at bounding box center [532, 469] width 303 height 21
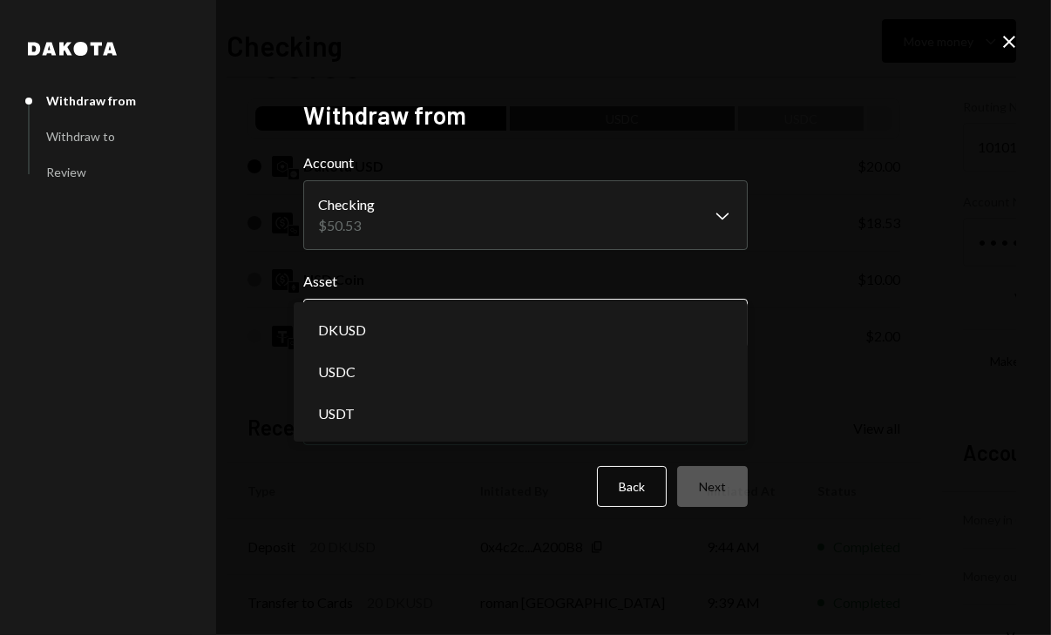
click at [484, 328] on body "R ROman Quito Caret Down Home Home Inbox Inbox Activities Transactions Accounts…" at bounding box center [525, 317] width 1051 height 635
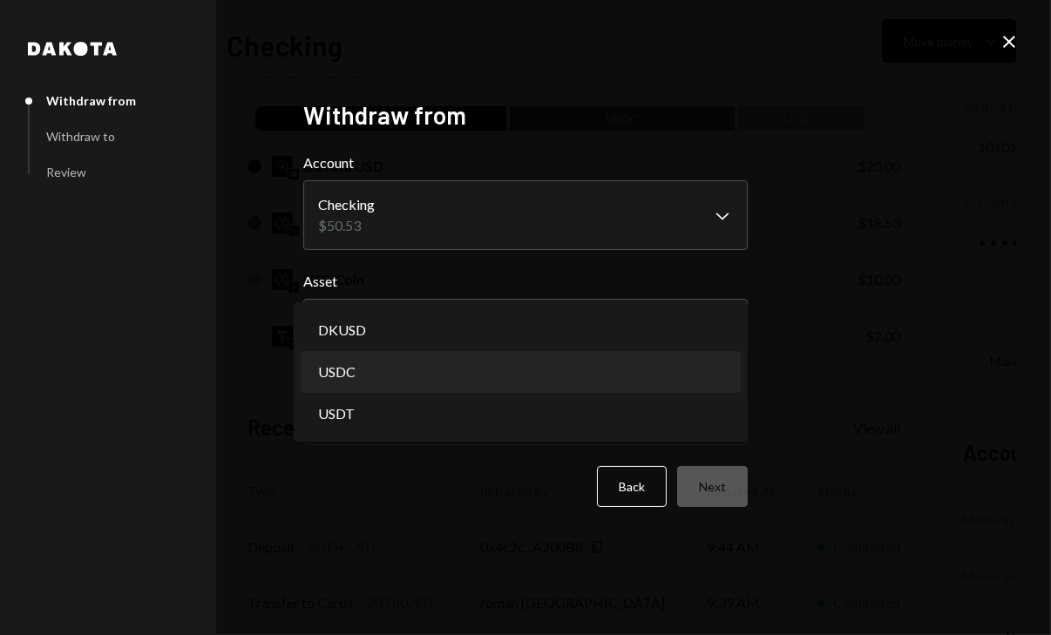
select select "****"
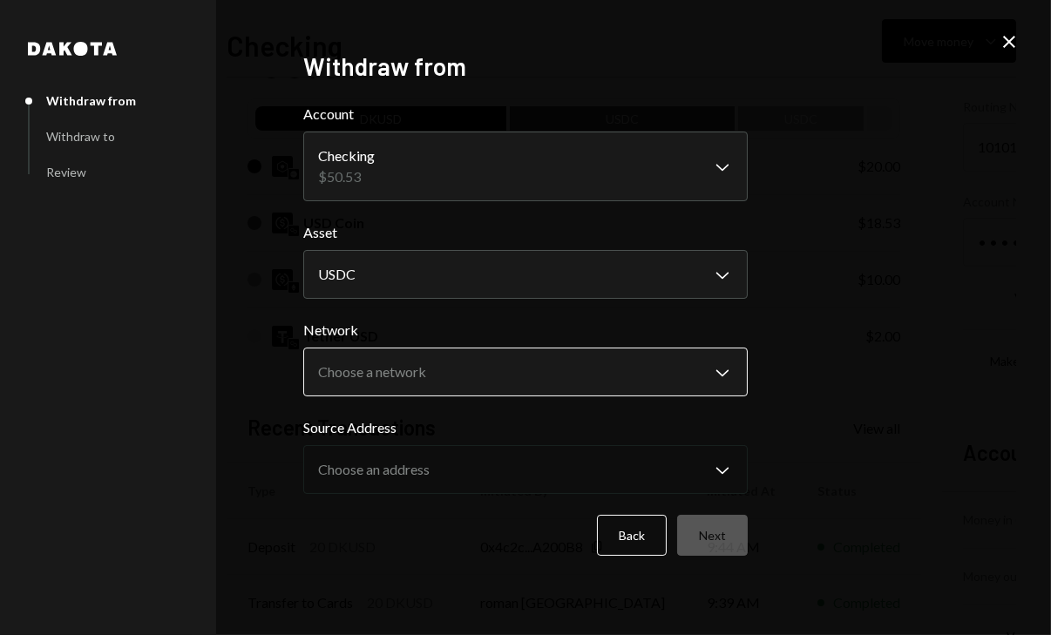
click at [514, 364] on body "R ROman Quito Caret Down Home Home Inbox Inbox Activities Transactions Accounts…" at bounding box center [525, 317] width 1051 height 635
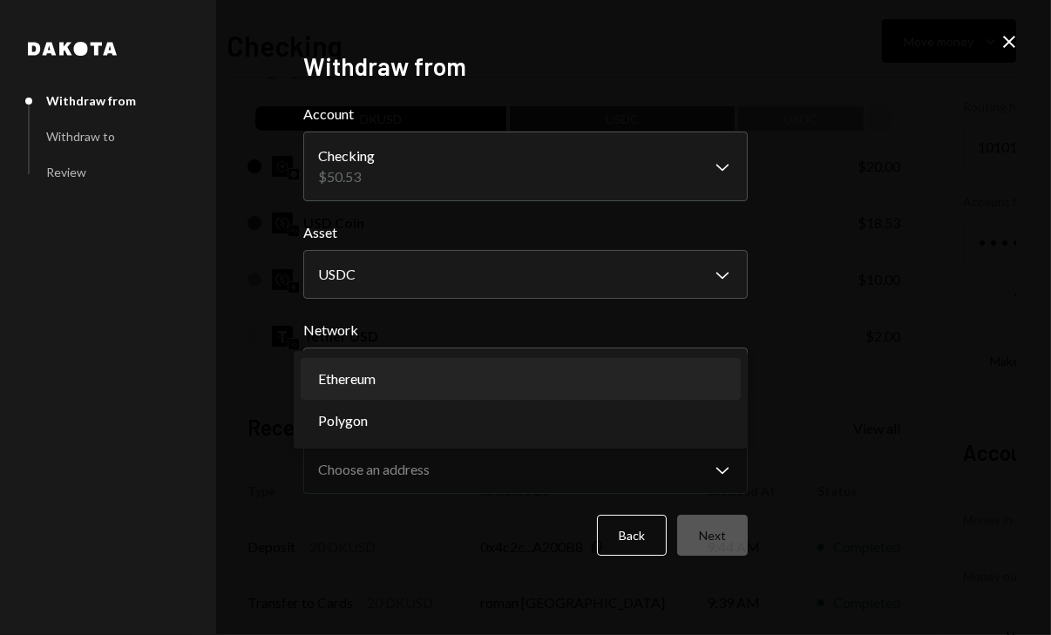
select select "**********"
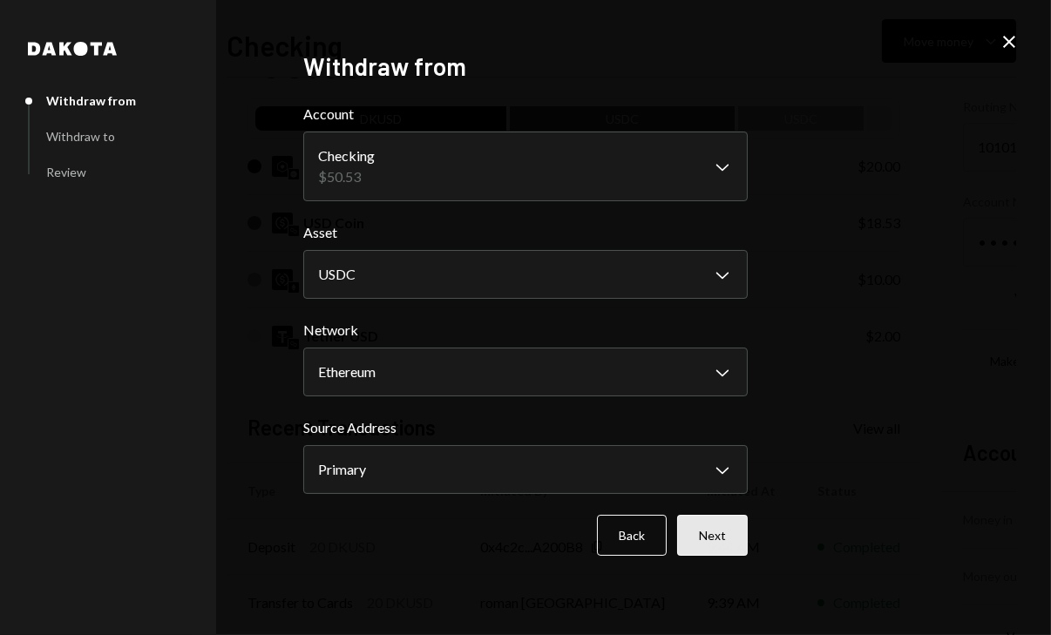
click at [710, 534] on button "Next" at bounding box center [712, 535] width 71 height 41
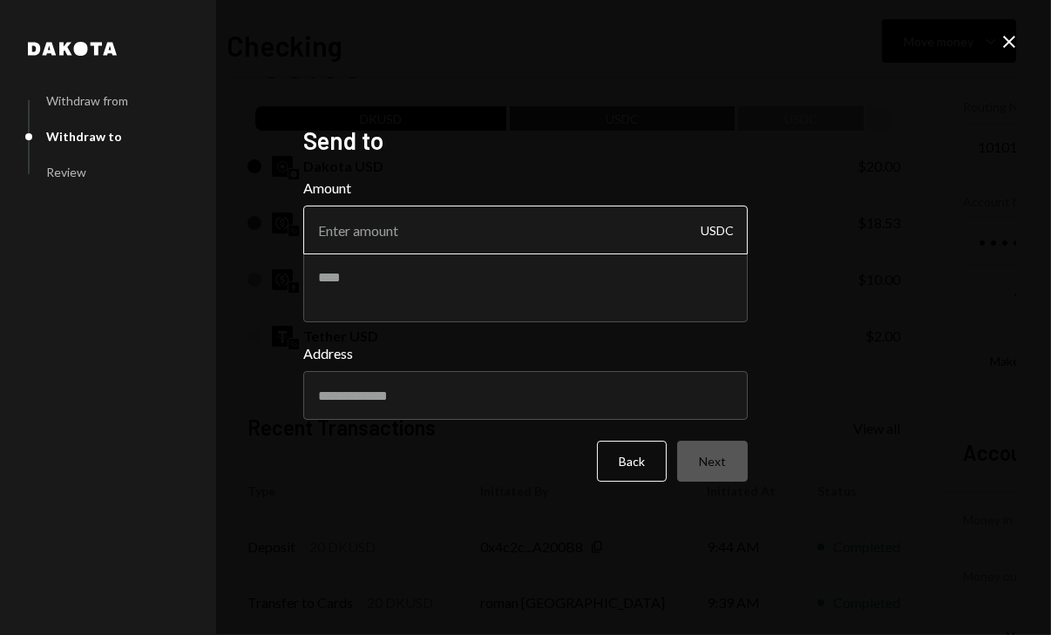
click at [503, 246] on input "Amount" at bounding box center [525, 230] width 444 height 49
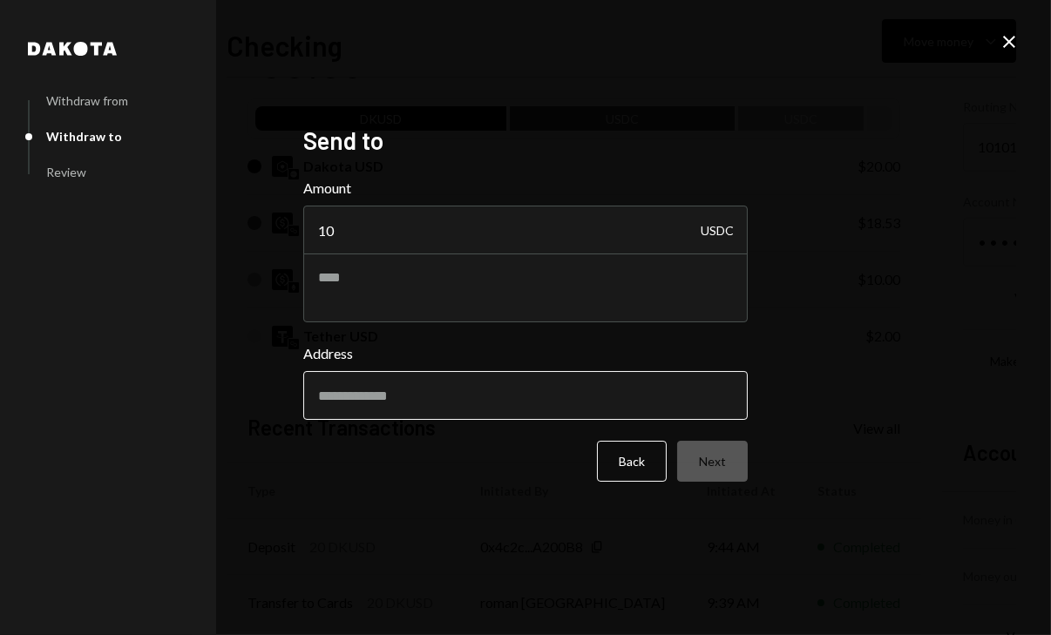
type input "10"
click at [462, 403] on input "Address" at bounding box center [525, 395] width 444 height 49
type input "**********"
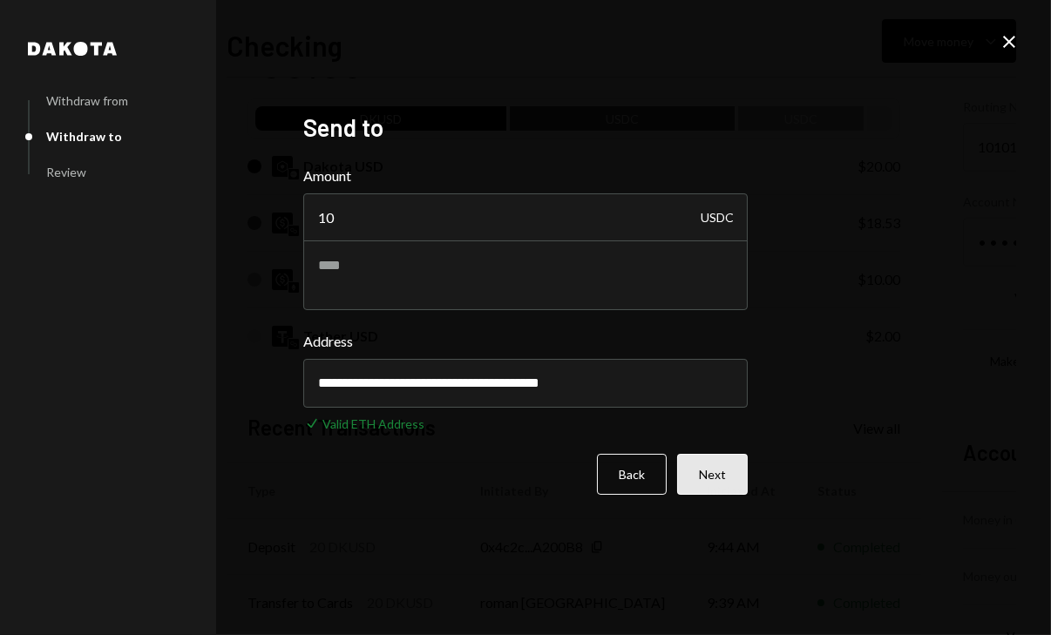
click at [728, 467] on button "Next" at bounding box center [712, 474] width 71 height 41
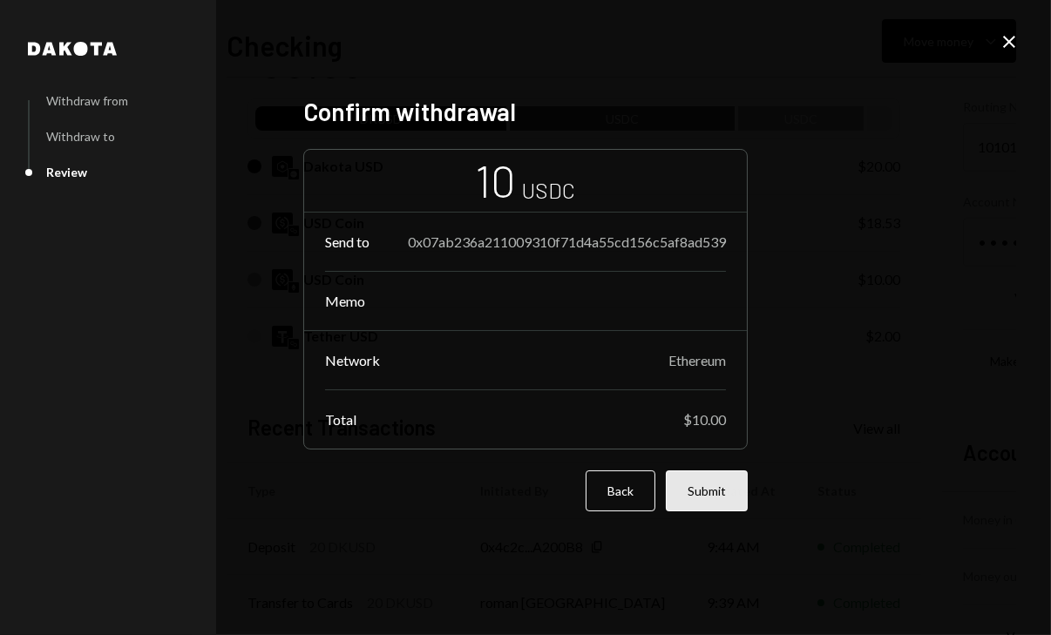
click at [694, 491] on button "Submit" at bounding box center [707, 491] width 82 height 41
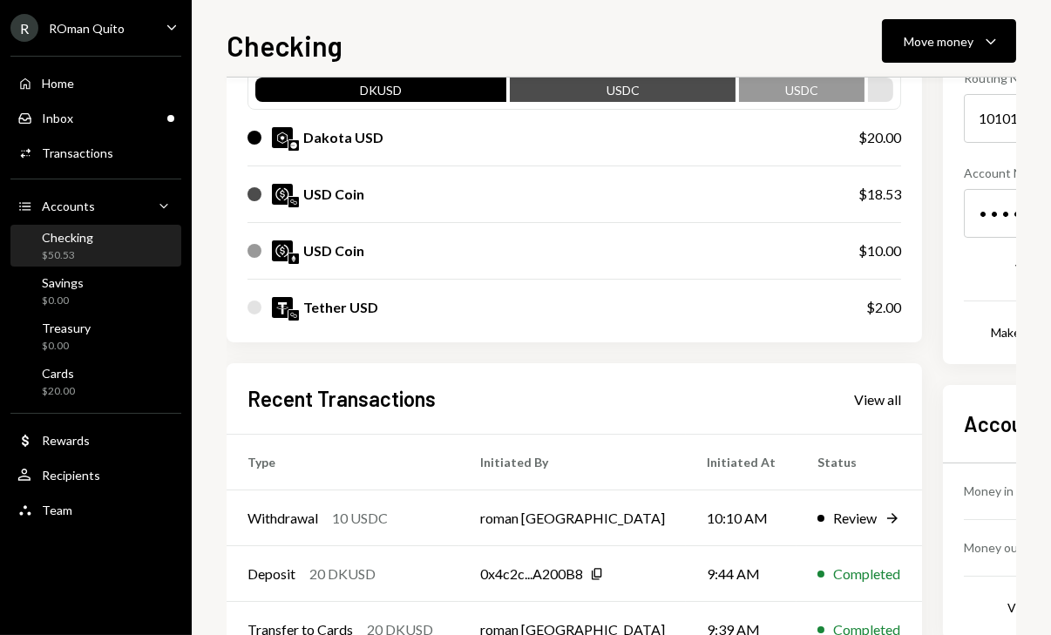
scroll to position [185, 0]
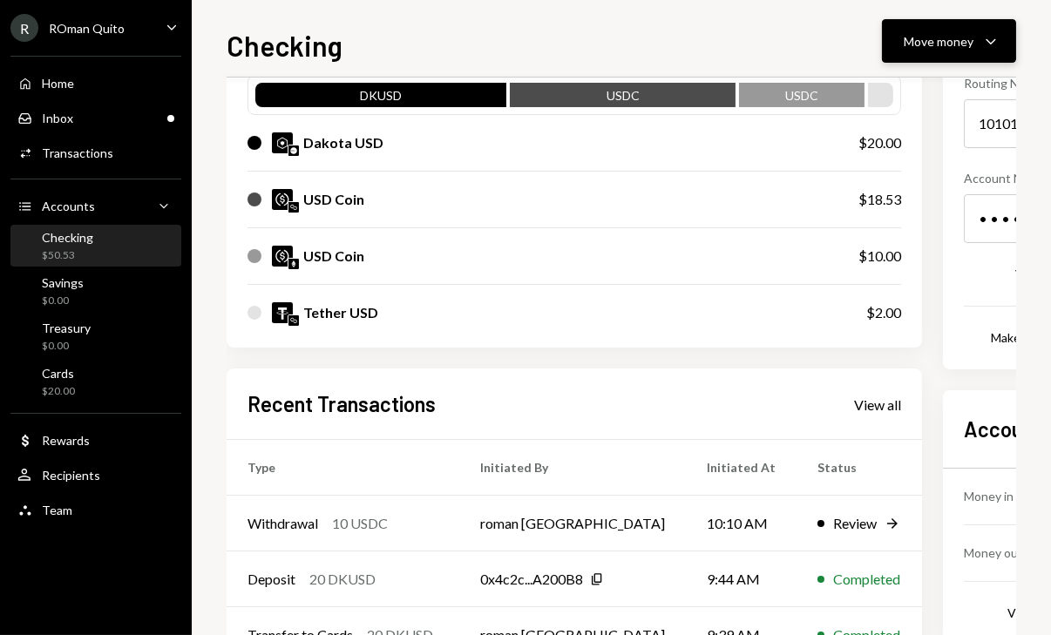
click at [961, 44] on div "Move money" at bounding box center [939, 41] width 70 height 18
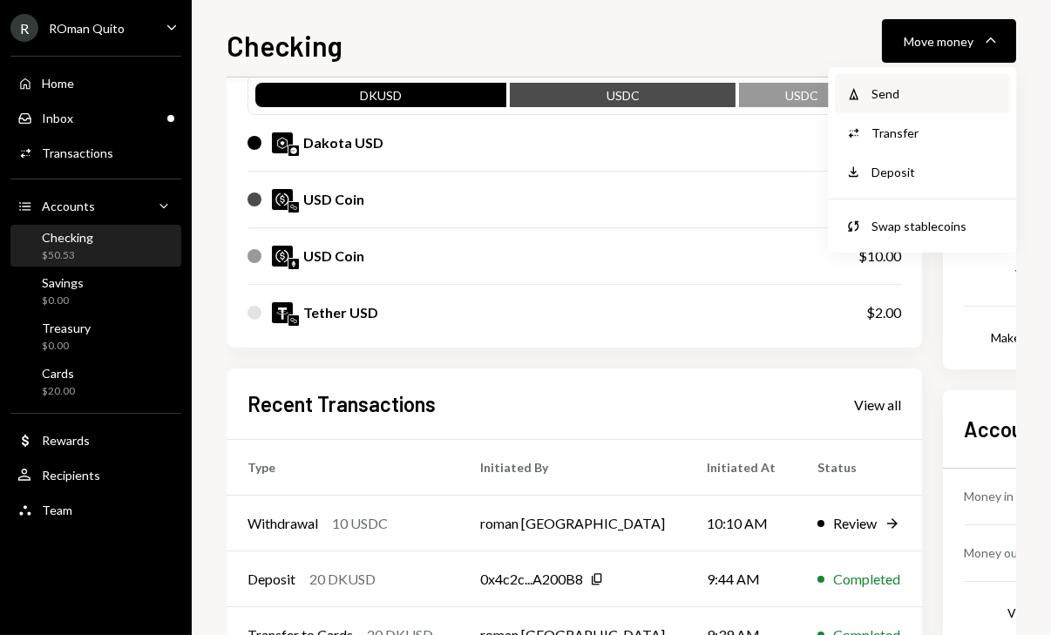
click at [880, 90] on div "Send" at bounding box center [934, 94] width 127 height 18
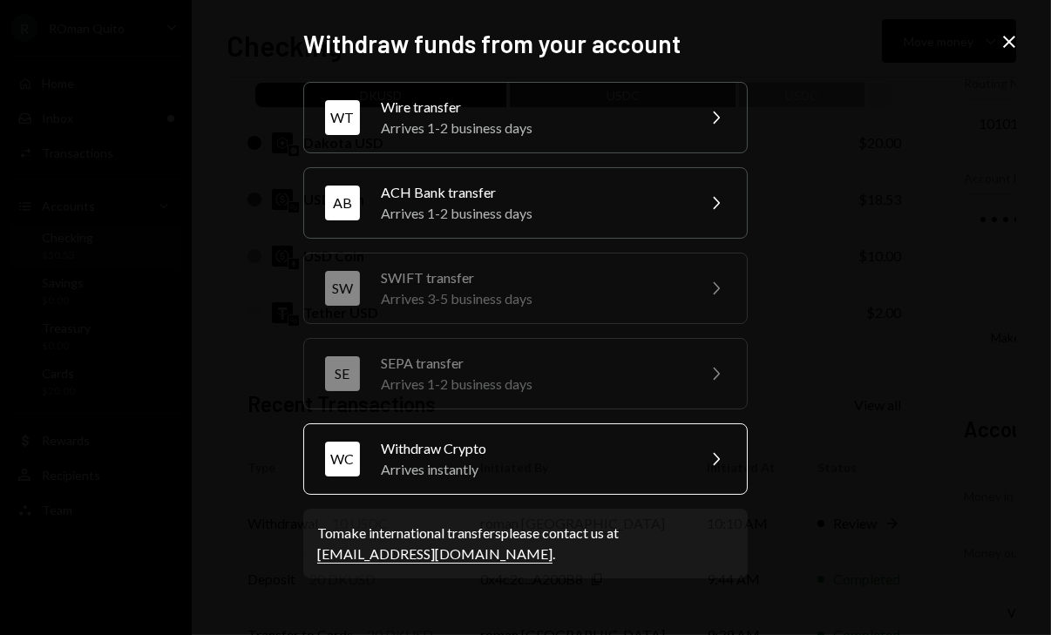
click at [480, 472] on div "Arrives instantly" at bounding box center [532, 469] width 303 height 21
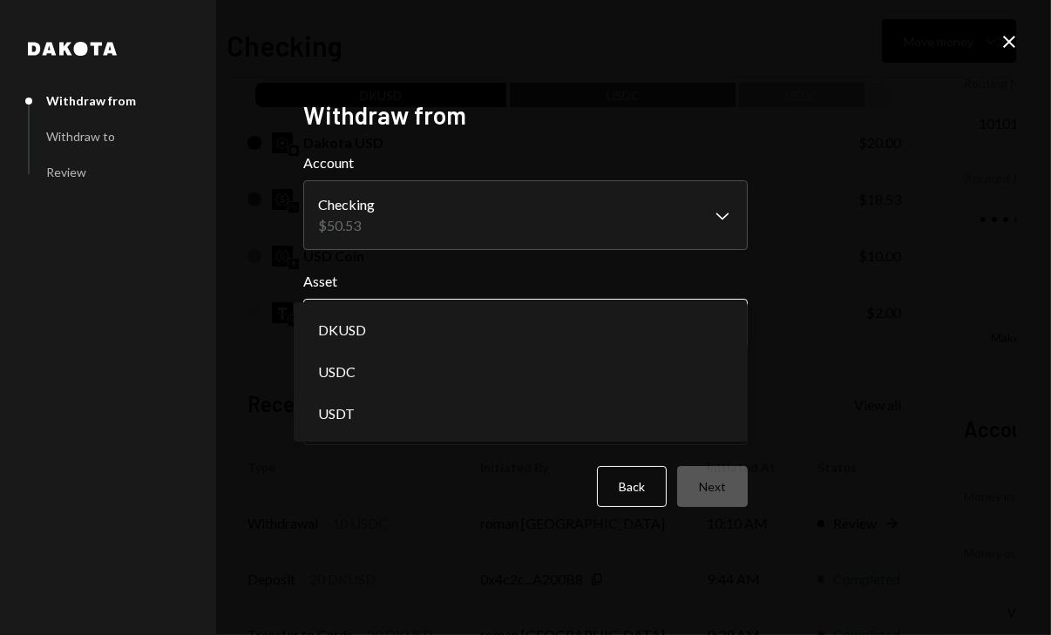
click at [455, 337] on body "R ROman Quito Caret Down Home Home Inbox Inbox Activities Transactions Accounts…" at bounding box center [525, 317] width 1051 height 635
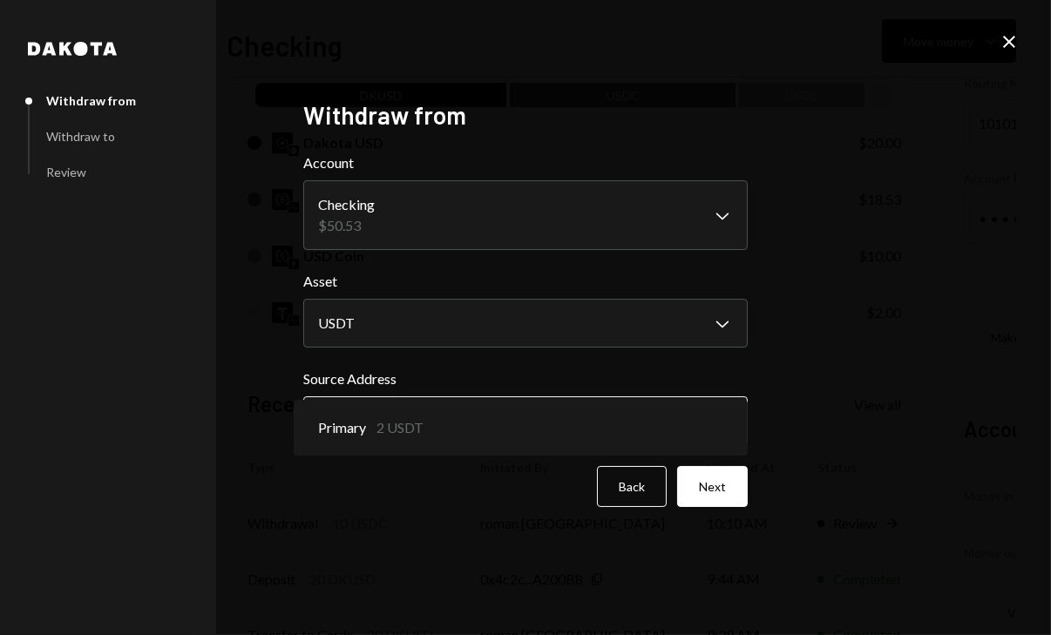
click at [448, 415] on body "R ROman Quito Caret Down Home Home Inbox Inbox Activities Transactions Accounts…" at bounding box center [525, 317] width 1051 height 635
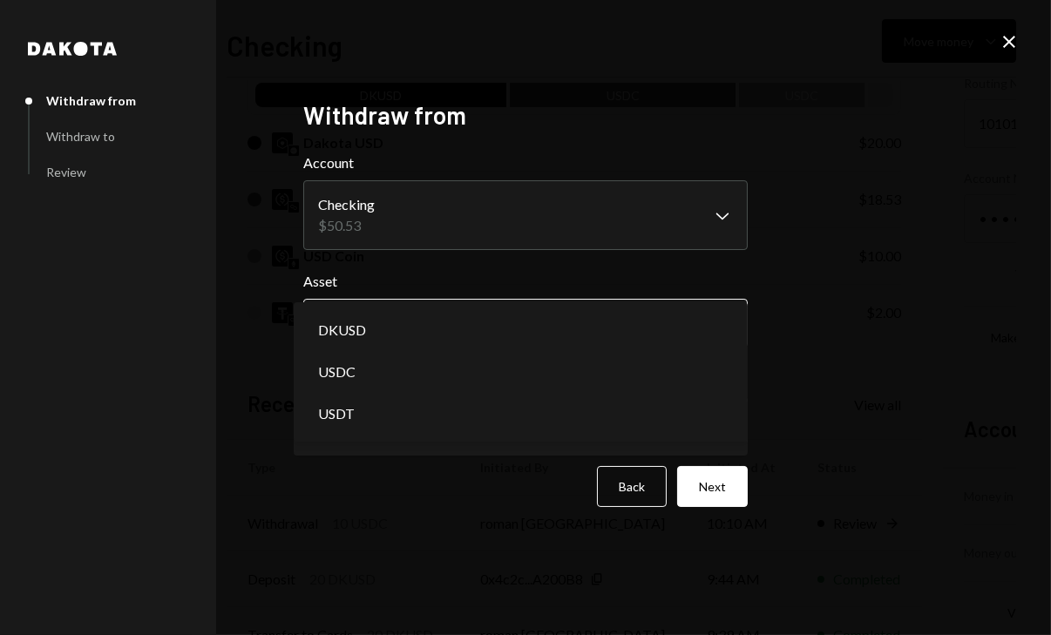
click at [510, 323] on body "R ROman Quito Caret Down Home Home Inbox Inbox Activities Transactions Accounts…" at bounding box center [525, 317] width 1051 height 635
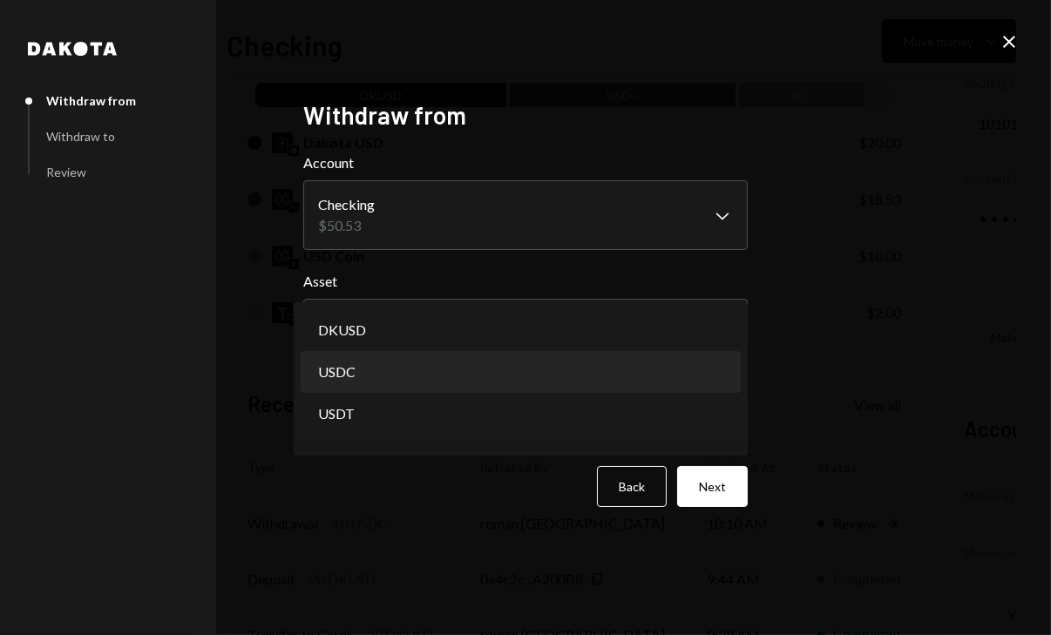
select select "****"
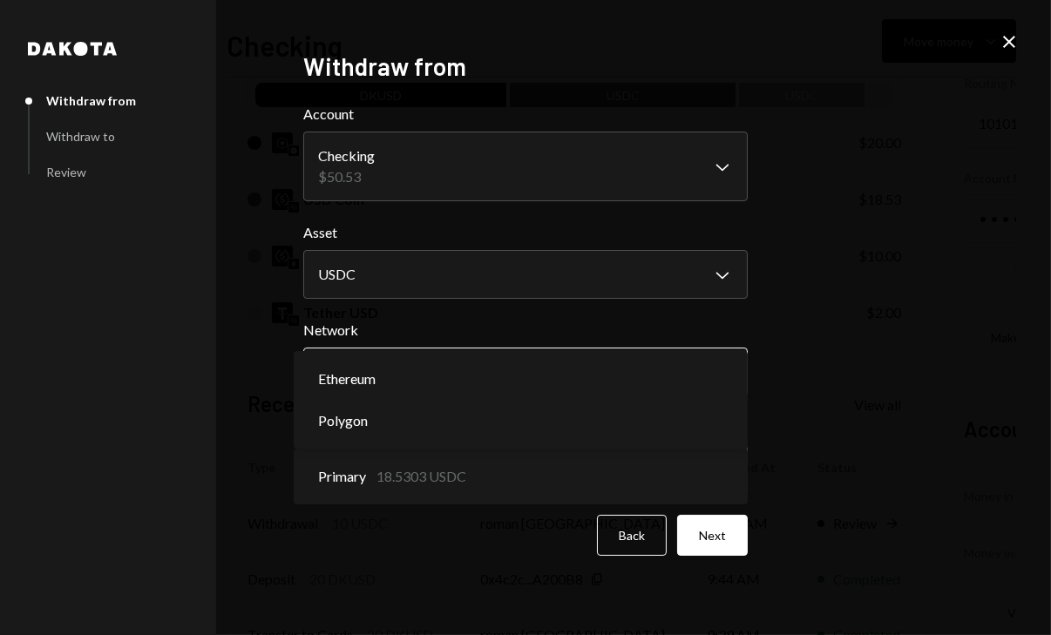
click at [513, 372] on body "R ROman Quito Caret Down Home Home Inbox Inbox Activities Transactions Accounts…" at bounding box center [525, 317] width 1051 height 635
click at [504, 379] on body "R ROman Quito Caret Down Home Home Inbox Inbox Activities Transactions Accounts…" at bounding box center [525, 317] width 1051 height 635
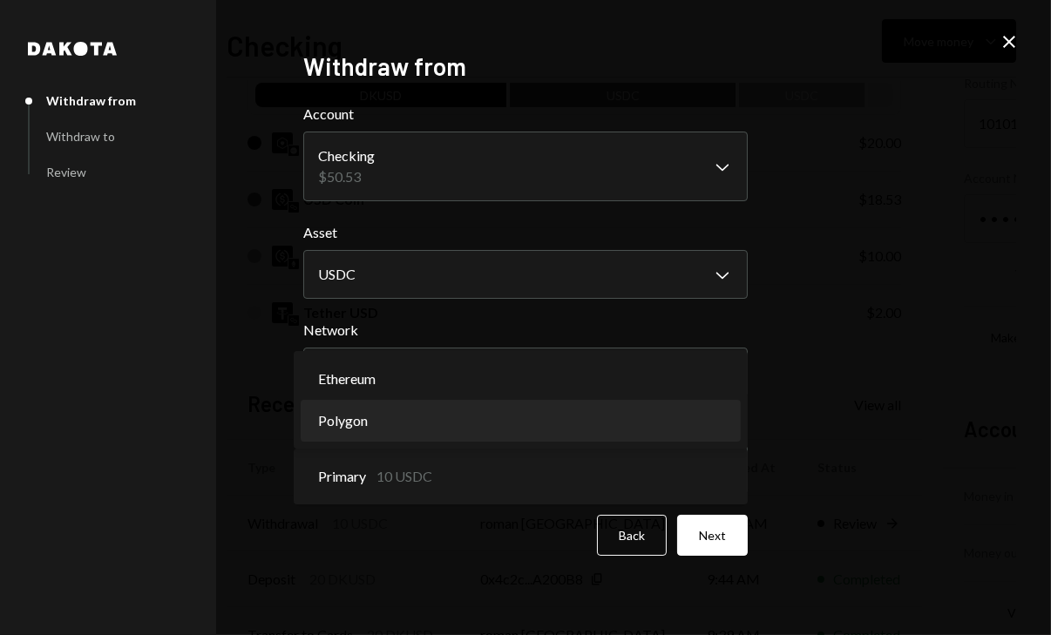
select select "**********"
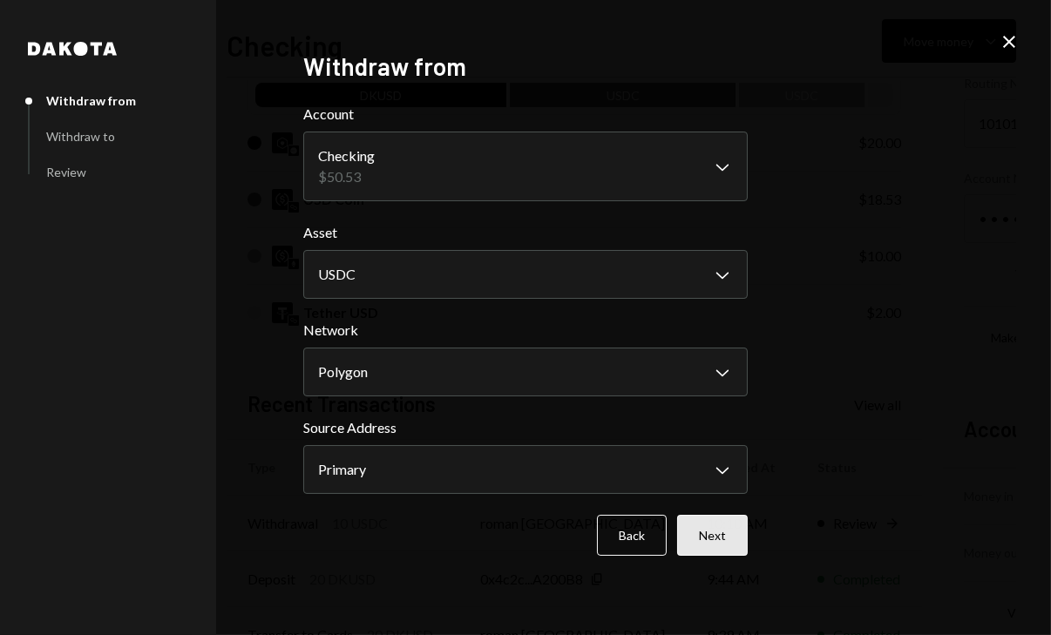
click at [705, 524] on button "Next" at bounding box center [712, 535] width 71 height 41
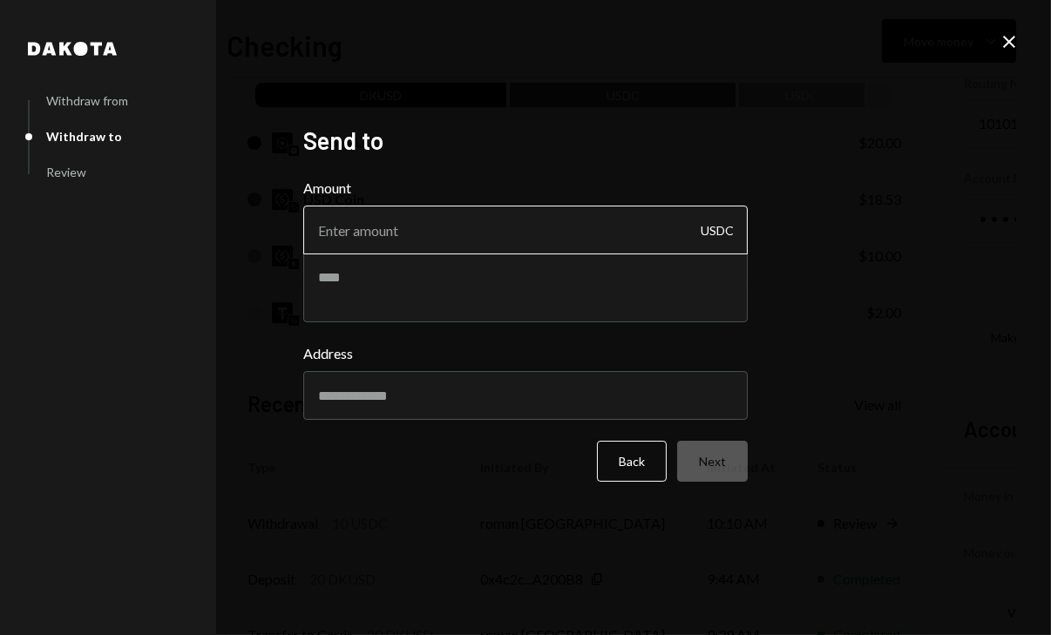
click at [527, 233] on input "Amount" at bounding box center [525, 230] width 444 height 49
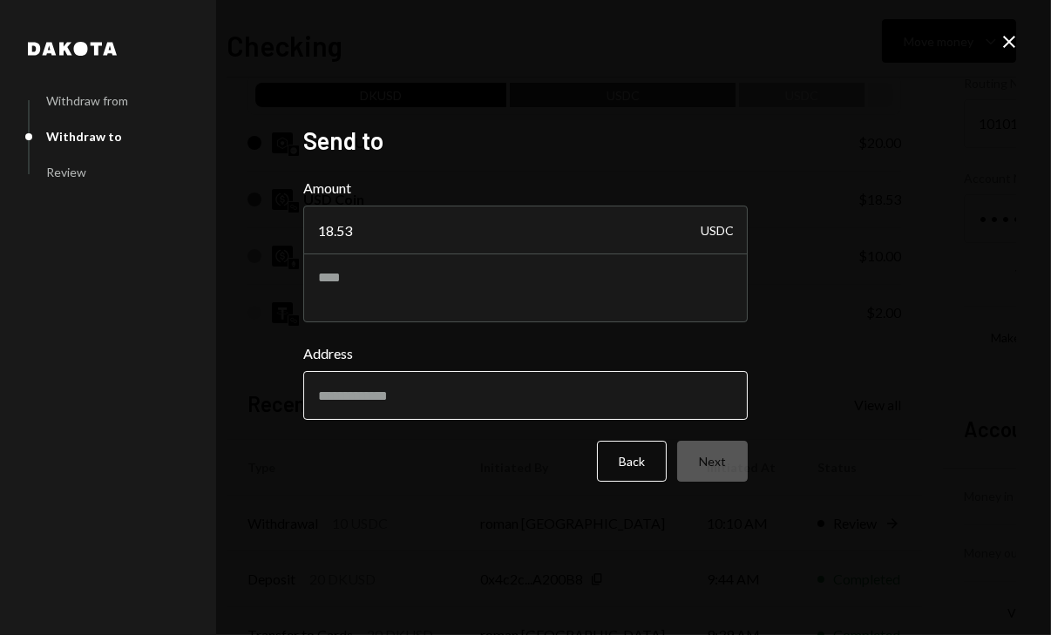
type input "18.53"
click at [492, 384] on input "Address" at bounding box center [525, 395] width 444 height 49
type input "**********"
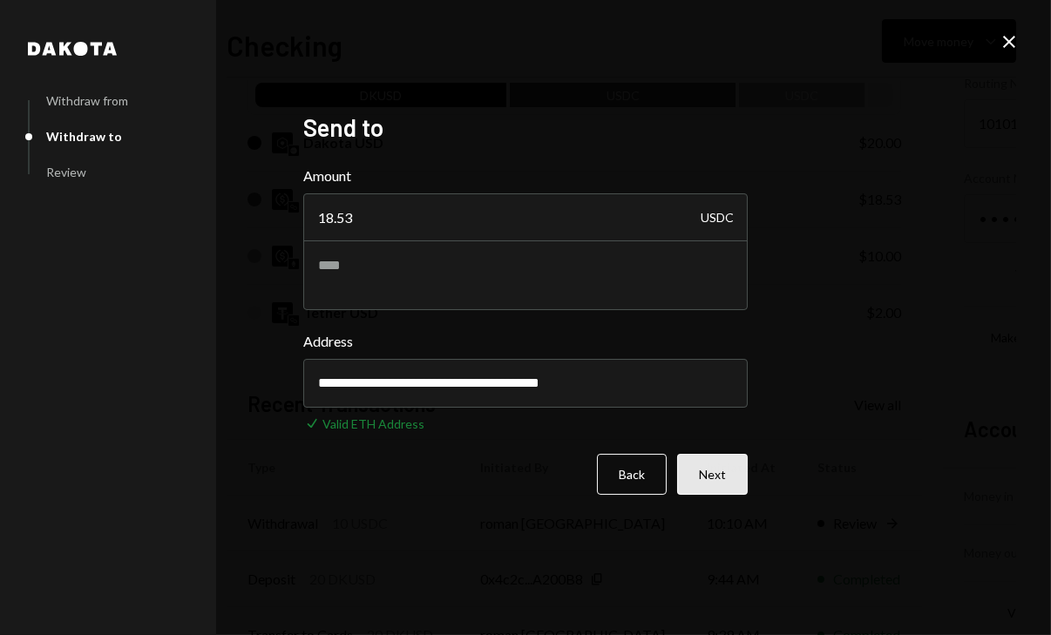
click at [725, 484] on button "Next" at bounding box center [712, 474] width 71 height 41
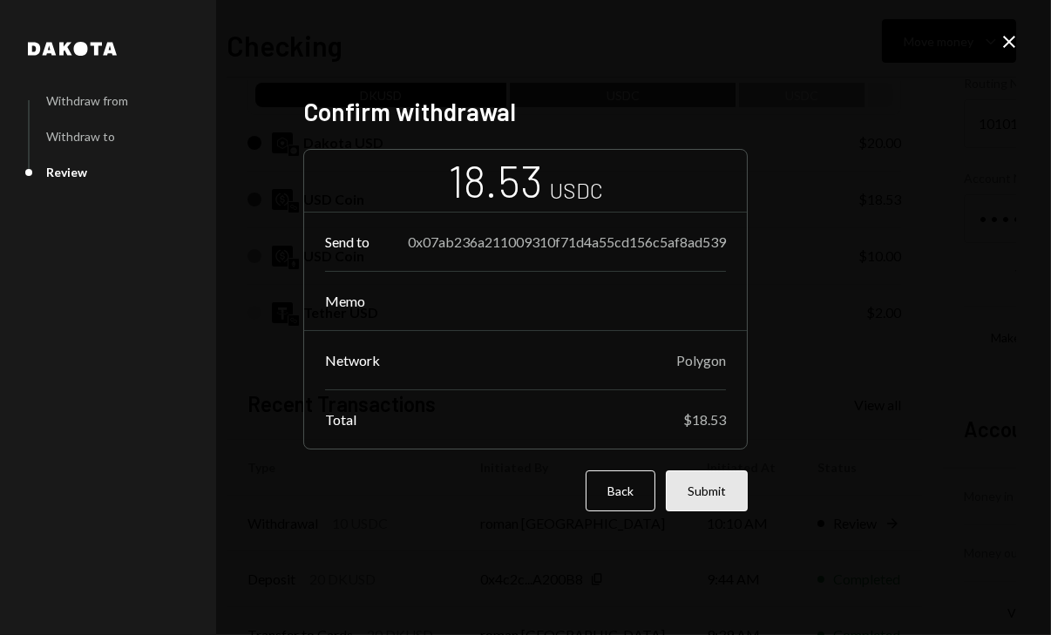
click at [708, 505] on button "Submit" at bounding box center [707, 491] width 82 height 41
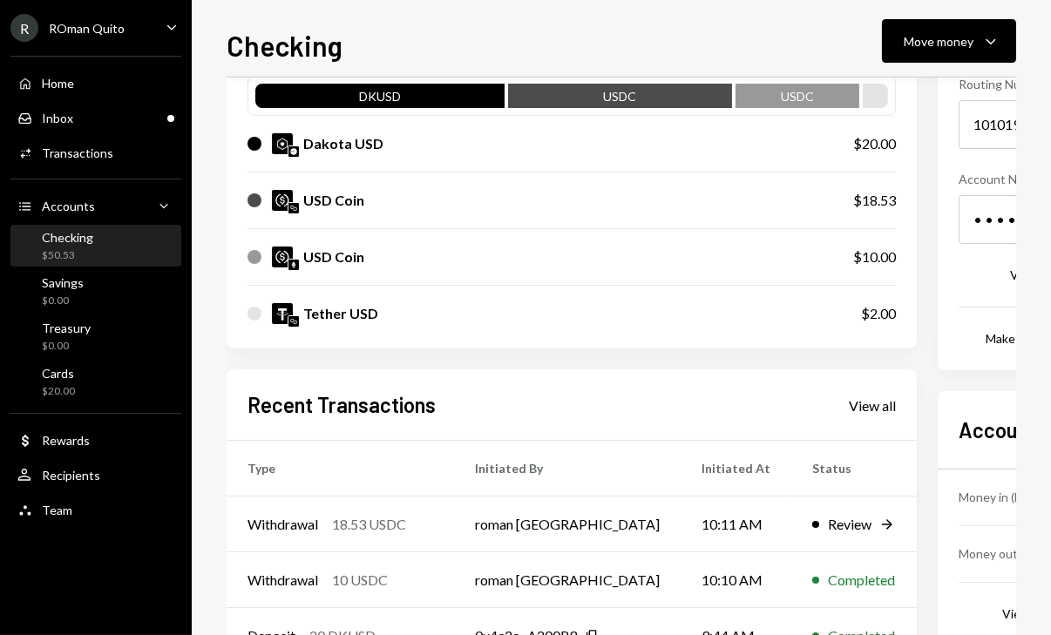
scroll to position [182, 0]
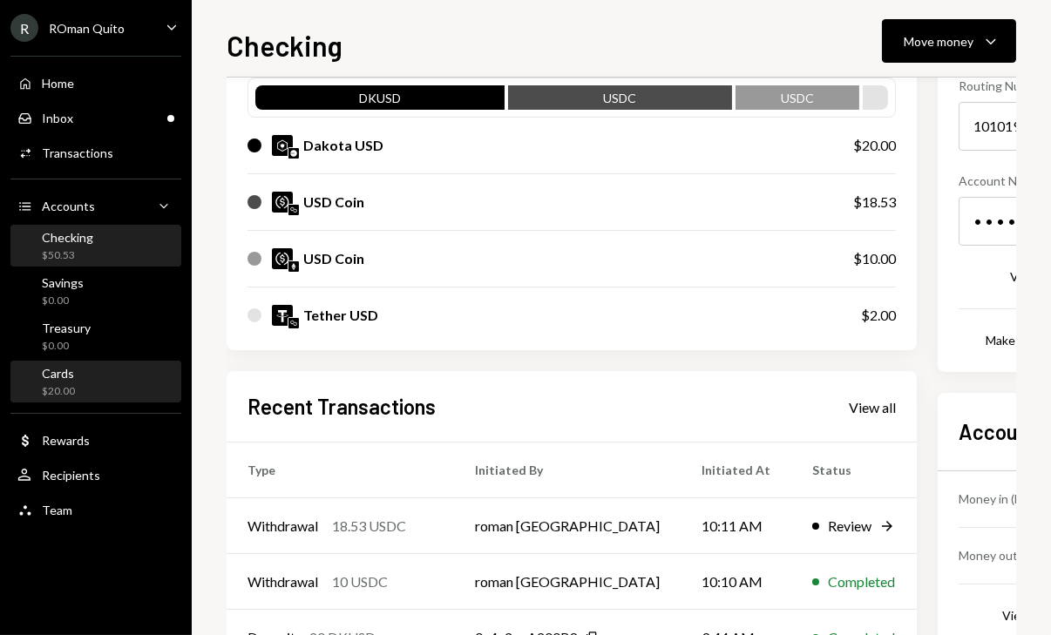
click at [64, 375] on div "Cards" at bounding box center [58, 373] width 33 height 15
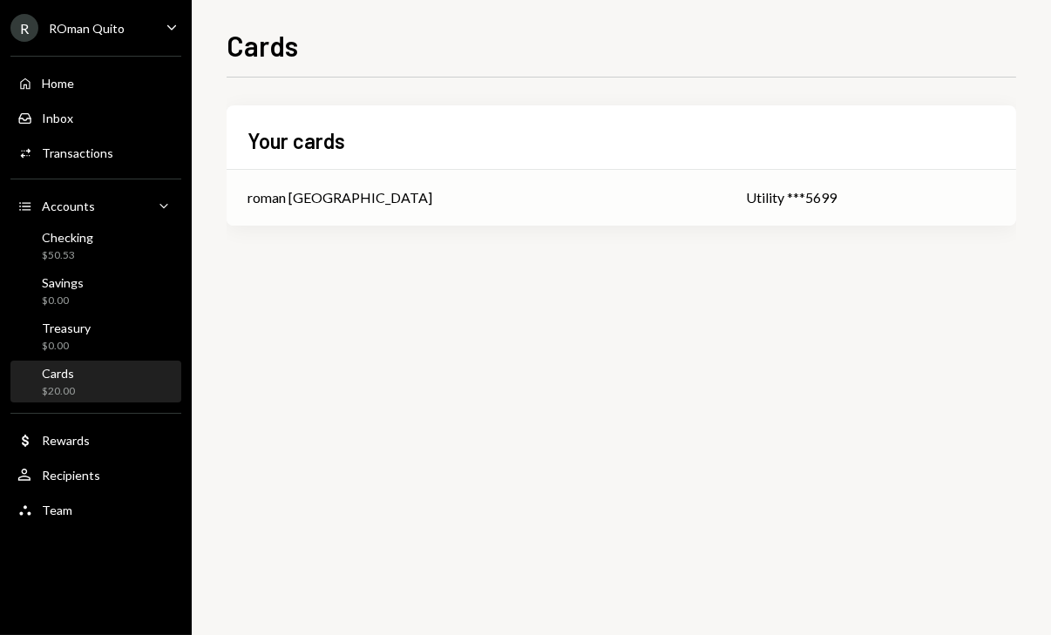
click at [725, 183] on td "Utility ***5699" at bounding box center [870, 198] width 291 height 56
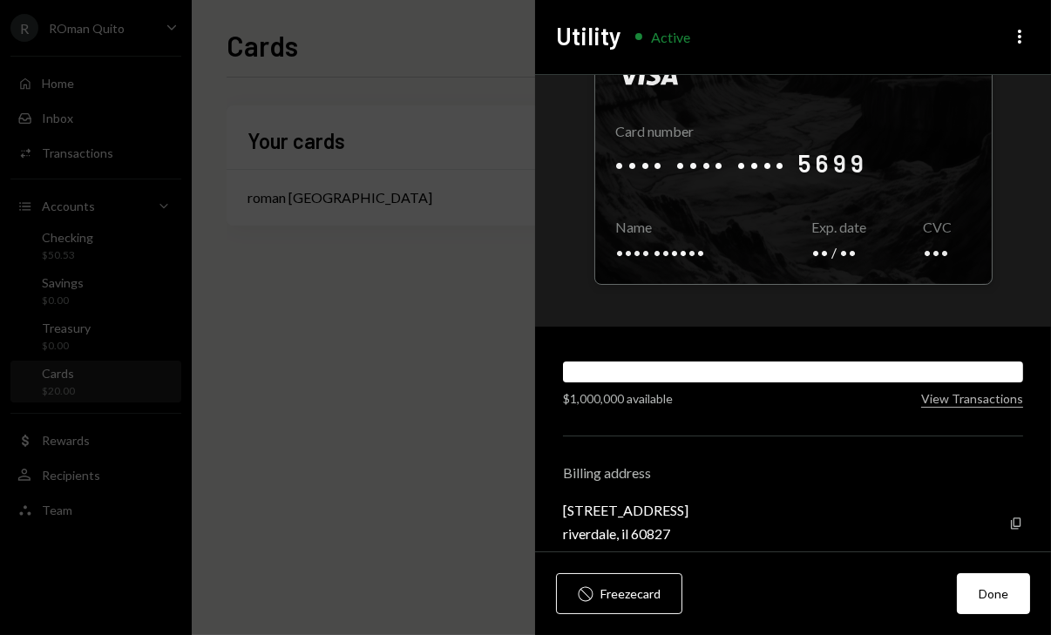
scroll to position [71, 0]
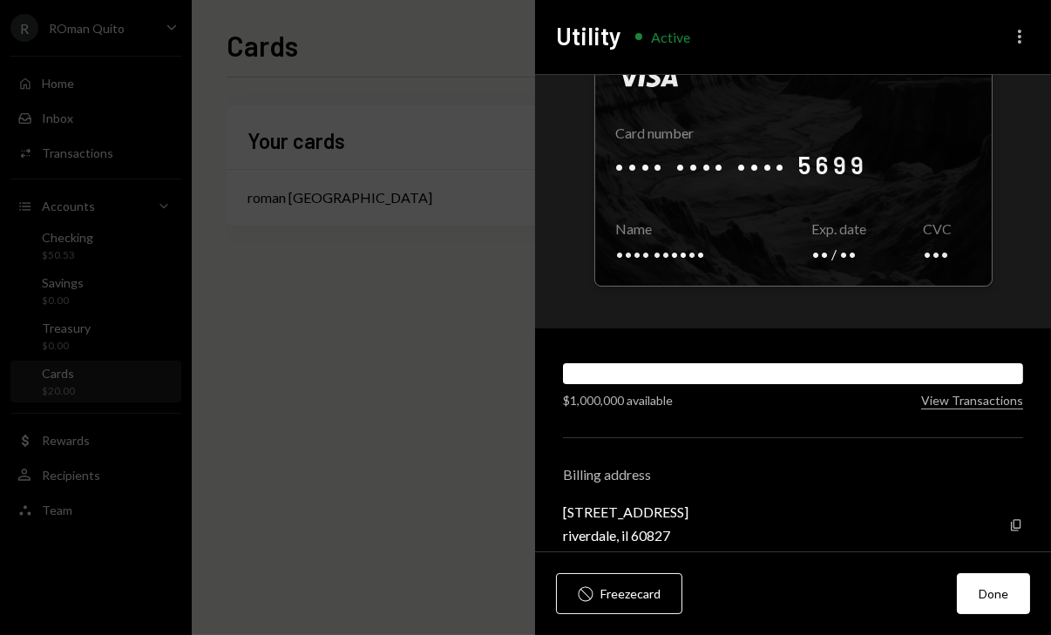
click at [1011, 30] on icon "More" at bounding box center [1019, 36] width 21 height 21
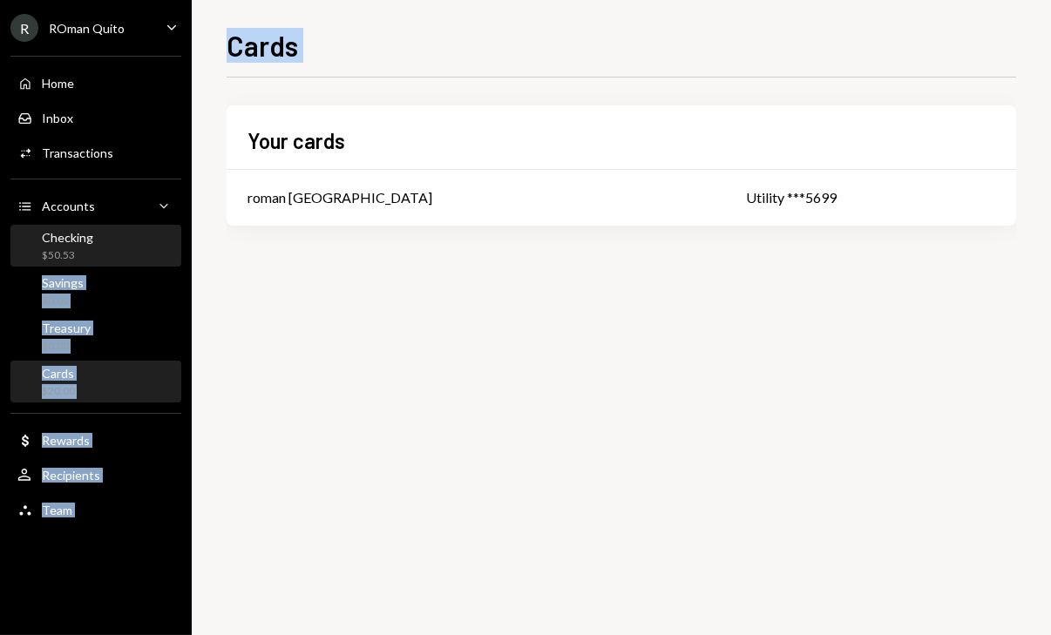
drag, startPoint x: 427, startPoint y: 328, endPoint x: 143, endPoint y: 256, distance: 293.1
click at [143, 256] on div "R ROman Quito Caret Down Home Home Inbox Inbox Activities Transactions Accounts…" at bounding box center [525, 317] width 1051 height 635
click at [143, 256] on div "Checking $50.53" at bounding box center [95, 246] width 157 height 33
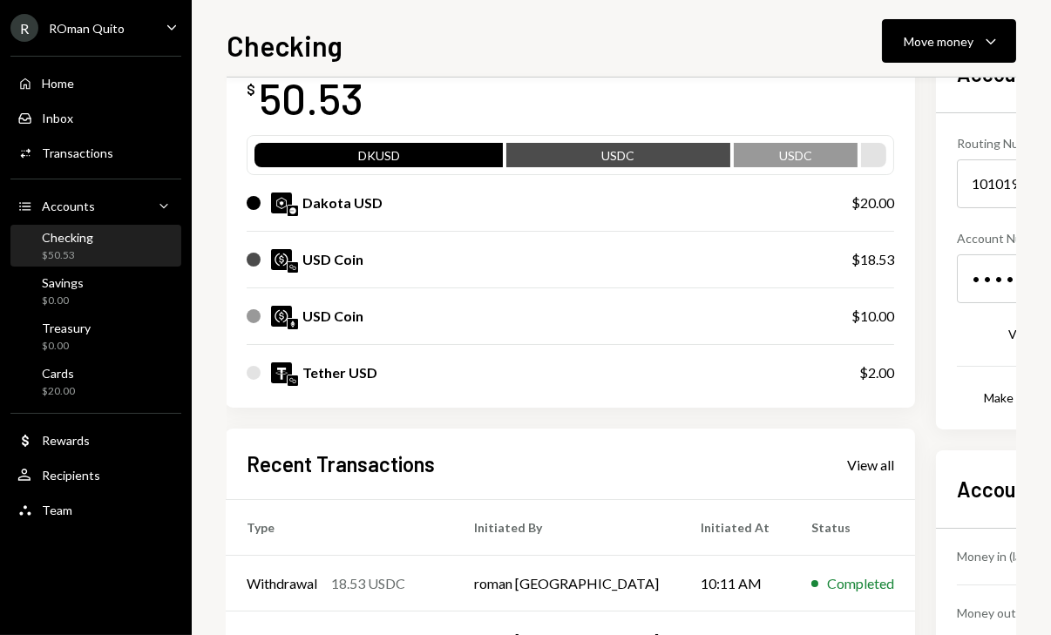
scroll to position [84, 1]
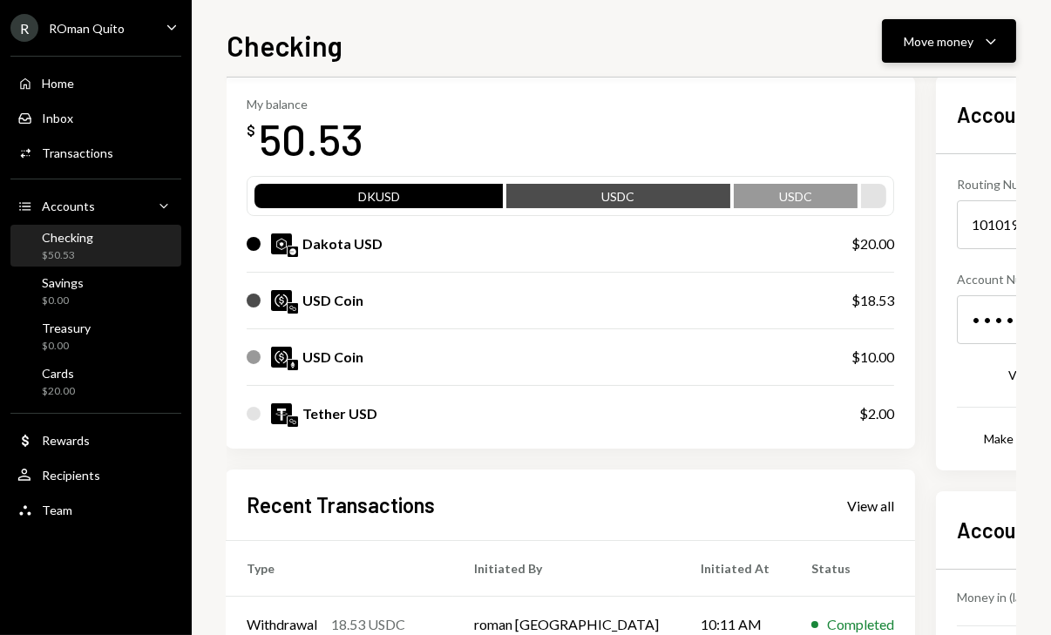
click at [982, 47] on icon "Caret Down" at bounding box center [990, 40] width 21 height 21
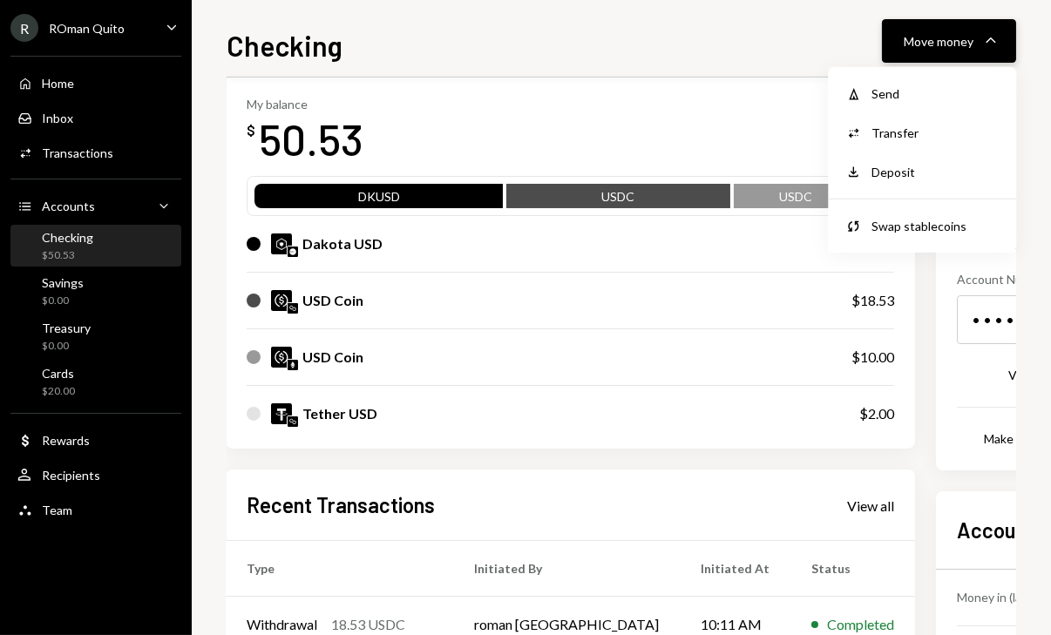
click at [955, 38] on div "Move money" at bounding box center [939, 41] width 70 height 18
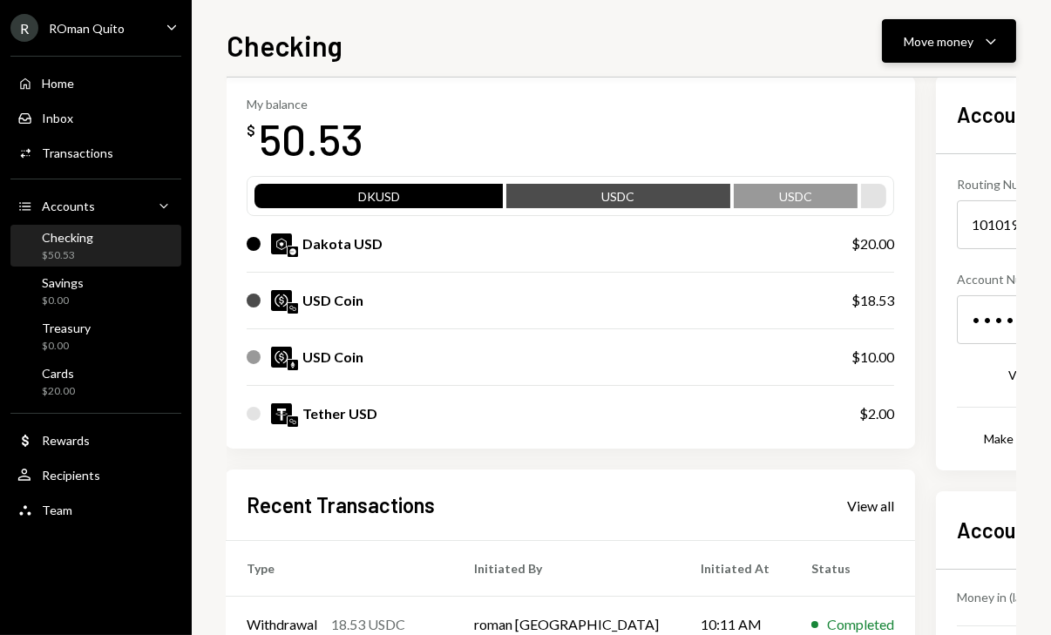
click at [941, 48] on div "Move money" at bounding box center [939, 41] width 70 height 18
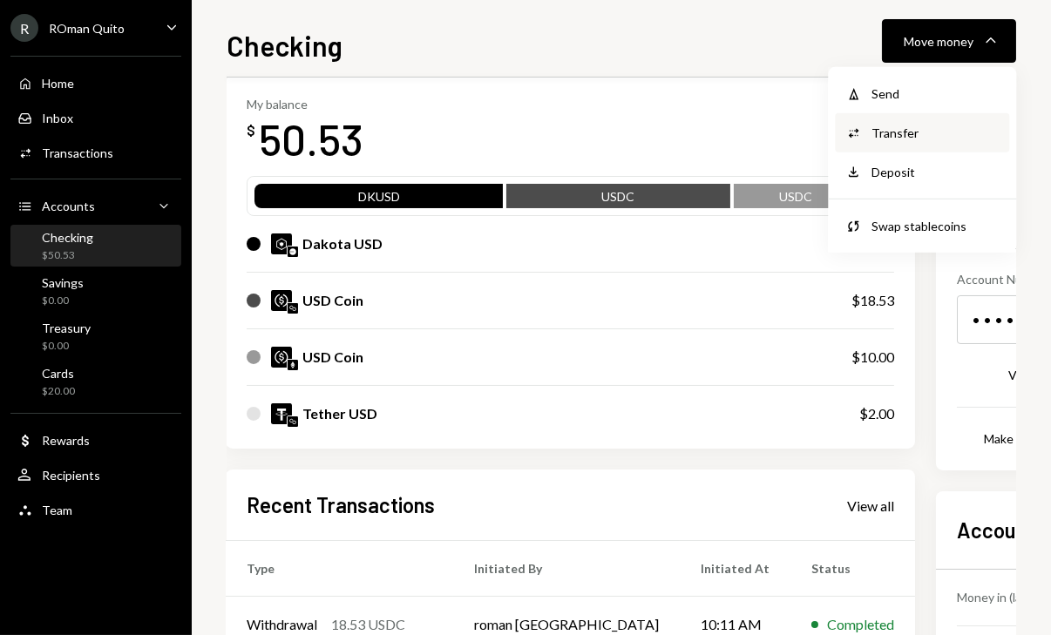
click at [900, 141] on div "Transfer" at bounding box center [934, 133] width 127 height 18
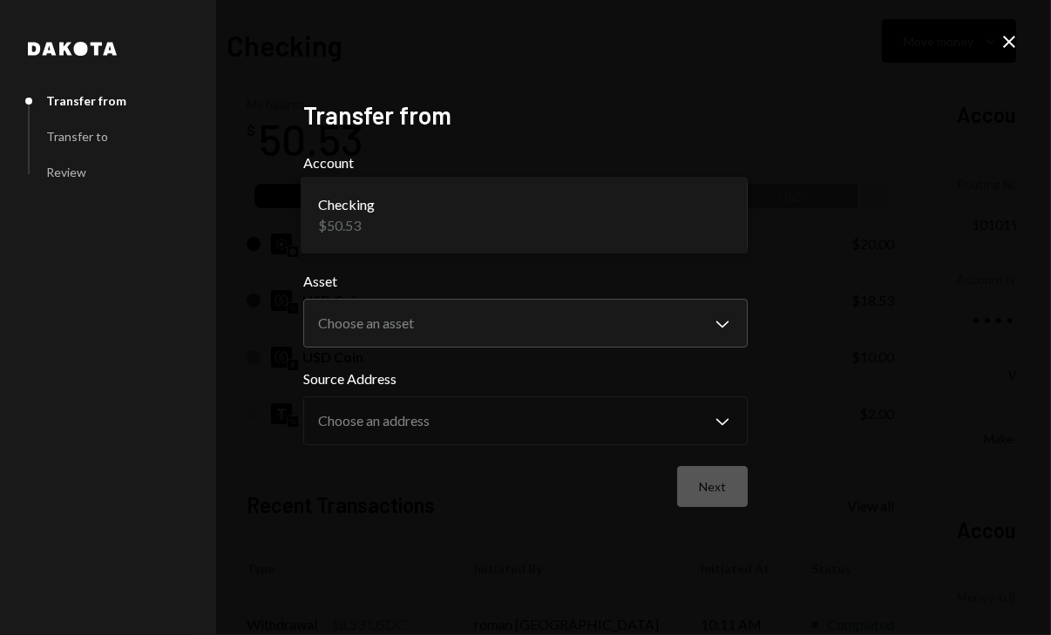
click at [496, 219] on body "R ROman Quito Caret Down Home Home Inbox Inbox Activities Transactions Accounts…" at bounding box center [525, 317] width 1051 height 635
click at [702, 223] on body "R ROman Quito Caret Down Home Home Inbox Inbox Activities Transactions Accounts…" at bounding box center [525, 317] width 1051 height 635
click at [1020, 40] on div "**********" at bounding box center [525, 317] width 1051 height 635
click at [1014, 44] on icon "Close" at bounding box center [1009, 41] width 21 height 21
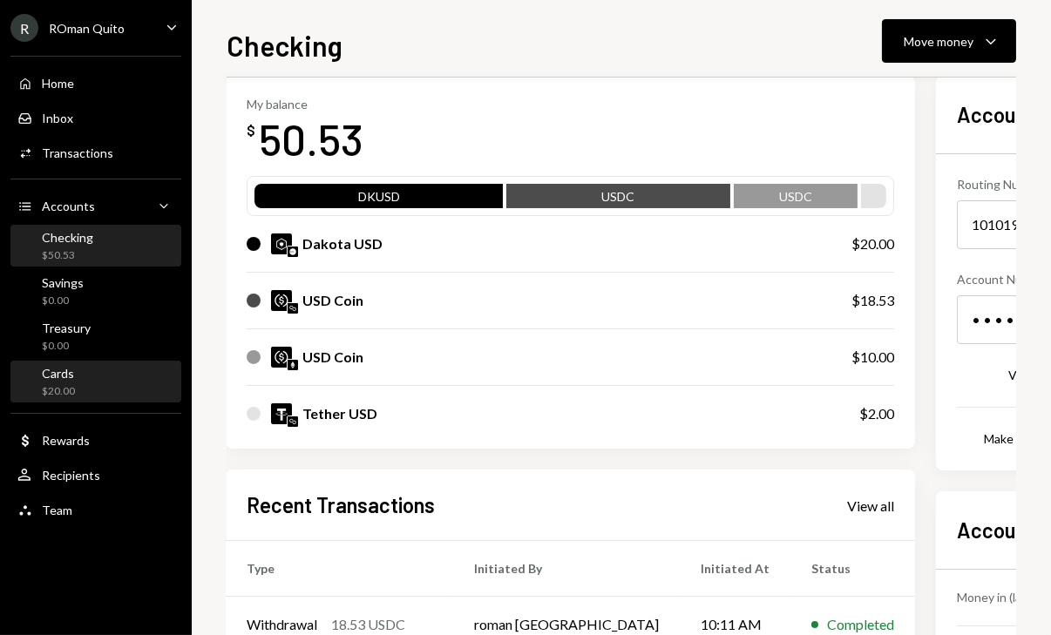
click at [125, 391] on div "Cards $20.00" at bounding box center [95, 382] width 157 height 33
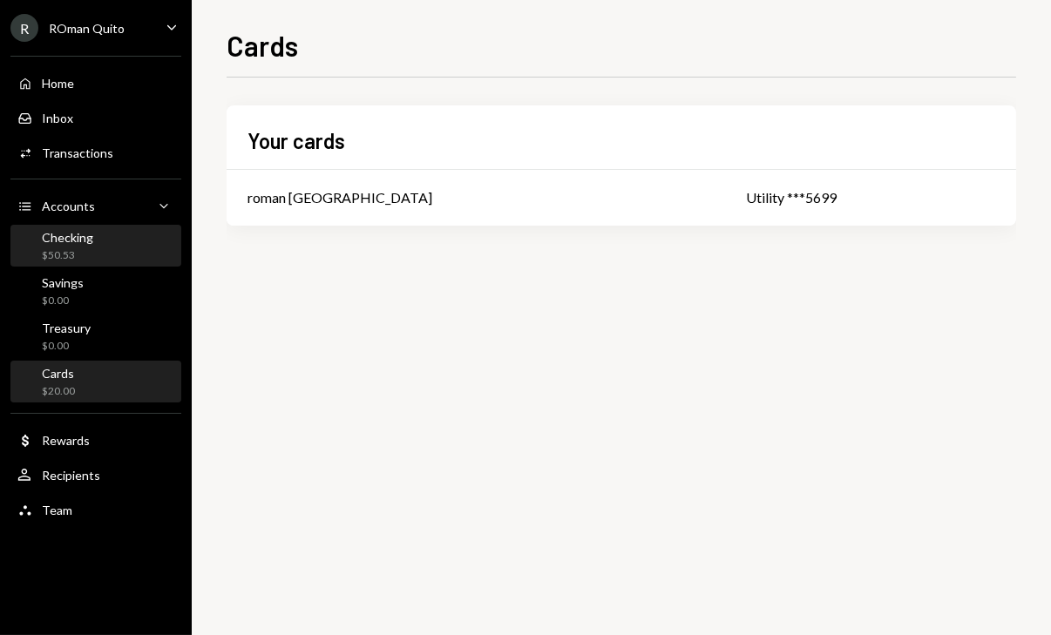
click at [102, 259] on div "Checking $50.53" at bounding box center [95, 246] width 157 height 33
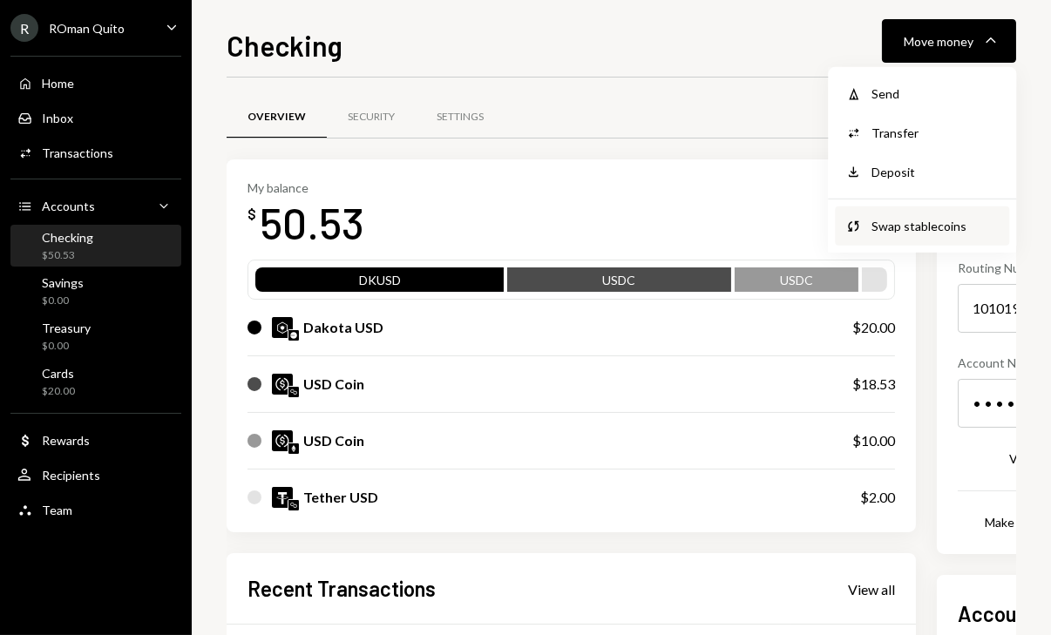
click at [906, 222] on div "Swap stablecoins" at bounding box center [934, 226] width 127 height 18
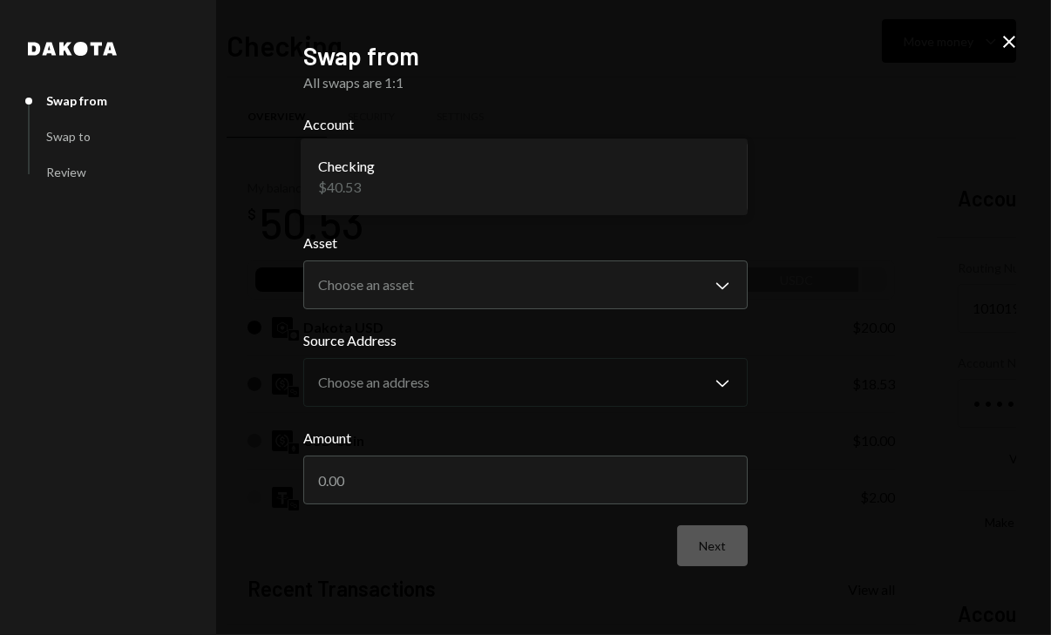
click at [552, 191] on body "R ROman Quito Caret Down Home Home Inbox Inbox Activities Transactions Accounts…" at bounding box center [525, 317] width 1051 height 635
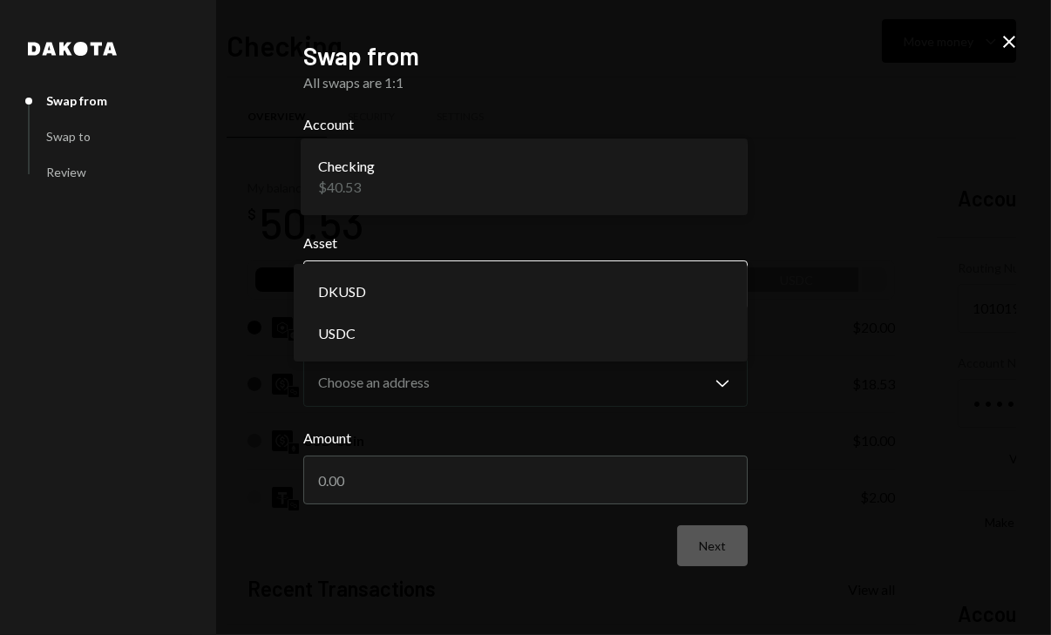
click at [485, 277] on body "R ROman Quito Caret Down Home Home Inbox Inbox Activities Transactions Accounts…" at bounding box center [525, 317] width 1051 height 635
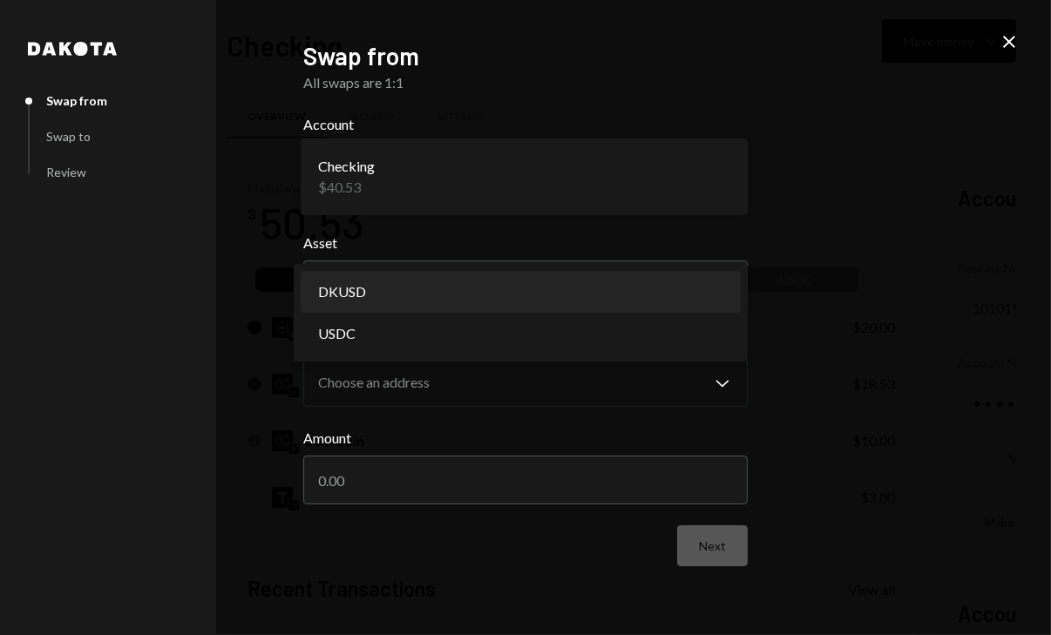
select select "*****"
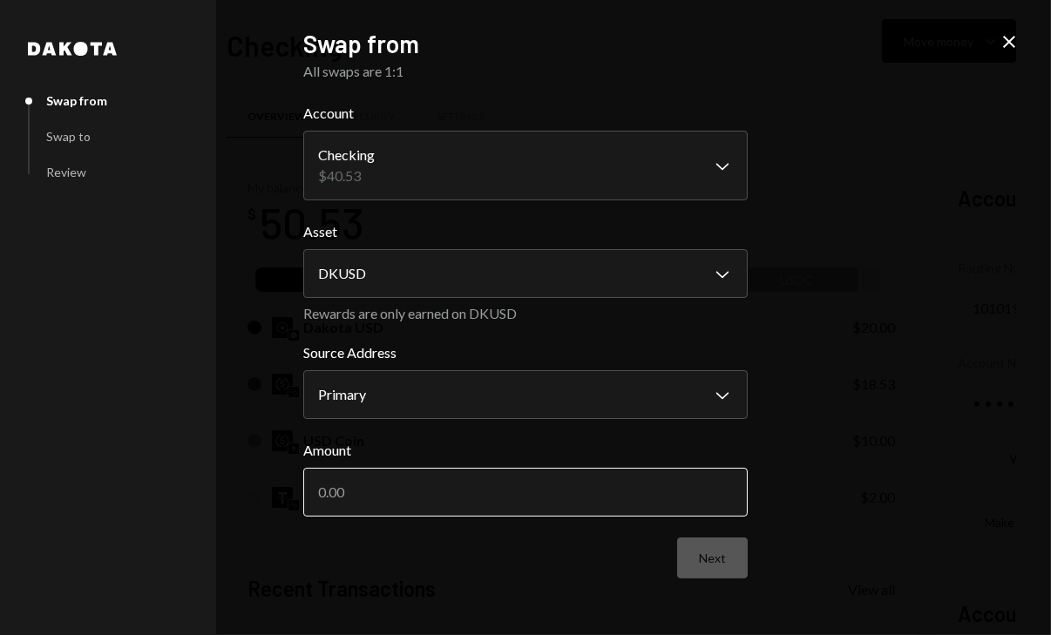
click at [478, 496] on input "Amount" at bounding box center [525, 492] width 444 height 49
click at [424, 493] on input "Amount" at bounding box center [525, 492] width 444 height 49
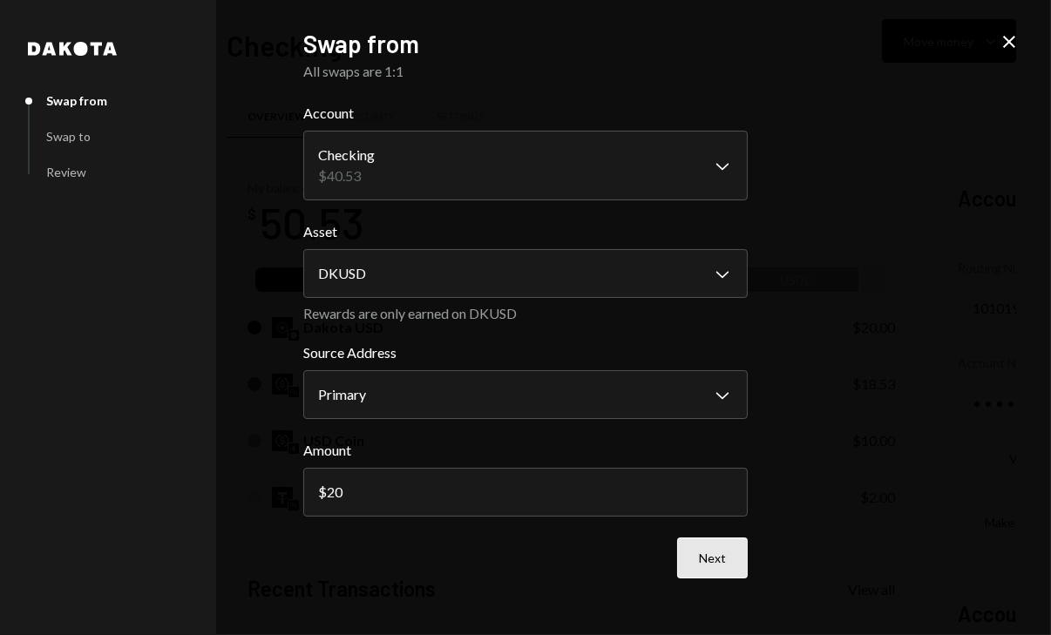
type input "20"
click at [693, 557] on button "Next" at bounding box center [712, 558] width 71 height 41
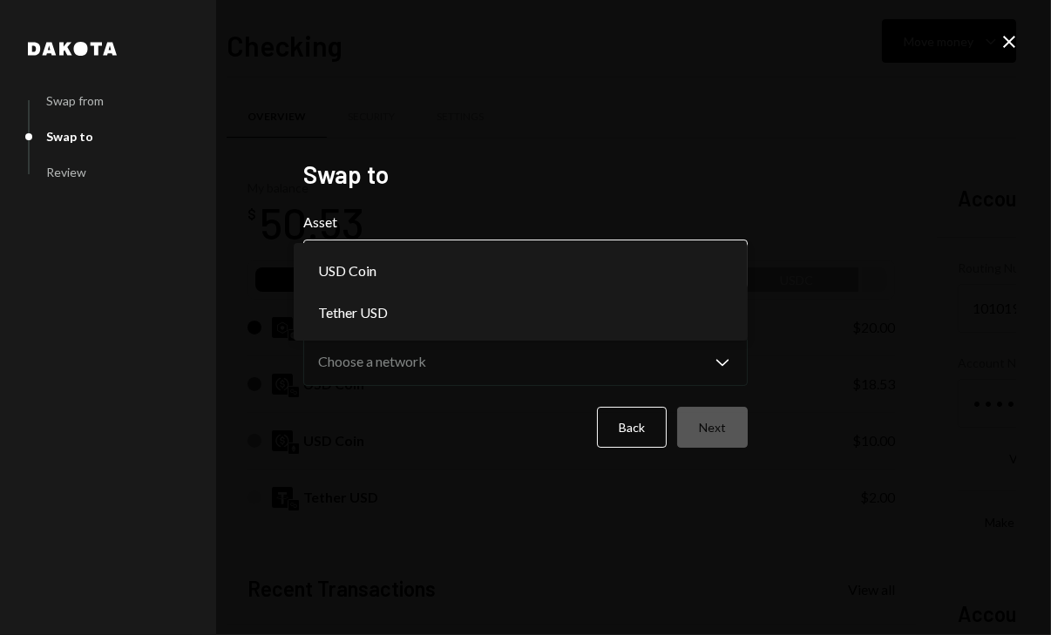
click at [601, 268] on body "R ROman Quito Caret Down Home Home Inbox Inbox Activities Transactions Accounts…" at bounding box center [525, 317] width 1051 height 635
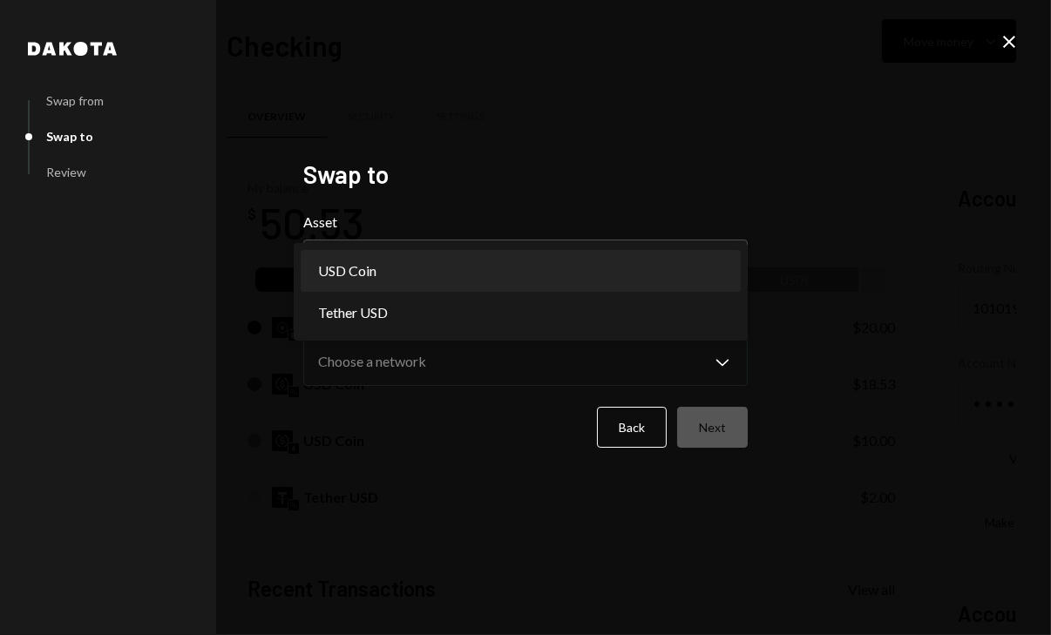
select select "****"
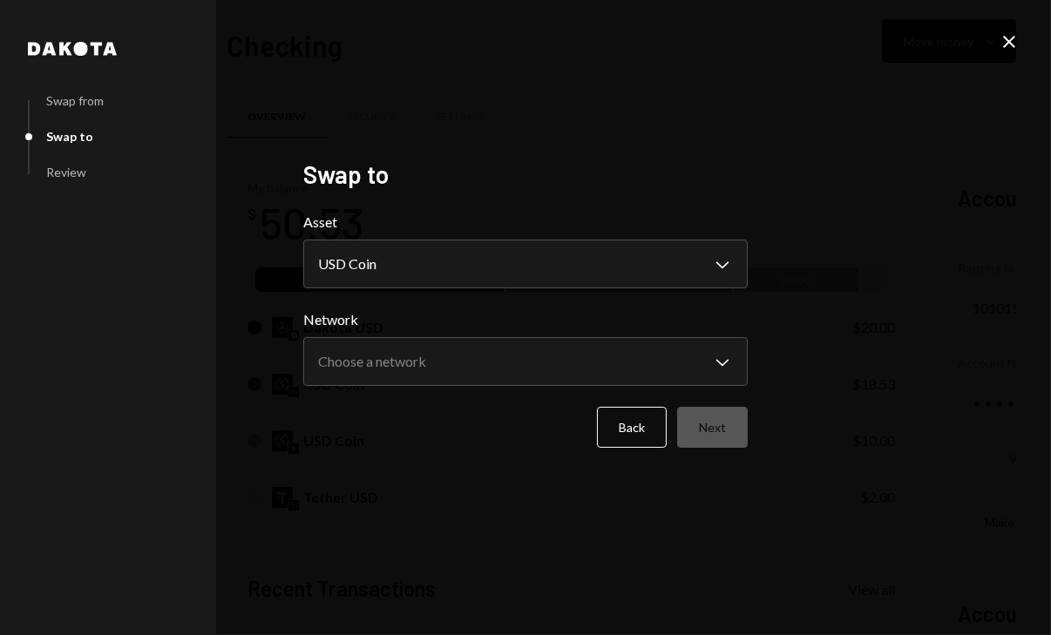
click at [323, 309] on label "Network" at bounding box center [525, 319] width 444 height 21
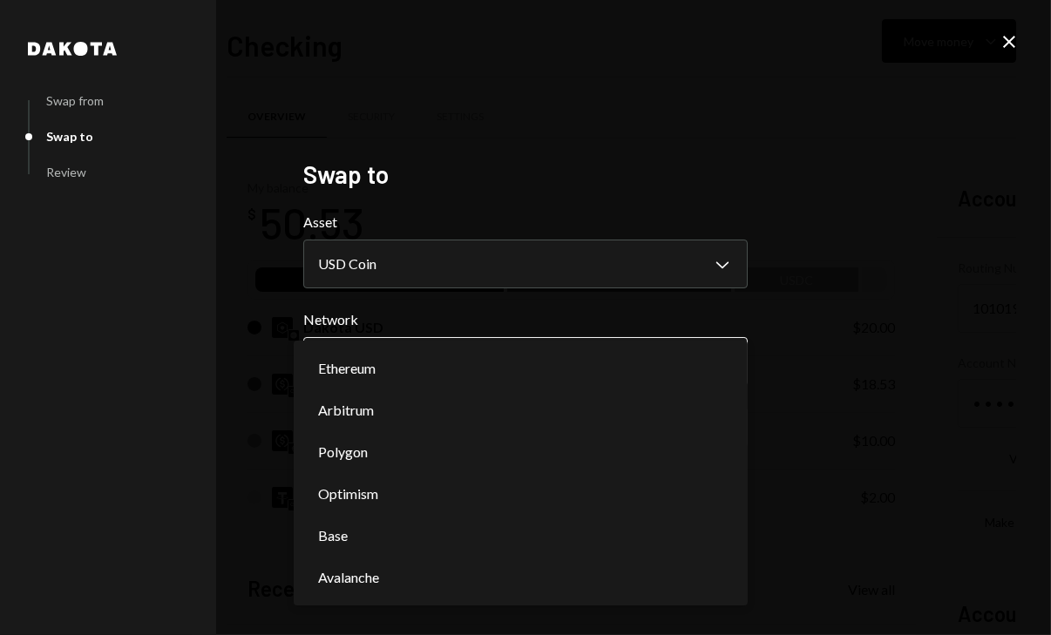
click at [496, 348] on body "R ROman Quito Caret Down Home Home Inbox Inbox Activities Transactions Accounts…" at bounding box center [525, 317] width 1051 height 635
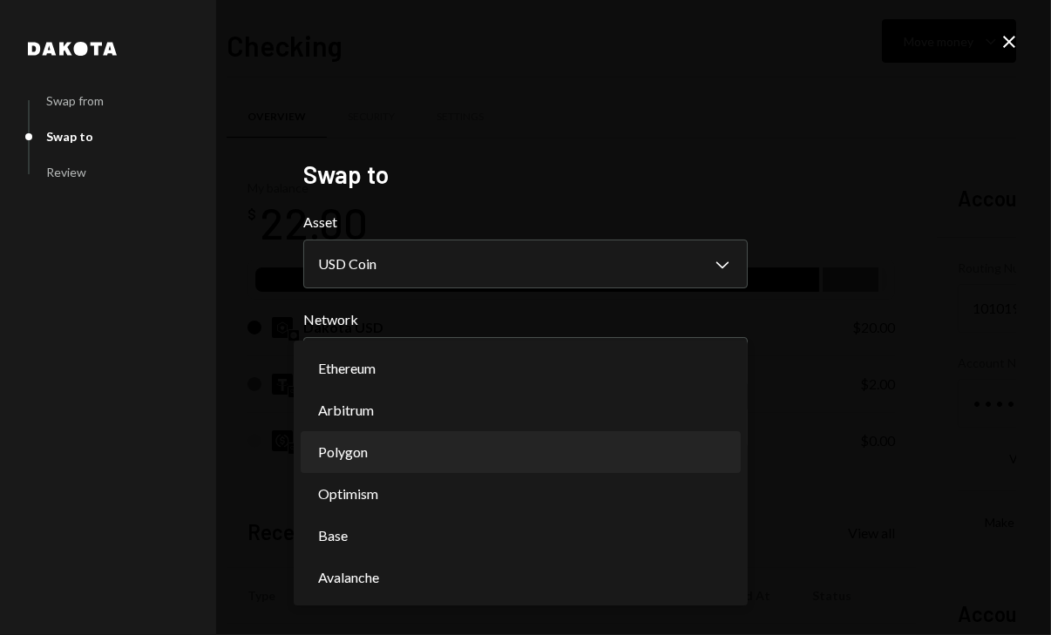
select select "**********"
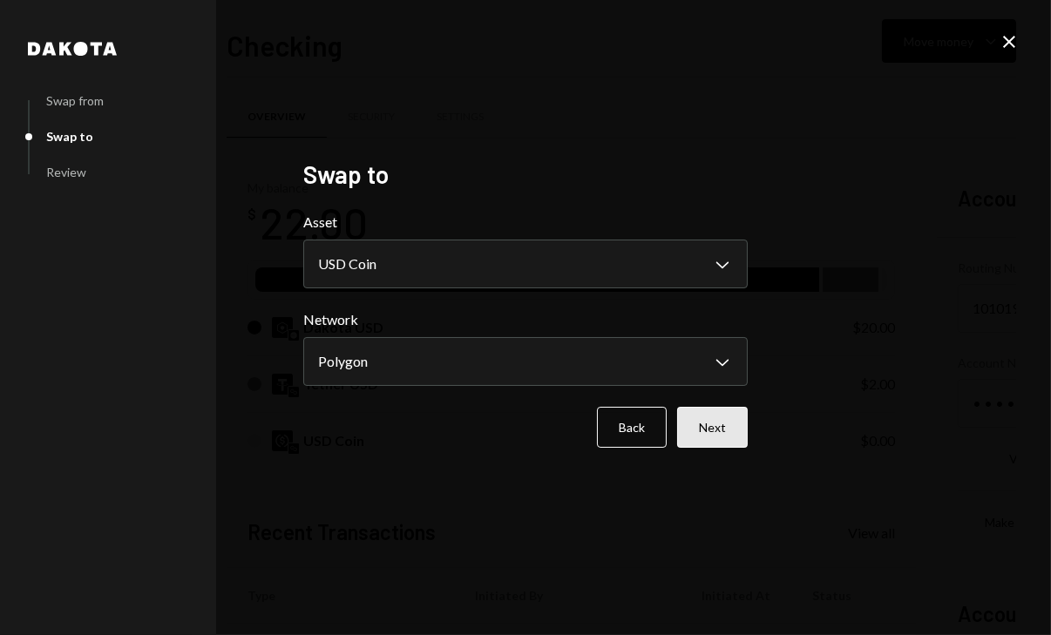
click at [716, 433] on button "Next" at bounding box center [712, 427] width 71 height 41
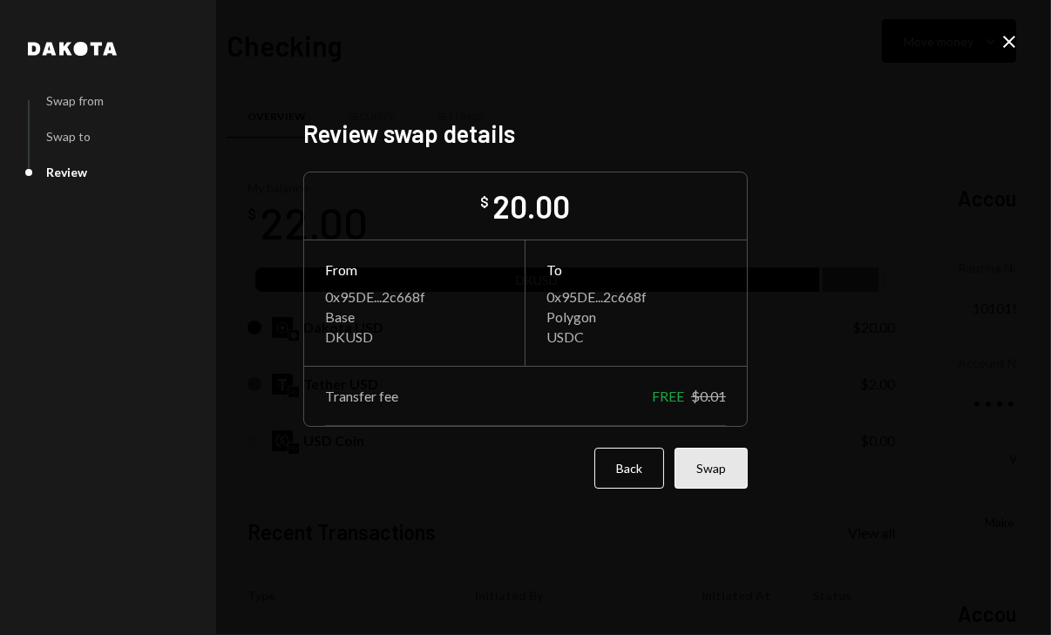
click at [722, 467] on button "Swap" at bounding box center [710, 468] width 73 height 41
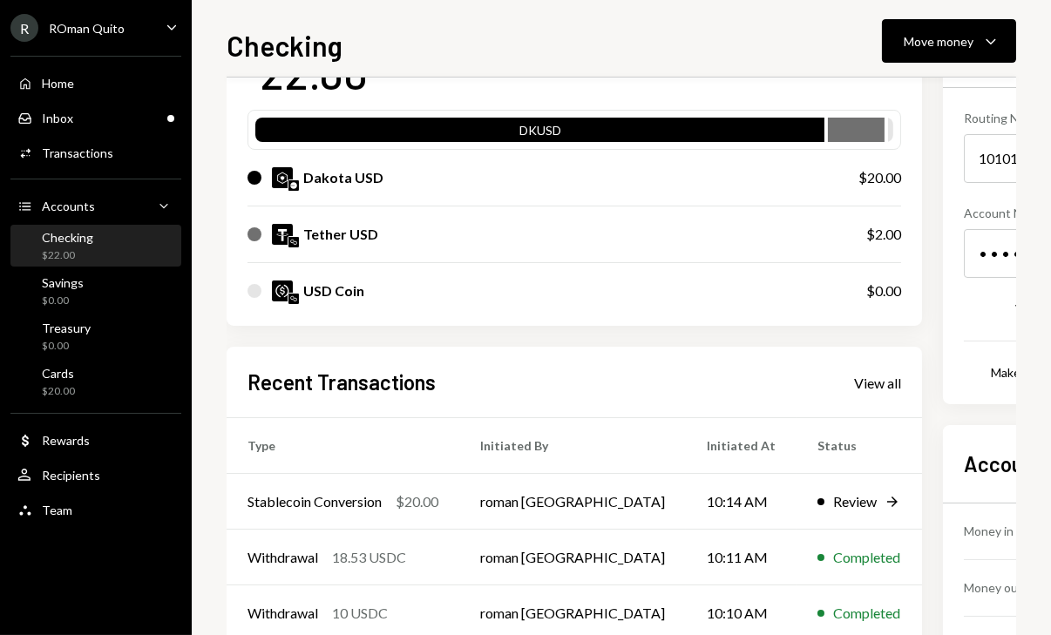
scroll to position [149, 0]
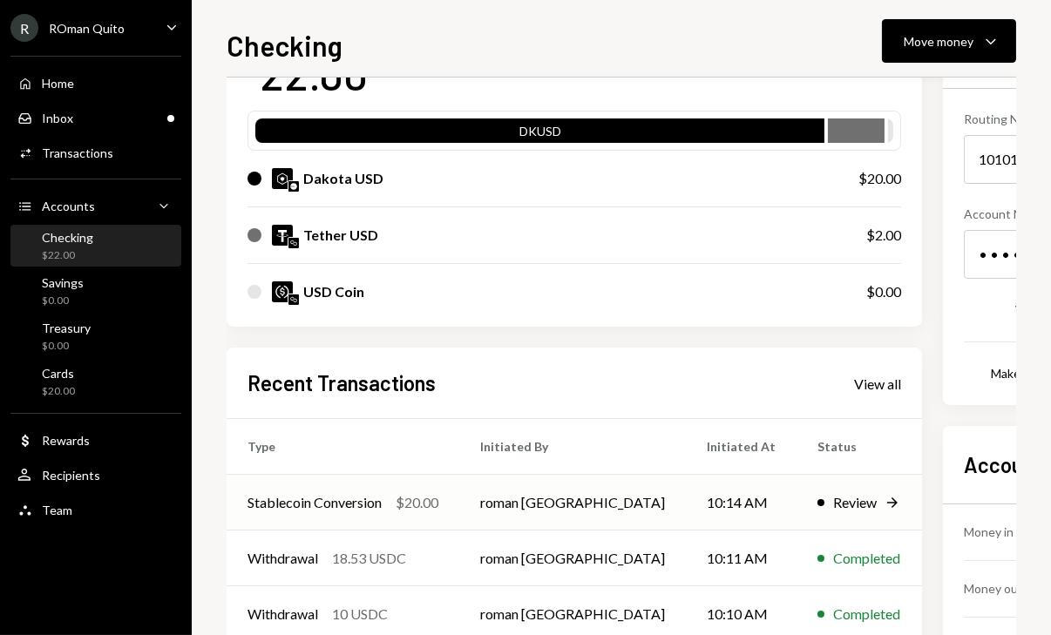
click at [887, 504] on icon at bounding box center [892, 503] width 10 height 10
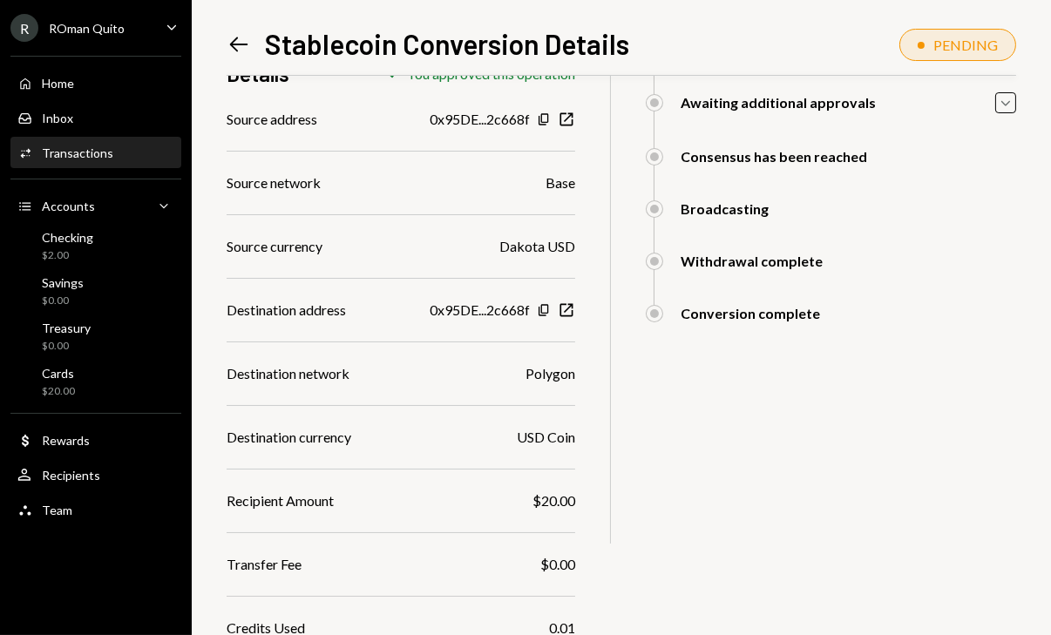
scroll to position [11, 0]
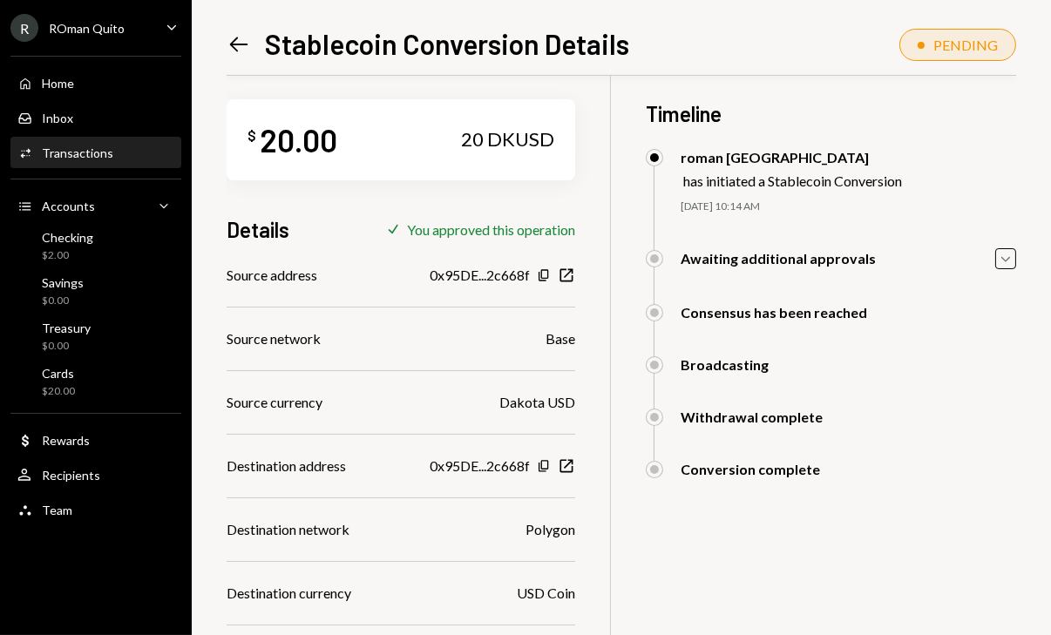
click at [247, 44] on icon at bounding box center [239, 44] width 18 height 15
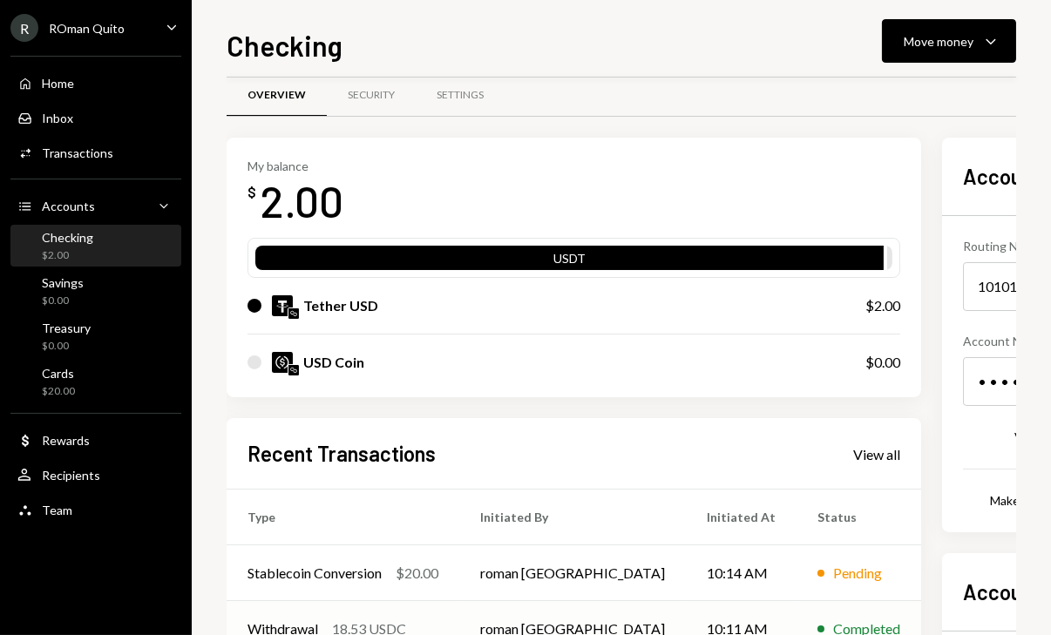
scroll to position [23, 0]
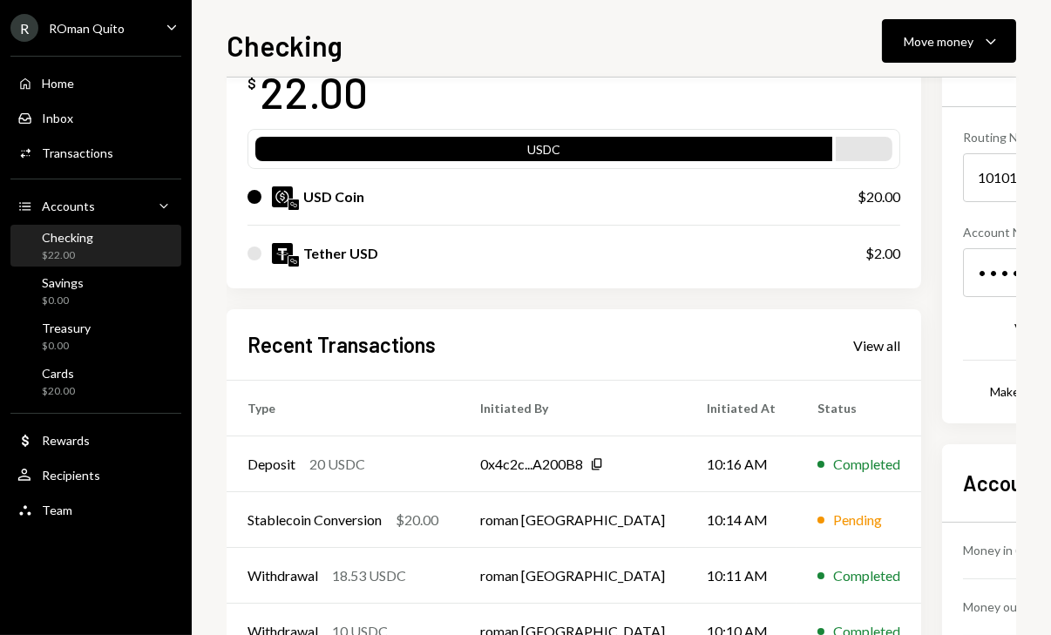
scroll to position [131, 0]
click at [911, 44] on div "Move money" at bounding box center [939, 41] width 70 height 18
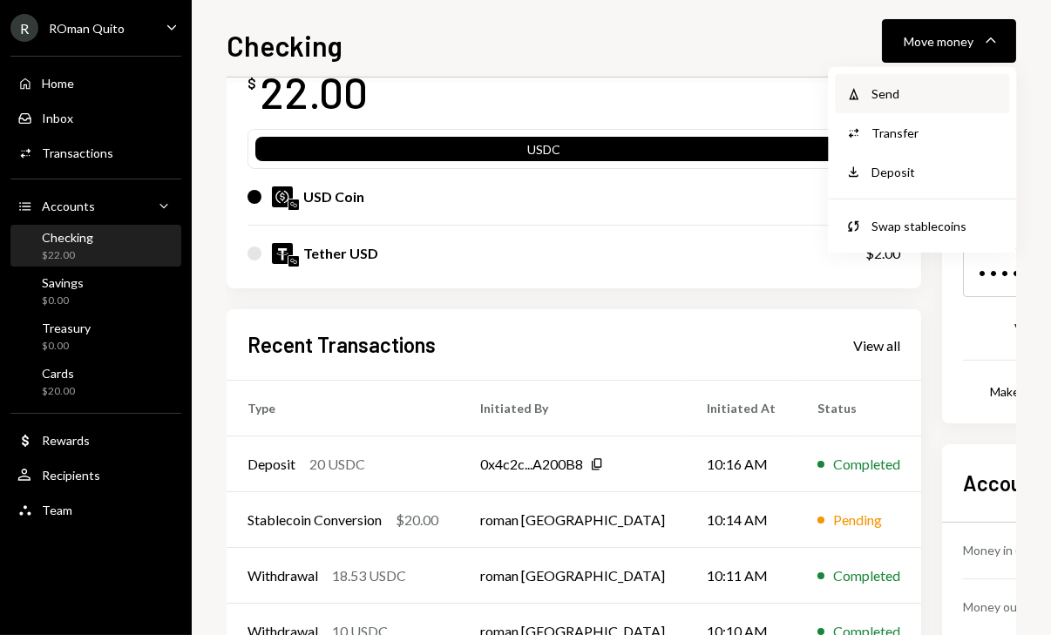
click at [898, 104] on div "Withdraw Send" at bounding box center [922, 93] width 174 height 39
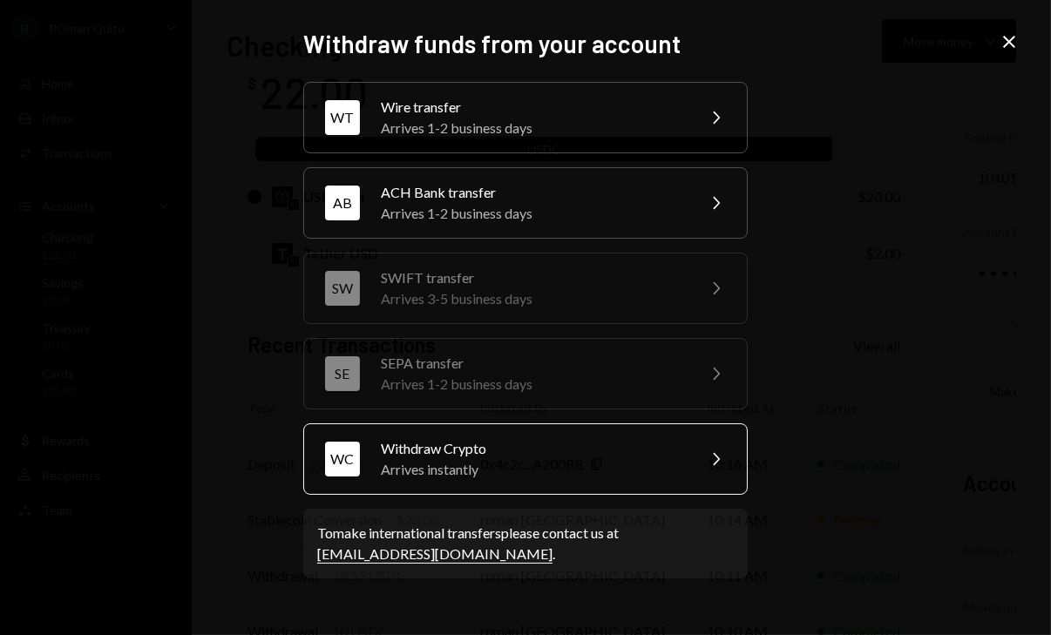
click at [412, 490] on div "WC Withdraw Crypto Arrives instantly Chevron Right" at bounding box center [525, 458] width 444 height 71
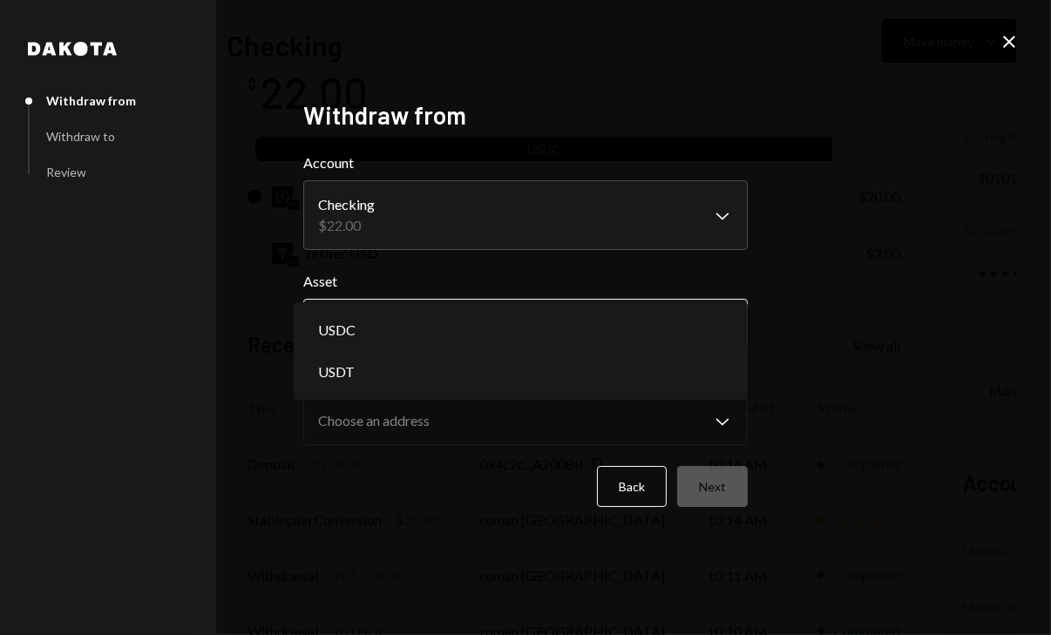
click at [511, 342] on body "R ROman Quito Caret Down Home Home Inbox Inbox Activities Transactions Accounts…" at bounding box center [525, 317] width 1051 height 635
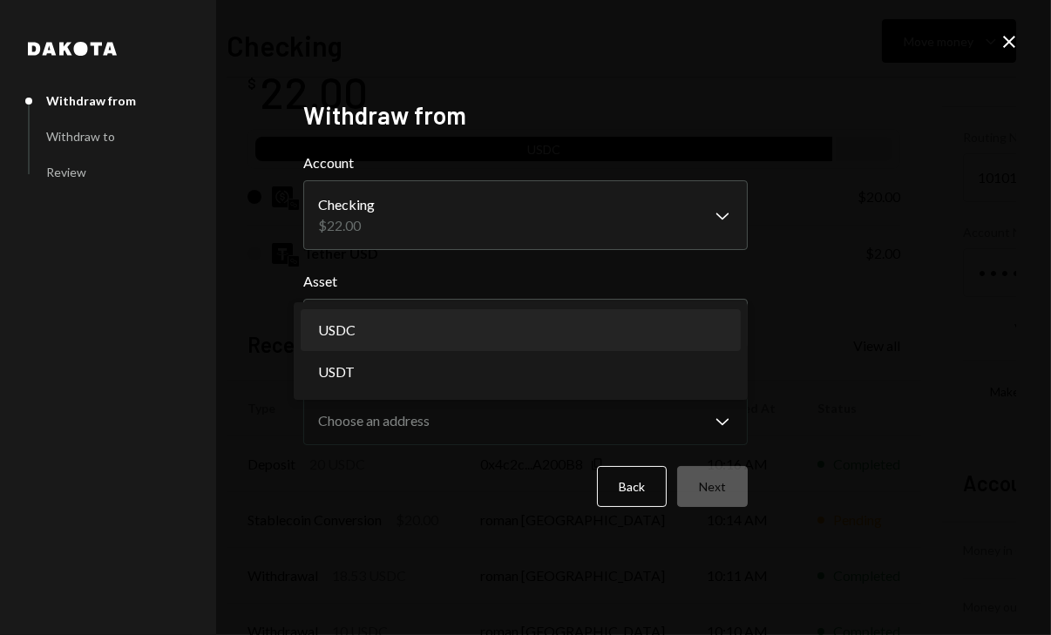
select select "****"
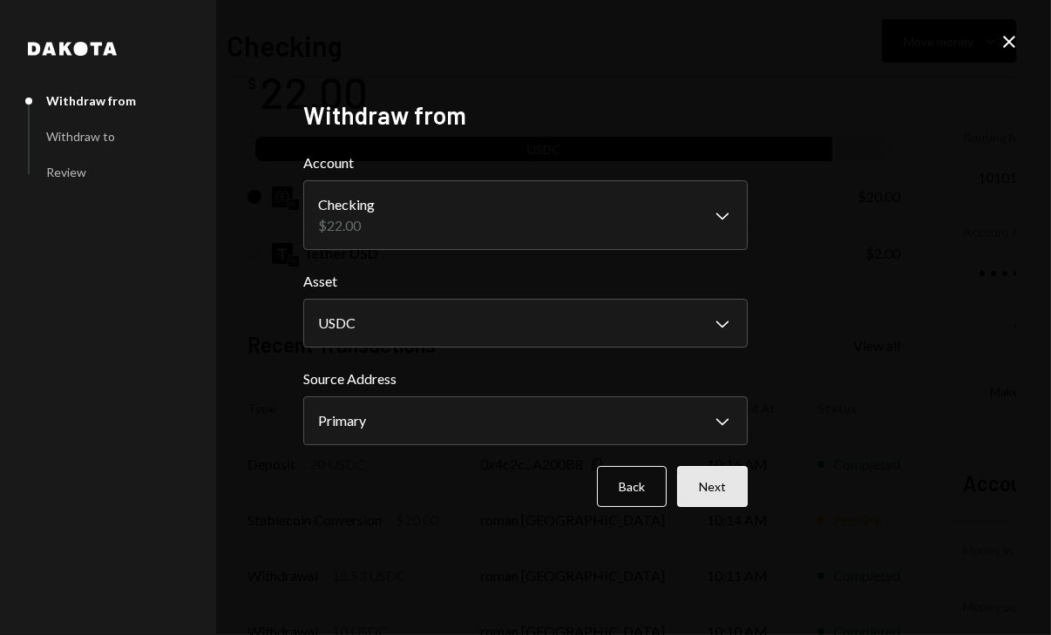
click at [724, 479] on button "Next" at bounding box center [712, 486] width 71 height 41
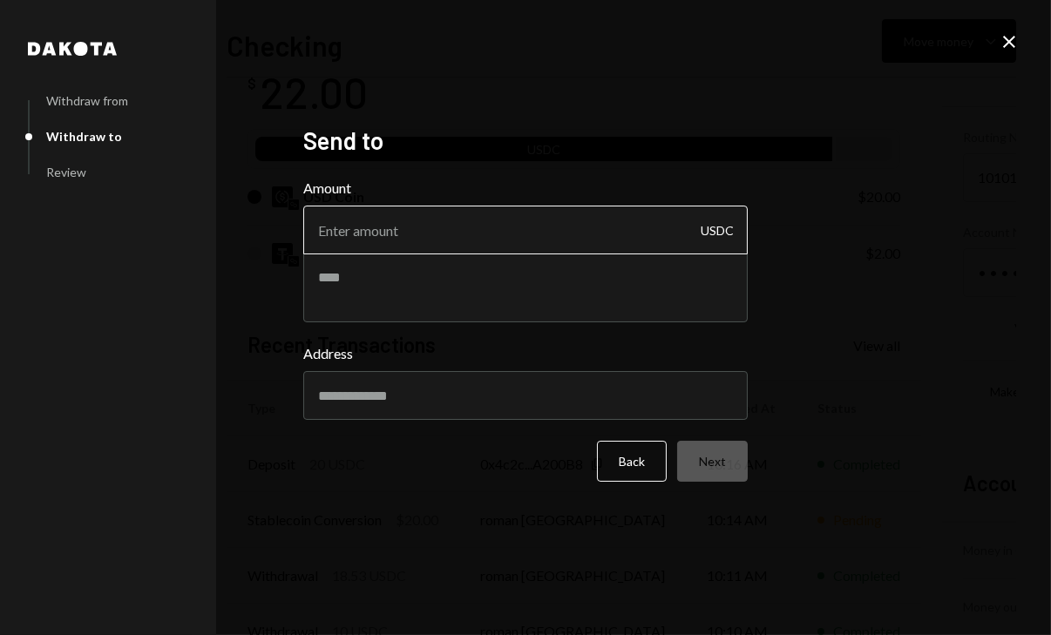
click at [557, 240] on input "Amount" at bounding box center [525, 230] width 444 height 49
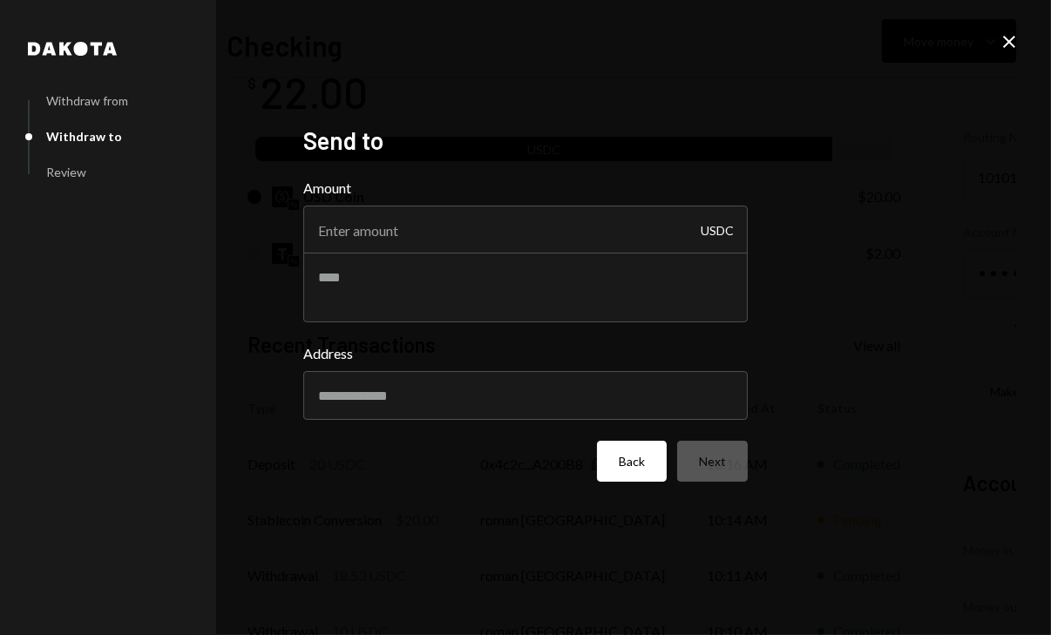
click at [639, 461] on button "Back" at bounding box center [632, 461] width 70 height 41
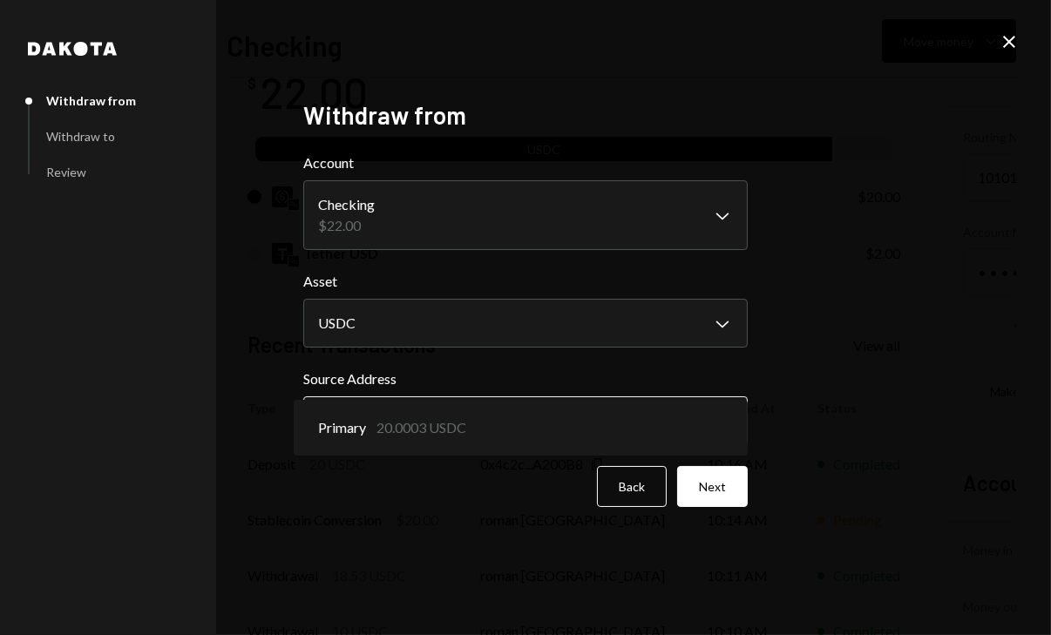
click at [575, 437] on body "R ROman Quito Caret Down Home Home Inbox Inbox Activities Transactions Accounts…" at bounding box center [525, 317] width 1051 height 635
click at [710, 490] on button "Next" at bounding box center [712, 486] width 71 height 41
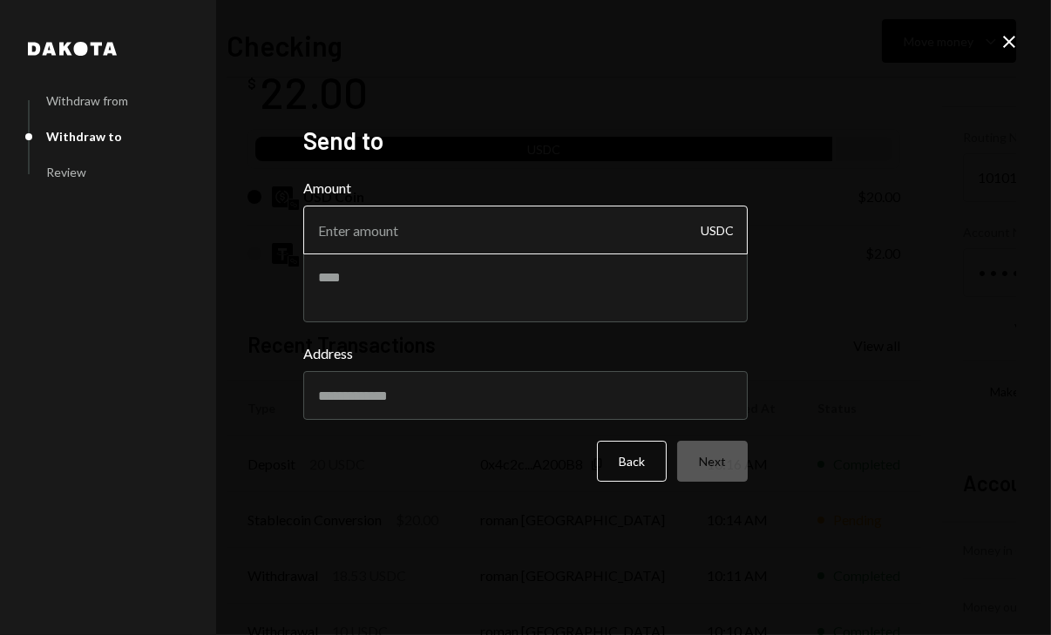
click at [529, 222] on input "Amount" at bounding box center [525, 230] width 444 height 49
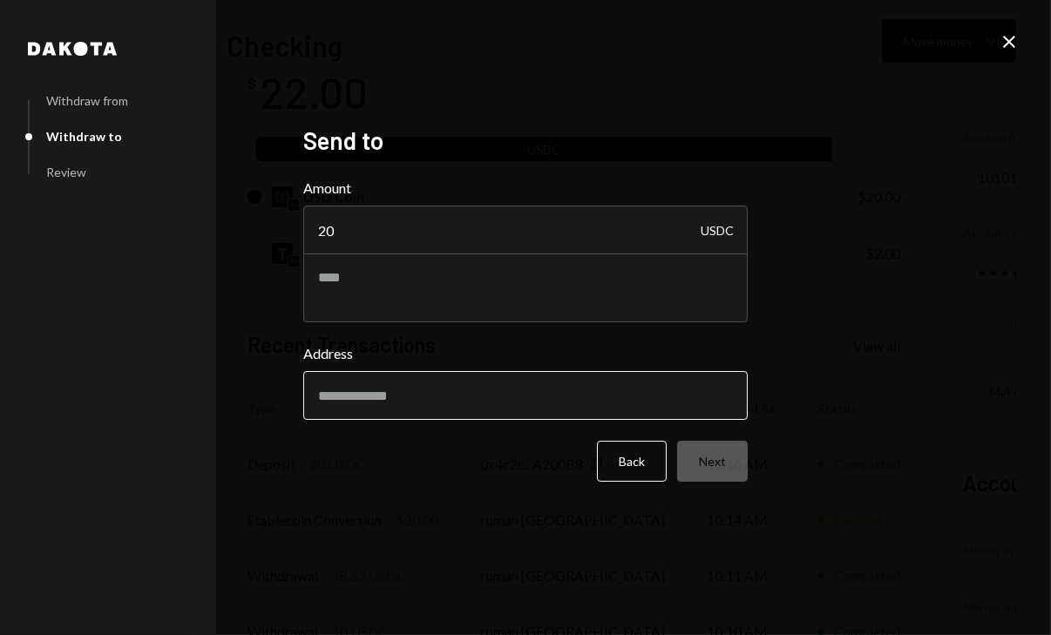
type input "20"
click at [488, 397] on input "Address" at bounding box center [525, 395] width 444 height 49
type input "**********"
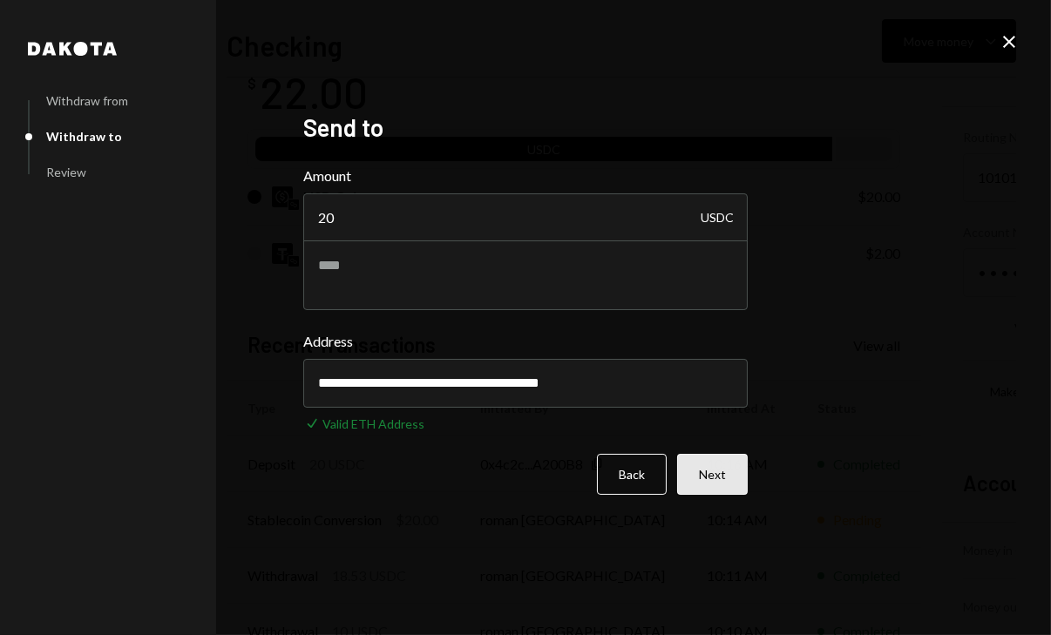
click at [698, 478] on button "Next" at bounding box center [712, 474] width 71 height 41
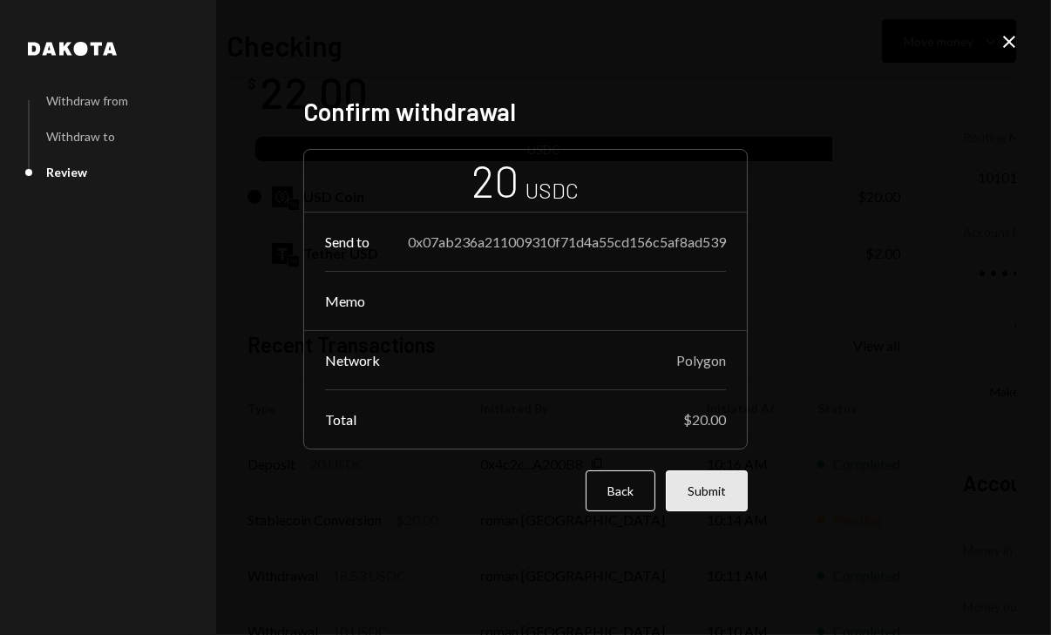
click at [694, 478] on button "Submit" at bounding box center [707, 491] width 82 height 41
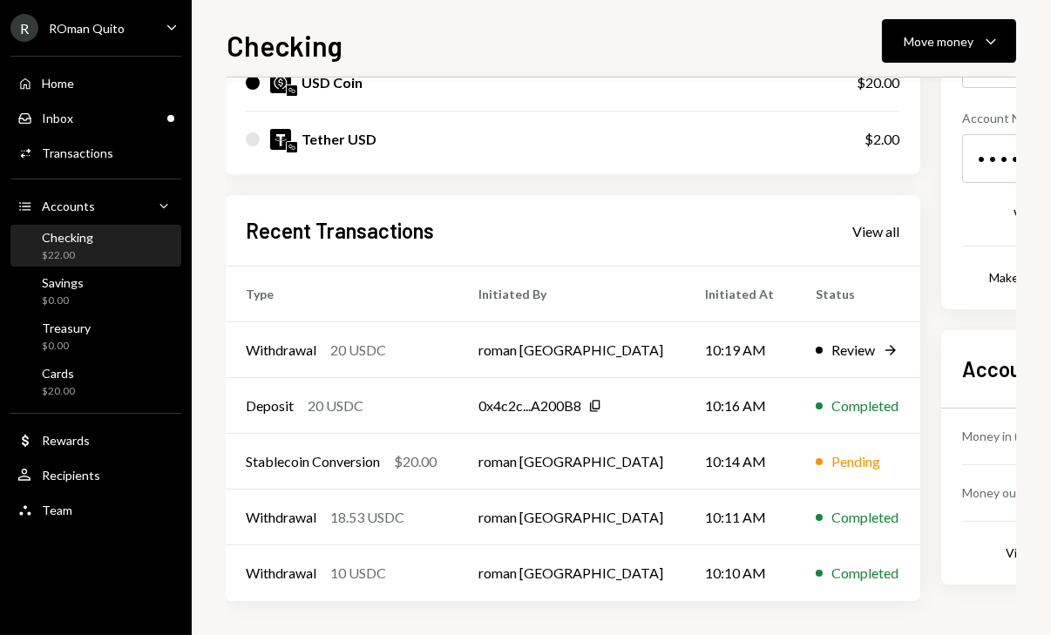
scroll to position [245, 0]
click at [73, 567] on div "R ROman Quito Caret Down Home Home Inbox Inbox Activities Transactions Accounts…" at bounding box center [96, 317] width 192 height 635
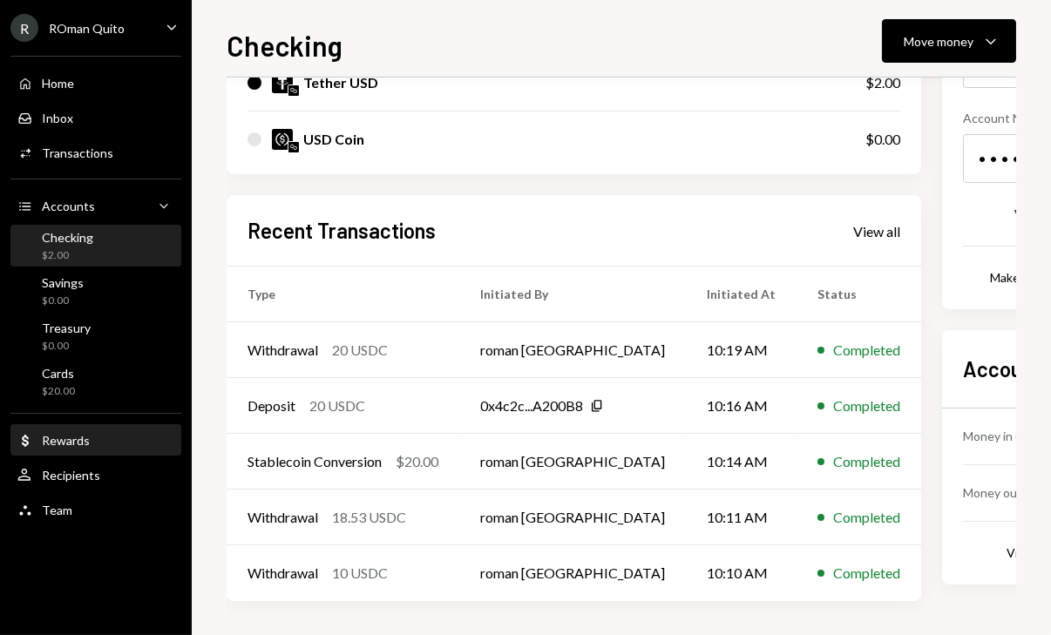
click at [60, 428] on div "Dollar Rewards" at bounding box center [95, 441] width 157 height 30
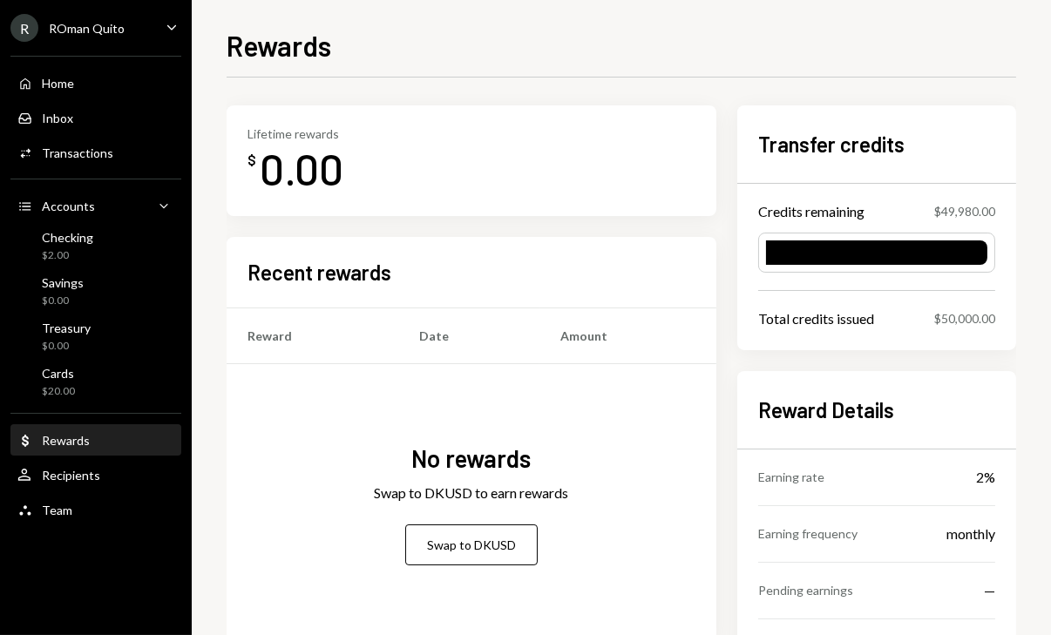
click at [85, 433] on div "Rewards" at bounding box center [66, 440] width 48 height 15
click at [68, 396] on div "$20.00" at bounding box center [58, 391] width 33 height 15
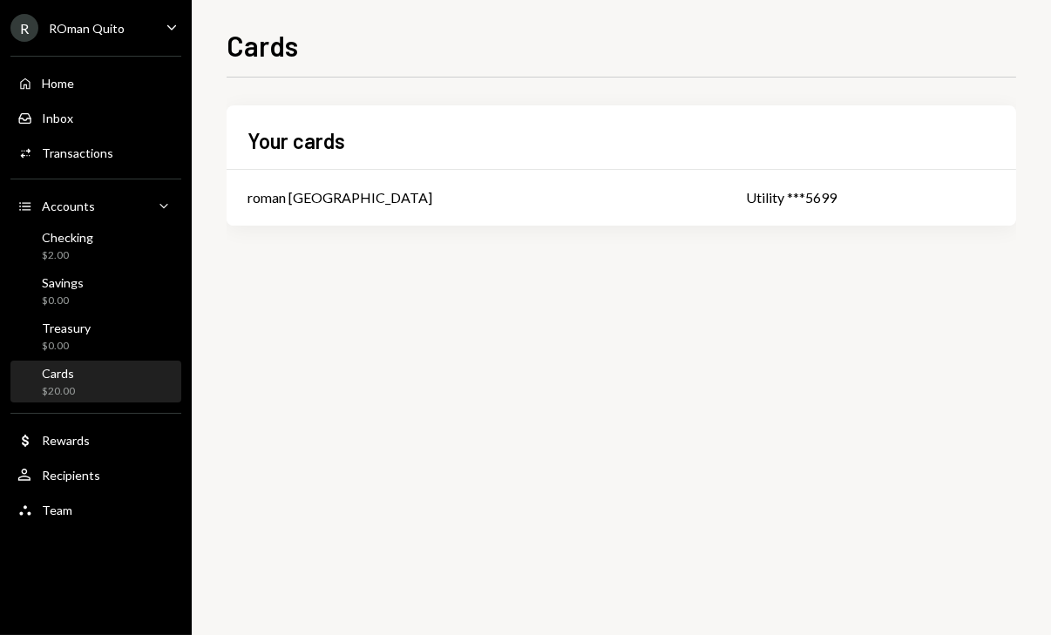
click at [315, 249] on div "Your cards roman quito Utility ***5699" at bounding box center [621, 193] width 789 height 176
click at [317, 187] on div "roman [GEOGRAPHIC_DATA]" at bounding box center [339, 197] width 185 height 21
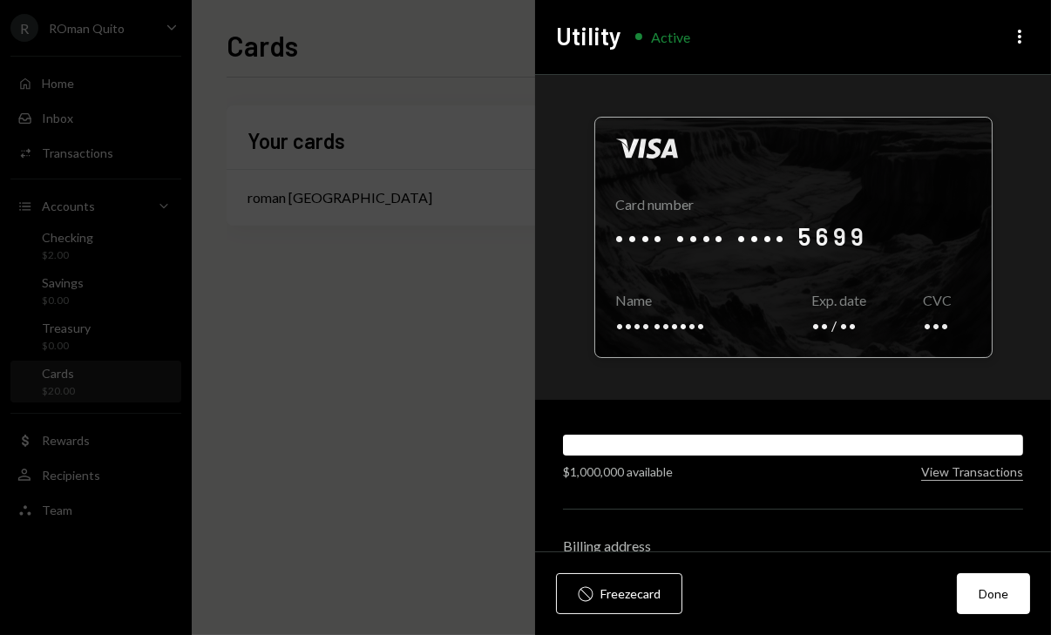
click at [725, 253] on div at bounding box center [793, 238] width 396 height 240
